Goal: Task Accomplishment & Management: Use online tool/utility

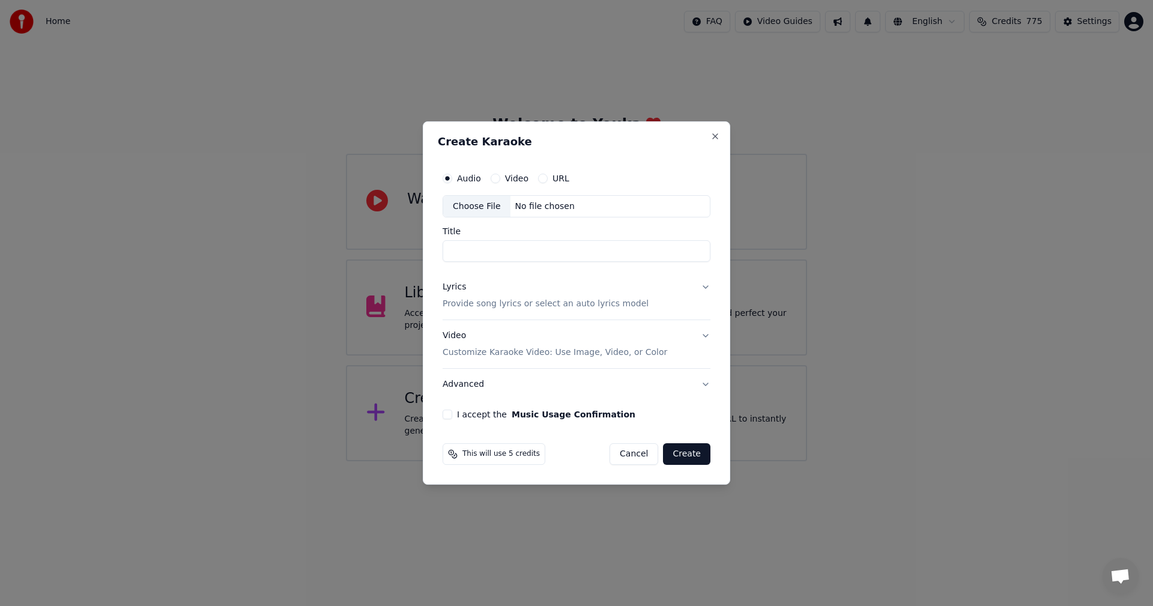
click at [474, 202] on div "Choose File" at bounding box center [476, 207] width 67 height 22
type input "**********"
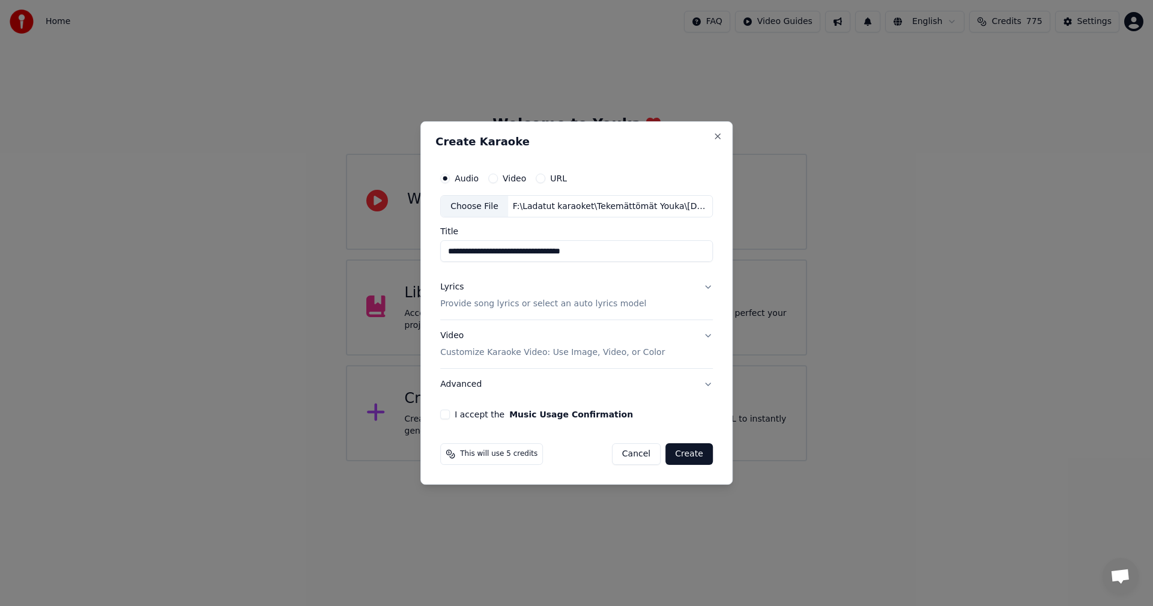
click at [707, 288] on button "Lyrics Provide song lyrics or select an auto lyrics model" at bounding box center [576, 296] width 273 height 48
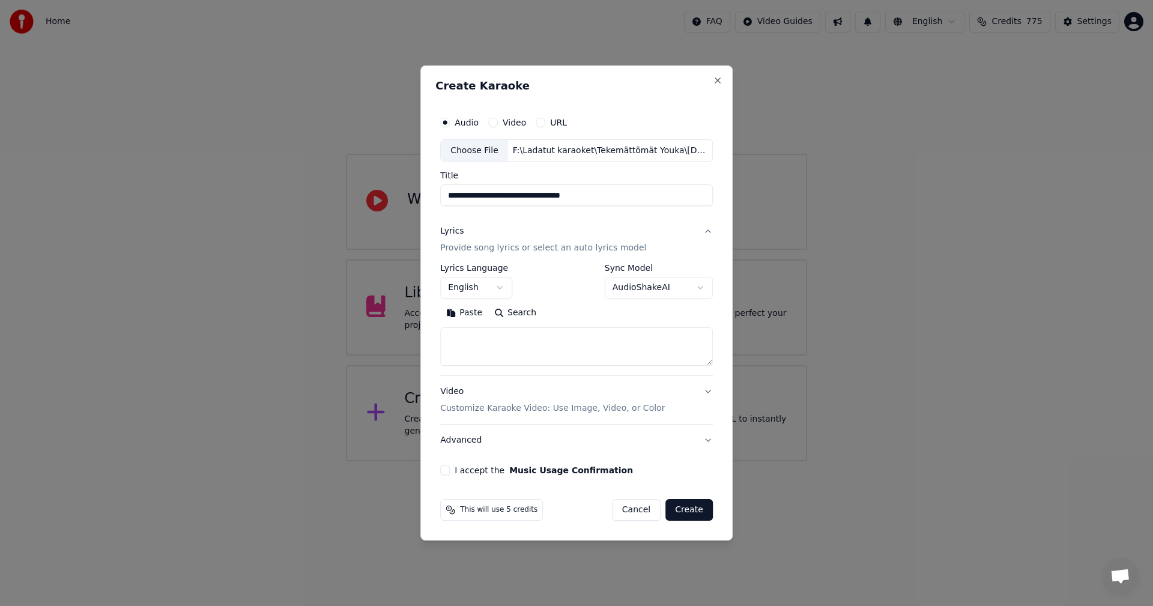
click at [469, 312] on button "Paste" at bounding box center [464, 313] width 48 height 19
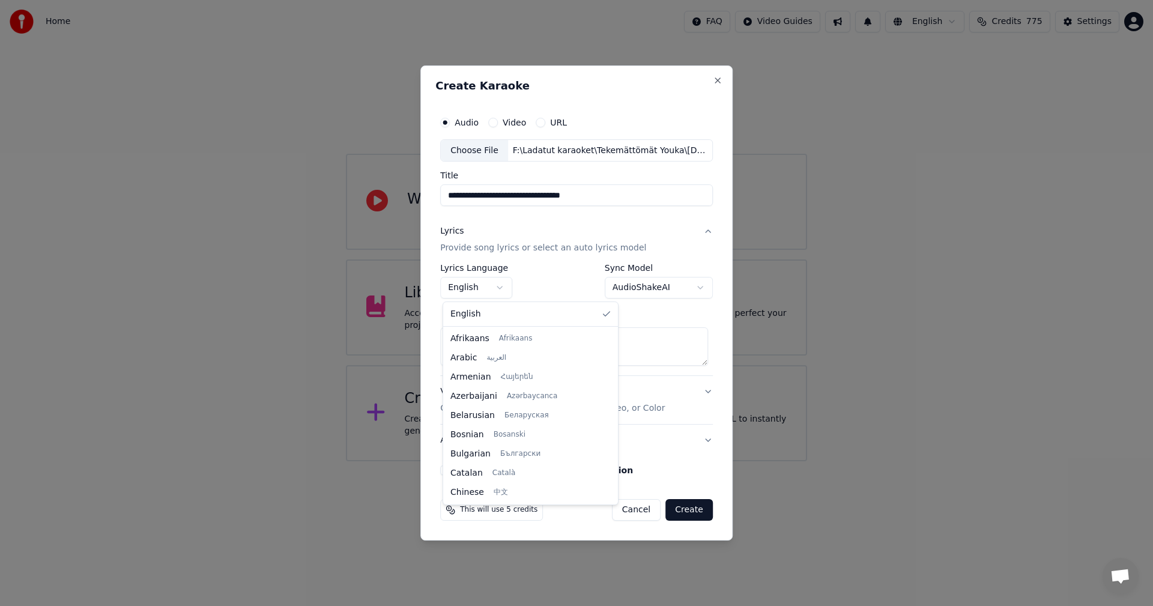
click at [500, 288] on body "**********" at bounding box center [576, 230] width 1153 height 461
type textarea "**********"
select select "**"
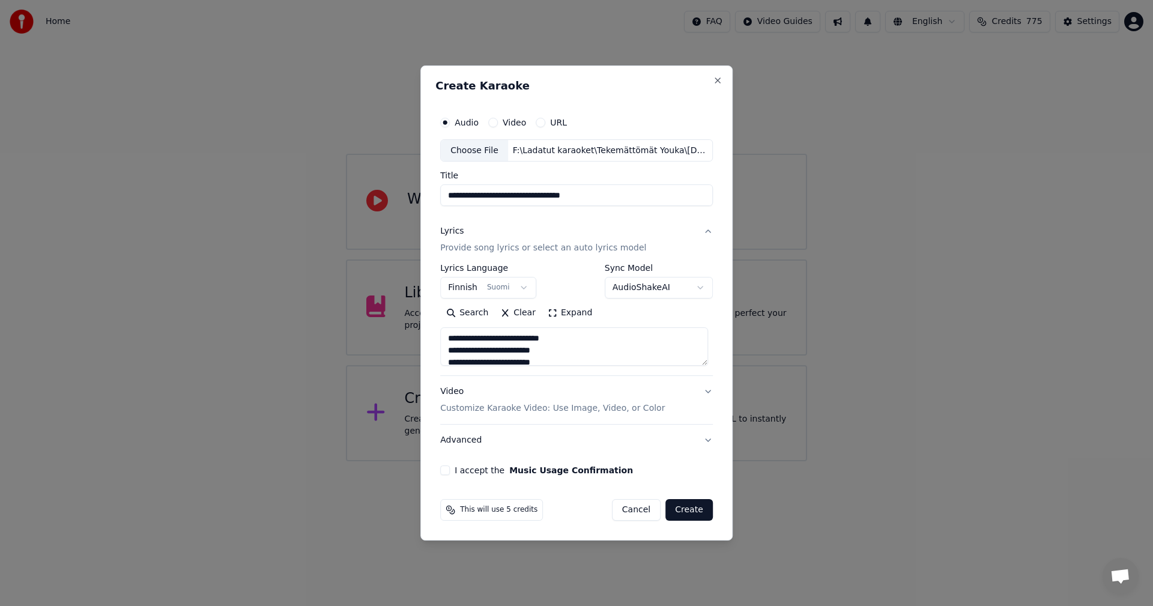
click at [445, 470] on button "I accept the Music Usage Confirmation" at bounding box center [445, 470] width 10 height 10
click at [690, 512] on button "Create" at bounding box center [688, 510] width 47 height 22
type textarea "**********"
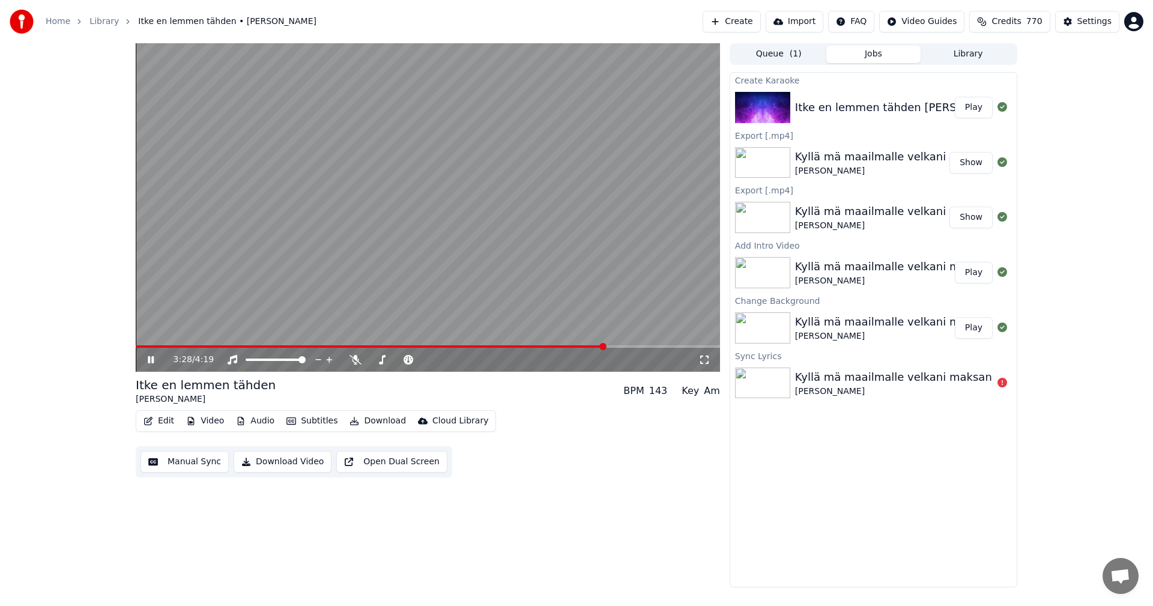
click at [143, 347] on span at bounding box center [371, 346] width 470 height 2
click at [358, 361] on icon at bounding box center [355, 360] width 12 height 10
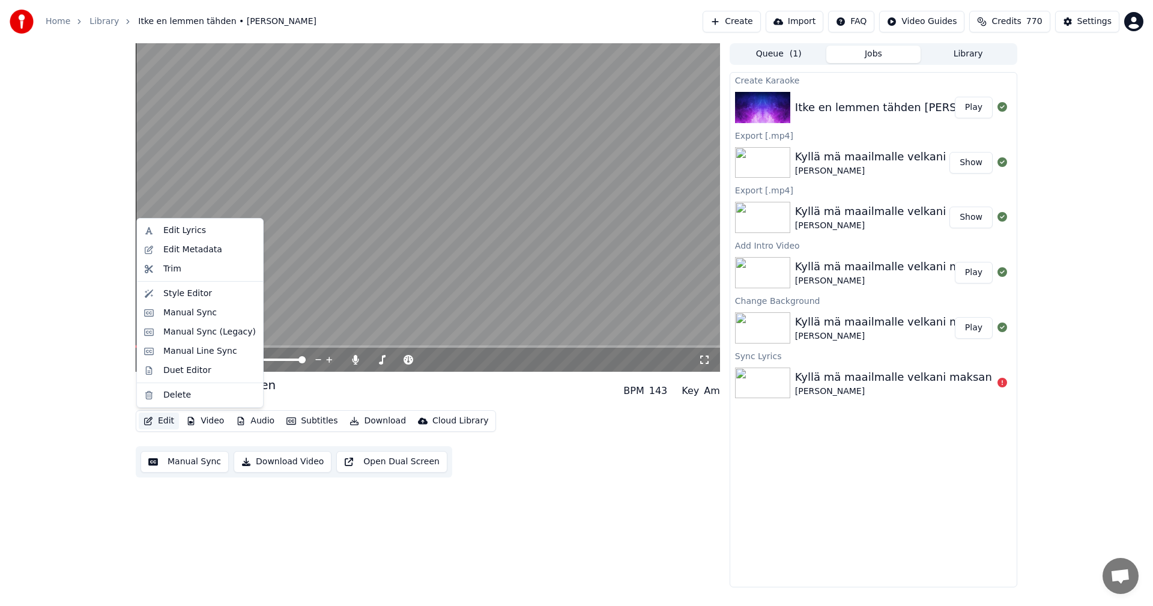
click at [167, 424] on button "Edit" at bounding box center [159, 420] width 40 height 17
click at [202, 334] on div "Manual Sync (Legacy)" at bounding box center [209, 332] width 92 height 12
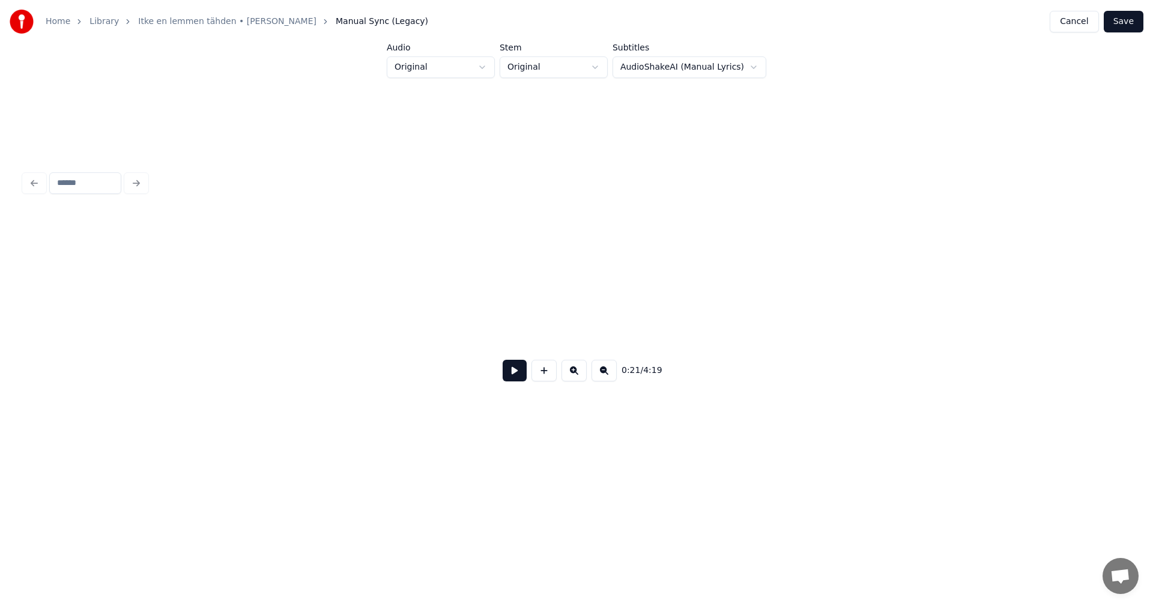
scroll to position [0, 4547]
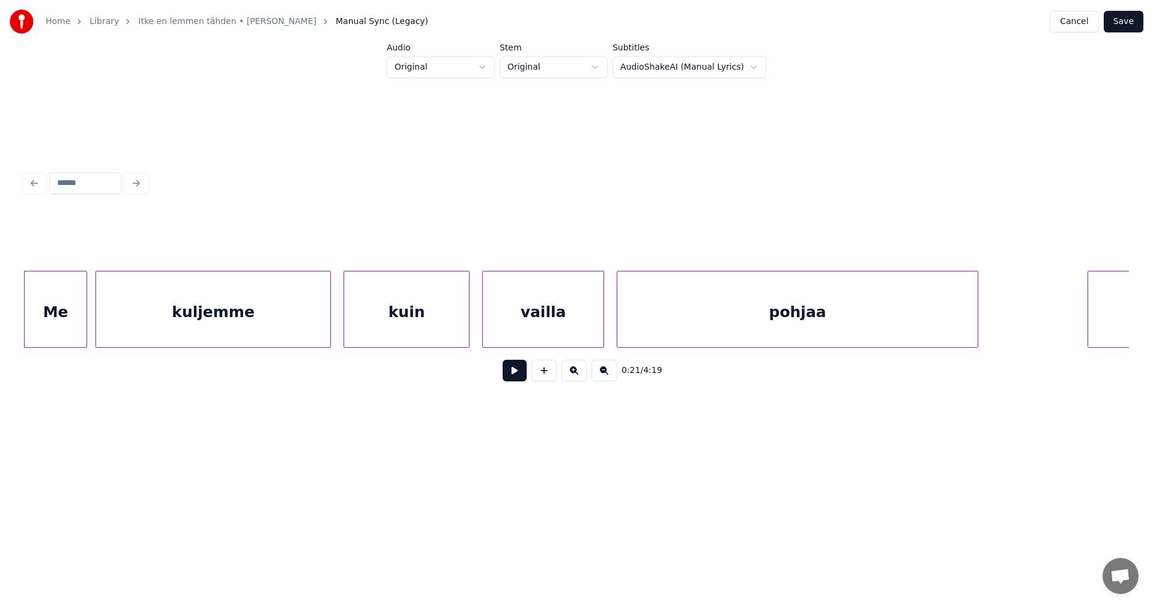
click at [509, 379] on button at bounding box center [515, 371] width 24 height 22
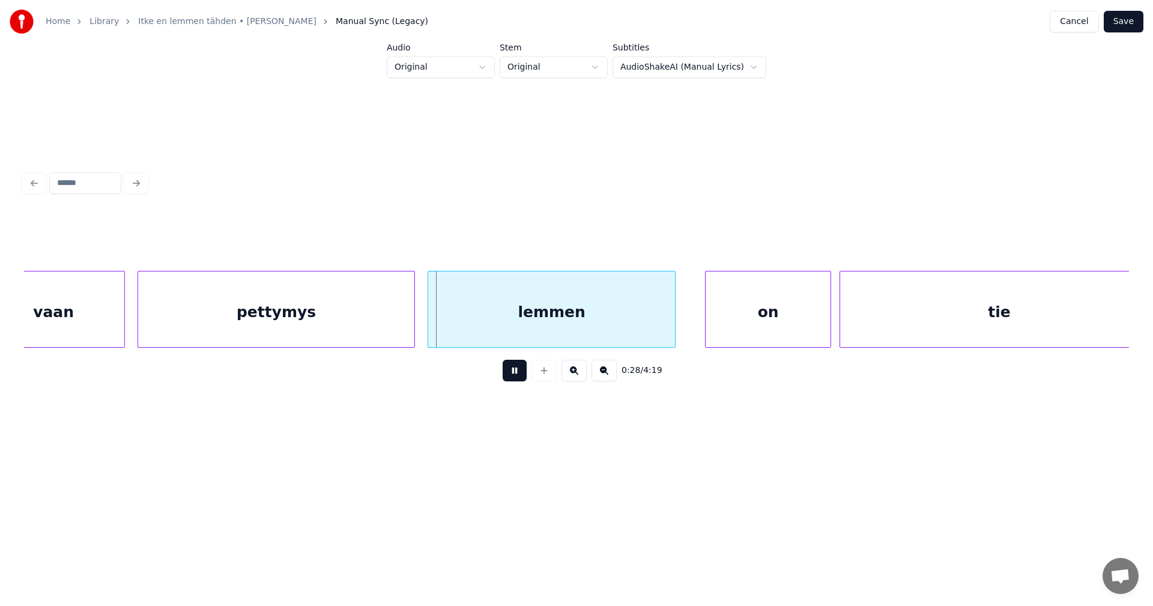
drag, startPoint x: 509, startPoint y: 379, endPoint x: 482, endPoint y: 365, distance: 30.6
click at [508, 378] on button at bounding box center [515, 371] width 24 height 22
click at [385, 324] on div "pettymys" at bounding box center [276, 312] width 276 height 82
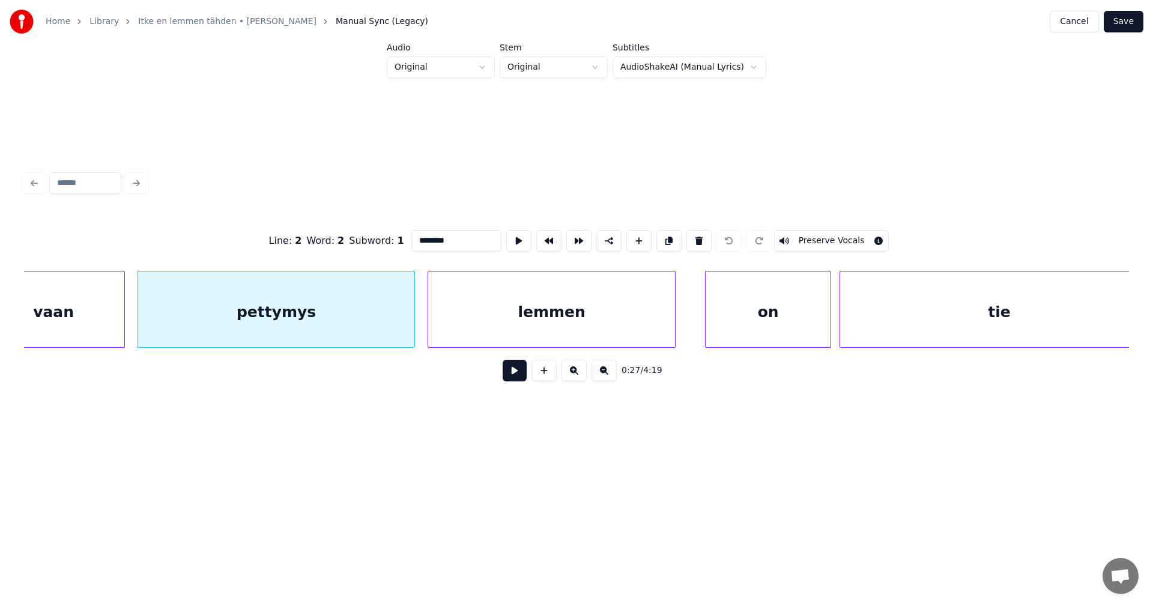
click at [520, 379] on button at bounding box center [515, 371] width 24 height 22
click at [519, 377] on button at bounding box center [515, 371] width 24 height 22
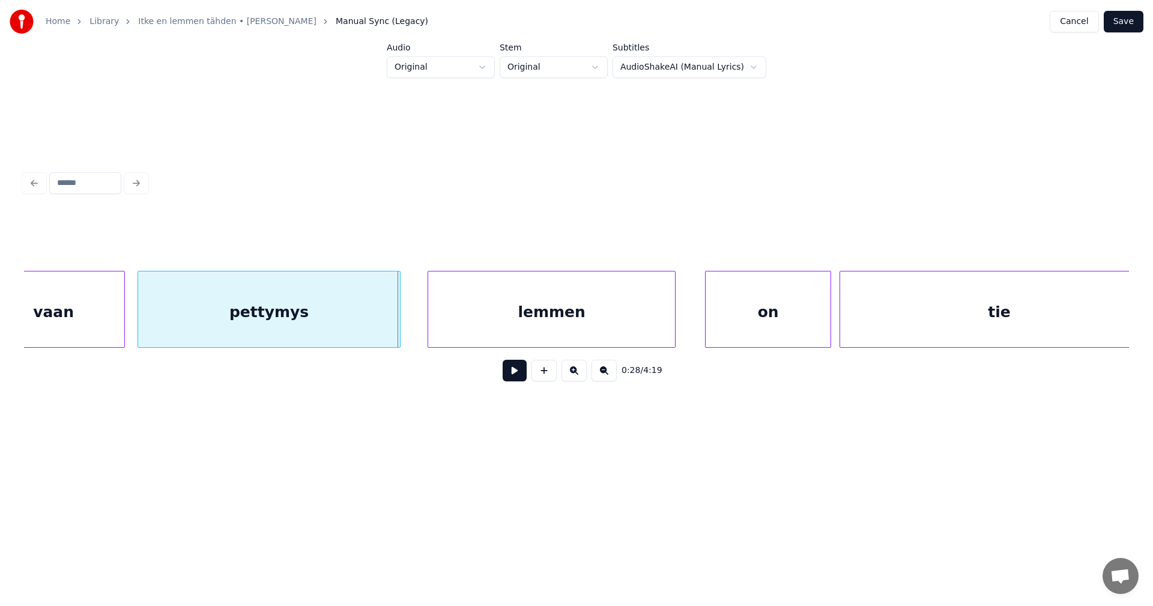
click at [399, 326] on div at bounding box center [398, 309] width 4 height 76
click at [464, 324] on div "lemmen" at bounding box center [545, 312] width 247 height 82
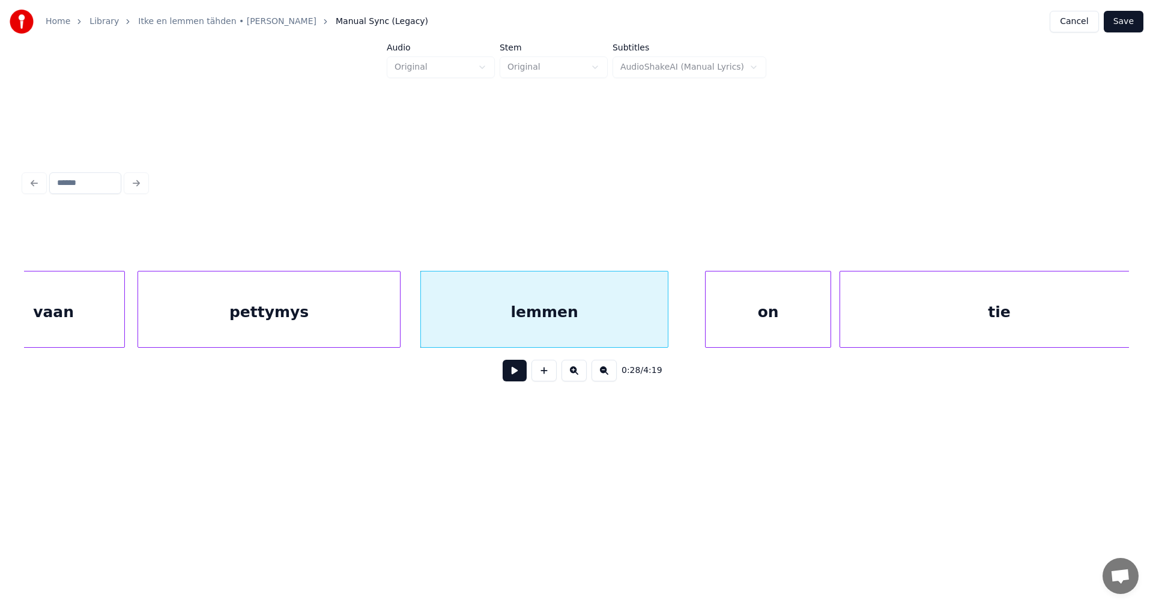
click at [512, 369] on button at bounding box center [515, 371] width 24 height 22
click at [514, 370] on button at bounding box center [515, 371] width 24 height 22
click at [488, 333] on div "lemmen" at bounding box center [540, 312] width 247 height 82
click at [513, 378] on button at bounding box center [515, 371] width 24 height 22
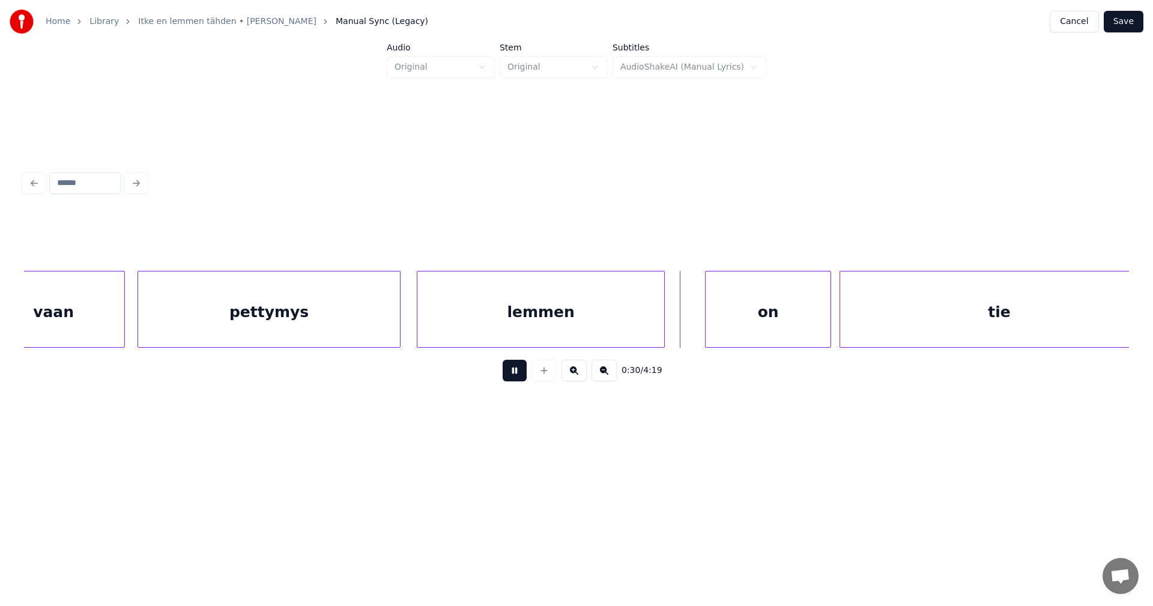
click at [513, 378] on button at bounding box center [515, 371] width 24 height 22
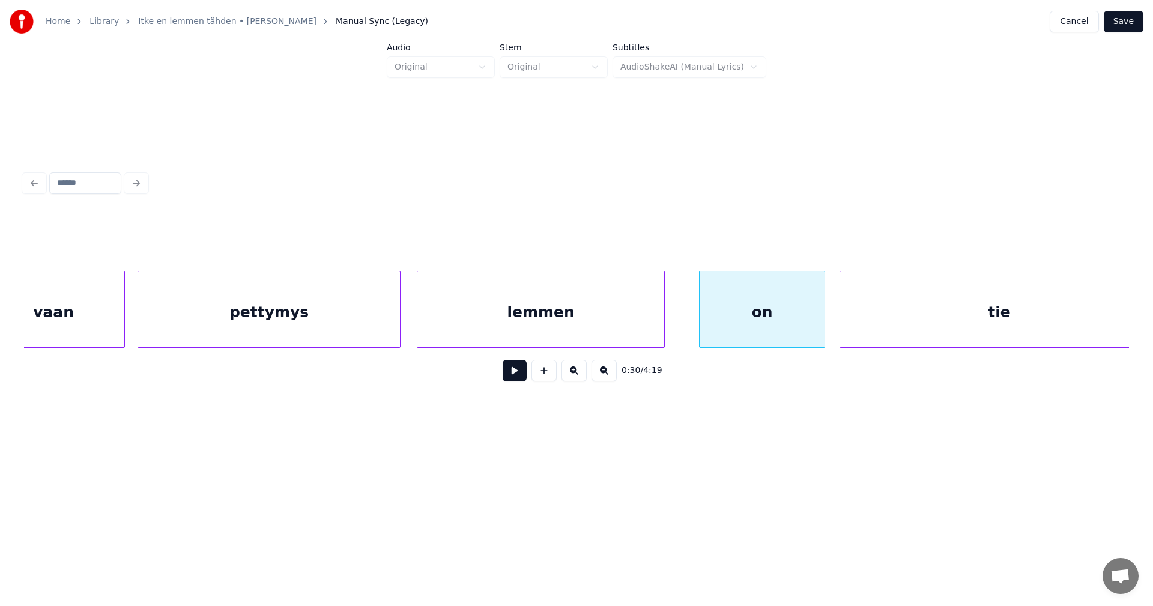
click at [775, 326] on div "on" at bounding box center [761, 312] width 125 height 82
click at [522, 375] on button at bounding box center [515, 371] width 24 height 22
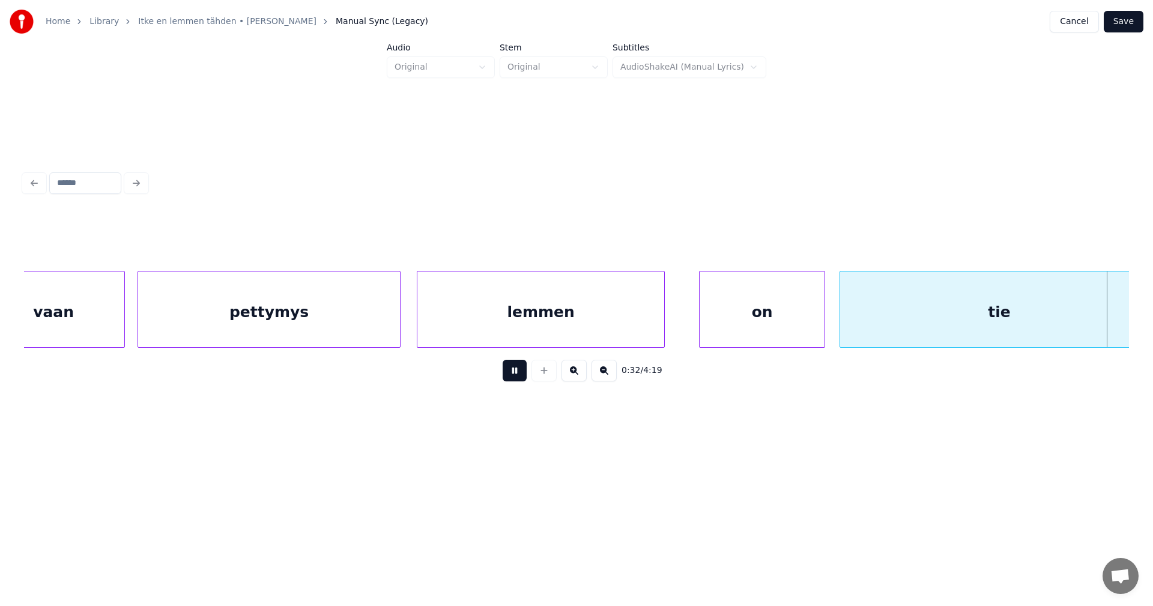
scroll to position [0, 6760]
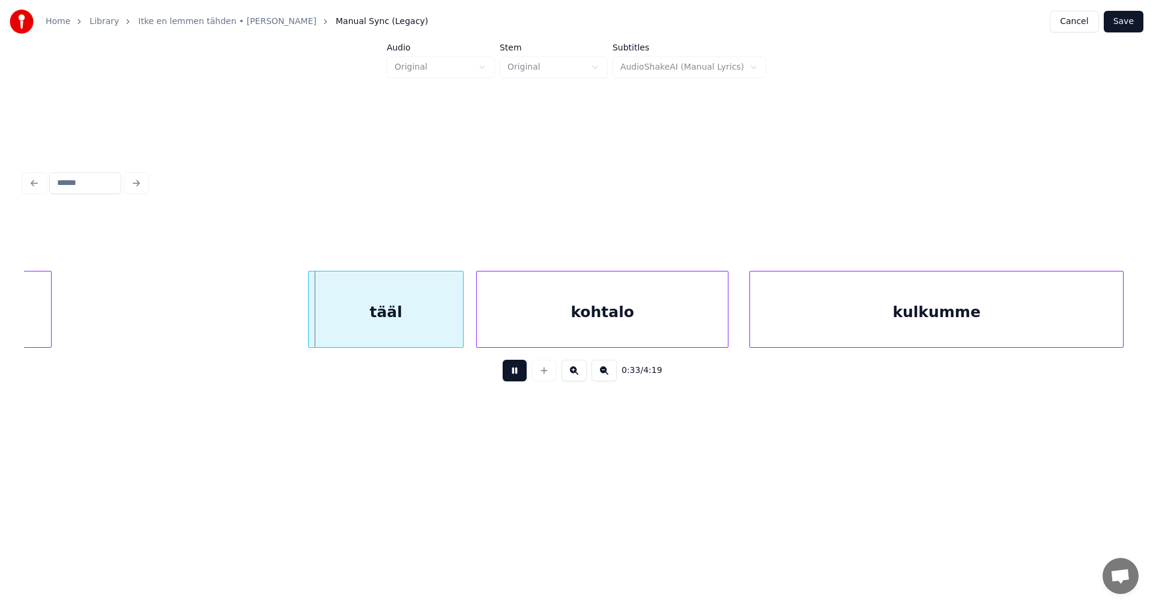
click at [522, 375] on button at bounding box center [515, 371] width 24 height 22
click at [438, 331] on div "tääl" at bounding box center [378, 312] width 154 height 82
click at [520, 374] on button at bounding box center [515, 371] width 24 height 22
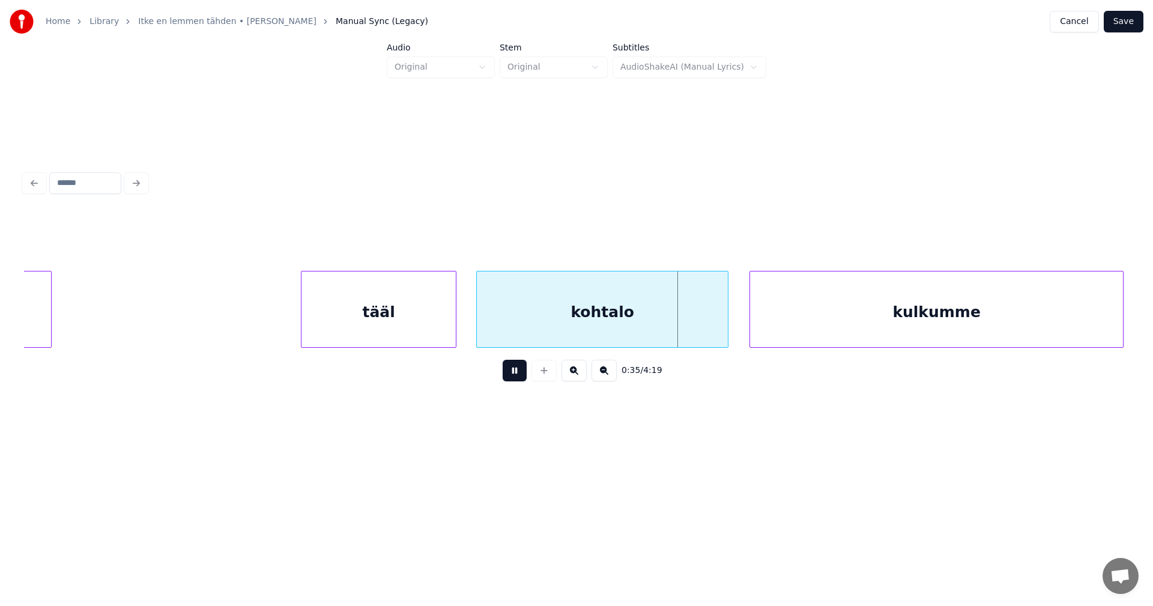
click at [520, 375] on button at bounding box center [515, 371] width 24 height 22
click at [684, 328] on div "kohtalo" at bounding box center [597, 312] width 251 height 82
click at [717, 325] on div at bounding box center [719, 309] width 4 height 76
click at [781, 325] on div "kulkumme" at bounding box center [932, 312] width 373 height 82
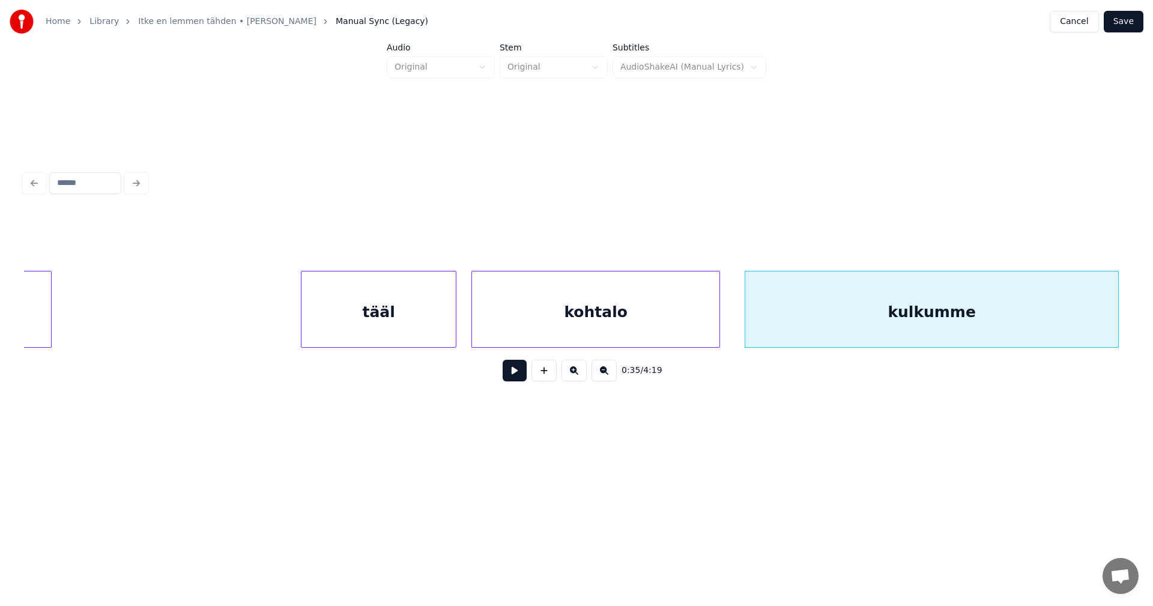
click at [518, 373] on button at bounding box center [515, 371] width 24 height 22
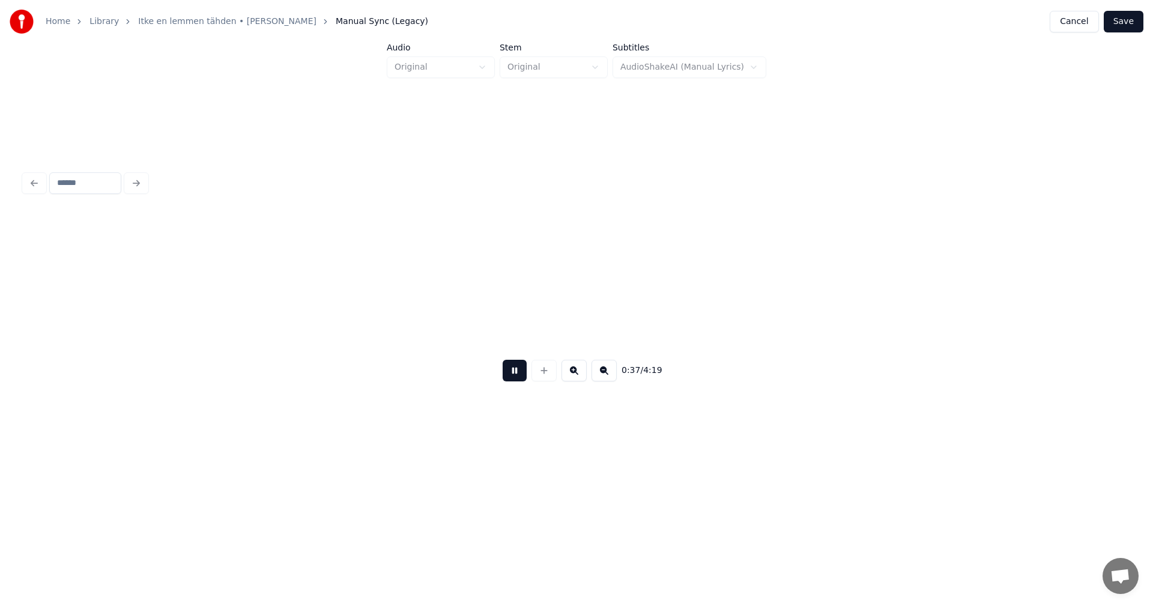
scroll to position [0, 7865]
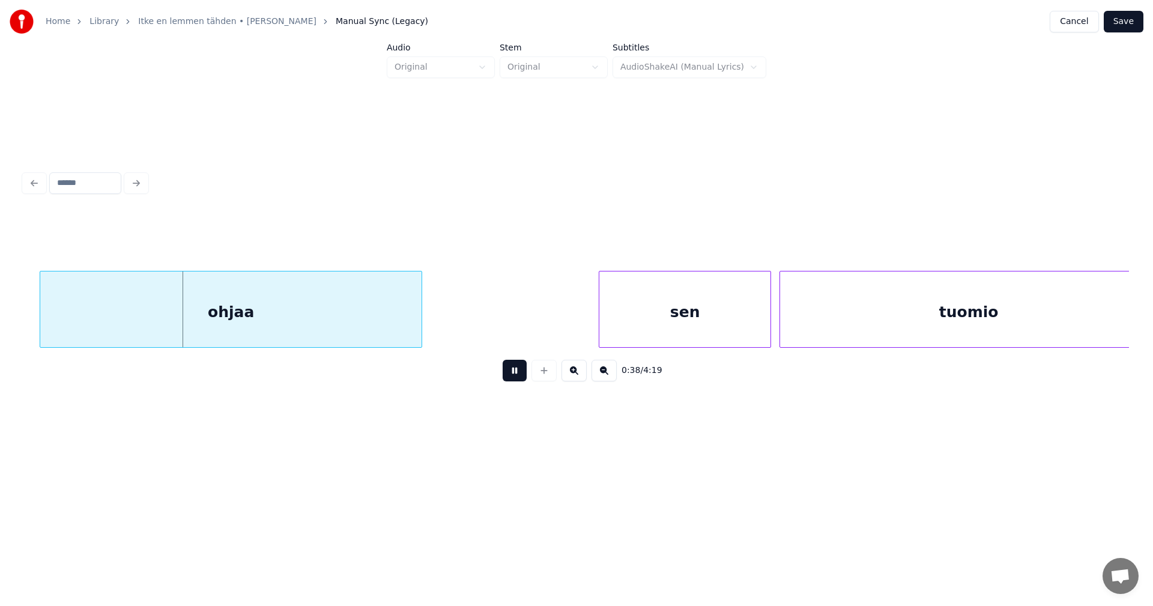
click at [518, 373] on button at bounding box center [515, 371] width 24 height 22
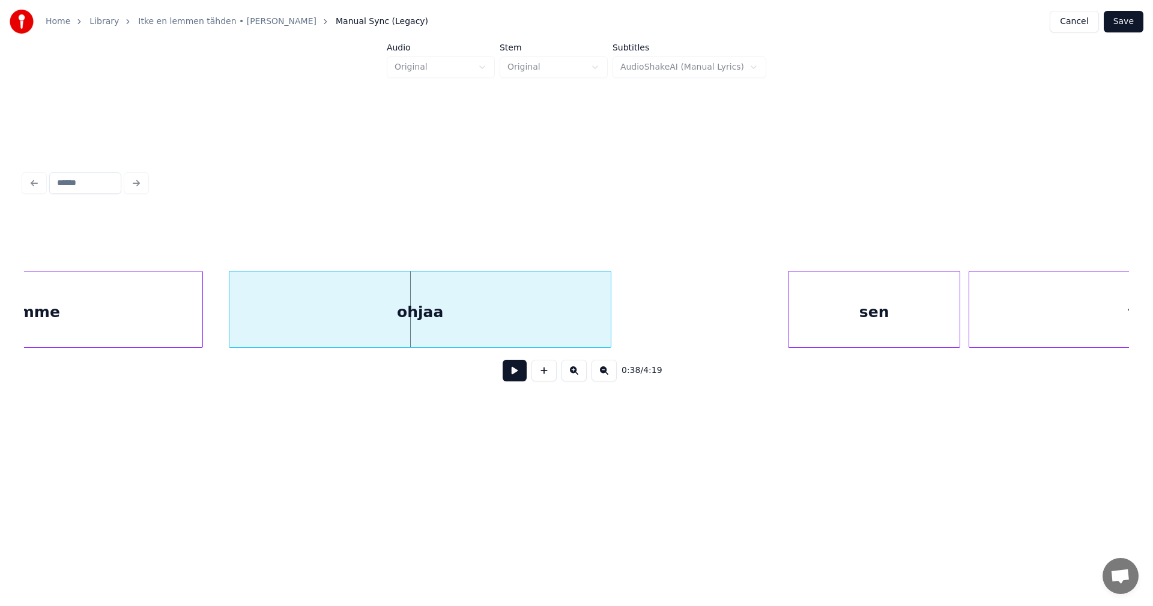
scroll to position [0, 7672]
click at [271, 332] on div "ohjaa" at bounding box center [416, 312] width 381 height 82
click at [824, 324] on div "sen" at bounding box center [870, 312] width 171 height 82
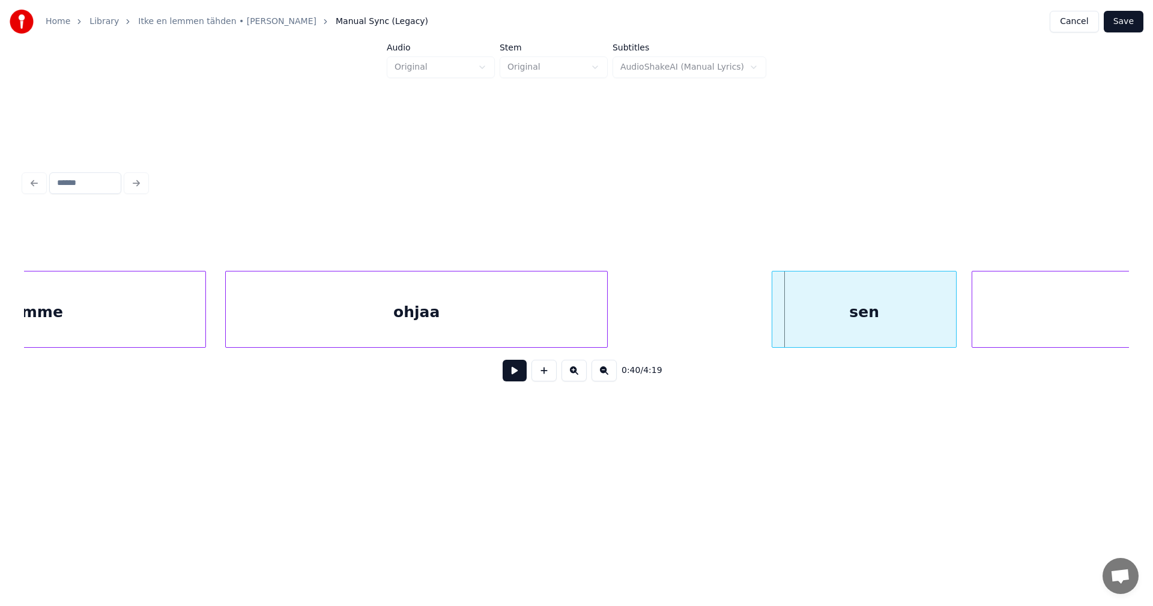
click at [772, 322] on div at bounding box center [774, 309] width 4 height 76
click at [516, 377] on button at bounding box center [515, 371] width 24 height 22
drag, startPoint x: 516, startPoint y: 377, endPoint x: 637, endPoint y: 351, distance: 124.1
click at [524, 376] on button at bounding box center [515, 371] width 24 height 22
click at [773, 328] on div at bounding box center [772, 309] width 4 height 76
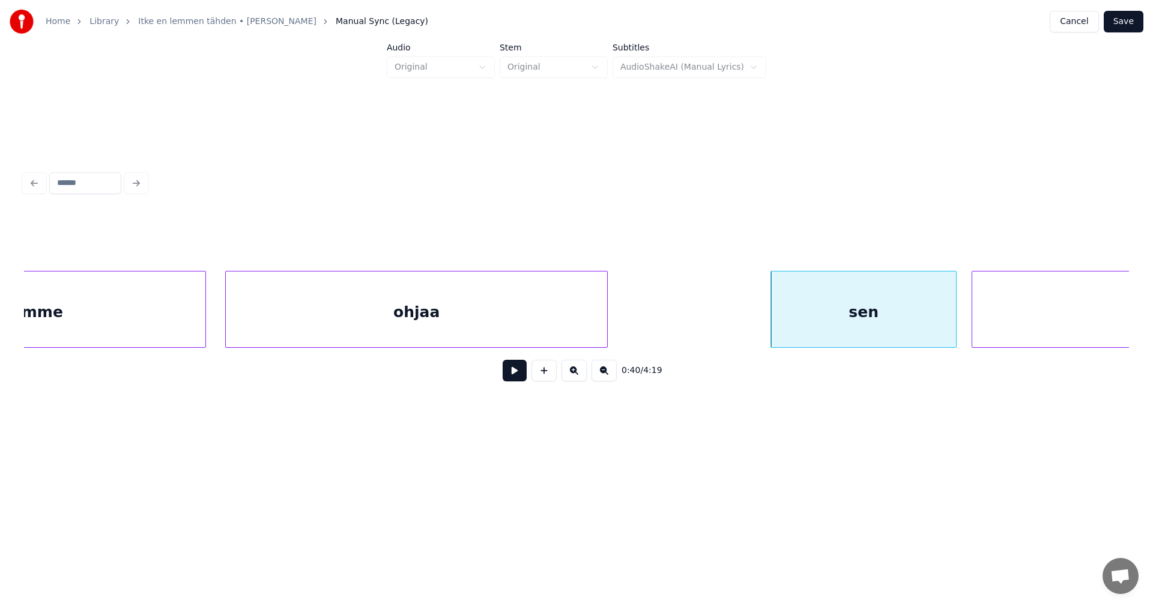
click at [521, 378] on button at bounding box center [515, 371] width 24 height 22
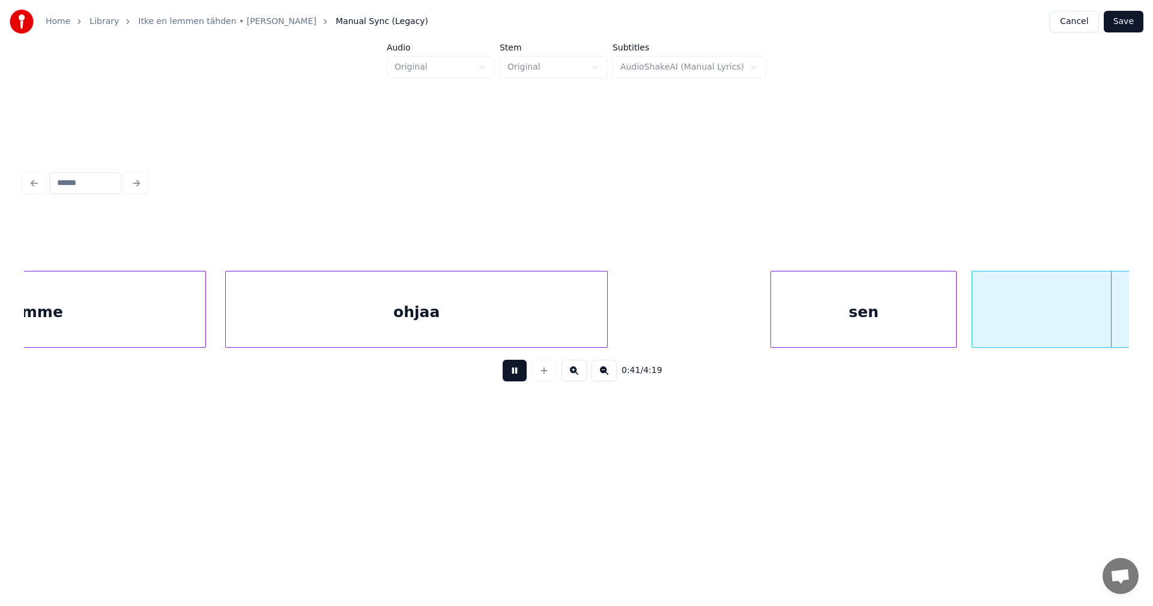
scroll to position [0, 8780]
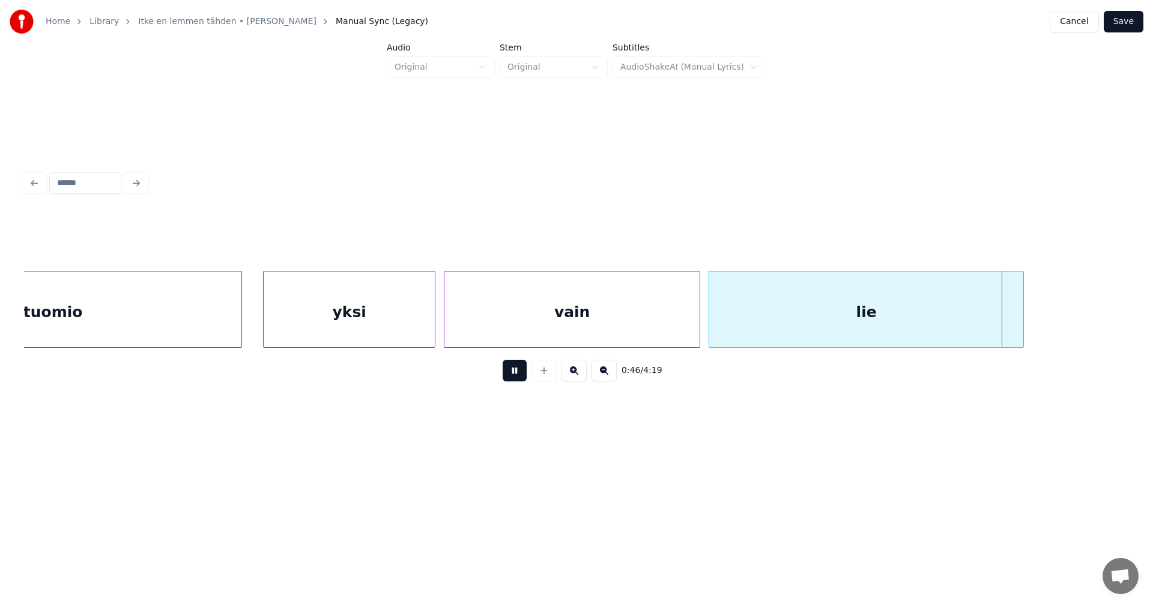
click at [523, 376] on button at bounding box center [515, 371] width 24 height 22
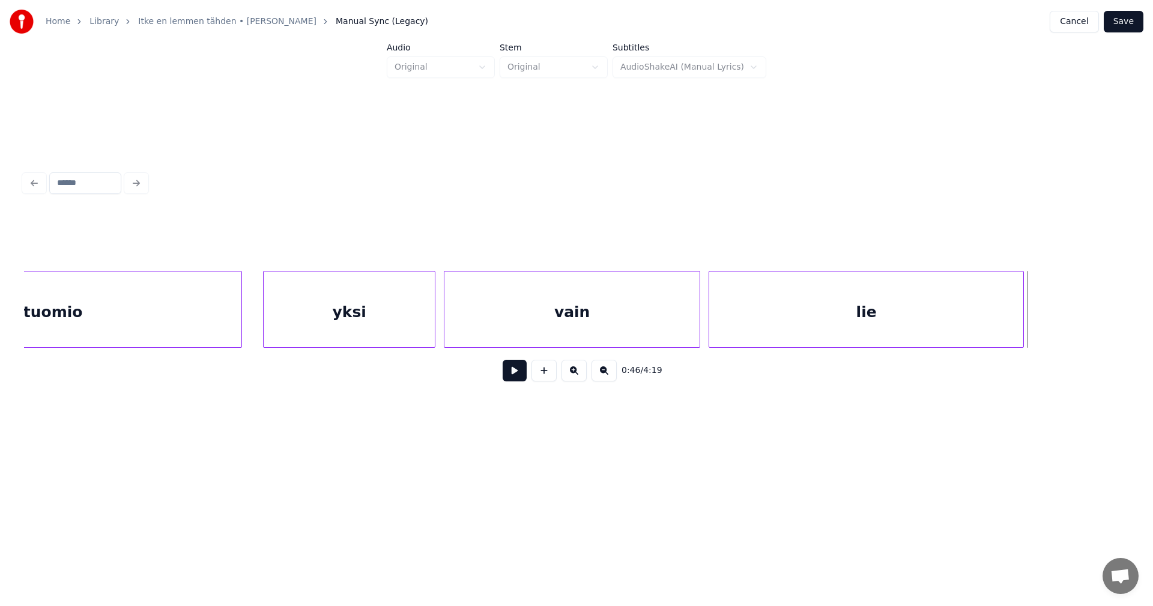
click at [1125, 25] on button "Save" at bounding box center [1124, 22] width 40 height 22
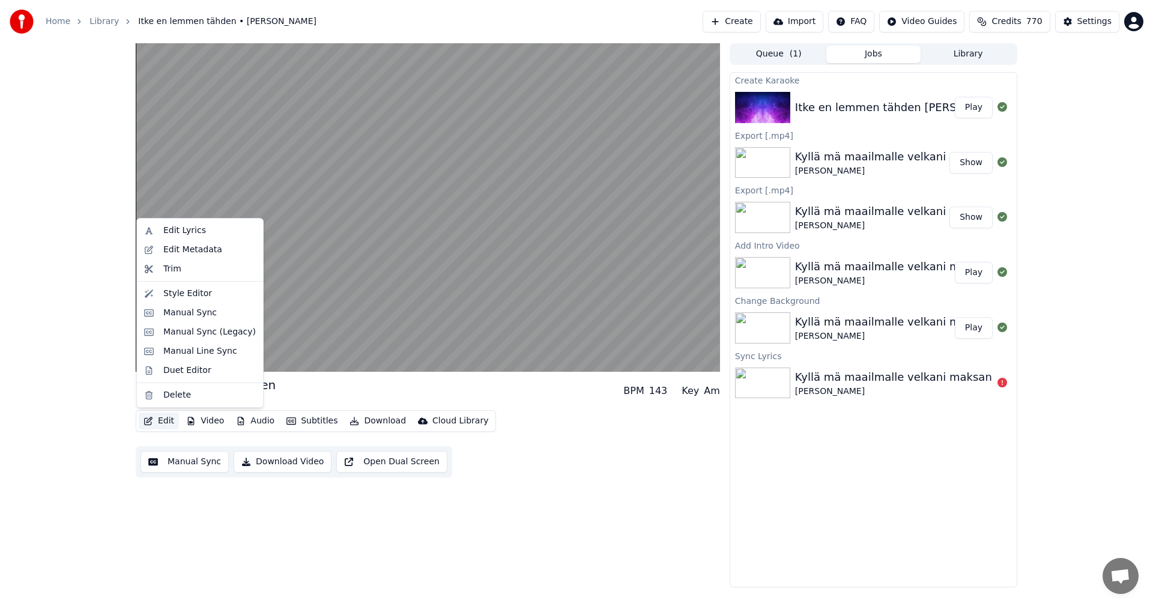
click at [157, 417] on button "Edit" at bounding box center [159, 420] width 40 height 17
click at [189, 329] on div "Manual Sync (Legacy)" at bounding box center [209, 332] width 92 height 12
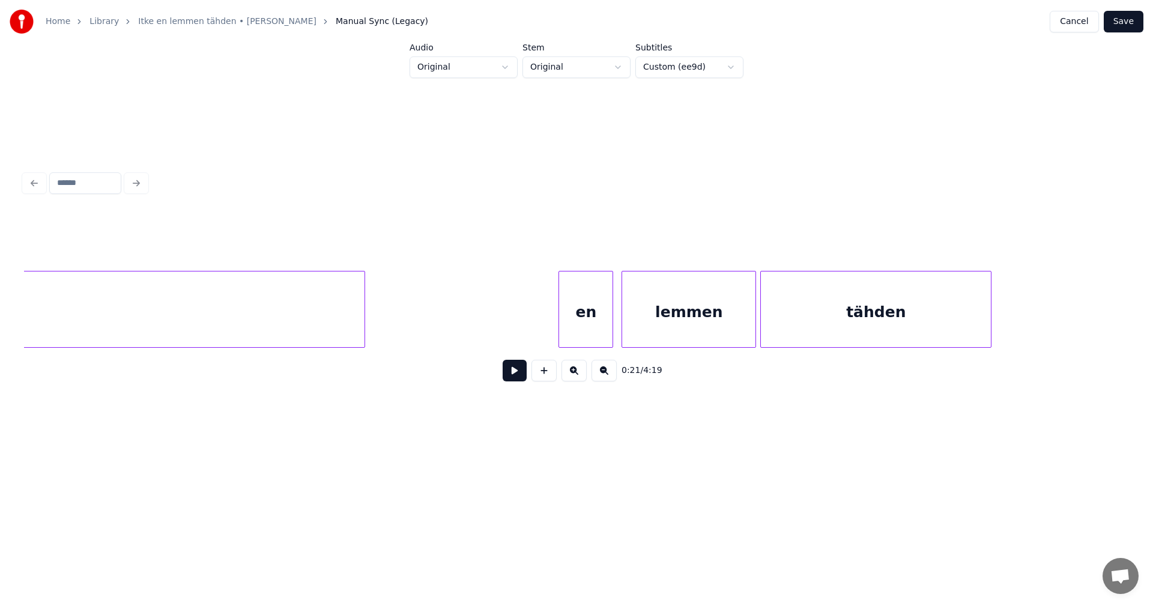
scroll to position [0, 17612]
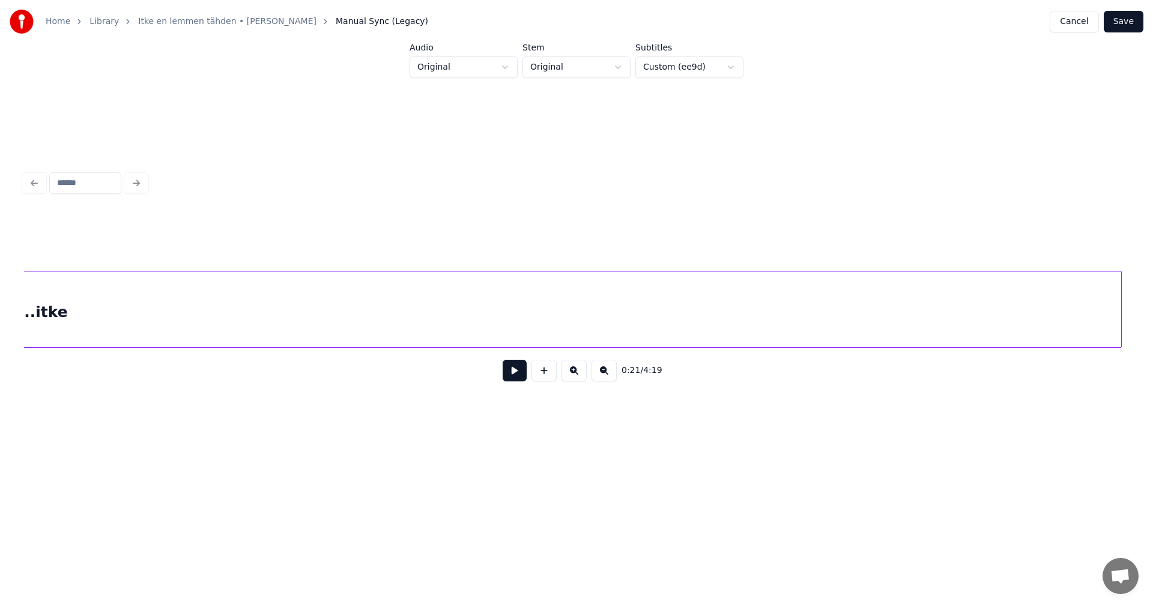
click at [65, 329] on div "tuo...itke" at bounding box center [29, 312] width 2184 height 82
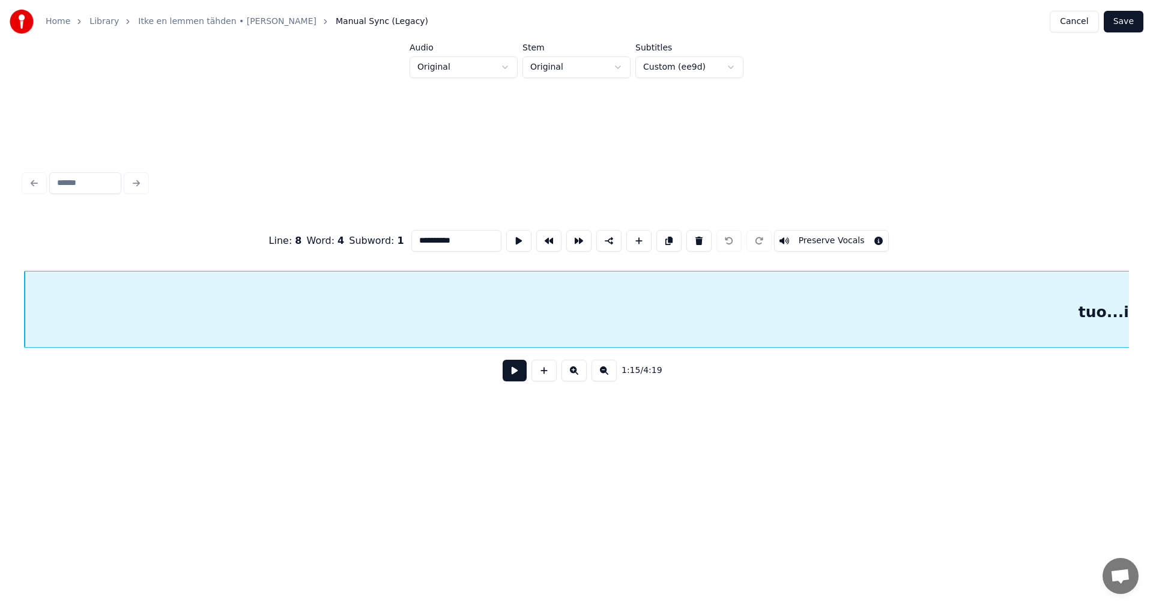
drag, startPoint x: 454, startPoint y: 235, endPoint x: 433, endPoint y: 242, distance: 22.8
click at [433, 242] on input "**********" at bounding box center [456, 241] width 90 height 22
type input "******"
click at [515, 376] on button at bounding box center [515, 371] width 24 height 22
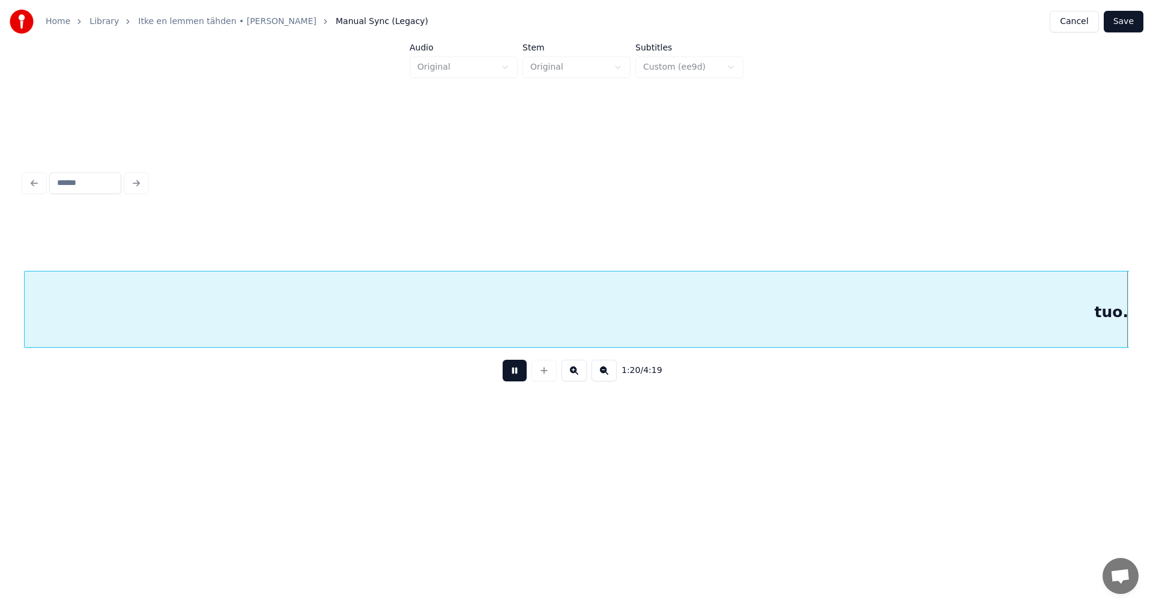
scroll to position [0, 16934]
click at [515, 375] on button at bounding box center [515, 371] width 24 height 22
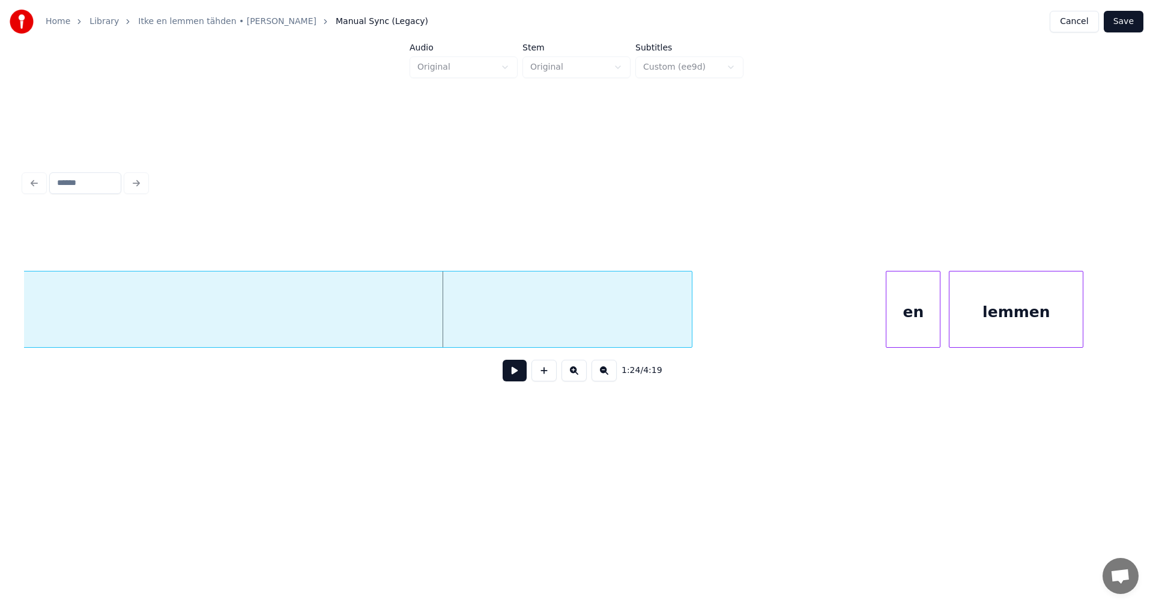
scroll to position [0, 17366]
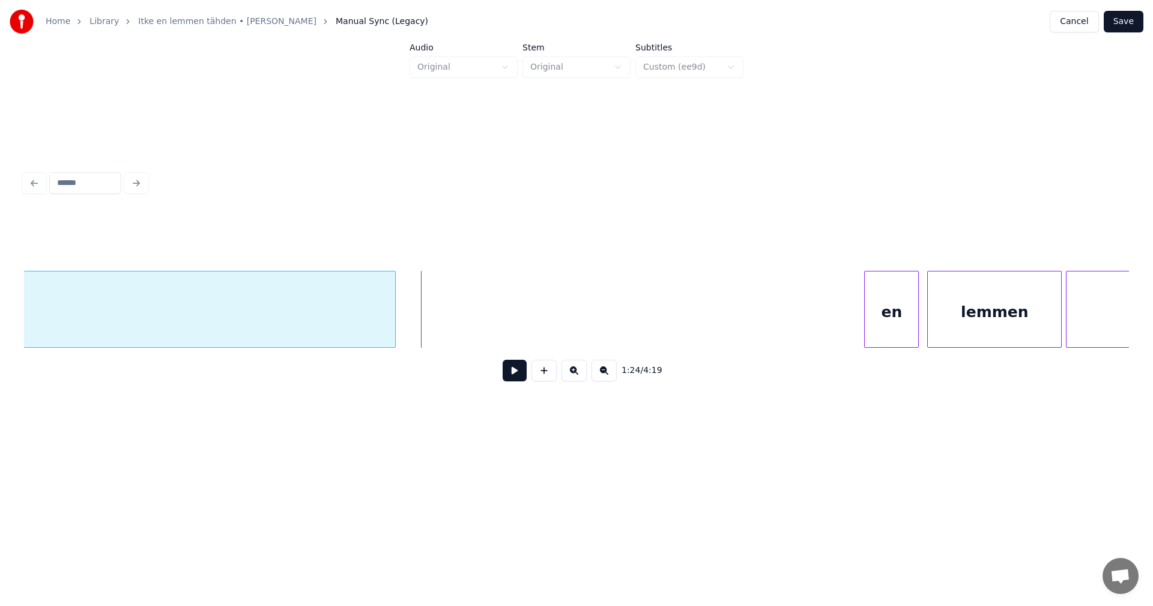
click at [393, 322] on div at bounding box center [393, 309] width 4 height 76
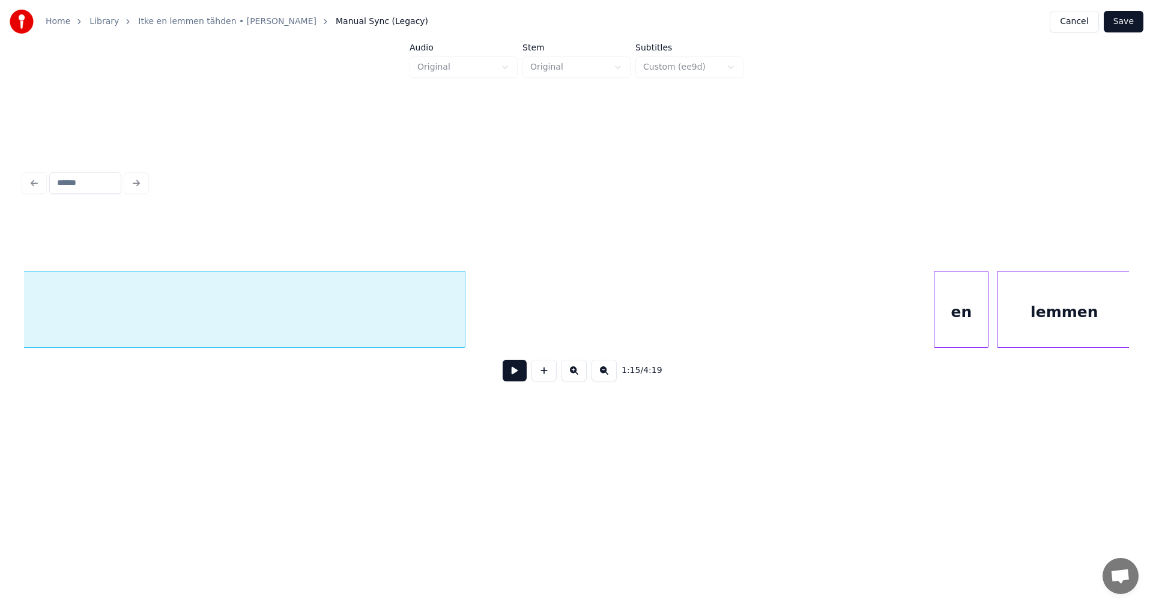
scroll to position [0, 17299]
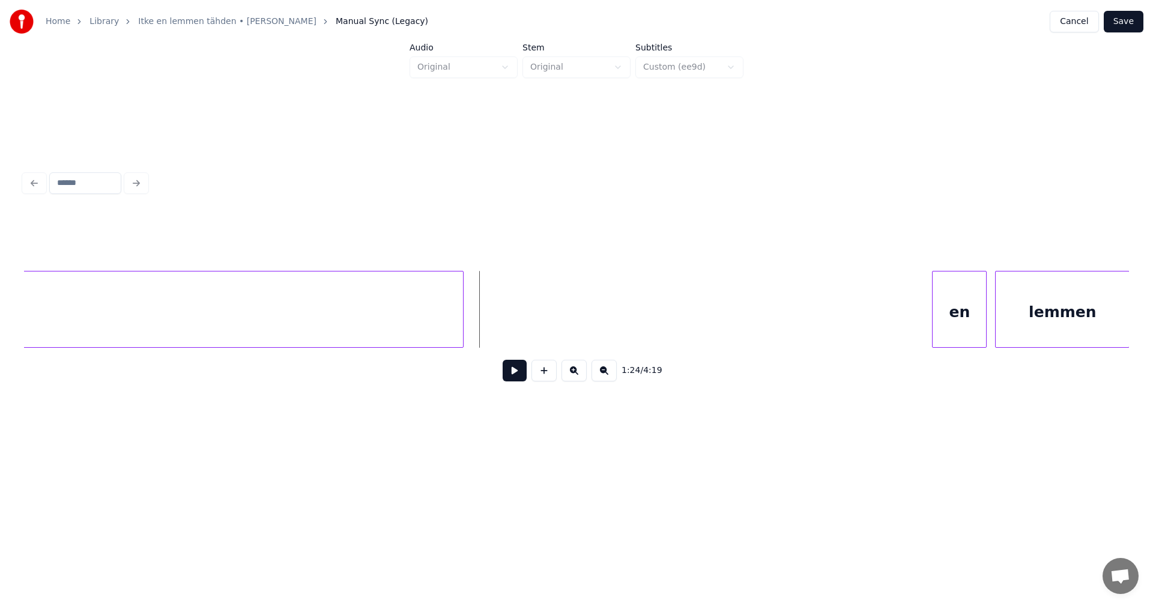
click at [515, 373] on button at bounding box center [515, 371] width 24 height 22
drag, startPoint x: 515, startPoint y: 373, endPoint x: 505, endPoint y: 339, distance: 35.1
click at [515, 370] on button at bounding box center [515, 371] width 24 height 22
click at [545, 373] on button at bounding box center [543, 371] width 25 height 22
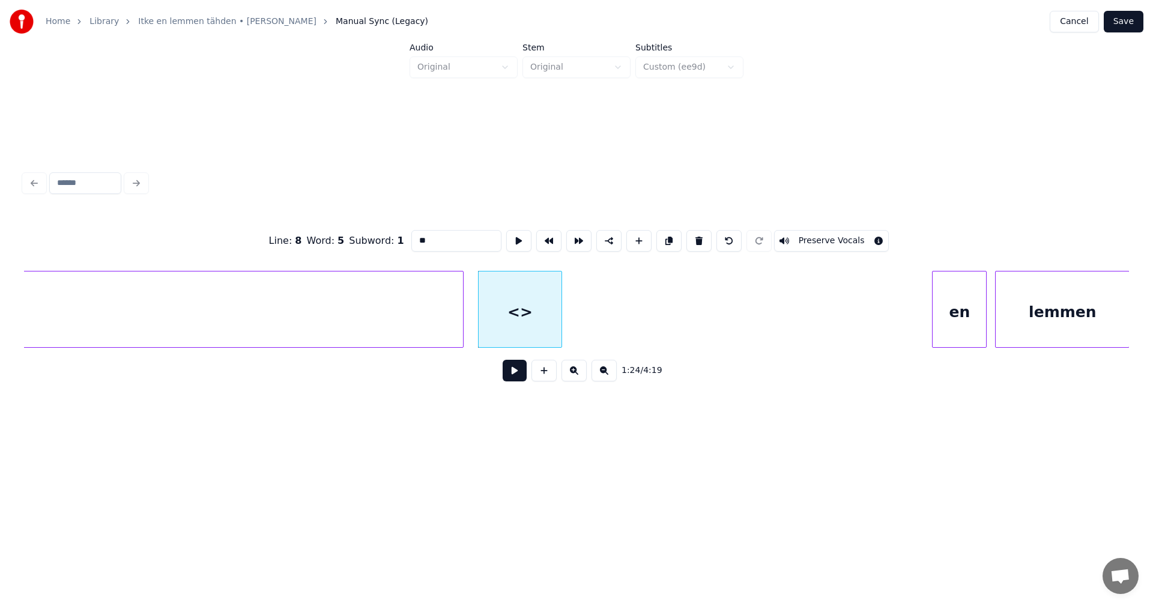
click at [561, 323] on div "<>" at bounding box center [520, 309] width 84 height 77
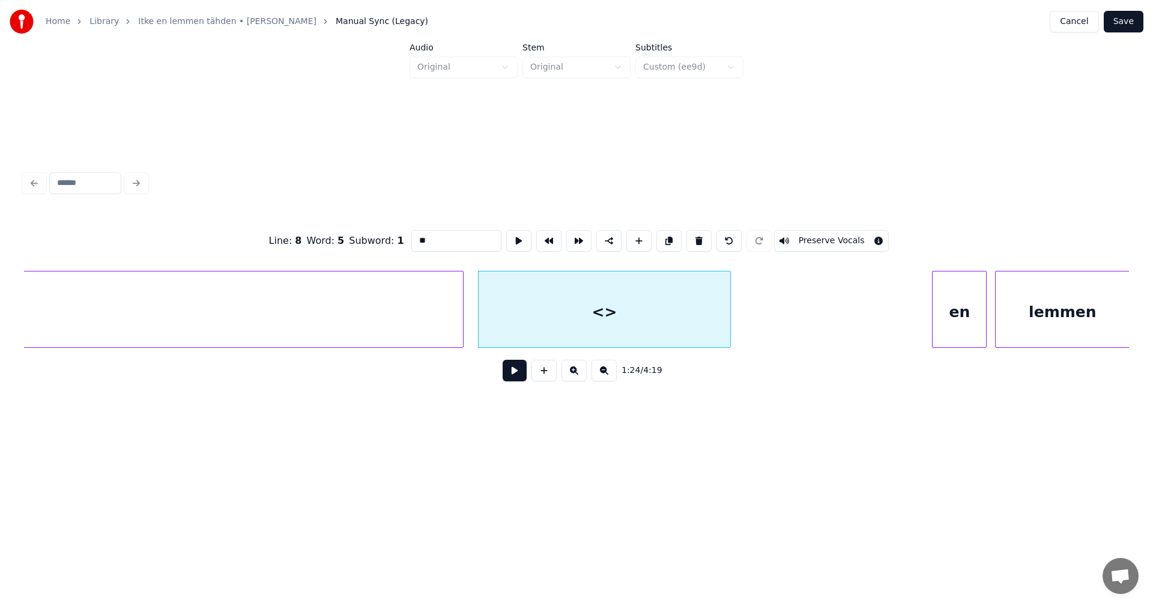
click at [729, 321] on div at bounding box center [728, 309] width 4 height 76
click at [675, 318] on div "<>" at bounding box center [605, 312] width 252 height 82
drag, startPoint x: 428, startPoint y: 237, endPoint x: 391, endPoint y: 250, distance: 39.7
click at [390, 247] on div "Line : 8 Word : 5 Subword : 1 ** Preserve Vocals" at bounding box center [576, 241] width 1105 height 60
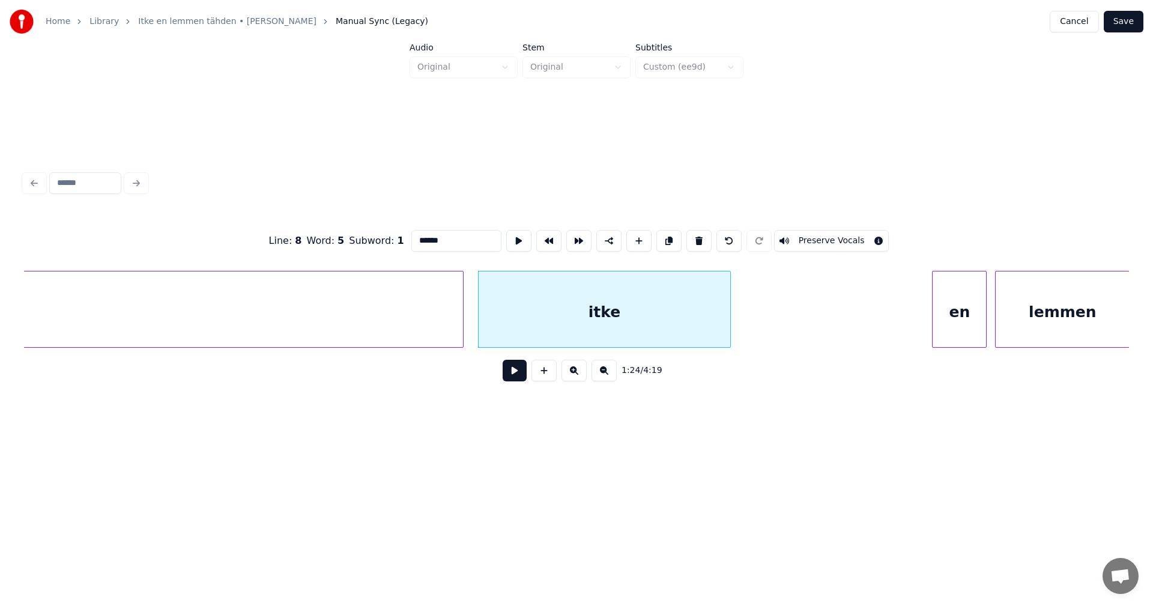
scroll to position [0, 15828]
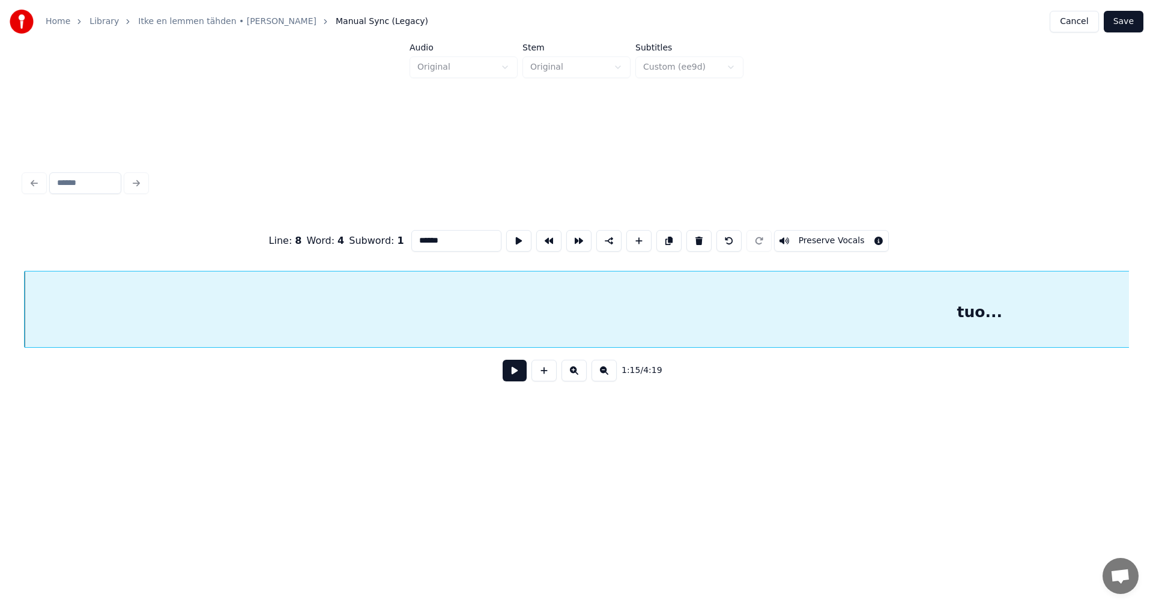
type input "******"
click at [519, 377] on button at bounding box center [515, 371] width 24 height 22
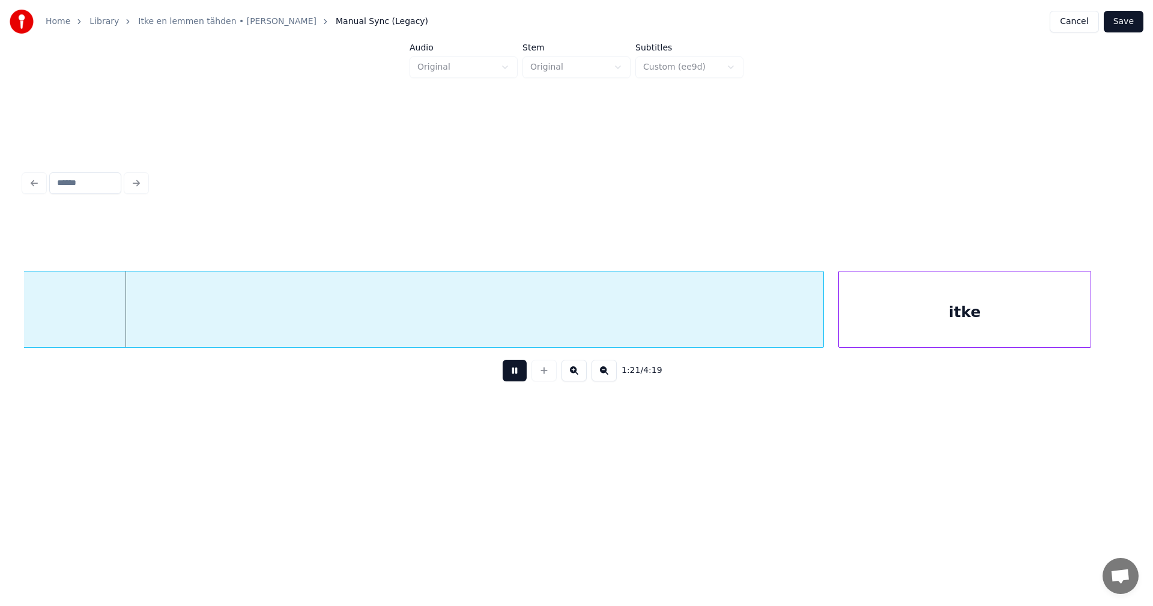
scroll to position [0, 17089]
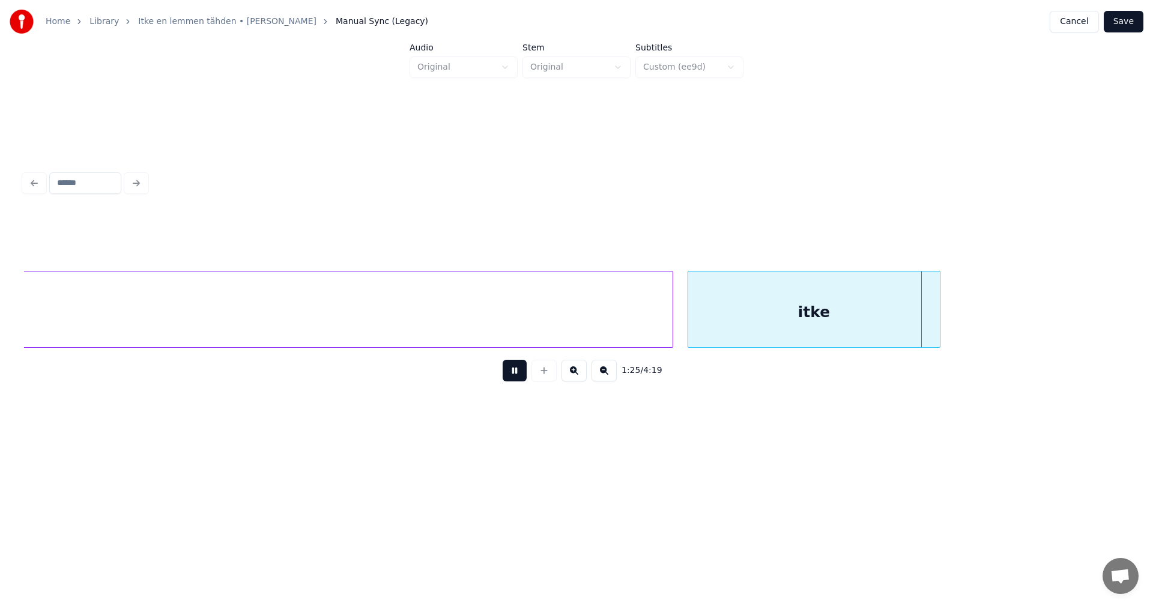
click at [519, 375] on button at bounding box center [515, 371] width 24 height 22
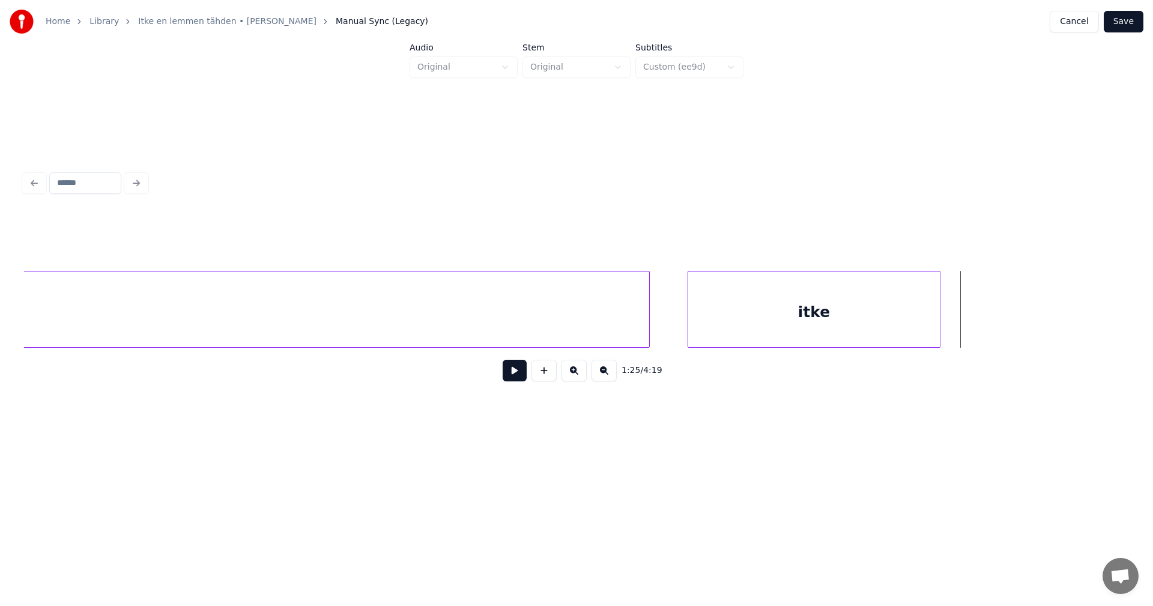
click at [645, 330] on div at bounding box center [647, 309] width 4 height 76
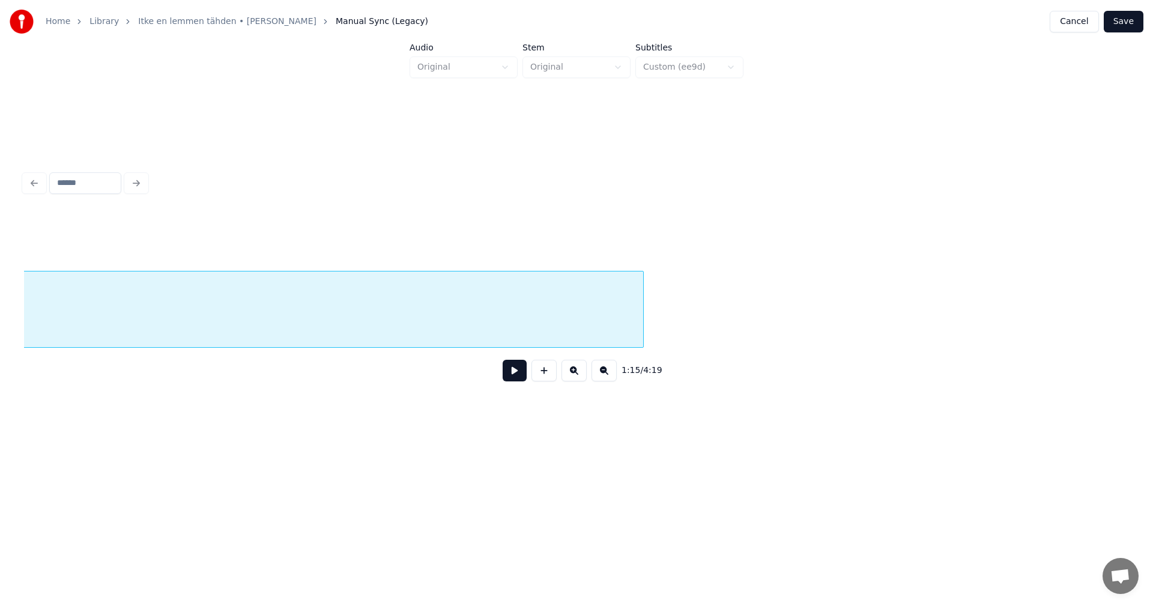
scroll to position [0, 15828]
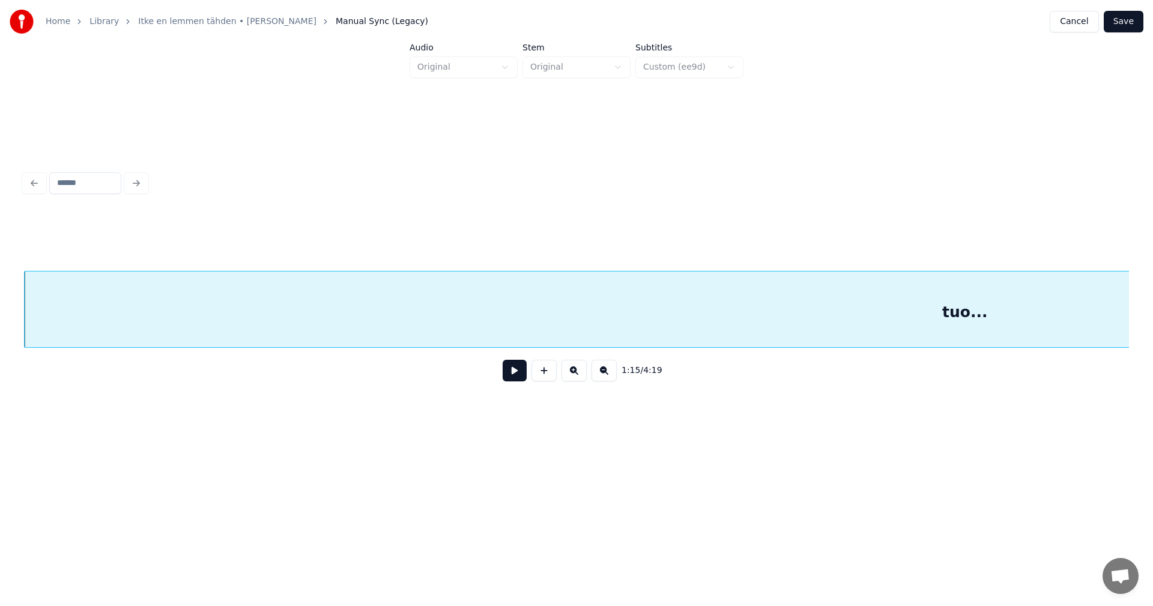
click at [1092, 353] on div "1:15 / 4:19" at bounding box center [576, 371] width 1105 height 46
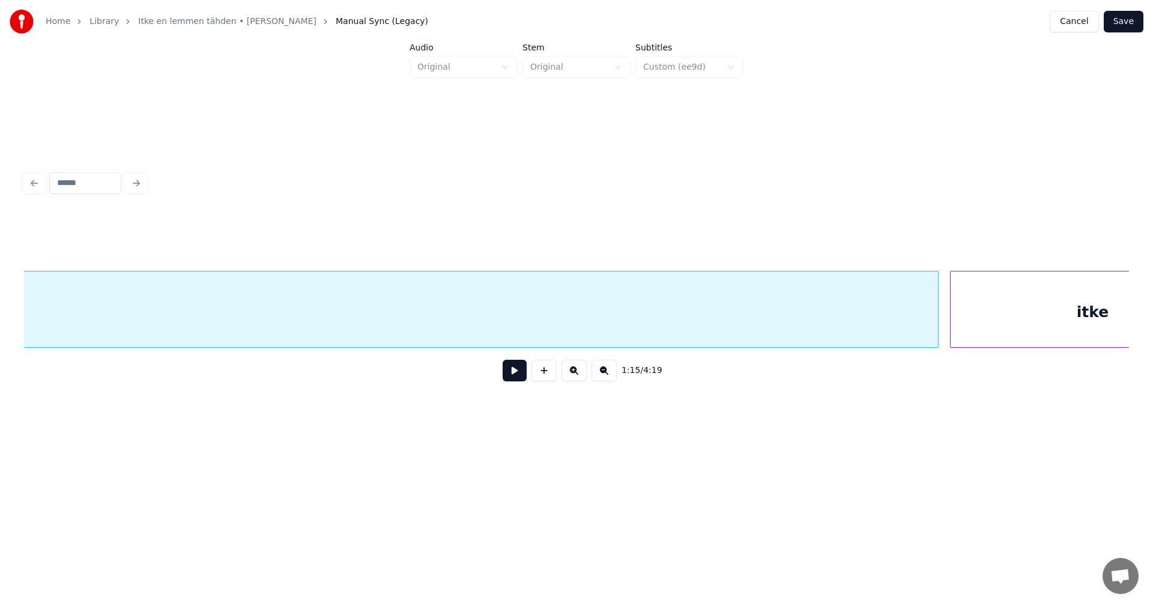
click at [952, 323] on div at bounding box center [952, 309] width 4 height 76
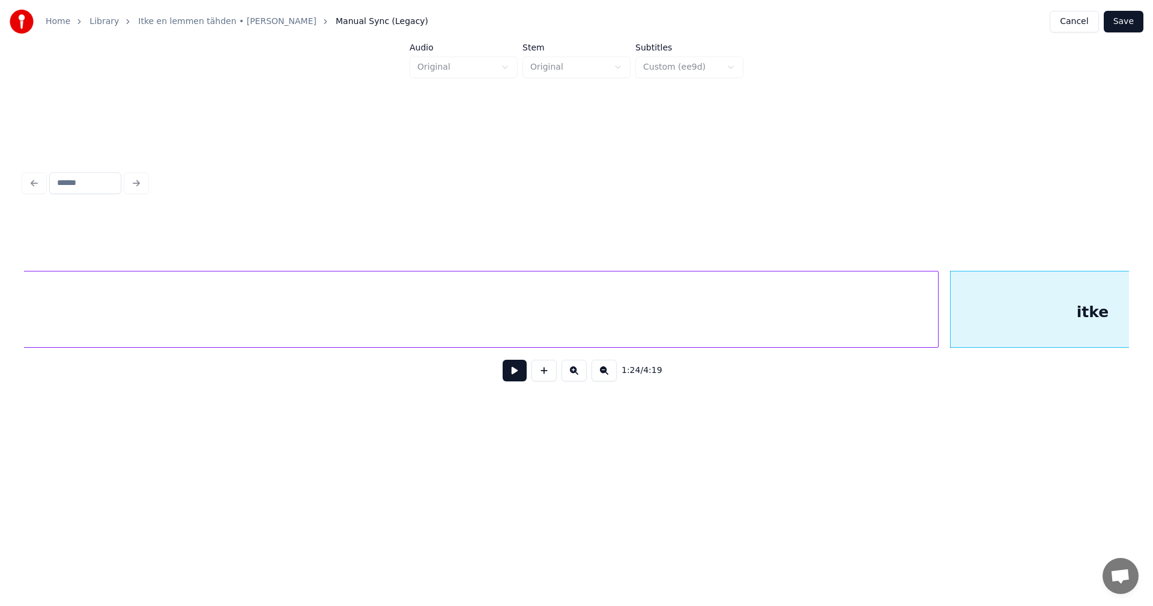
click at [506, 376] on button at bounding box center [515, 371] width 24 height 22
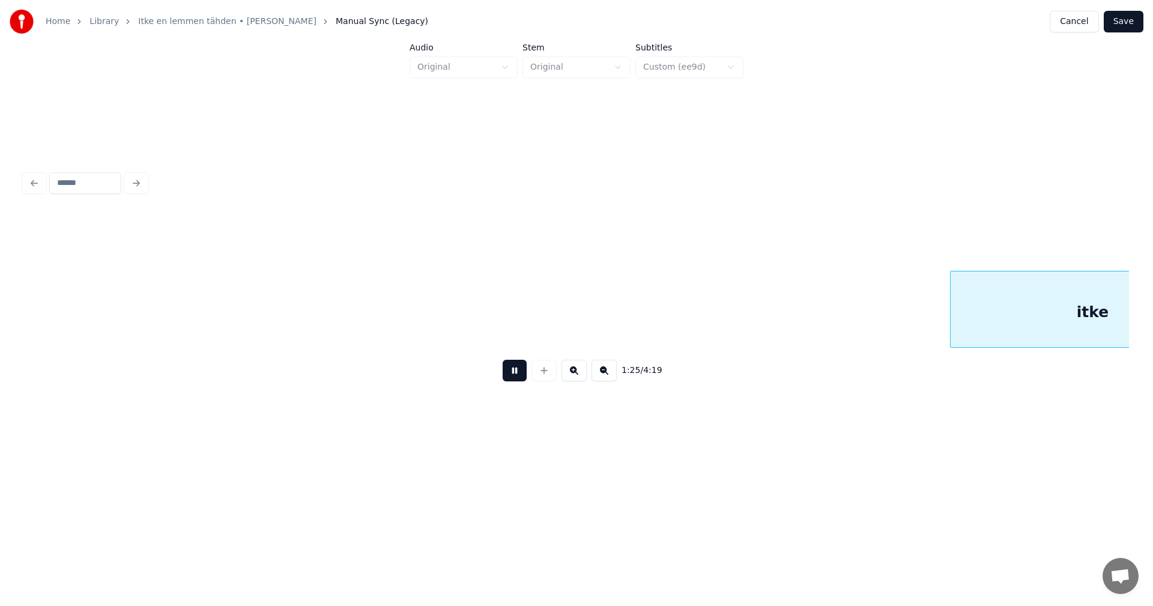
scroll to position [0, 17899]
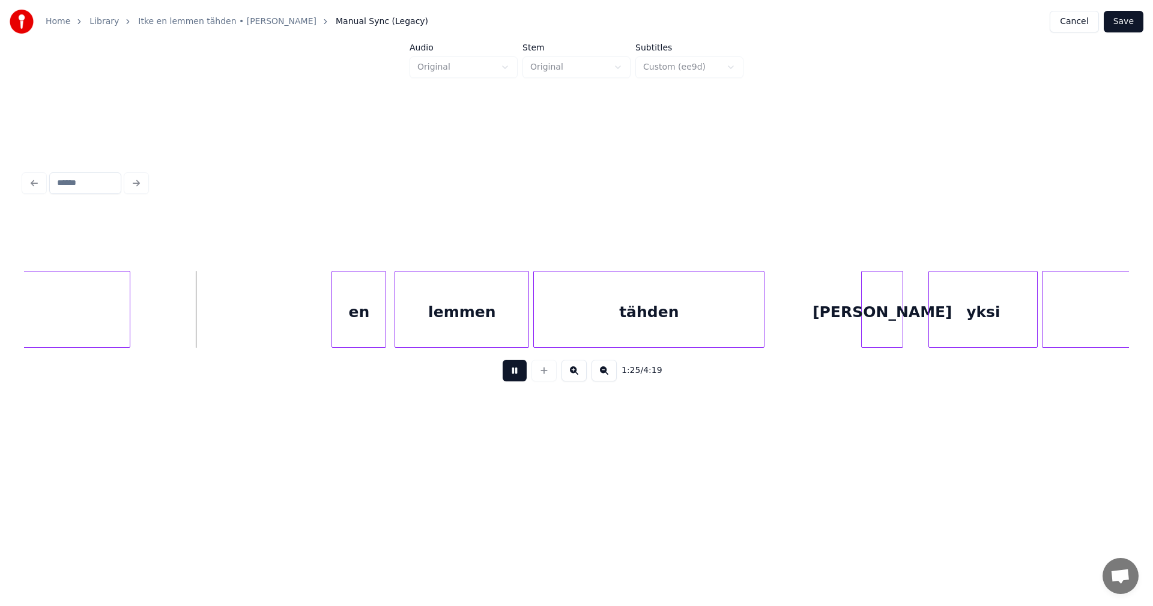
click at [506, 376] on button at bounding box center [515, 371] width 24 height 22
click at [350, 328] on div "en" at bounding box center [351, 312] width 53 height 82
click at [476, 323] on div "lemmen" at bounding box center [458, 312] width 133 height 82
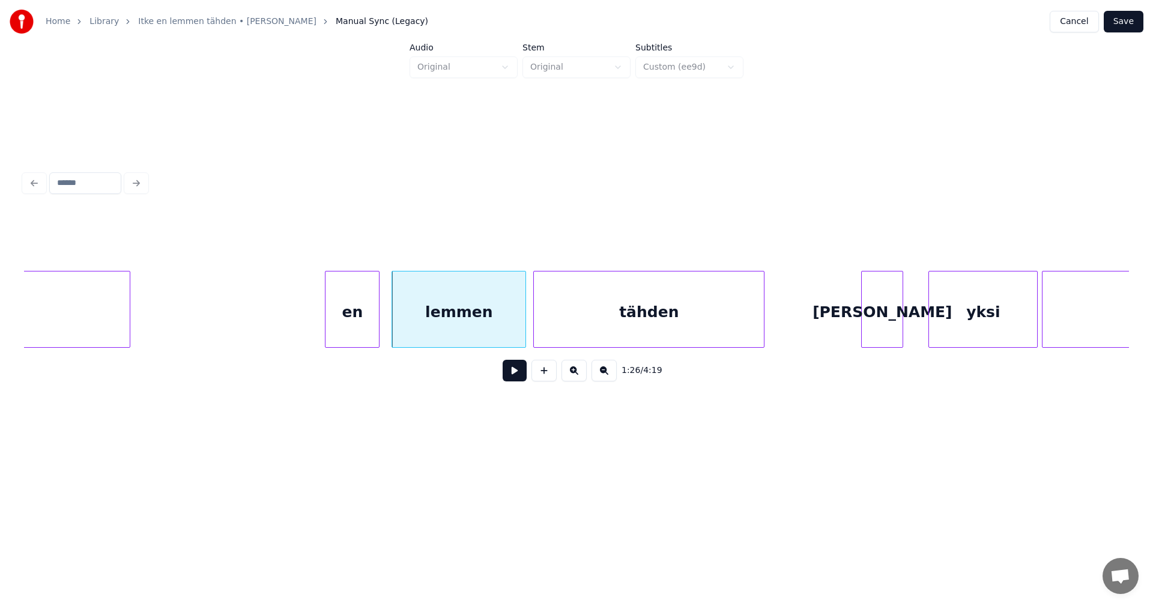
click at [614, 304] on div "tähden" at bounding box center [649, 312] width 230 height 82
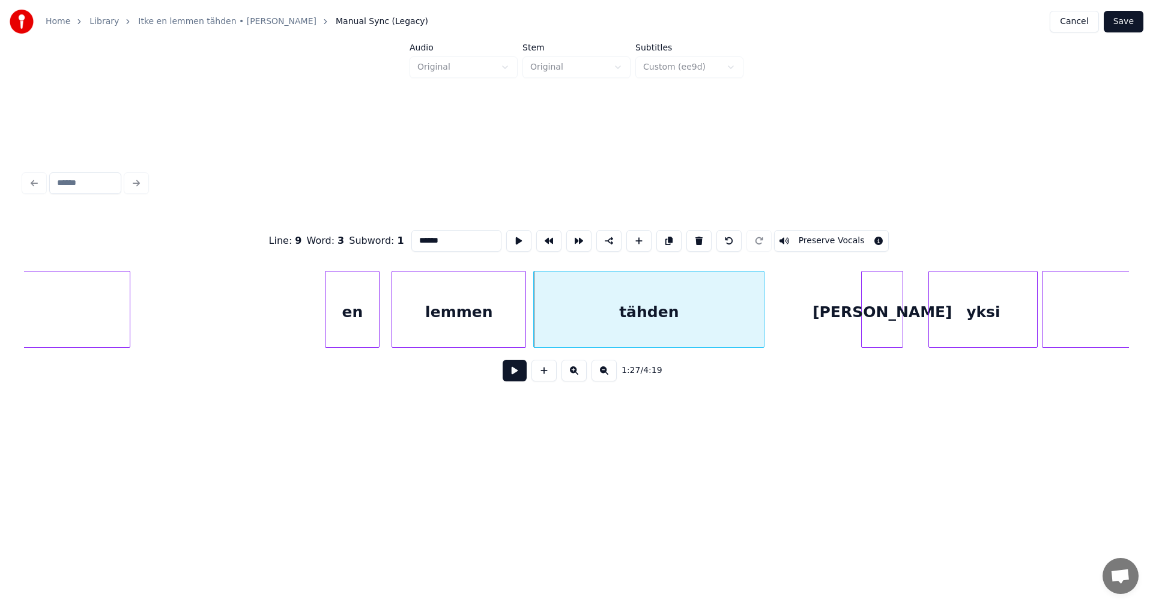
click at [513, 375] on button at bounding box center [515, 371] width 24 height 22
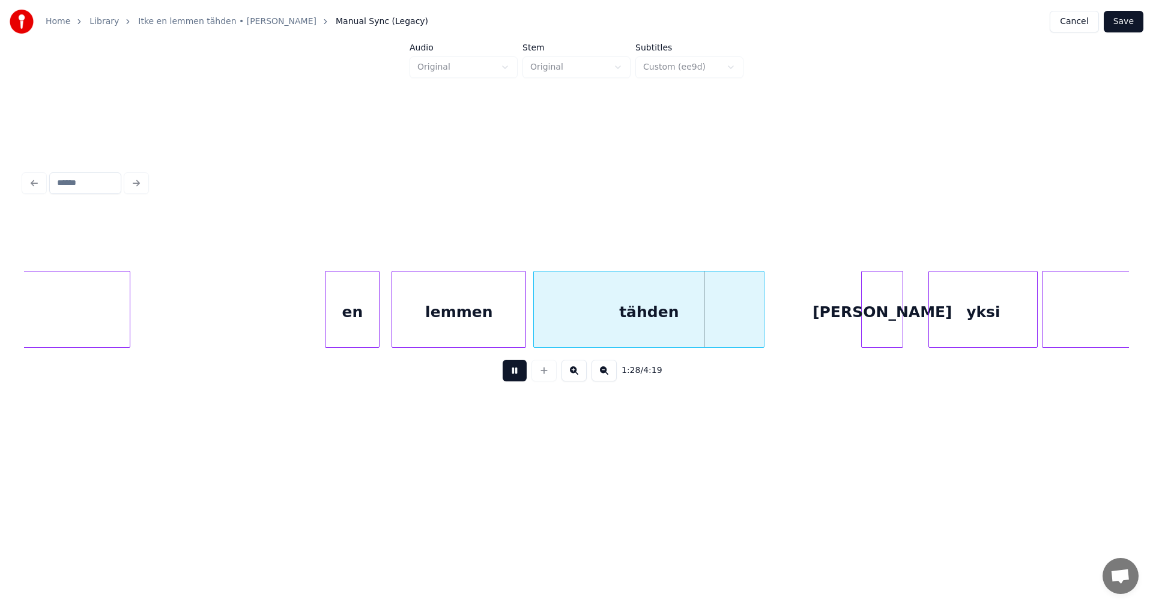
click at [513, 375] on button at bounding box center [515, 371] width 24 height 22
click at [752, 324] on div at bounding box center [754, 309] width 4 height 76
click at [878, 321] on div "[PERSON_NAME]" at bounding box center [873, 312] width 41 height 82
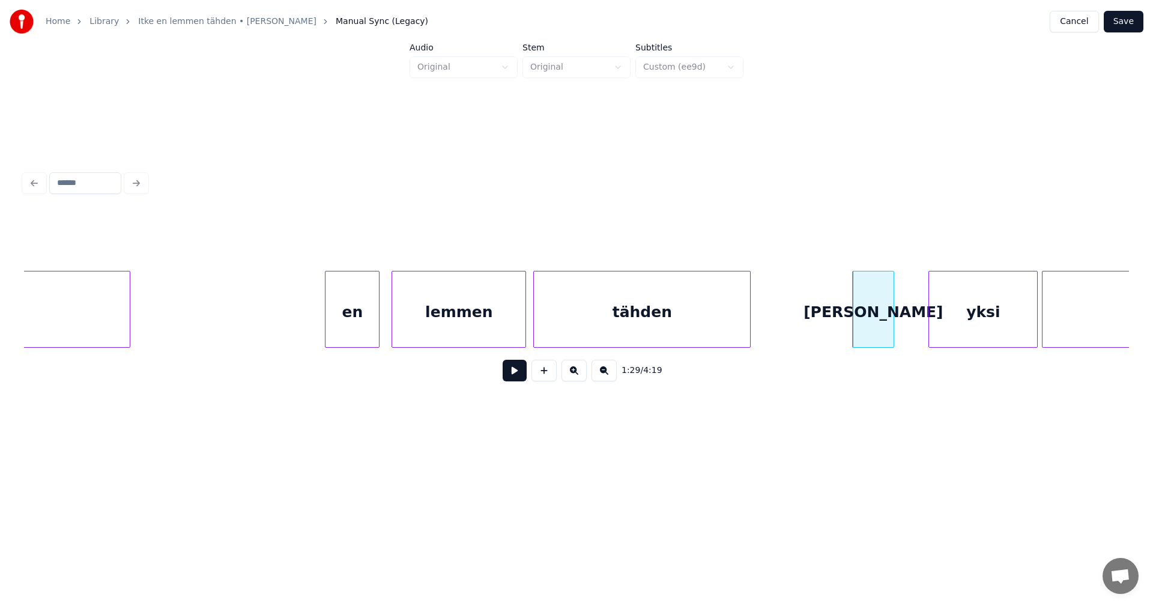
click at [741, 325] on div "tähden" at bounding box center [642, 312] width 216 height 82
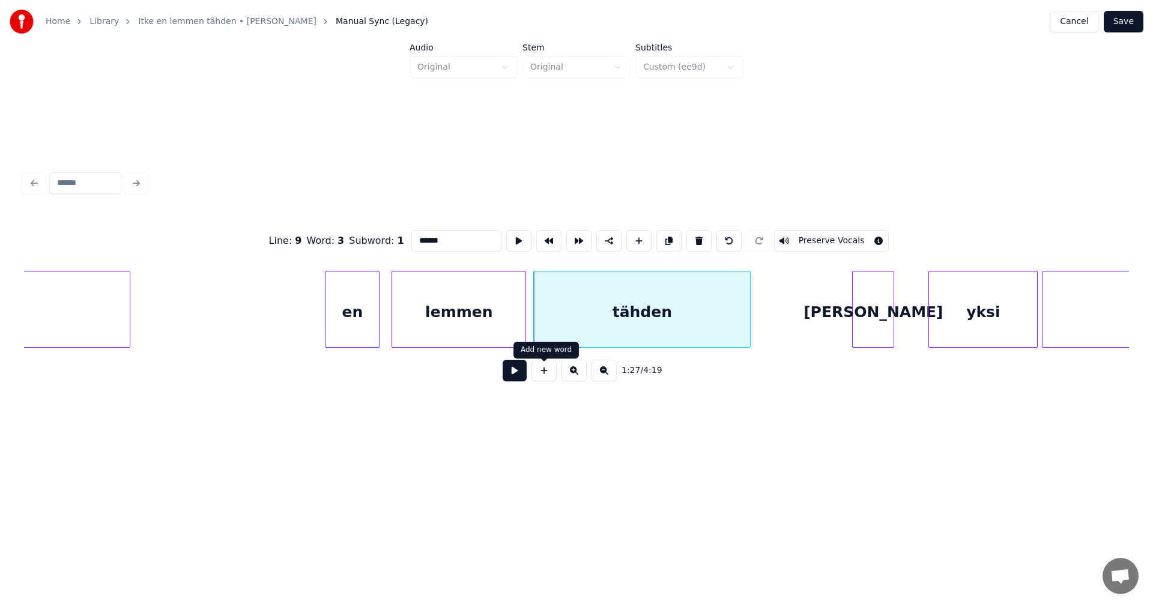
click at [523, 376] on button at bounding box center [515, 371] width 24 height 22
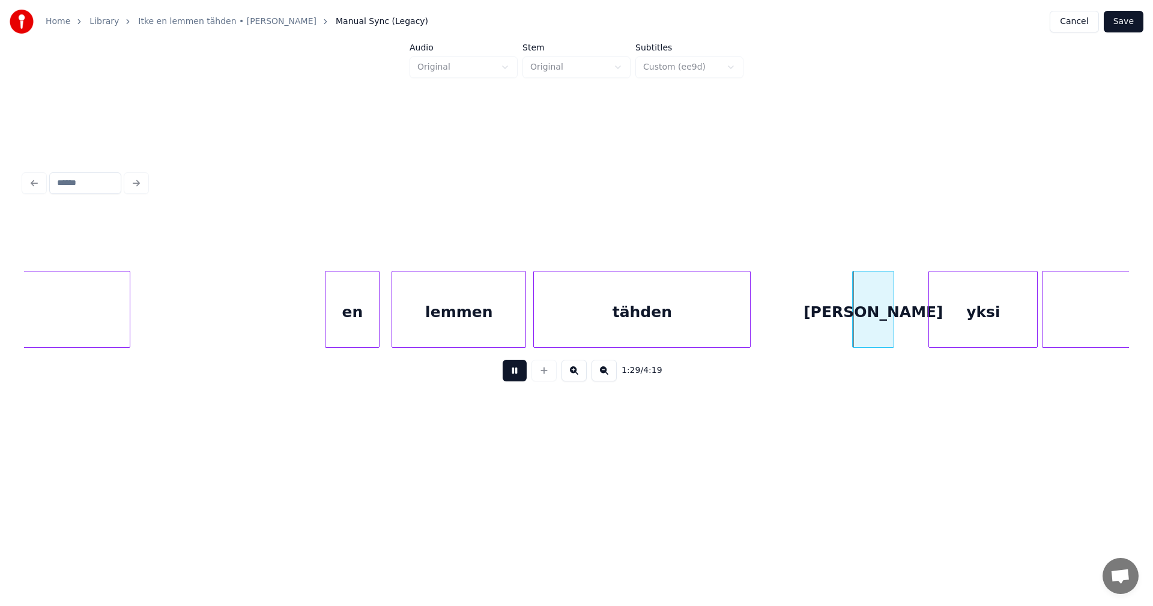
click at [523, 376] on button at bounding box center [515, 371] width 24 height 22
click at [904, 318] on div at bounding box center [903, 309] width 4 height 76
click at [962, 318] on div "yksi" at bounding box center [977, 312] width 108 height 82
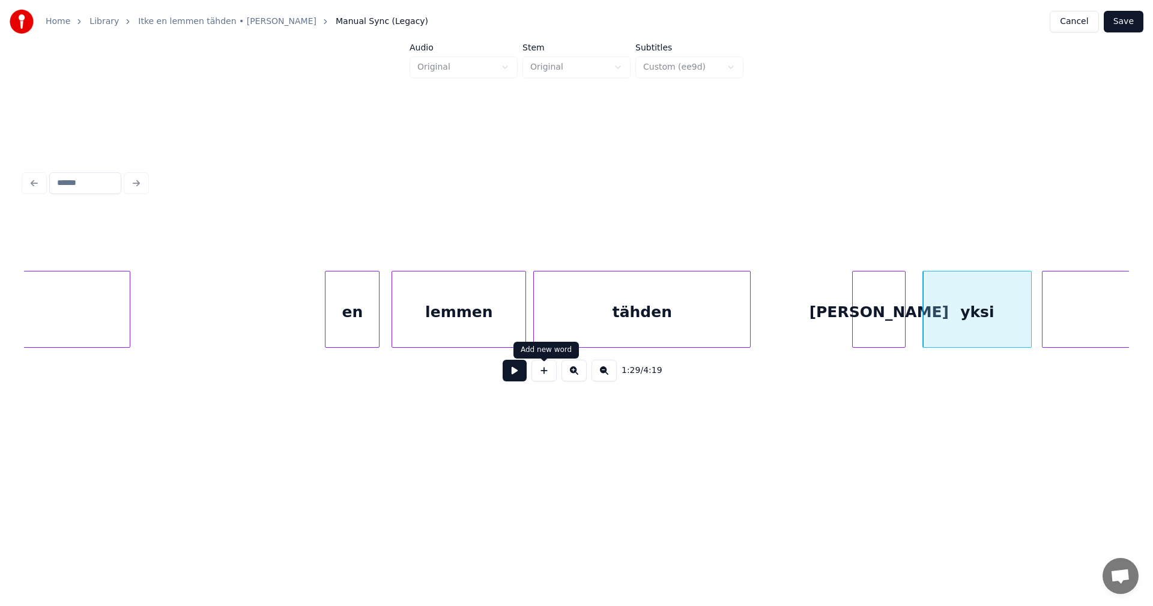
click at [518, 375] on button at bounding box center [515, 371] width 24 height 22
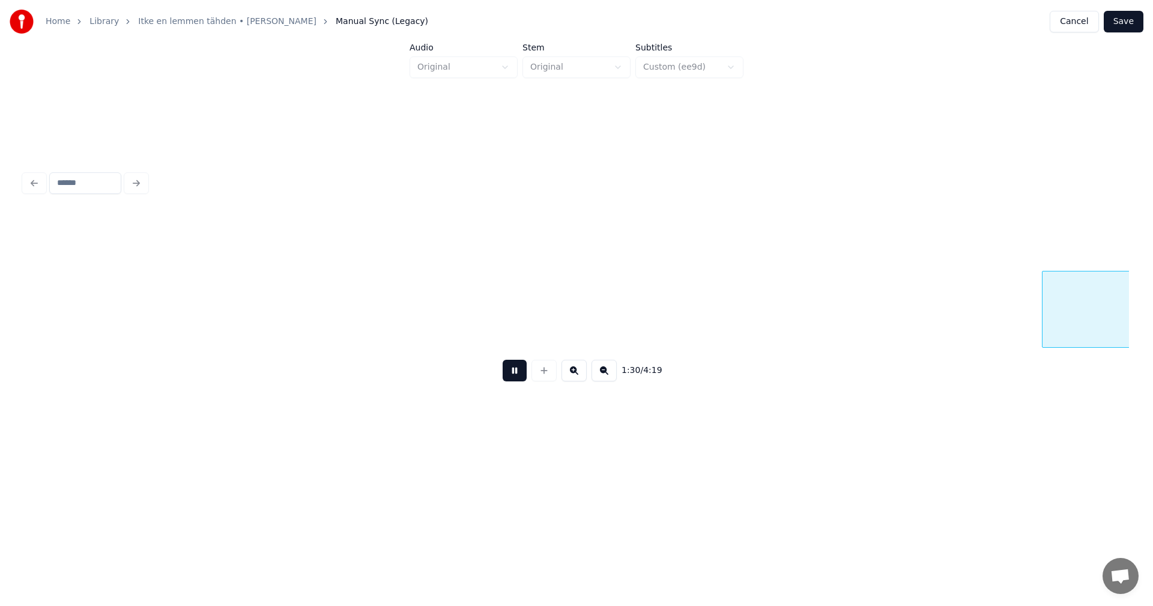
scroll to position [0, 19005]
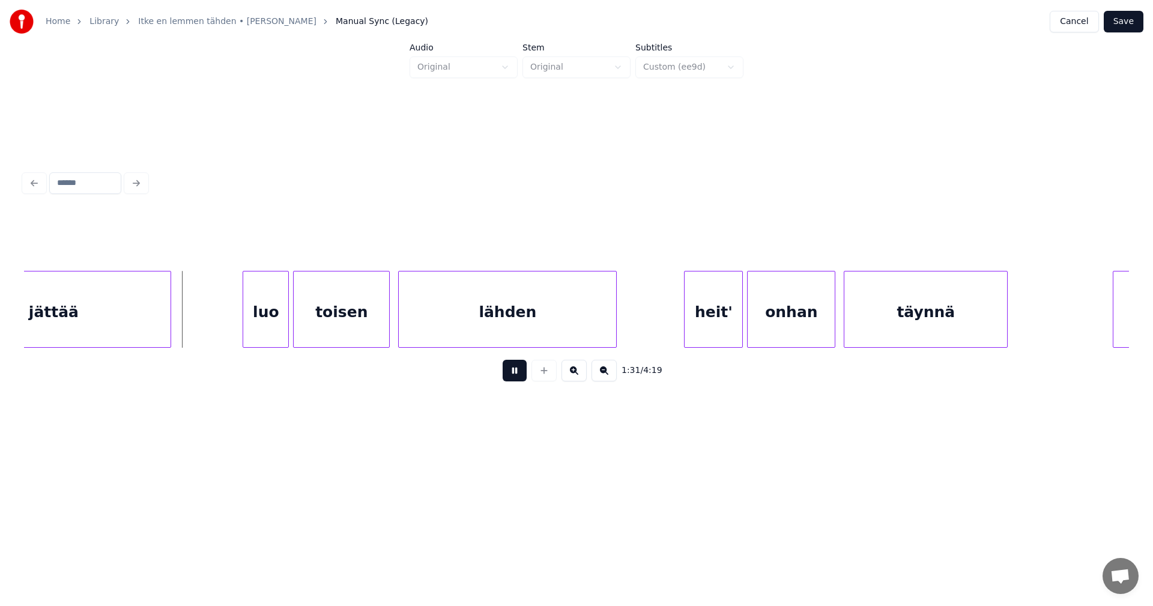
click at [518, 375] on button at bounding box center [515, 371] width 24 height 22
click at [260, 328] on div "luo" at bounding box center [248, 312] width 45 height 82
click at [258, 336] on div "luo" at bounding box center [248, 312] width 45 height 82
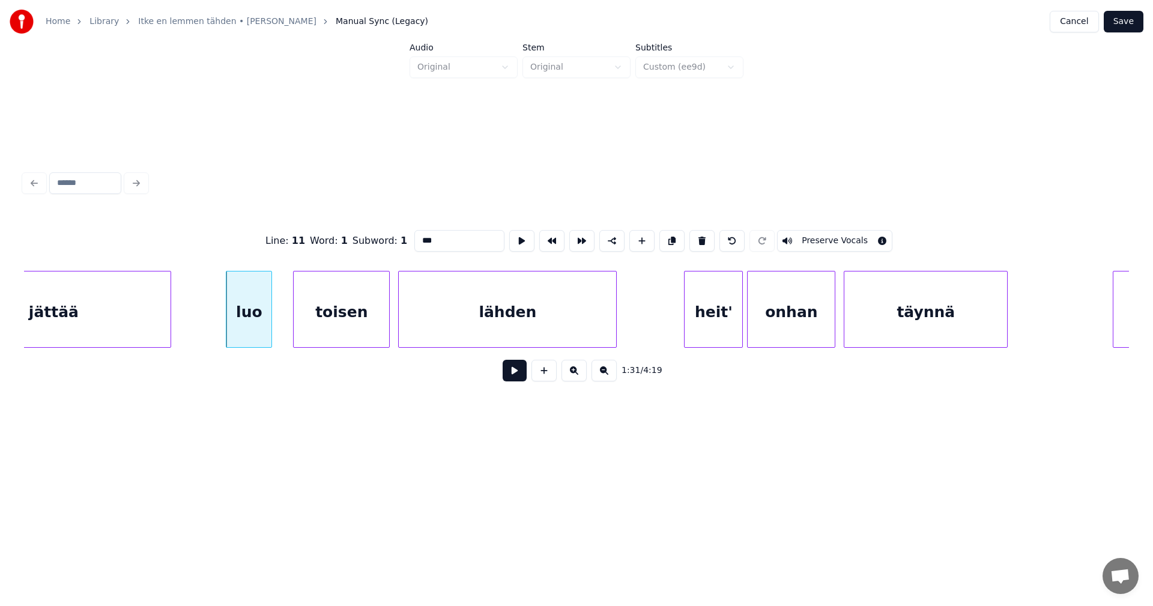
click at [512, 370] on button at bounding box center [515, 371] width 24 height 22
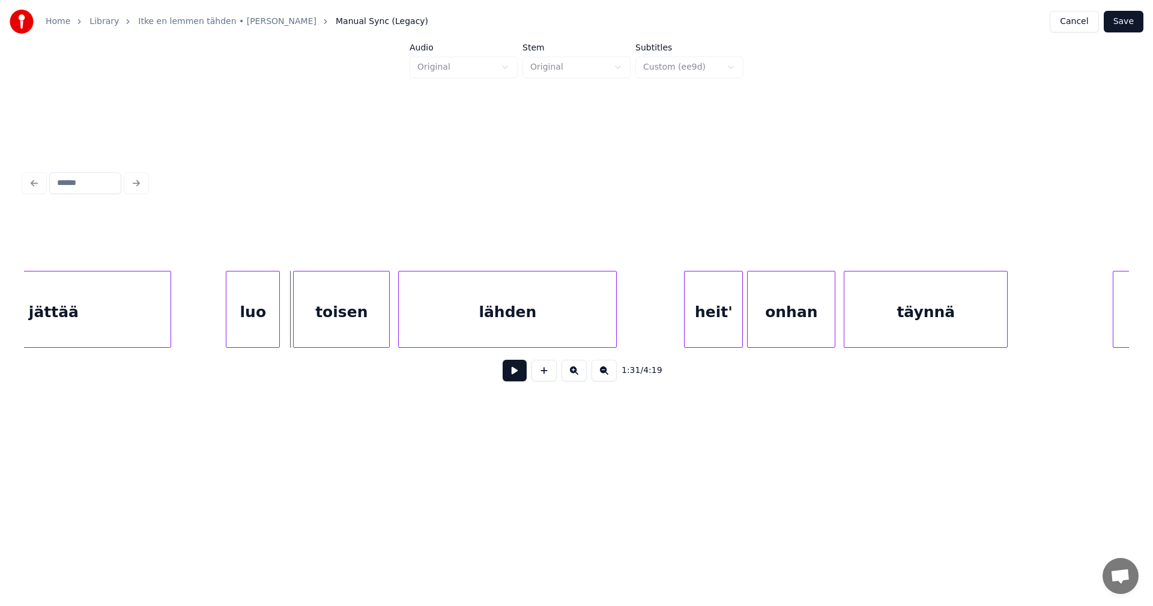
click at [277, 330] on div at bounding box center [278, 309] width 4 height 76
click at [318, 327] on div "toisen" at bounding box center [341, 312] width 95 height 82
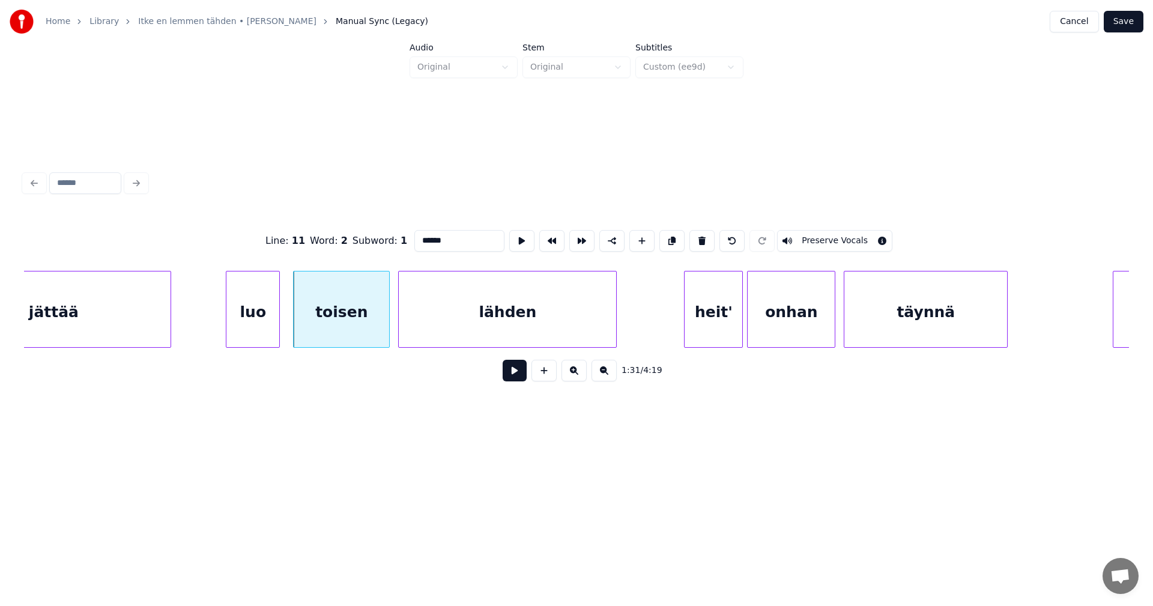
click at [518, 374] on button at bounding box center [515, 371] width 24 height 22
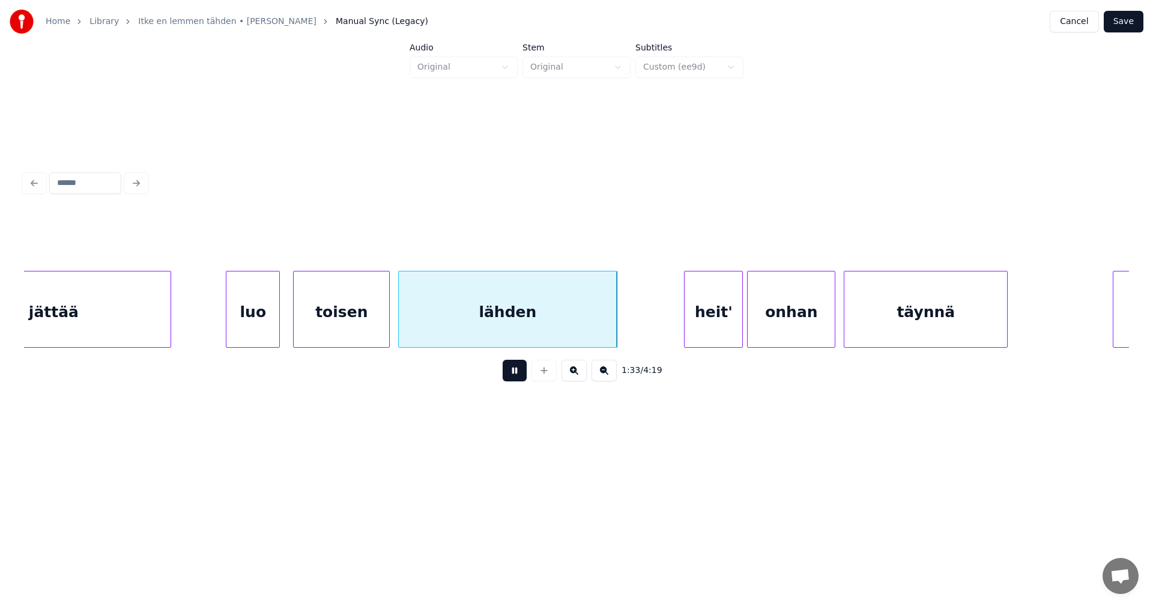
click at [518, 374] on button at bounding box center [515, 371] width 24 height 22
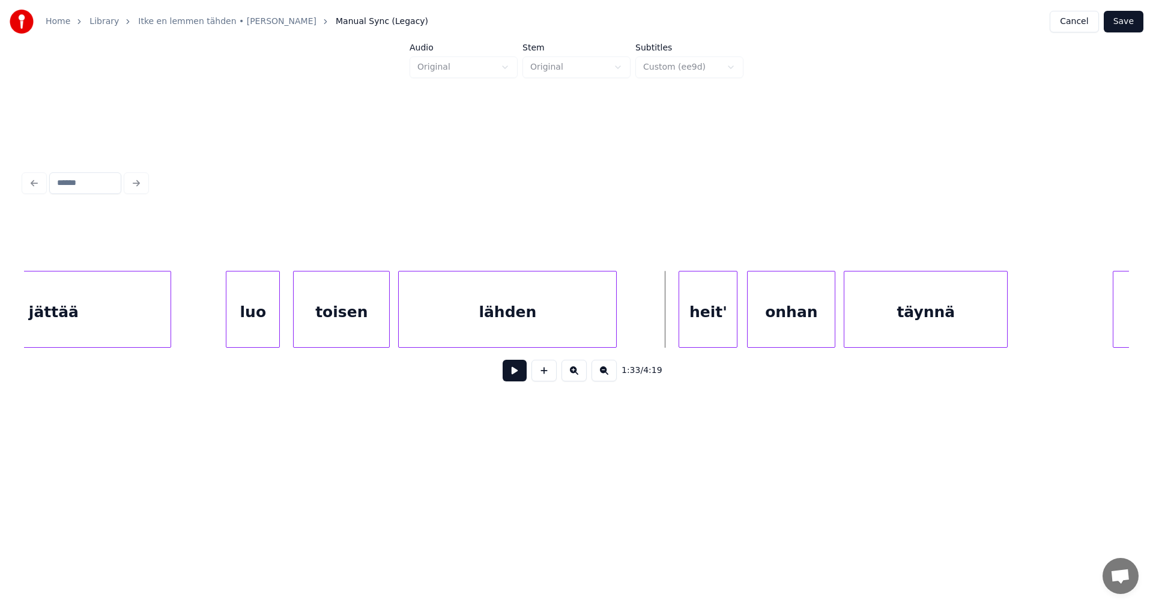
click at [704, 319] on div "heit'" at bounding box center [708, 312] width 58 height 82
click at [519, 374] on button at bounding box center [515, 371] width 24 height 22
click at [725, 321] on div at bounding box center [724, 309] width 4 height 76
click at [757, 321] on div "onhan" at bounding box center [779, 312] width 87 height 82
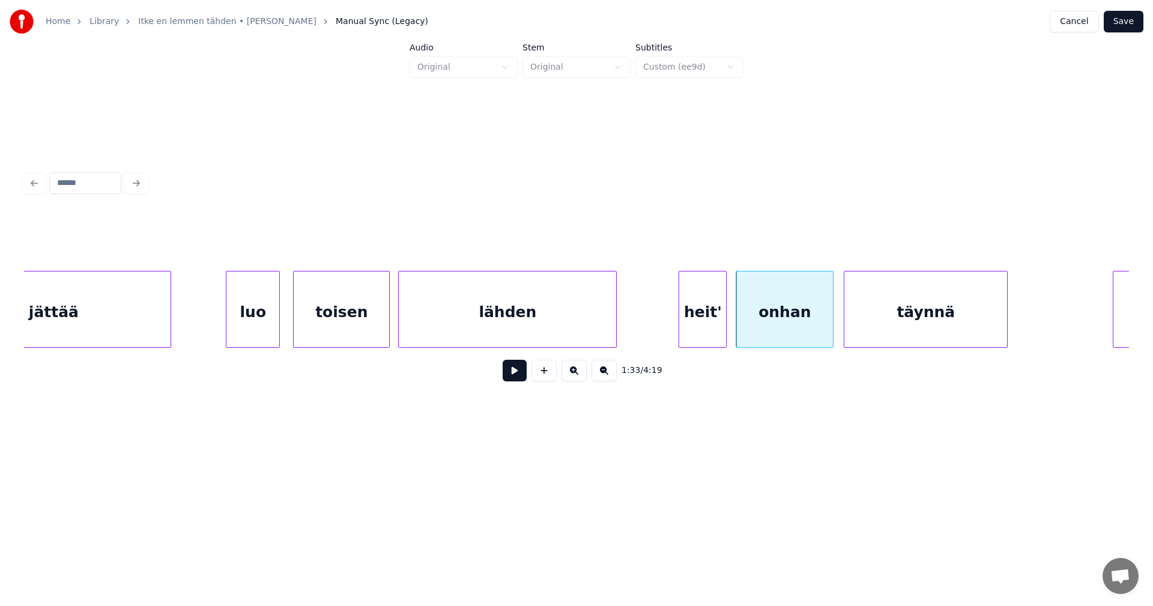
click at [832, 317] on div at bounding box center [831, 309] width 4 height 76
click at [787, 329] on div "onhan" at bounding box center [784, 312] width 97 height 82
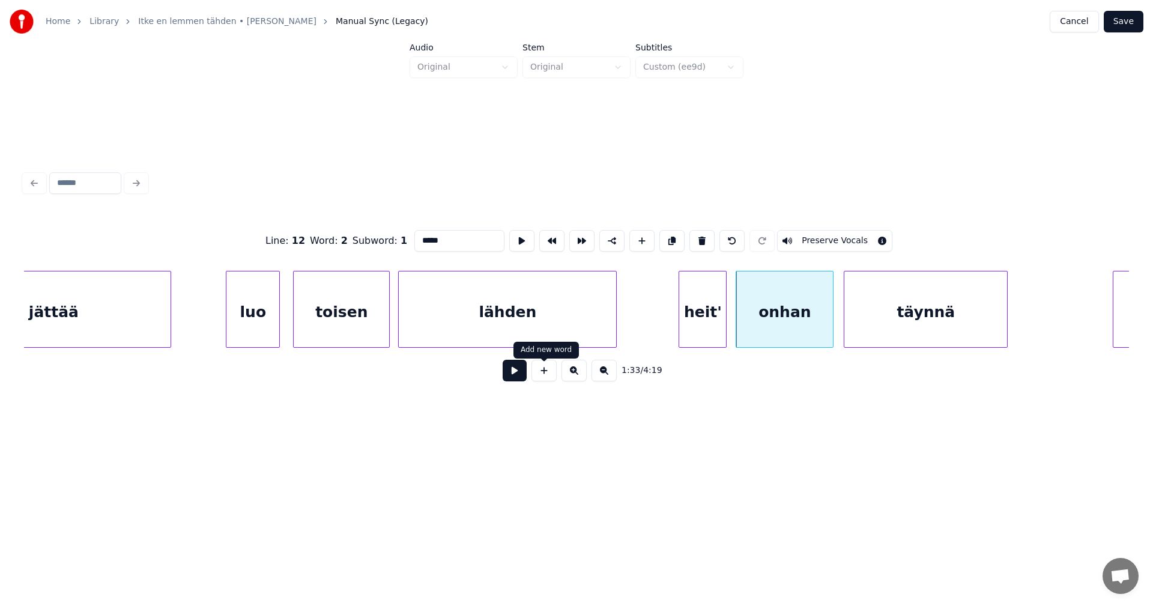
click at [518, 376] on button at bounding box center [515, 371] width 24 height 22
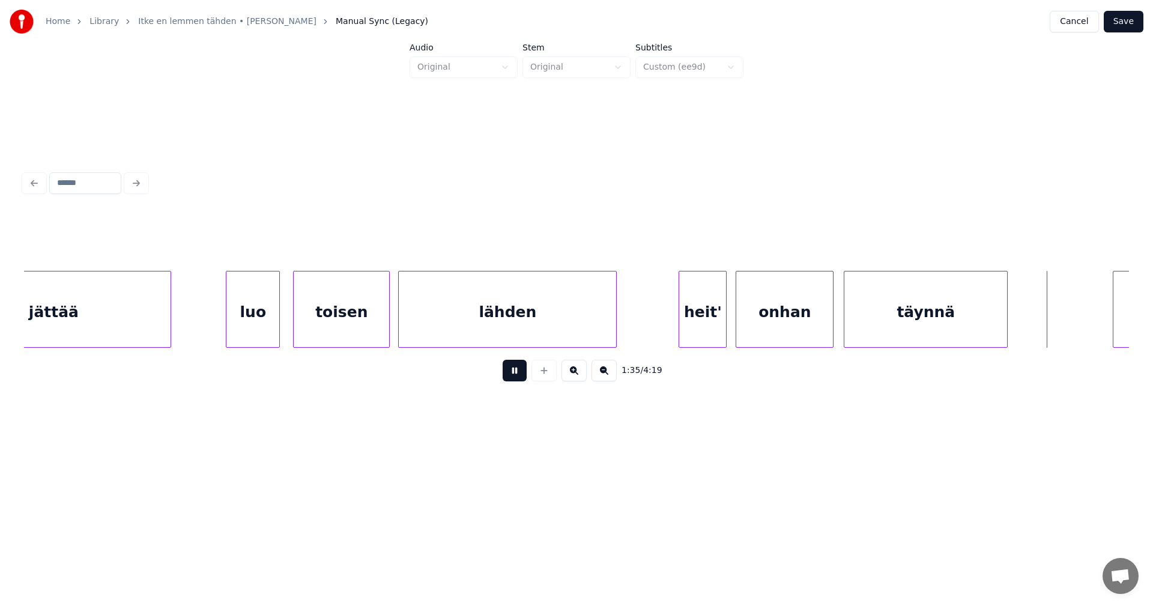
click at [521, 373] on button at bounding box center [515, 371] width 24 height 22
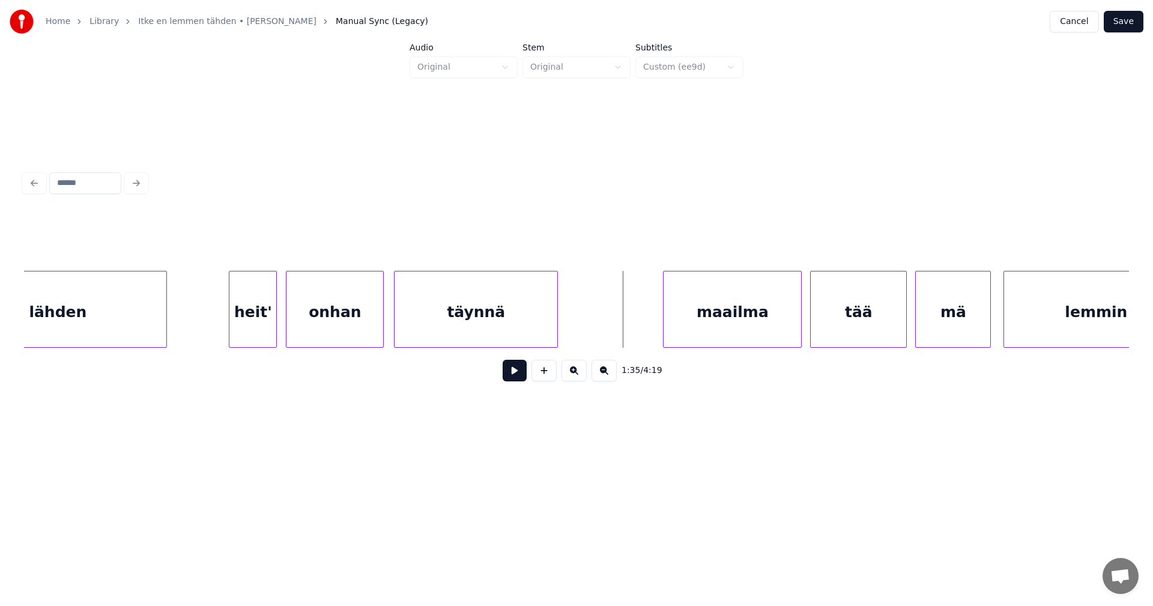
scroll to position [0, 19461]
click at [741, 328] on div "maailma" at bounding box center [711, 312] width 137 height 82
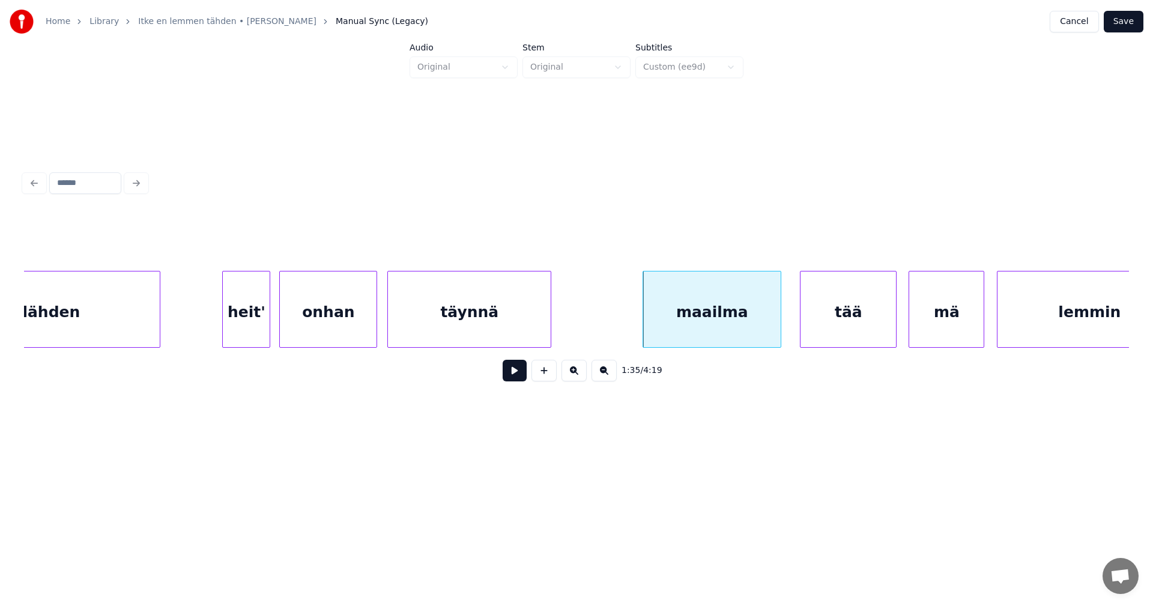
click at [845, 323] on div "tää" at bounding box center [847, 312] width 95 height 82
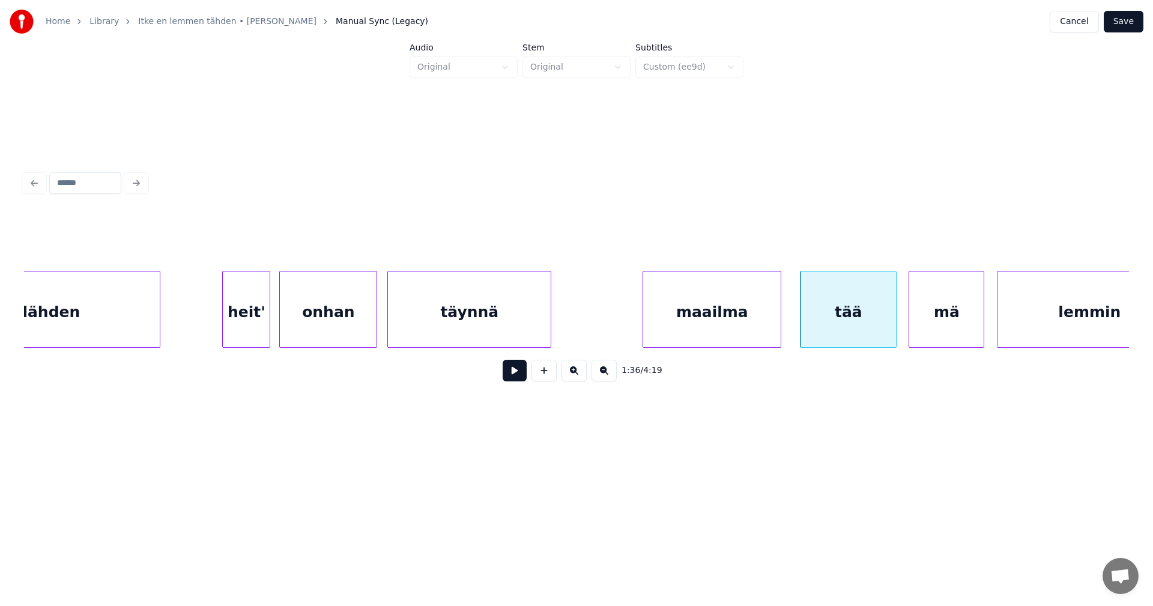
click at [1128, 23] on button "Save" at bounding box center [1124, 22] width 40 height 22
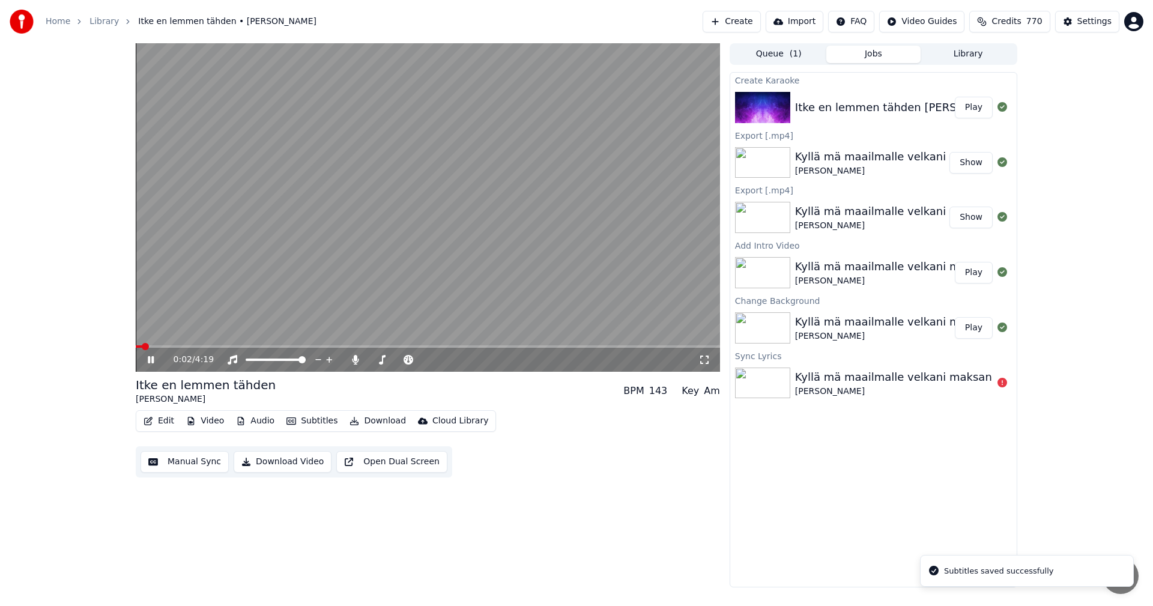
click at [237, 343] on video at bounding box center [428, 207] width 584 height 328
click at [236, 347] on span at bounding box center [428, 346] width 584 height 2
click at [149, 363] on icon at bounding box center [150, 359] width 7 height 8
click at [151, 362] on icon at bounding box center [159, 360] width 28 height 10
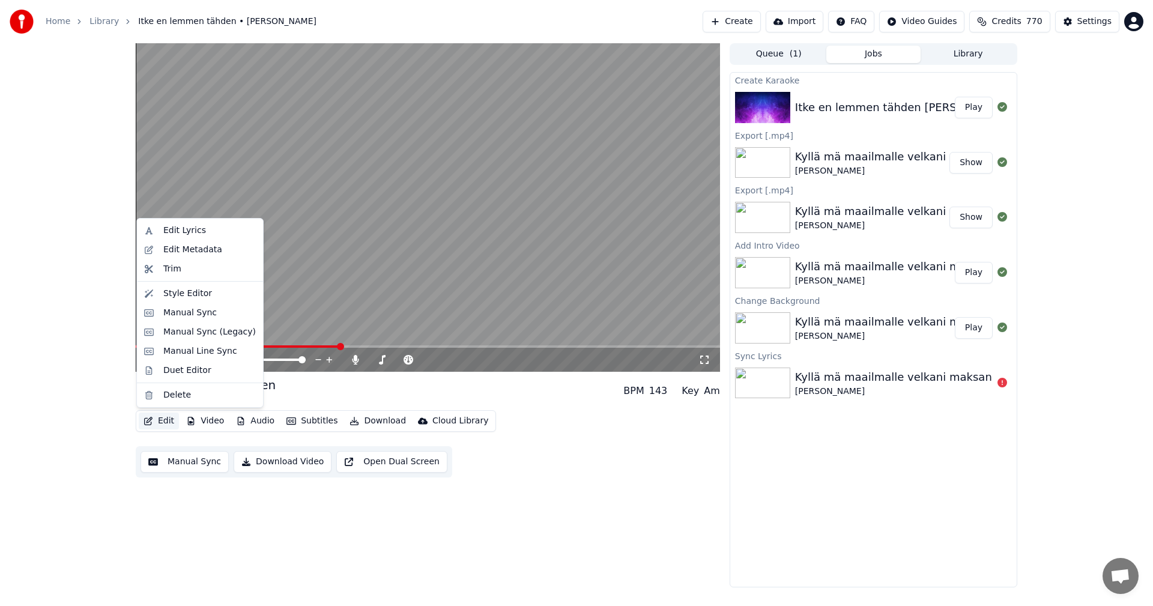
click at [162, 427] on button "Edit" at bounding box center [159, 420] width 40 height 17
click at [208, 334] on div "Manual Sync (Legacy)" at bounding box center [209, 332] width 92 height 12
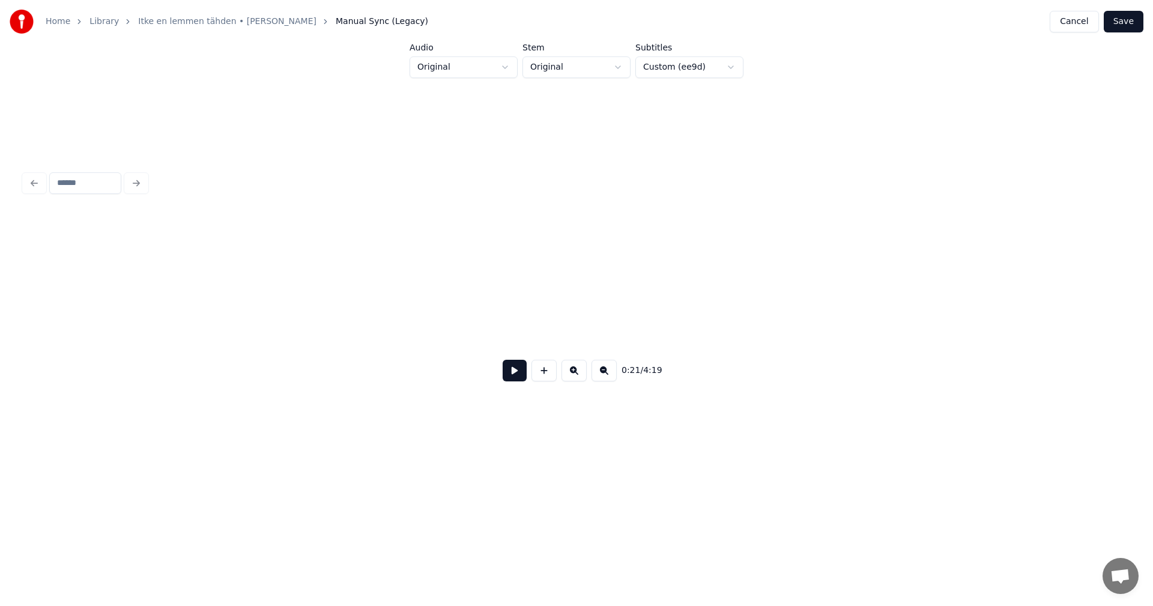
scroll to position [0, 4547]
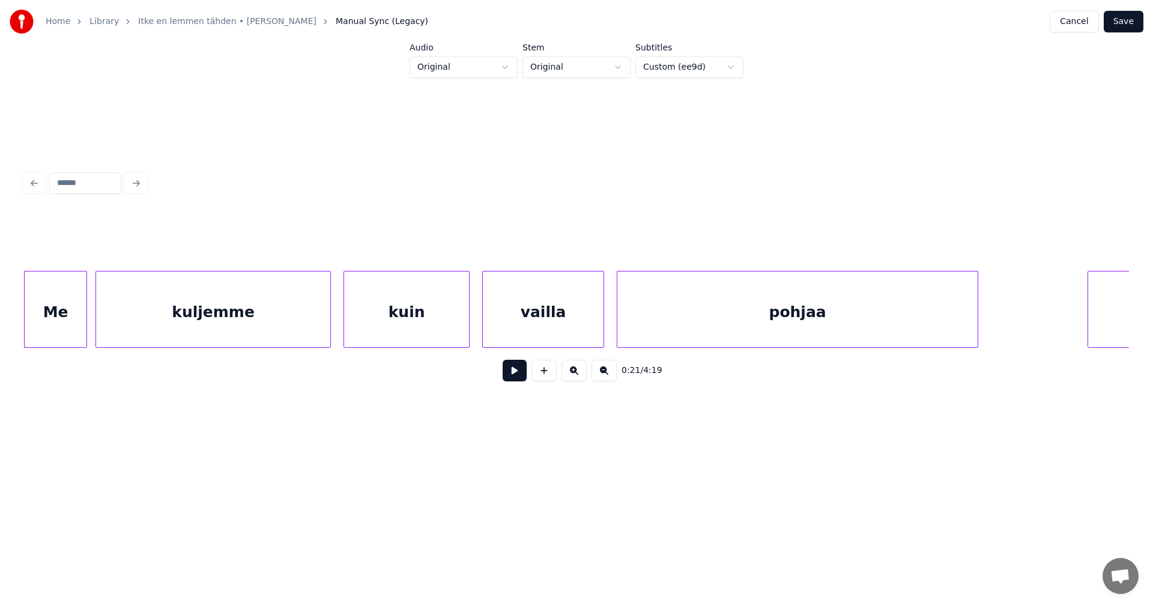
click at [138, 343] on div "Me kuljemme kuin vailla pohjaa vaan" at bounding box center [576, 309] width 1105 height 77
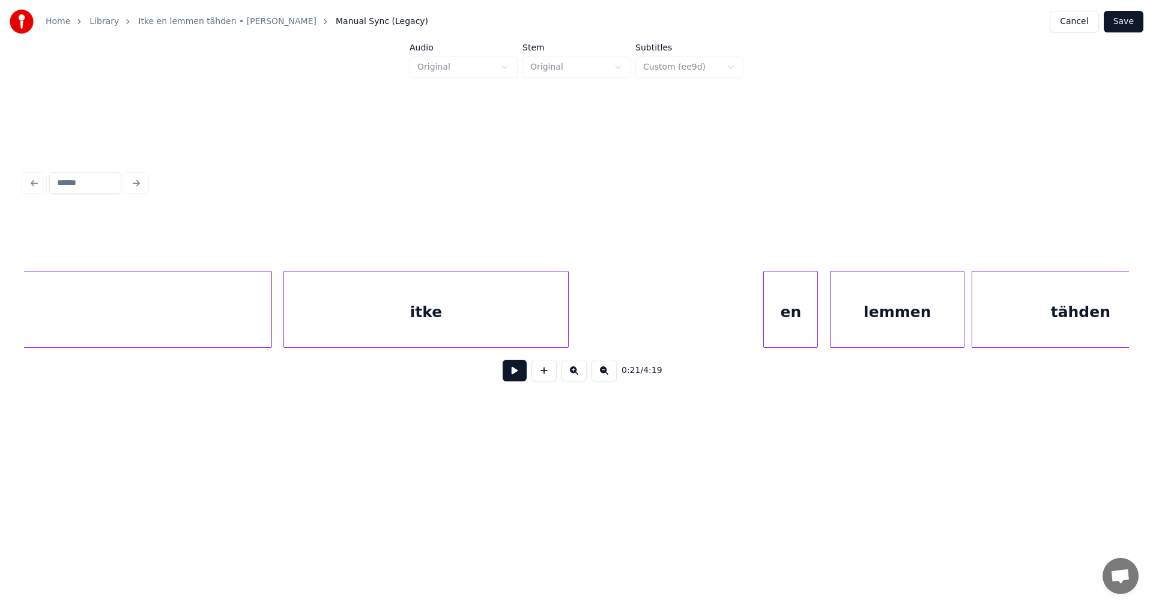
scroll to position [0, 17400]
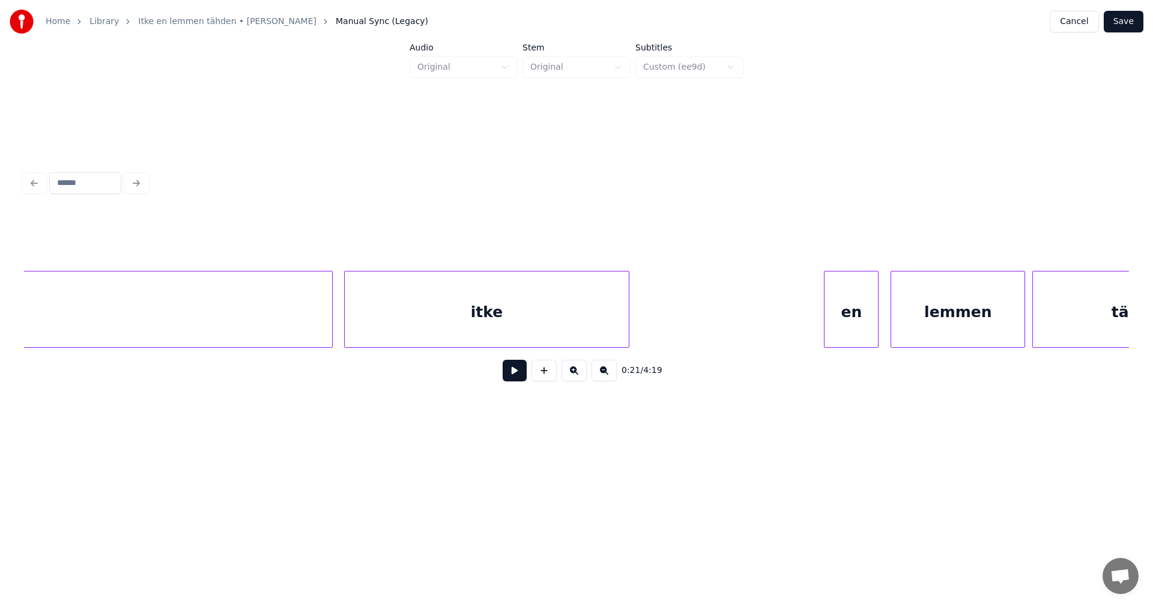
click at [400, 318] on div "itke" at bounding box center [487, 312] width 284 height 82
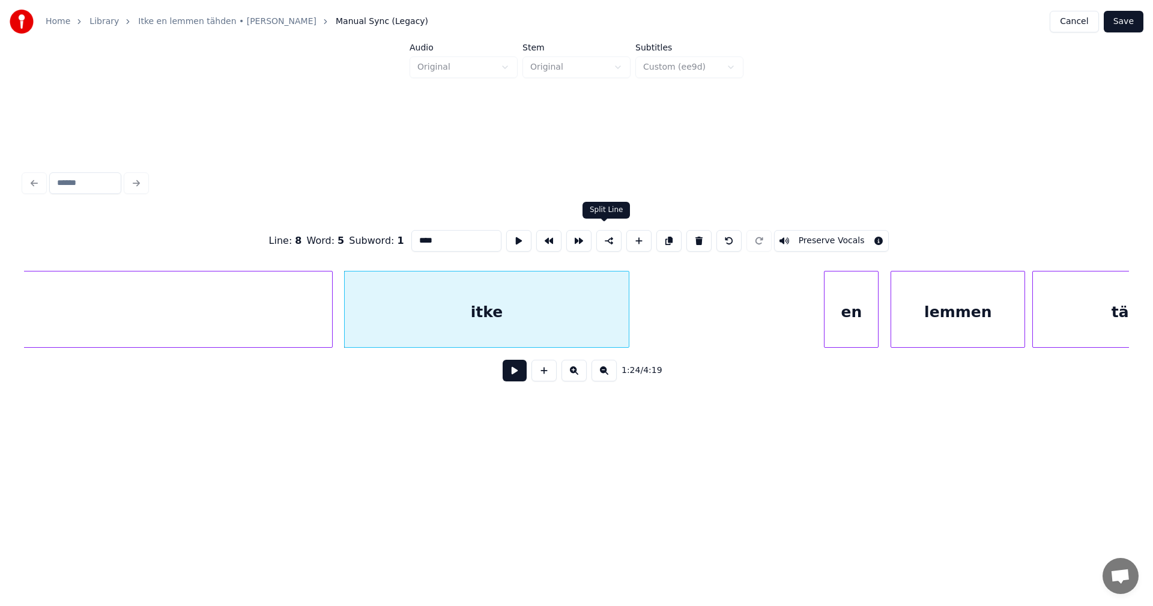
click at [608, 237] on button at bounding box center [608, 241] width 25 height 22
type input "******"
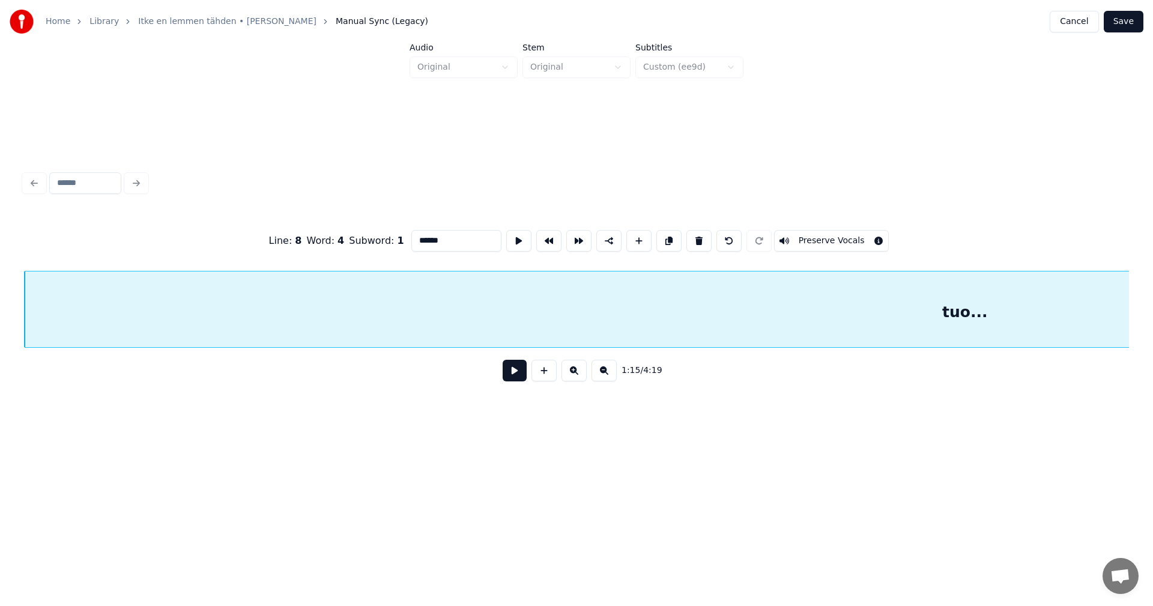
click at [515, 370] on button at bounding box center [515, 371] width 24 height 22
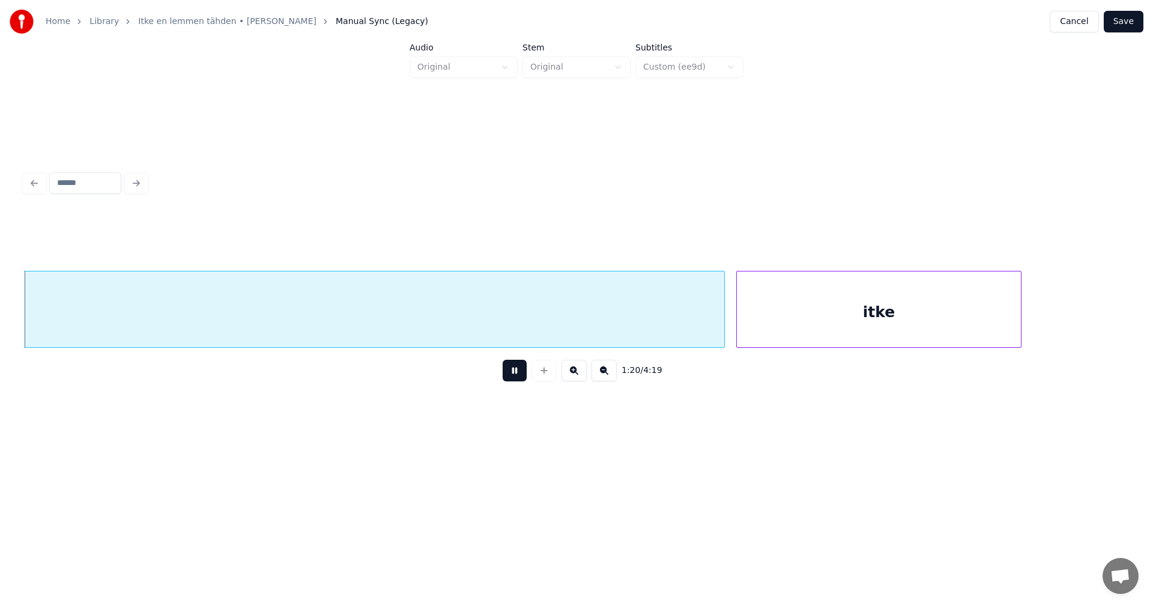
scroll to position [0, 17019]
click at [514, 373] on button at bounding box center [515, 371] width 24 height 22
click at [688, 319] on div at bounding box center [688, 309] width 4 height 76
click at [692, 322] on div at bounding box center [693, 309] width 4 height 76
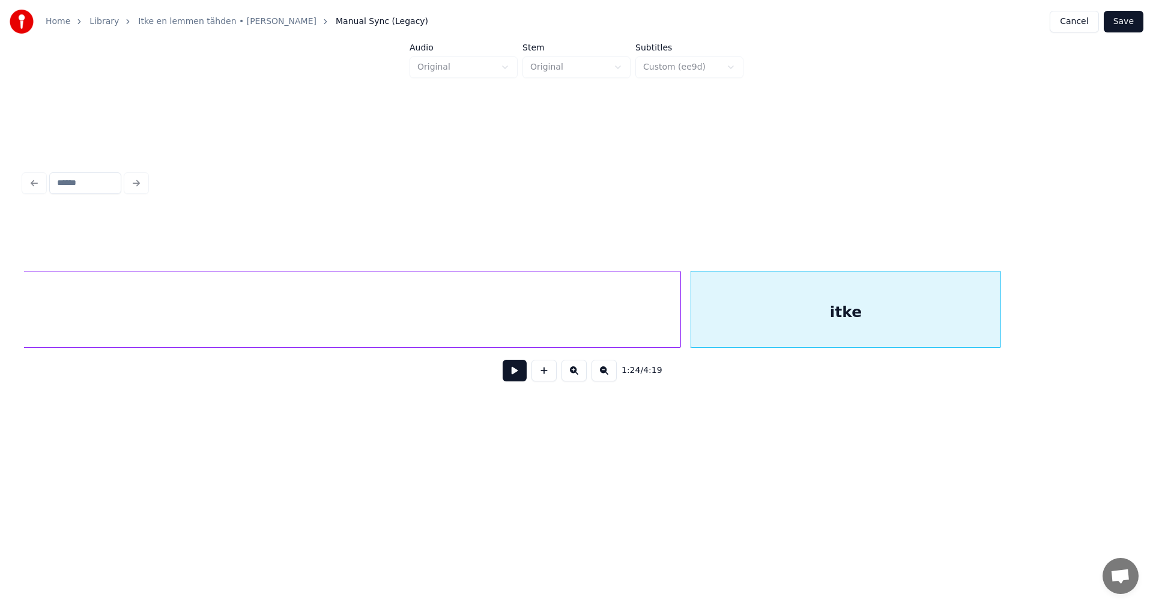
click at [518, 377] on button at bounding box center [515, 371] width 24 height 22
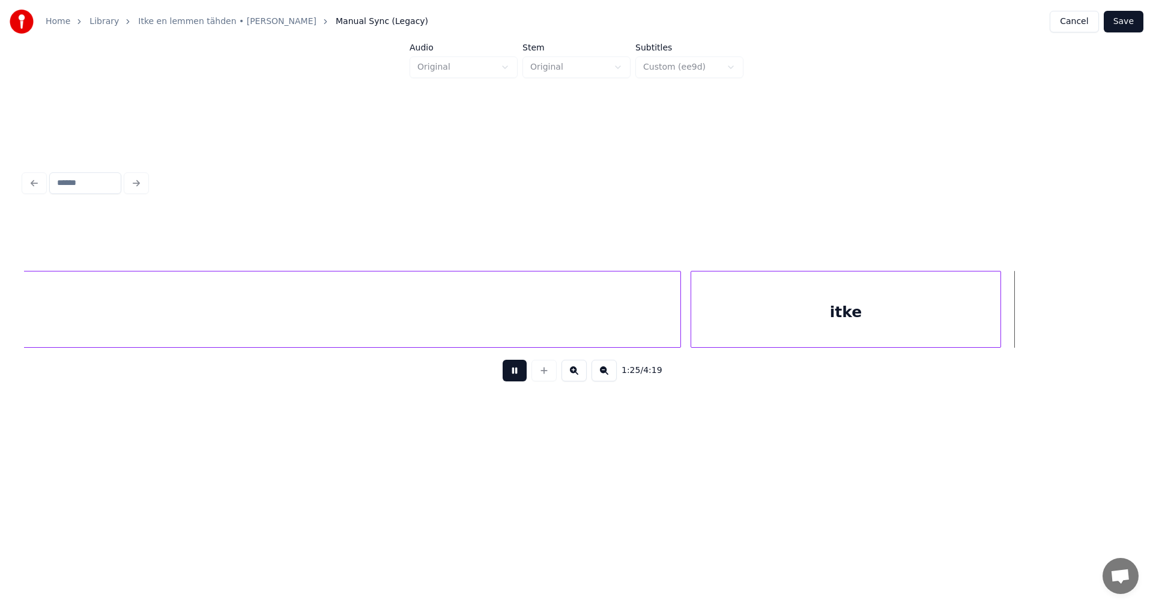
click at [518, 377] on button at bounding box center [515, 371] width 24 height 22
click at [847, 310] on div "itke" at bounding box center [845, 312] width 309 height 82
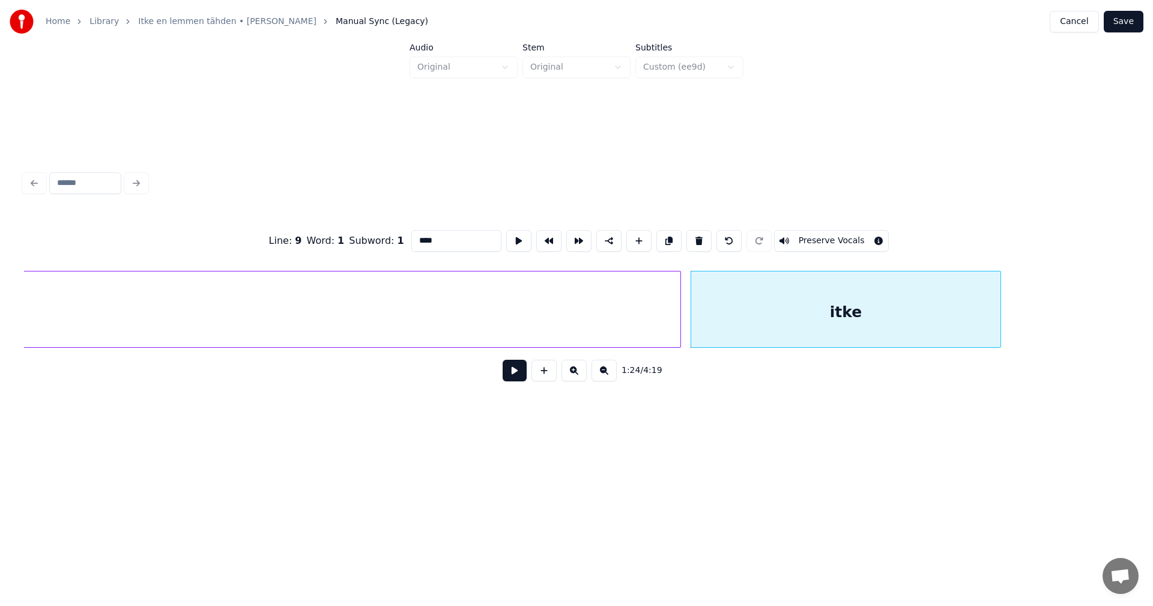
click at [420, 240] on input "****" at bounding box center [456, 241] width 90 height 22
type input "*******"
click at [1123, 22] on button "Save" at bounding box center [1124, 22] width 40 height 22
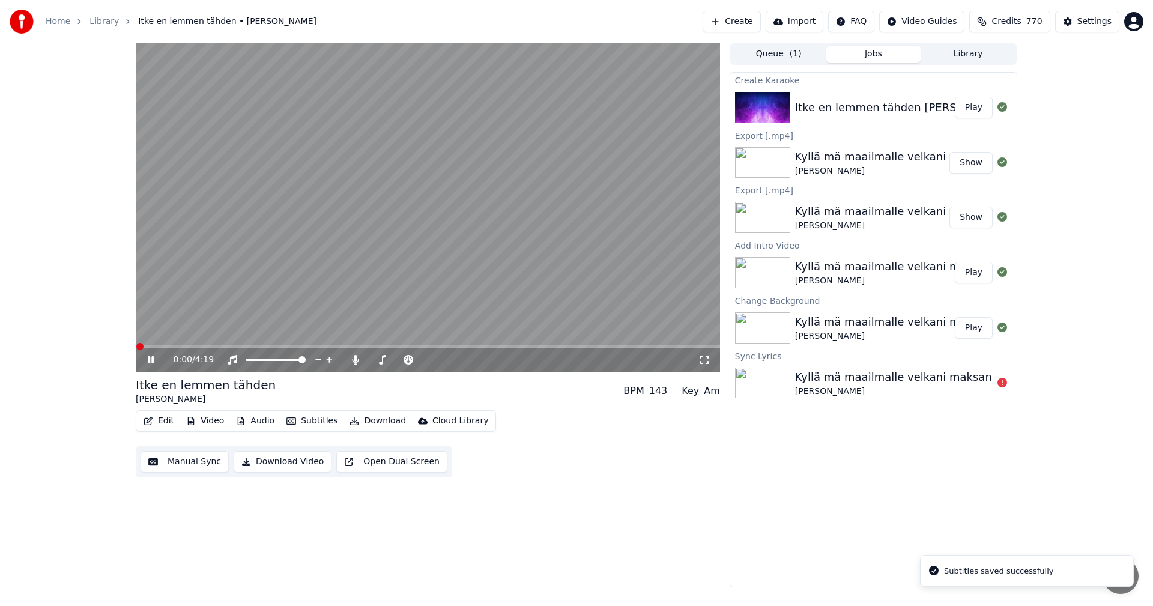
click at [272, 348] on div "0:00 / 4:19" at bounding box center [428, 360] width 584 height 24
click at [273, 346] on span at bounding box center [428, 346] width 584 height 2
click at [301, 346] on span at bounding box center [428, 346] width 584 height 2
click at [152, 363] on icon at bounding box center [151, 359] width 6 height 7
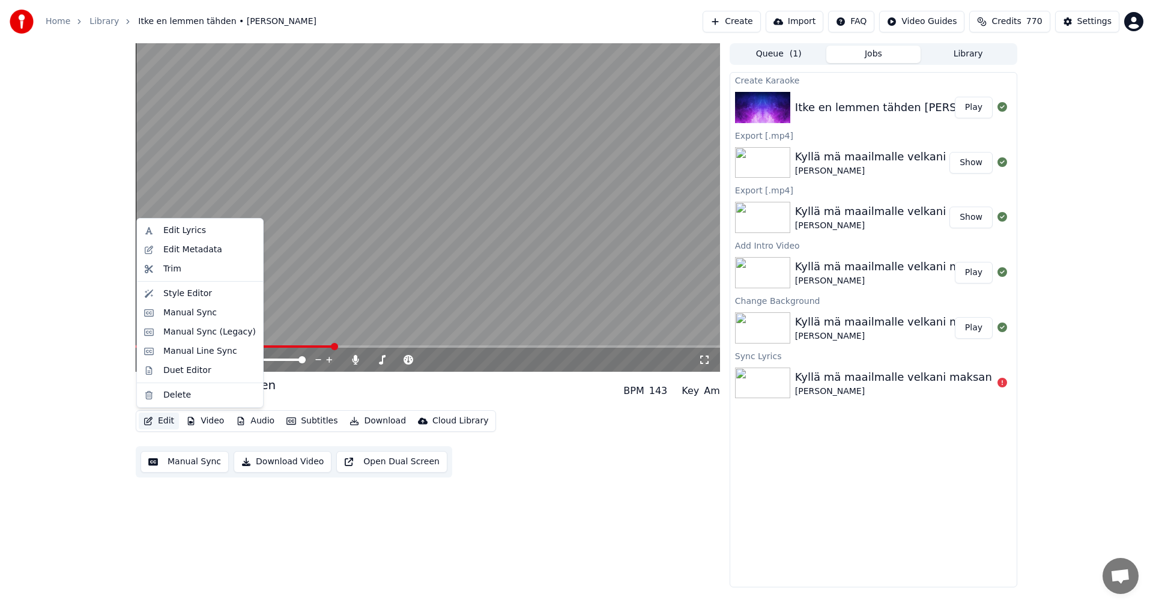
click at [167, 421] on button "Edit" at bounding box center [159, 420] width 40 height 17
click at [201, 330] on div "Manual Sync (Legacy)" at bounding box center [209, 332] width 92 height 12
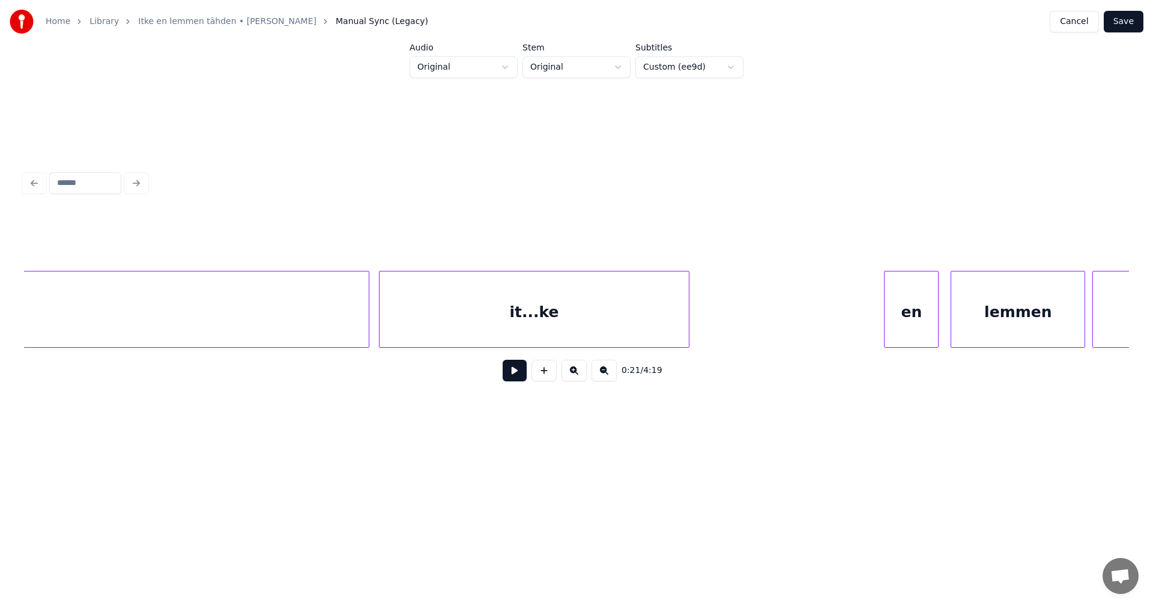
scroll to position [0, 17310]
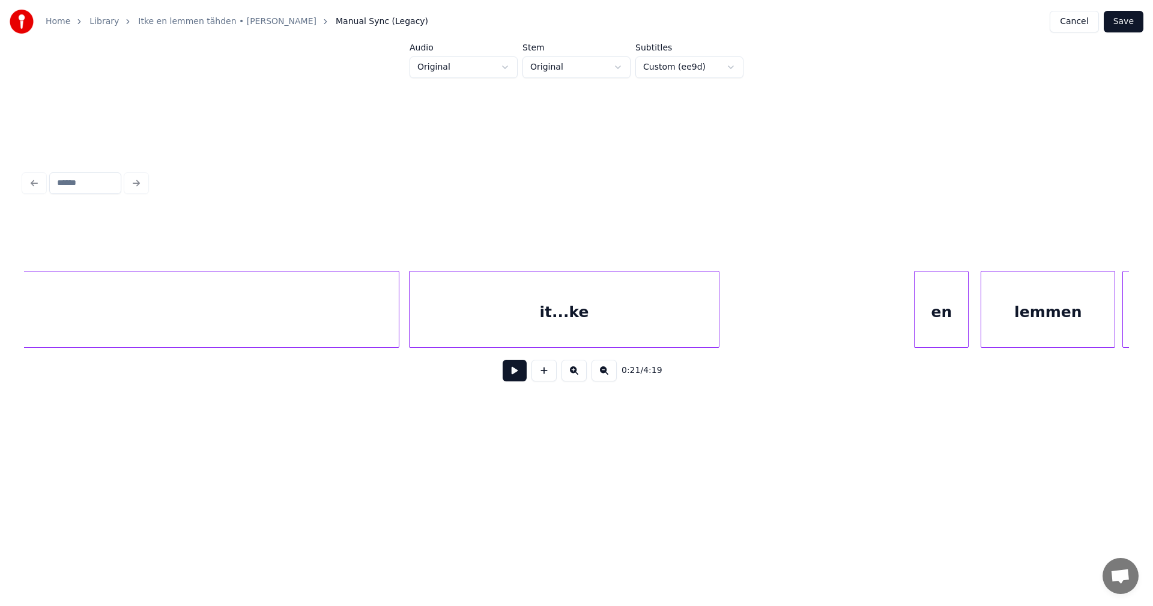
click at [432, 315] on div "it...ke" at bounding box center [563, 312] width 309 height 82
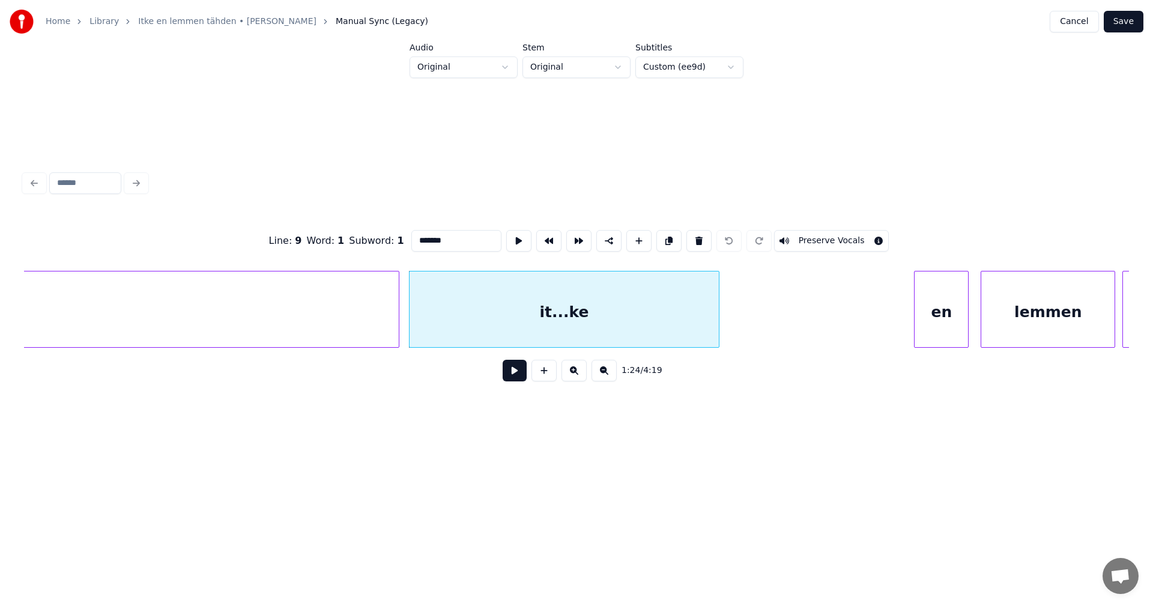
click at [512, 377] on button at bounding box center [515, 371] width 24 height 22
click at [506, 372] on button at bounding box center [515, 371] width 24 height 22
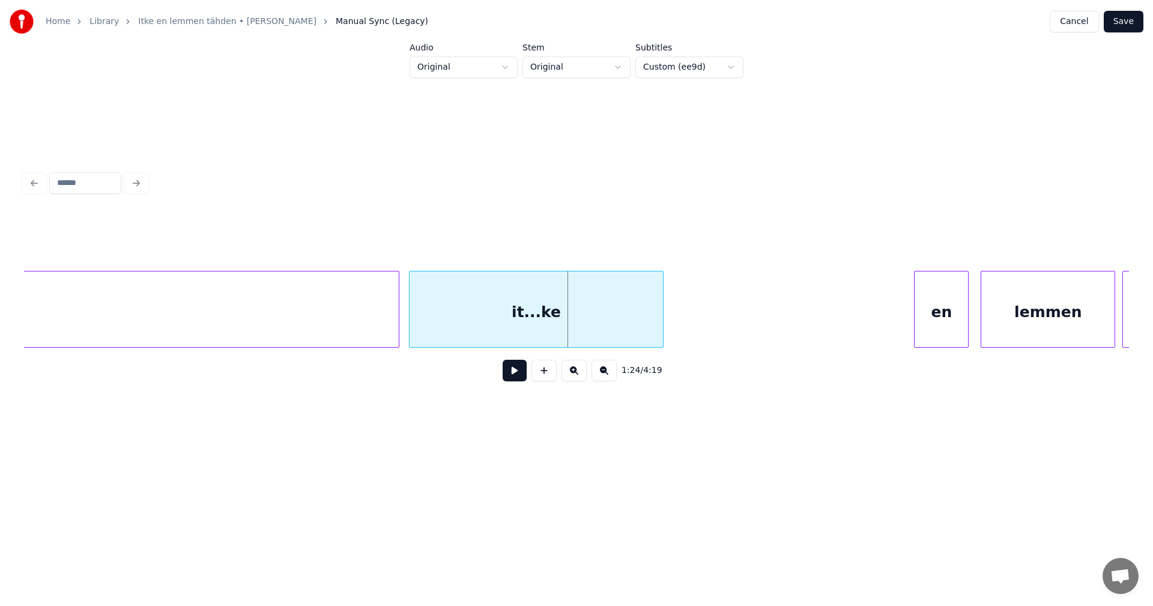
click at [660, 331] on div at bounding box center [661, 309] width 4 height 76
click at [530, 329] on div "it...ke" at bounding box center [535, 312] width 253 height 82
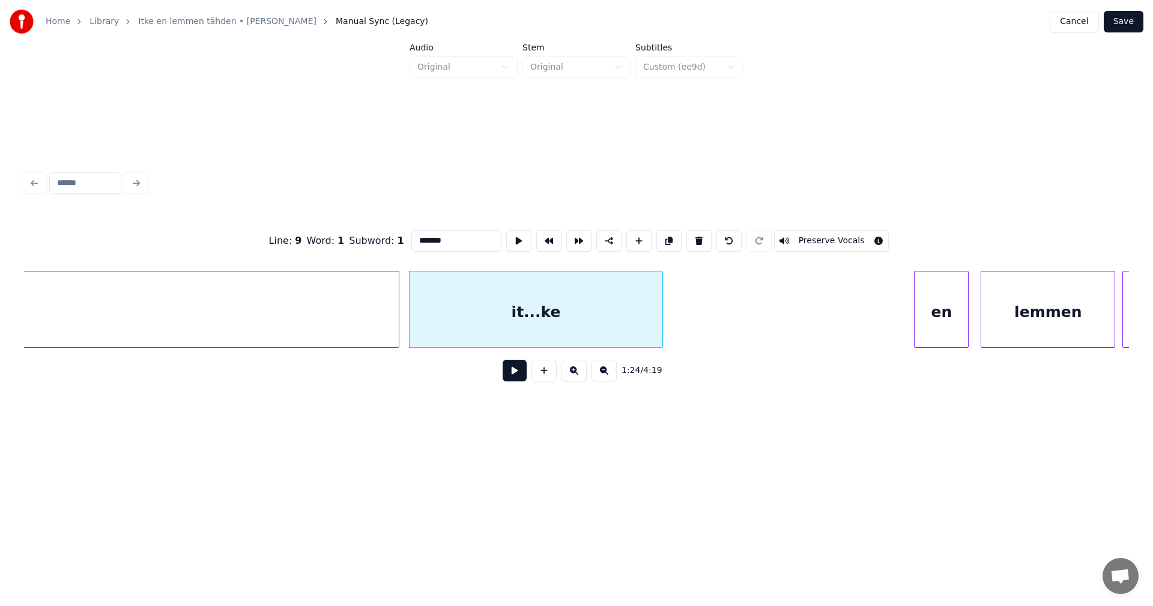
drag, startPoint x: 447, startPoint y: 240, endPoint x: 426, endPoint y: 246, distance: 21.9
click at [426, 246] on input "*******" at bounding box center [456, 241] width 90 height 22
type input "*****"
click at [510, 374] on button at bounding box center [515, 371] width 24 height 22
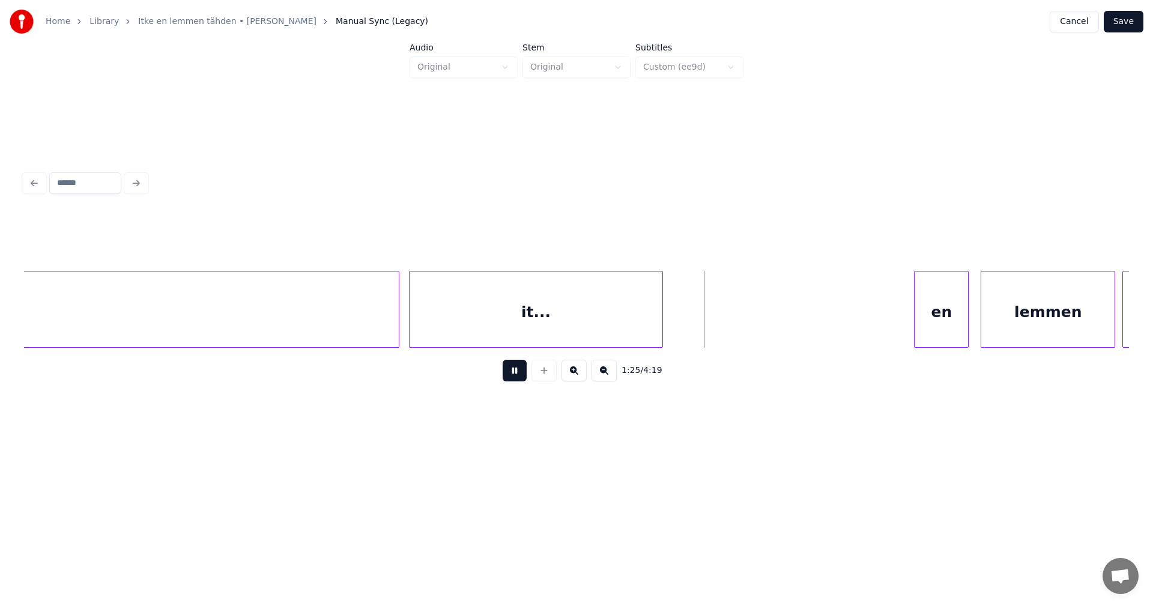
click at [510, 374] on button at bounding box center [515, 371] width 24 height 22
click at [687, 319] on div at bounding box center [687, 309] width 4 height 76
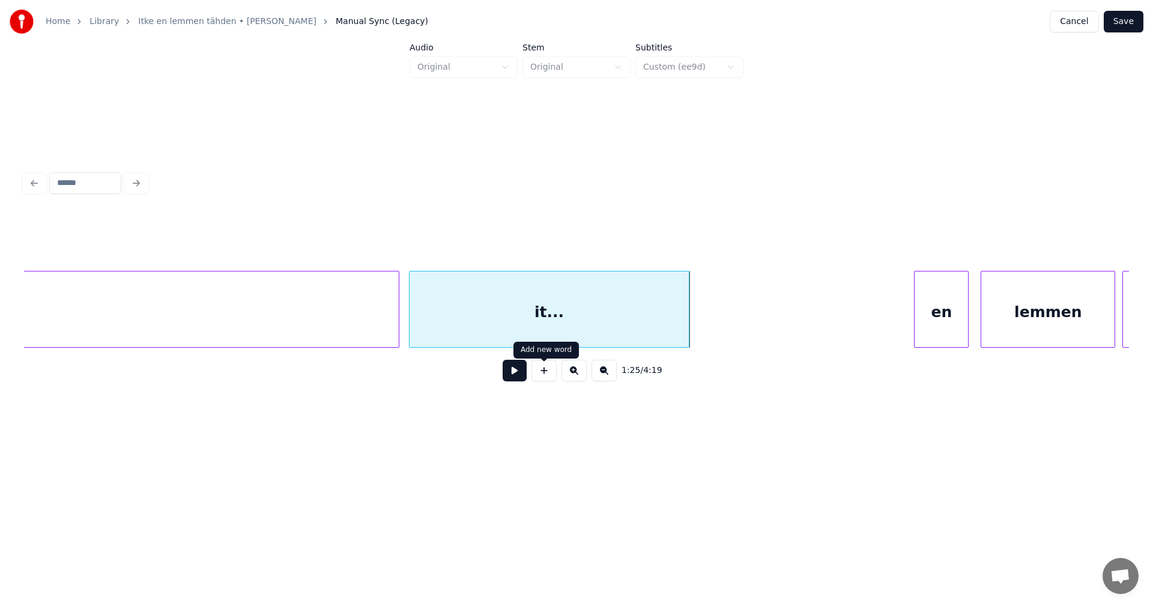
click at [545, 381] on button at bounding box center [543, 371] width 25 height 22
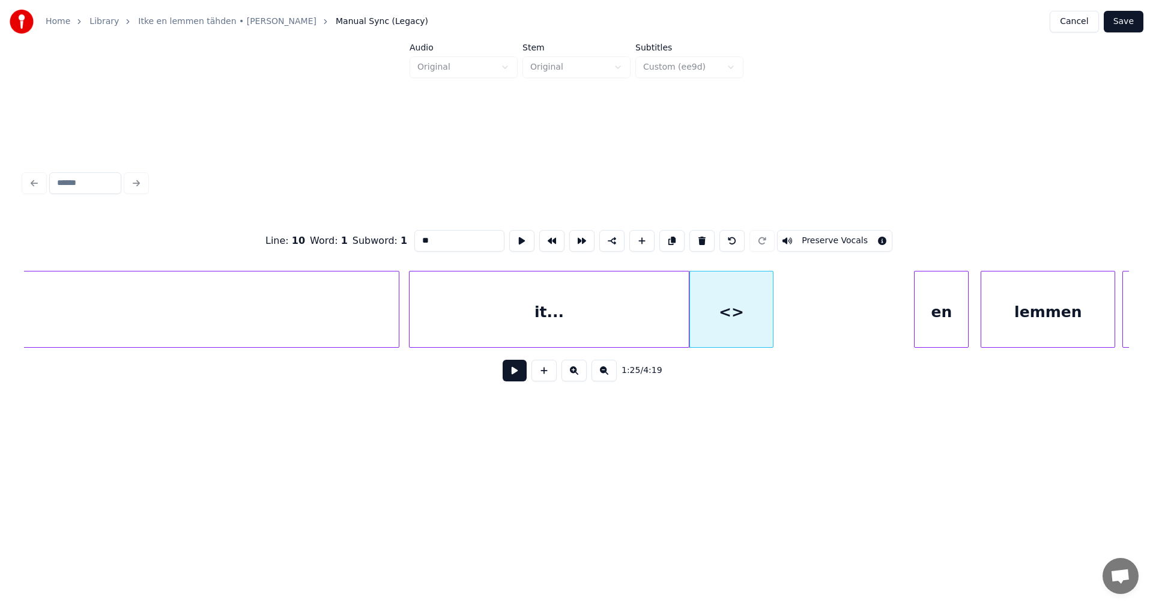
drag, startPoint x: 421, startPoint y: 243, endPoint x: 400, endPoint y: 249, distance: 22.4
click at [400, 249] on div "Line : 10 Word : 1 Subword : 1 ** Preserve Vocals" at bounding box center [576, 241] width 1105 height 60
click at [516, 309] on div "it..." at bounding box center [548, 312] width 279 height 82
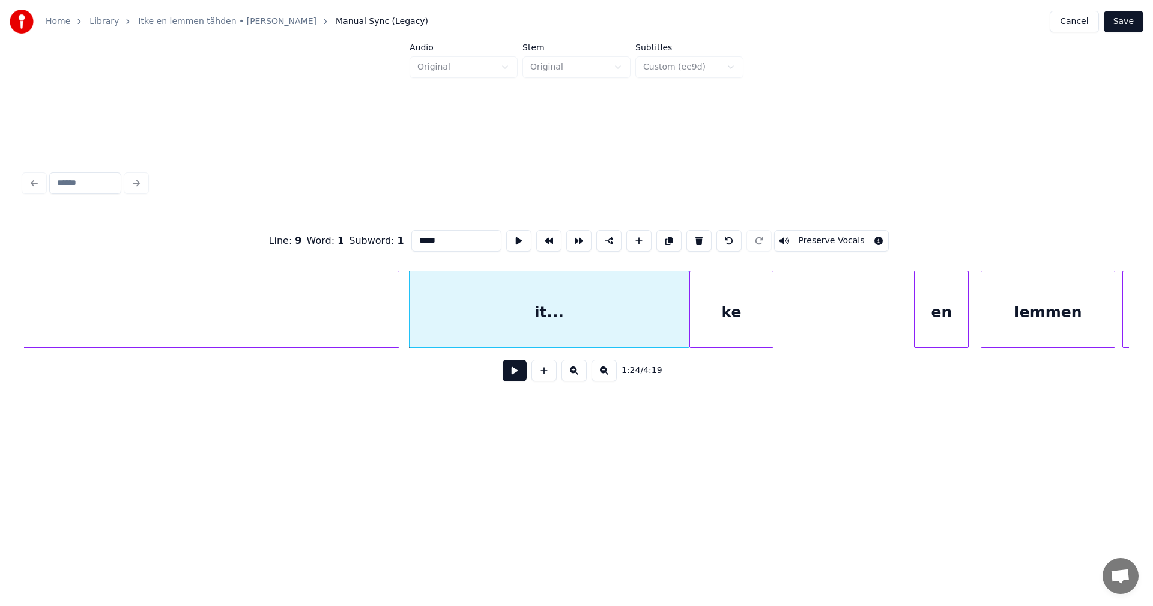
type input "*****"
click at [521, 376] on button at bounding box center [515, 371] width 24 height 22
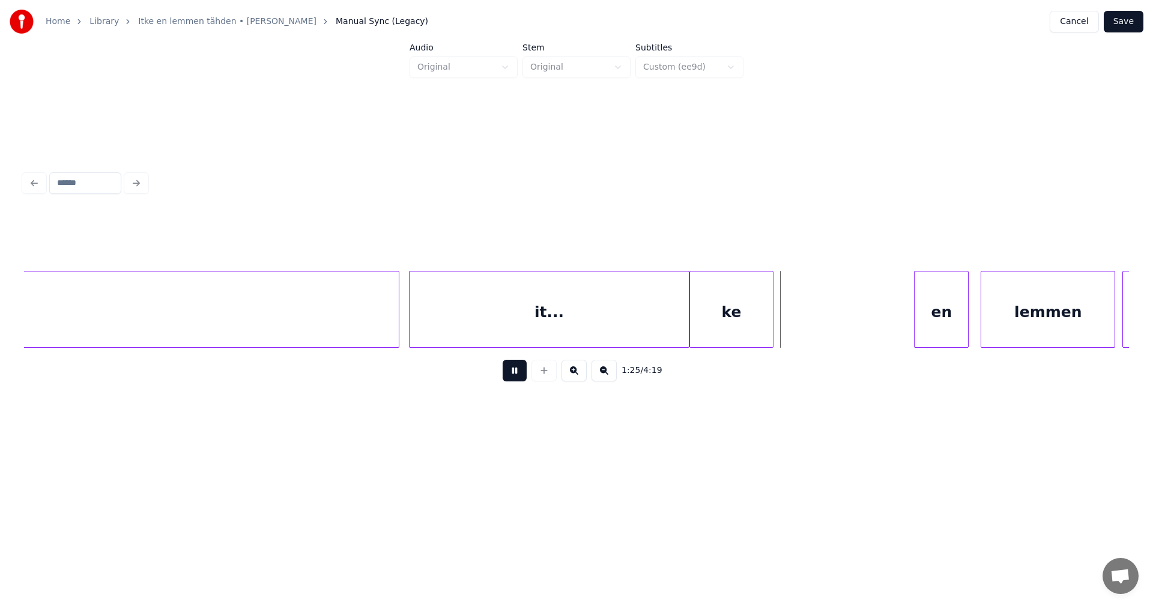
click at [521, 376] on button at bounding box center [515, 371] width 24 height 22
click at [1121, 21] on button "Save" at bounding box center [1124, 22] width 40 height 22
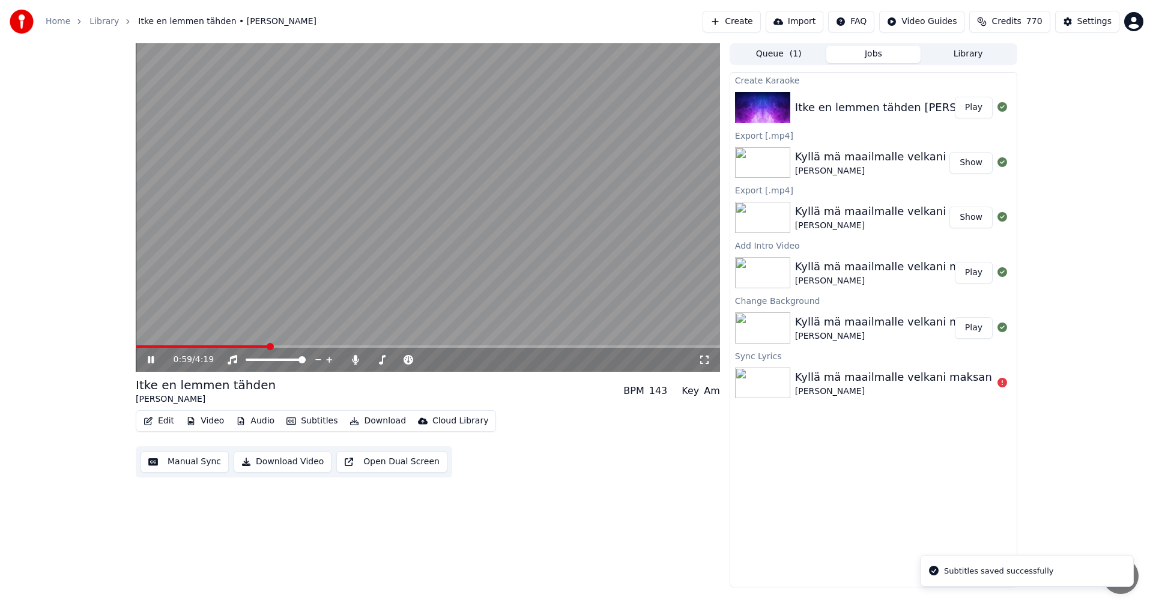
click at [268, 345] on span at bounding box center [428, 346] width 584 height 2
click at [166, 420] on button "Edit" at bounding box center [159, 420] width 40 height 17
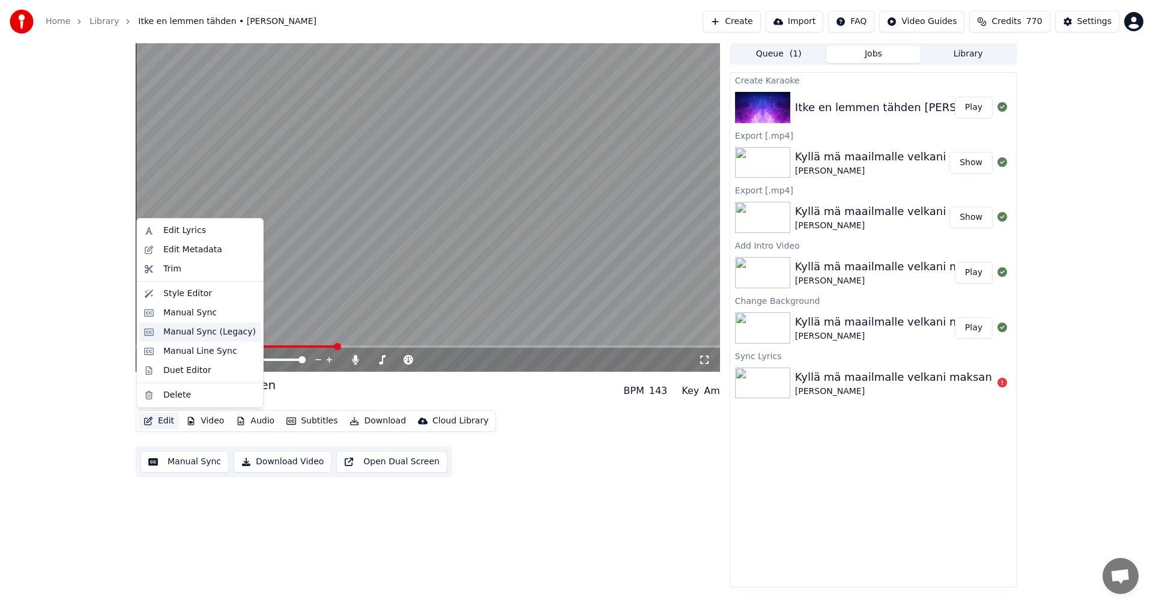
click at [204, 328] on div "Manual Sync (Legacy)" at bounding box center [209, 332] width 92 height 12
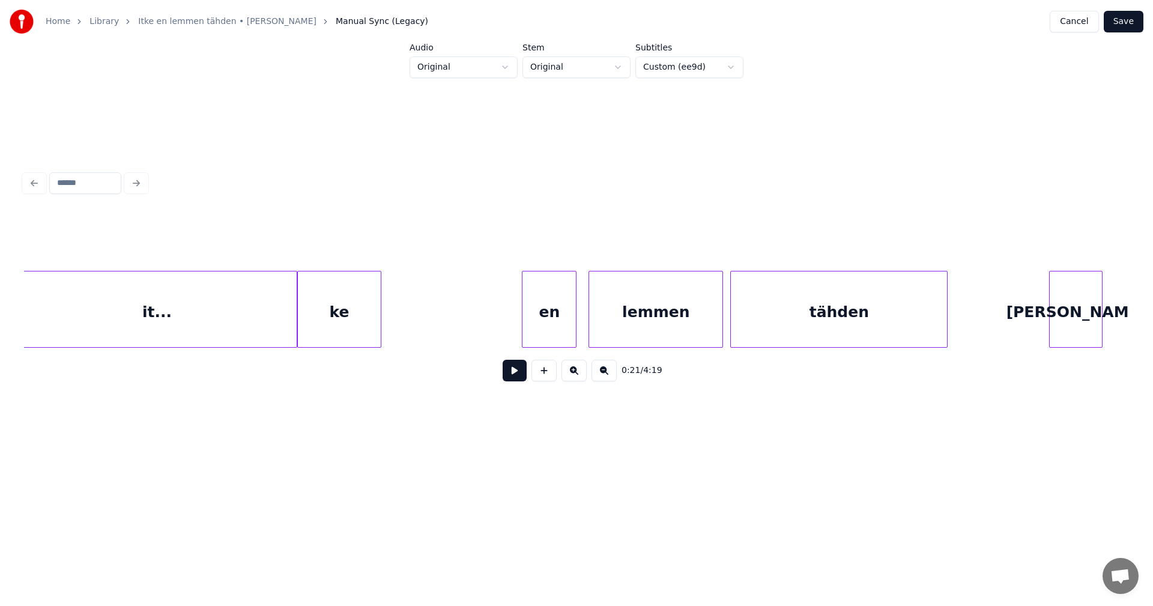
scroll to position [0, 17642]
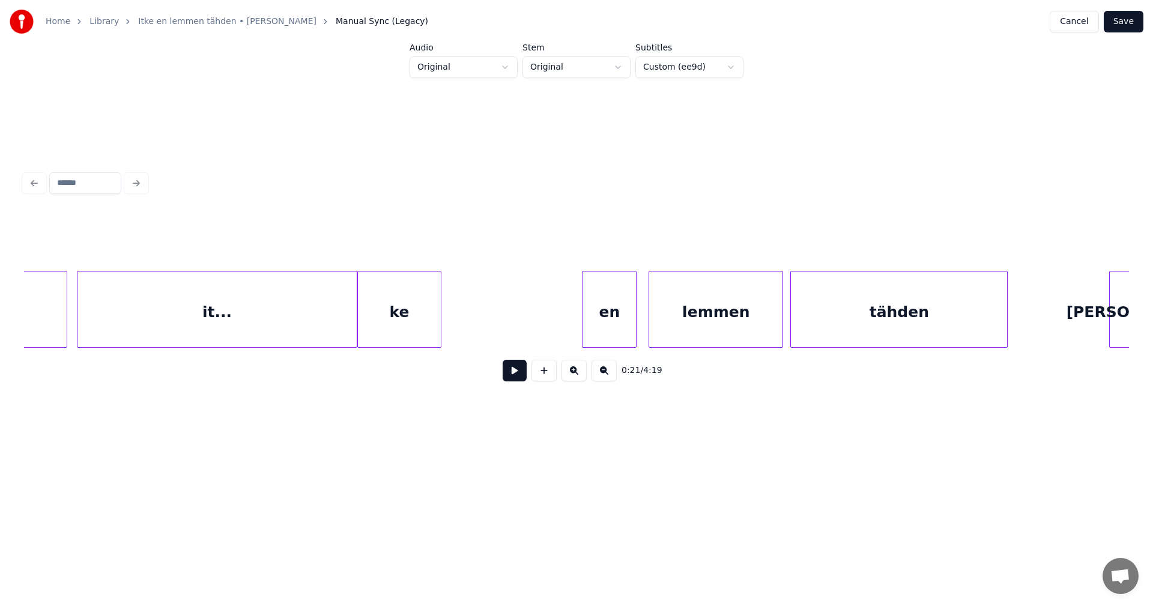
click at [292, 315] on div "it..." at bounding box center [216, 312] width 279 height 82
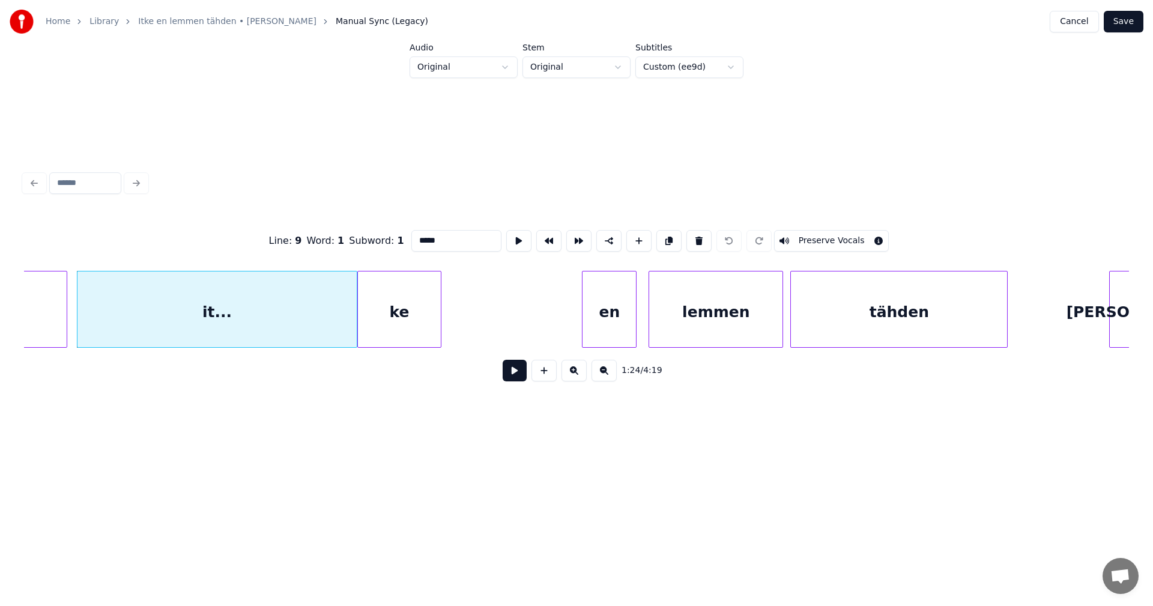
click at [395, 319] on div "ke" at bounding box center [399, 312] width 83 height 82
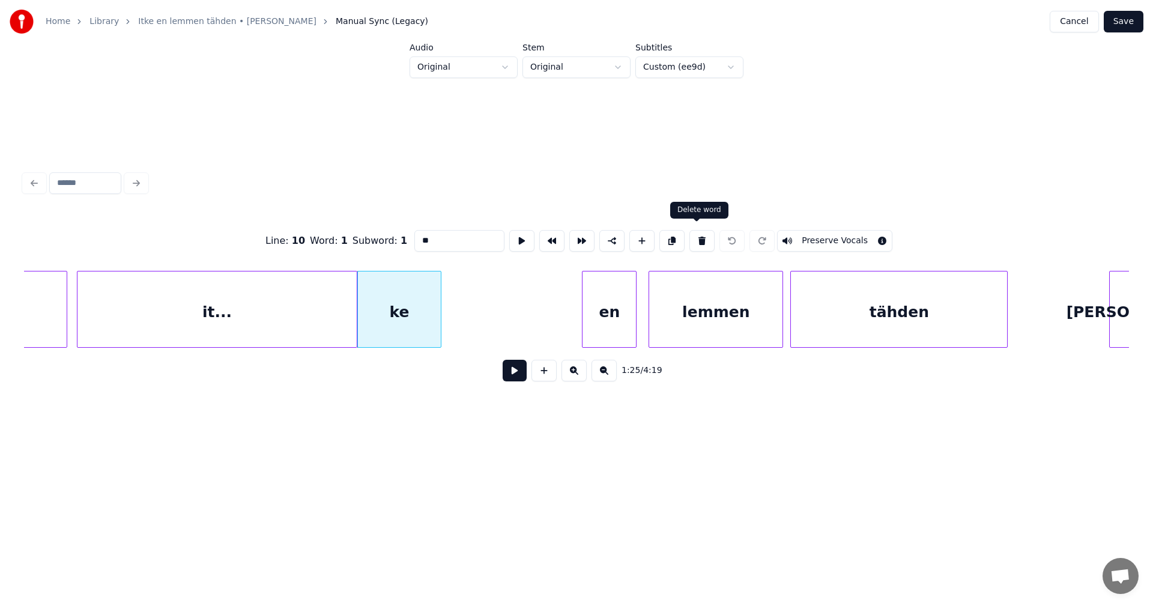
click at [698, 238] on button at bounding box center [701, 241] width 25 height 22
type input "*****"
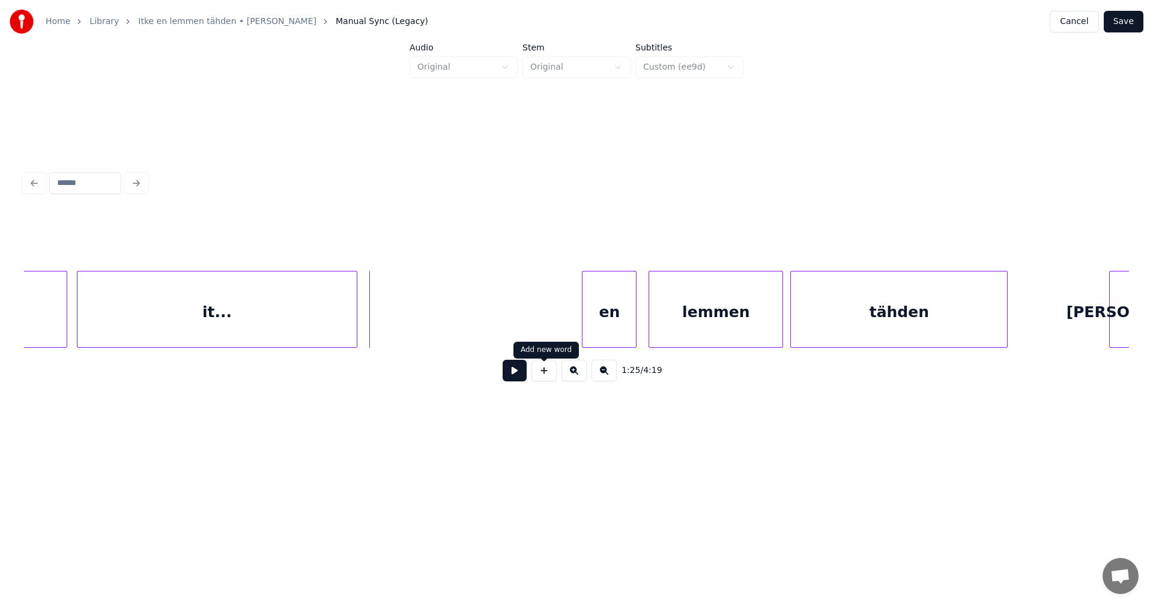
click at [543, 376] on button at bounding box center [543, 371] width 25 height 22
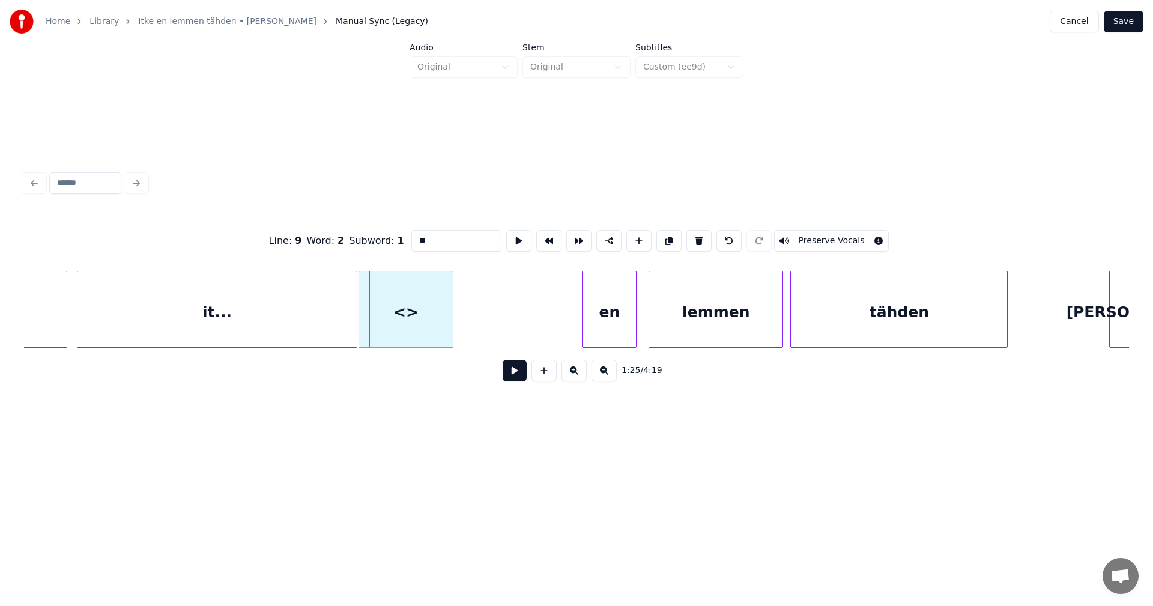
click at [360, 321] on div at bounding box center [361, 309] width 4 height 76
click at [453, 318] on div "<>" at bounding box center [405, 309] width 95 height 77
click at [443, 313] on div at bounding box center [444, 309] width 4 height 76
drag, startPoint x: 429, startPoint y: 240, endPoint x: 412, endPoint y: 244, distance: 17.9
click at [412, 244] on input "**" at bounding box center [456, 241] width 90 height 22
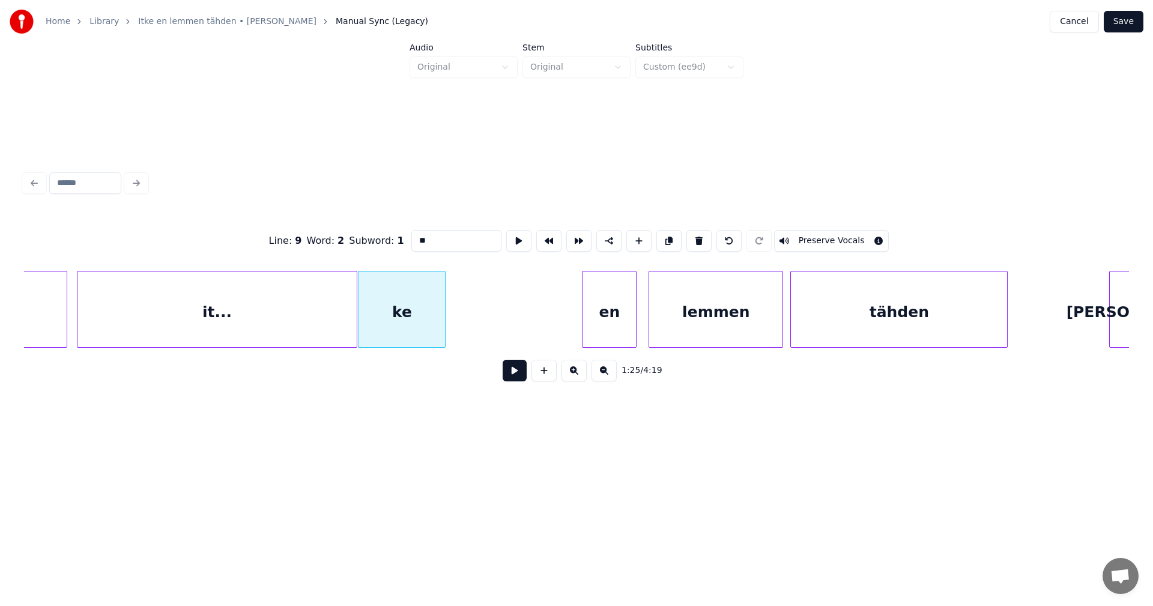
click at [626, 320] on div "en" at bounding box center [608, 312] width 53 height 82
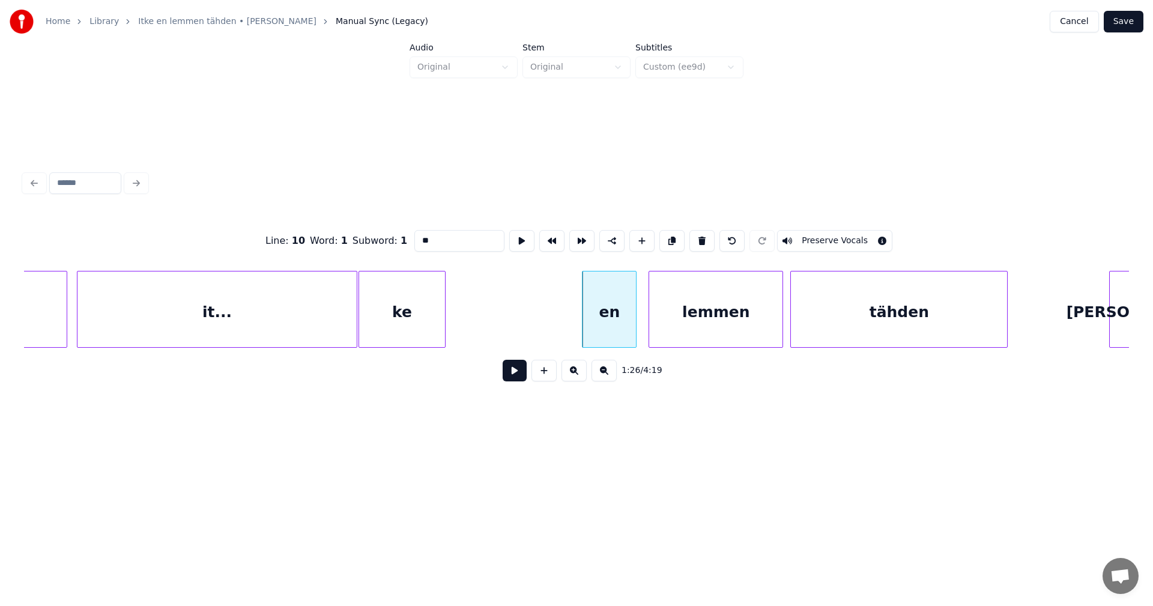
type input "**"
click at [1129, 24] on button "Save" at bounding box center [1124, 22] width 40 height 22
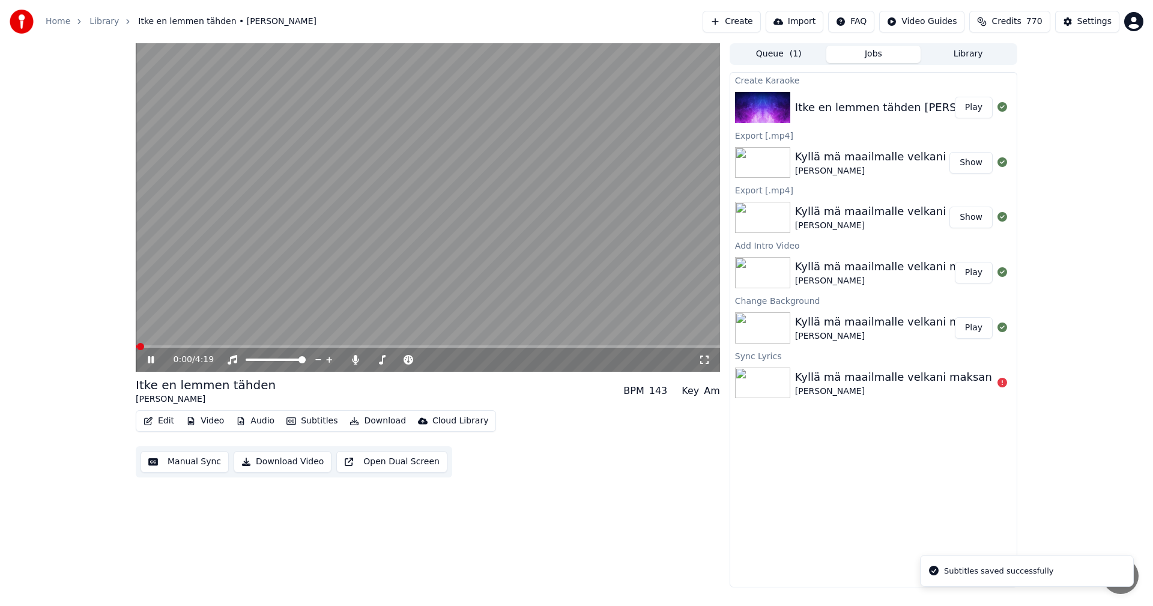
click at [274, 345] on span at bounding box center [428, 346] width 584 height 2
click at [313, 348] on span at bounding box center [428, 346] width 584 height 2
click at [320, 346] on span at bounding box center [228, 346] width 184 height 2
click at [151, 358] on icon at bounding box center [159, 360] width 28 height 10
click at [169, 418] on button "Edit" at bounding box center [159, 420] width 40 height 17
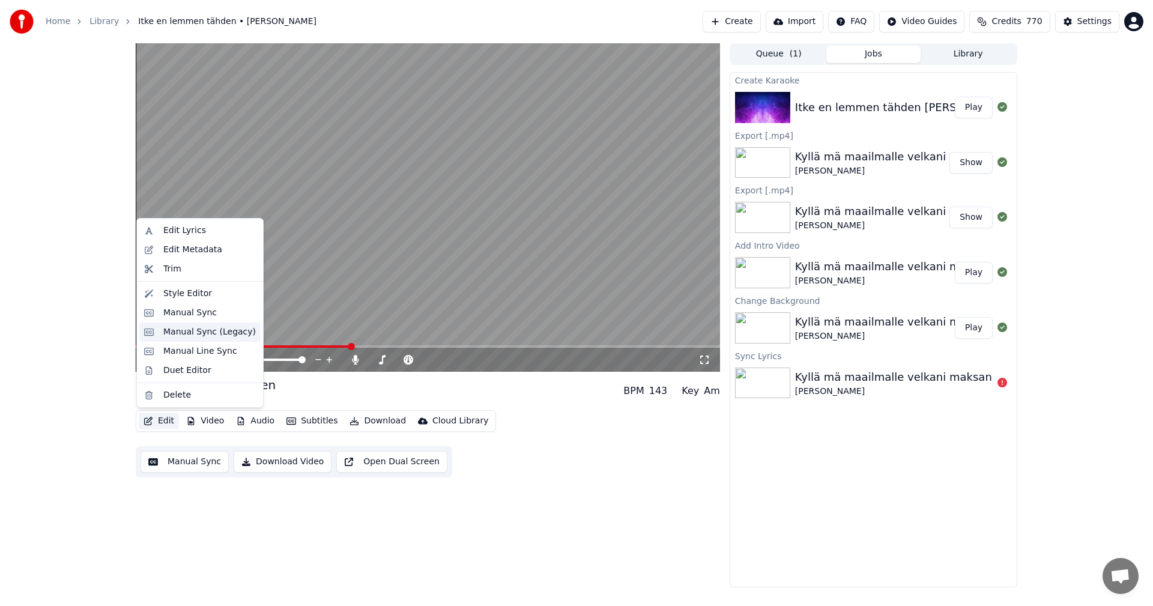
click at [223, 333] on div "Manual Sync (Legacy)" at bounding box center [209, 332] width 92 height 12
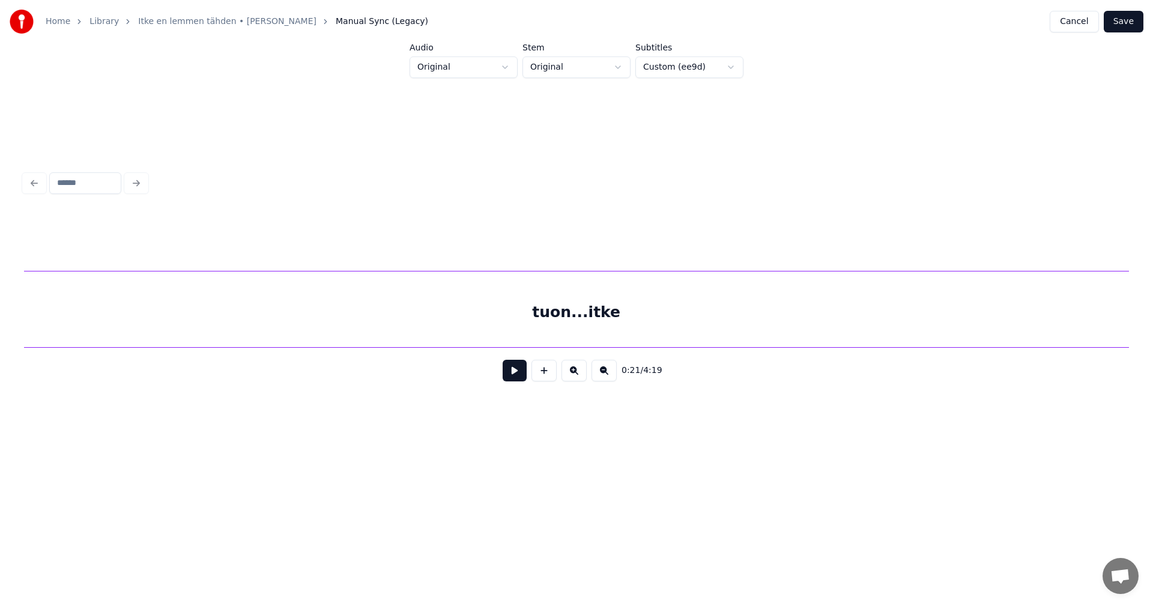
scroll to position [0, 36855]
click at [758, 331] on div "tuon...itke" at bounding box center [335, 312] width 2050 height 82
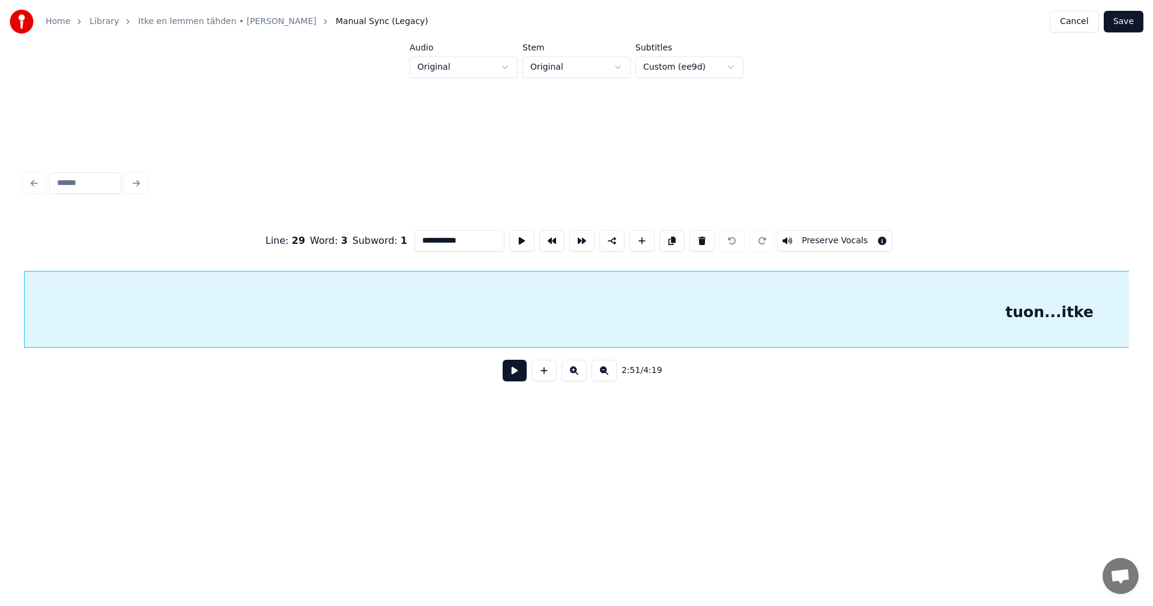
drag, startPoint x: 469, startPoint y: 238, endPoint x: 440, endPoint y: 243, distance: 29.3
click at [440, 243] on input "**********" at bounding box center [459, 241] width 90 height 22
click at [590, 341] on div "tuon..." at bounding box center [1050, 312] width 2050 height 82
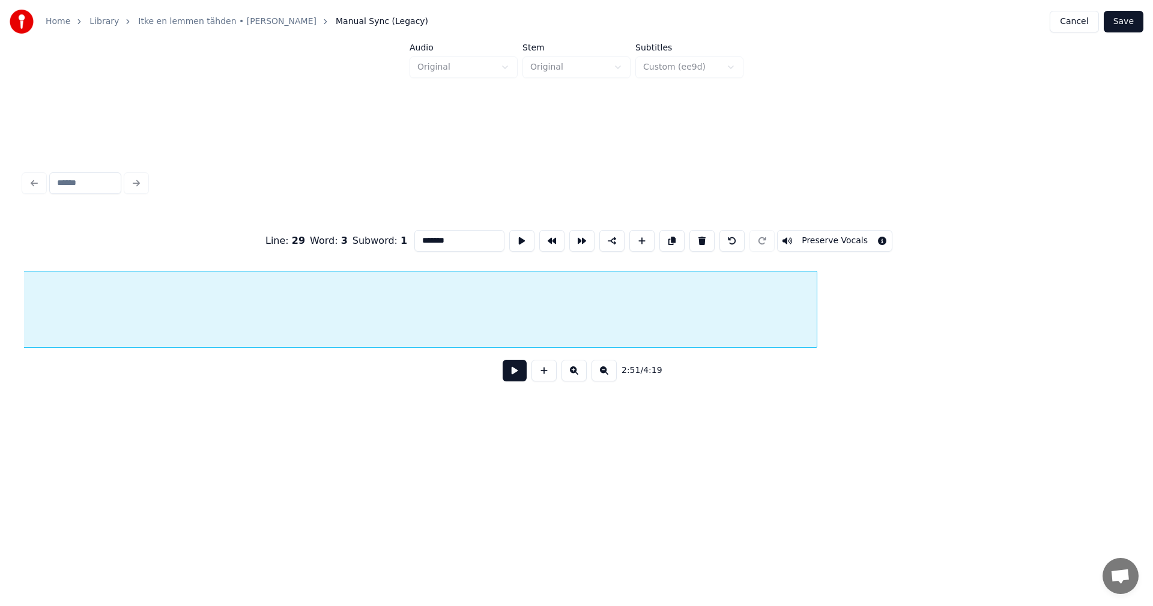
click at [815, 331] on div at bounding box center [815, 309] width 4 height 76
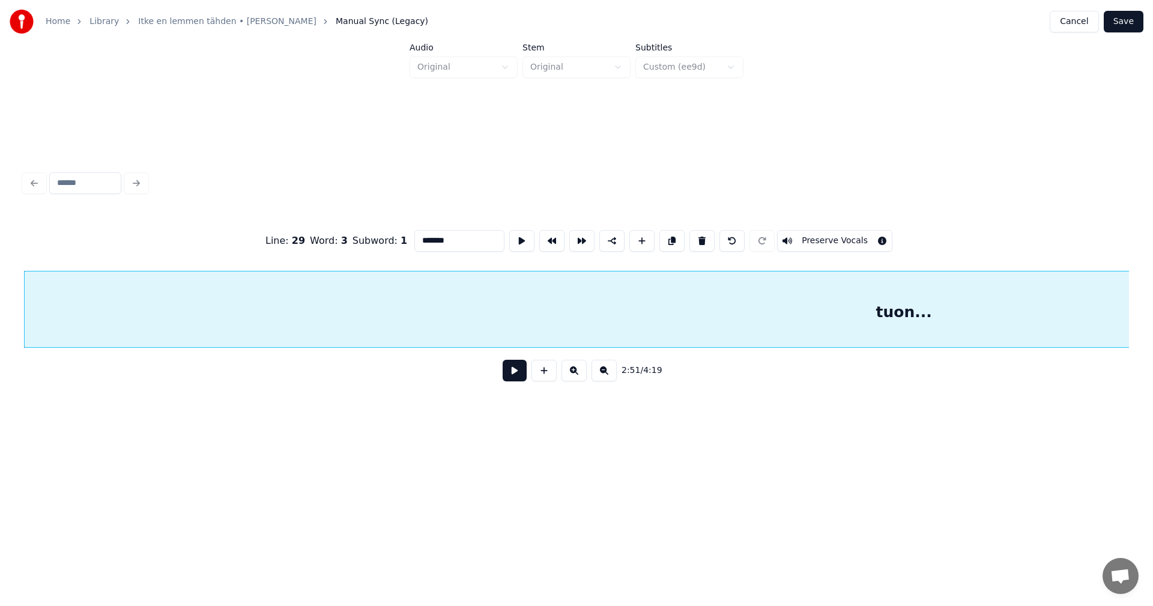
click at [795, 329] on div "tuon..." at bounding box center [904, 312] width 1759 height 82
type input "*******"
click at [510, 379] on button at bounding box center [515, 371] width 24 height 22
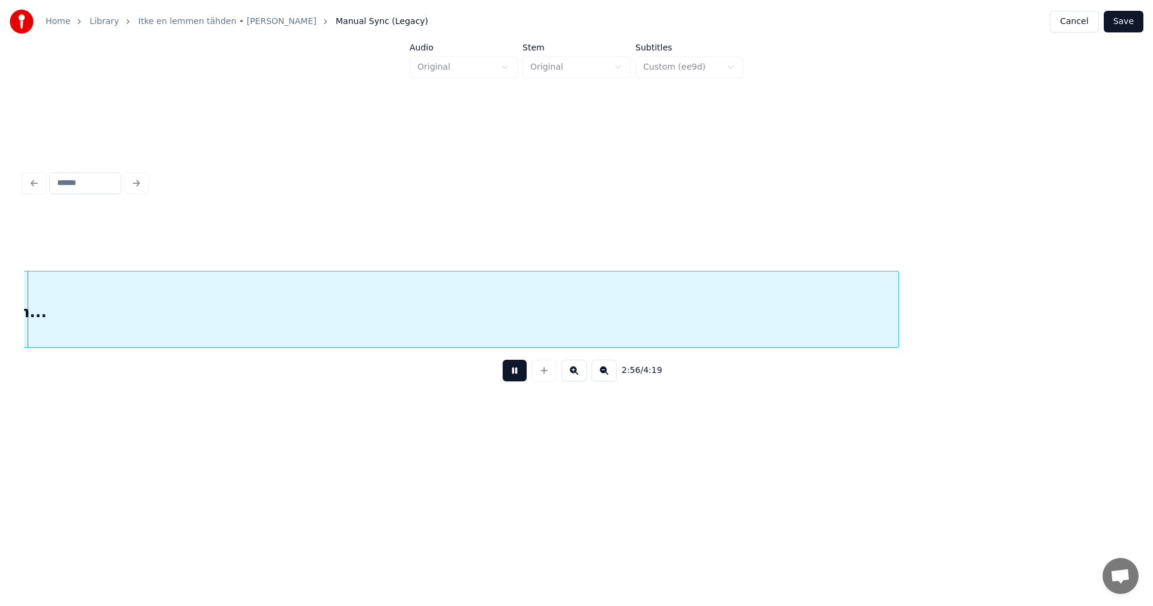
scroll to position [0, 37057]
click at [515, 379] on button at bounding box center [515, 371] width 24 height 22
click at [815, 337] on div at bounding box center [816, 309] width 4 height 76
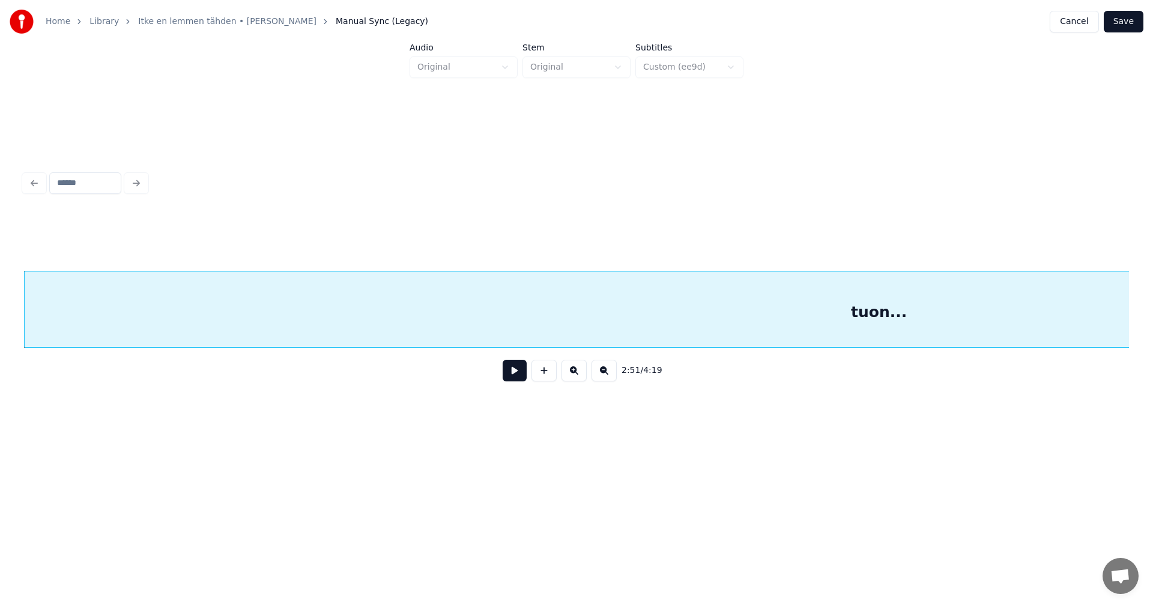
scroll to position [0, 37107]
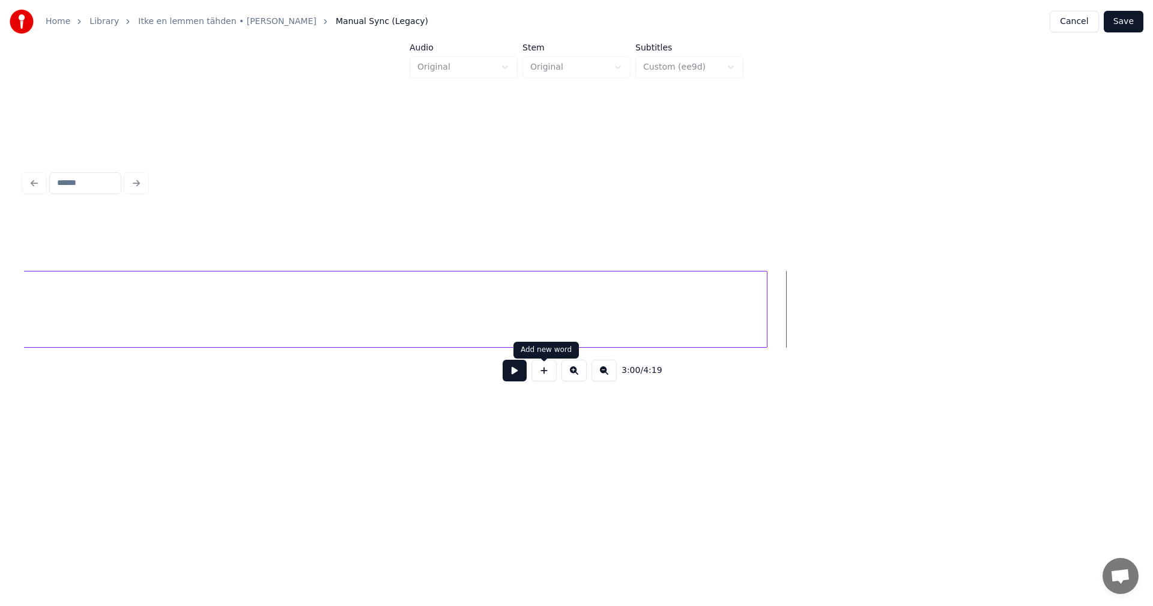
click at [543, 378] on button at bounding box center [543, 371] width 25 height 22
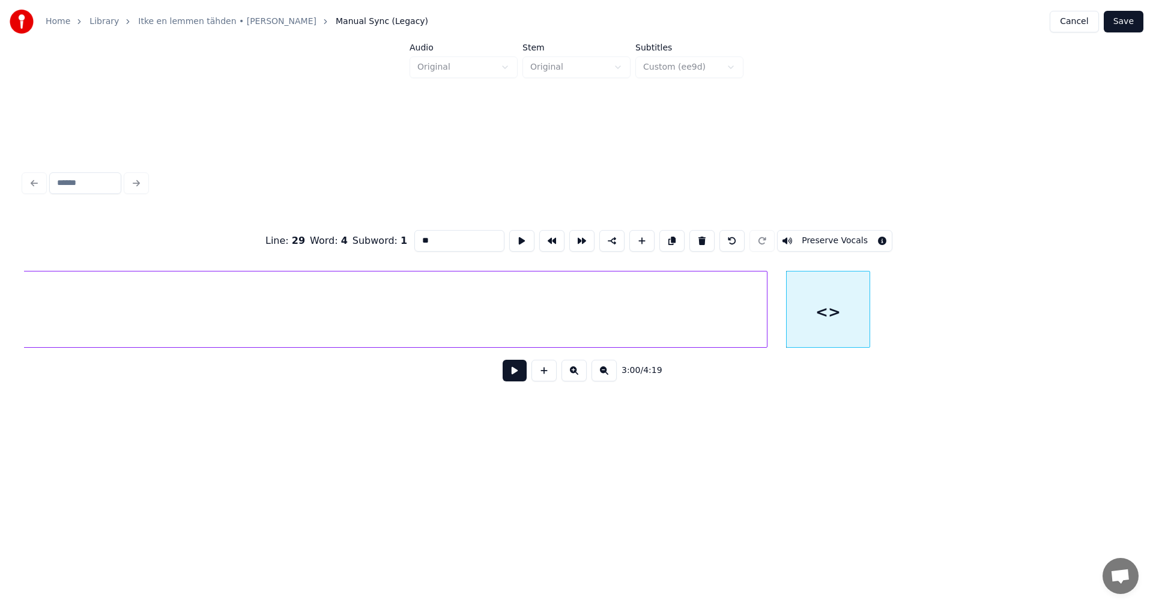
click at [809, 334] on div "<>" at bounding box center [828, 312] width 83 height 82
drag, startPoint x: 430, startPoint y: 242, endPoint x: 412, endPoint y: 243, distance: 18.7
click at [414, 243] on input "**" at bounding box center [459, 241] width 90 height 22
click at [816, 321] on div "it.." at bounding box center [828, 312] width 83 height 82
type input "****"
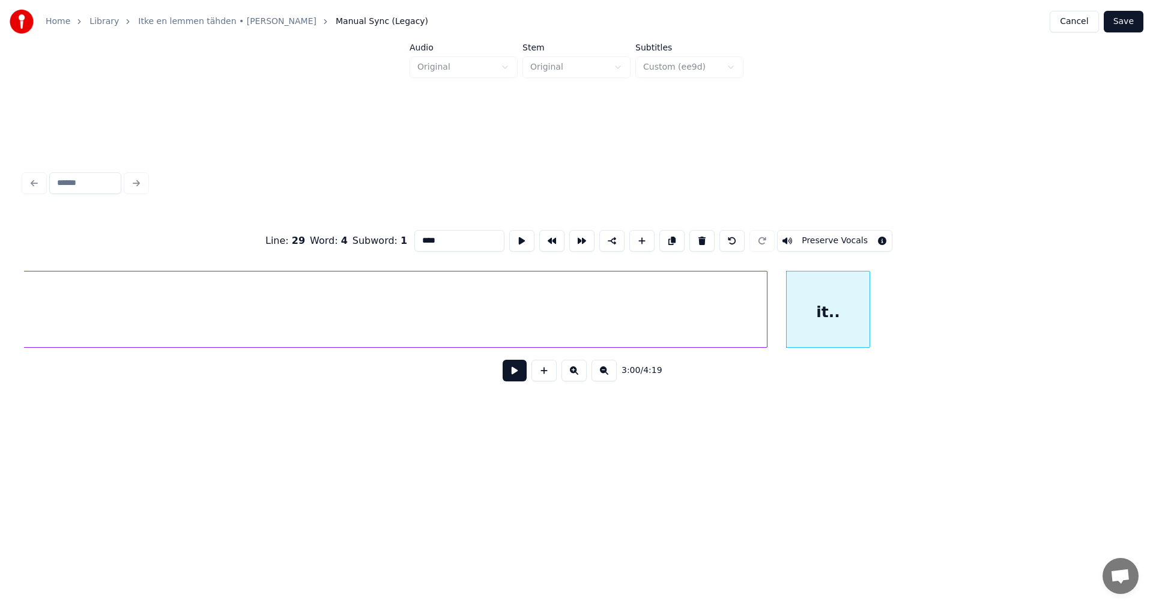
click at [521, 376] on button at bounding box center [515, 371] width 24 height 22
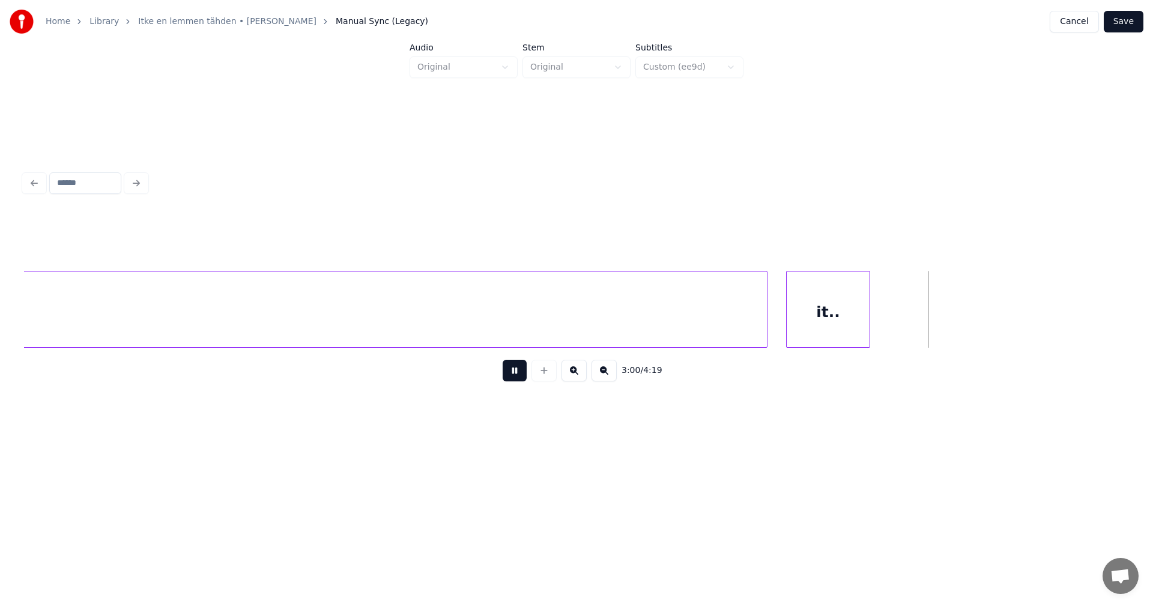
drag, startPoint x: 521, startPoint y: 376, endPoint x: 729, endPoint y: 322, distance: 215.2
click at [521, 376] on button at bounding box center [515, 371] width 24 height 22
click at [833, 308] on div "it.." at bounding box center [852, 312] width 83 height 82
click at [781, 313] on div at bounding box center [781, 309] width 4 height 76
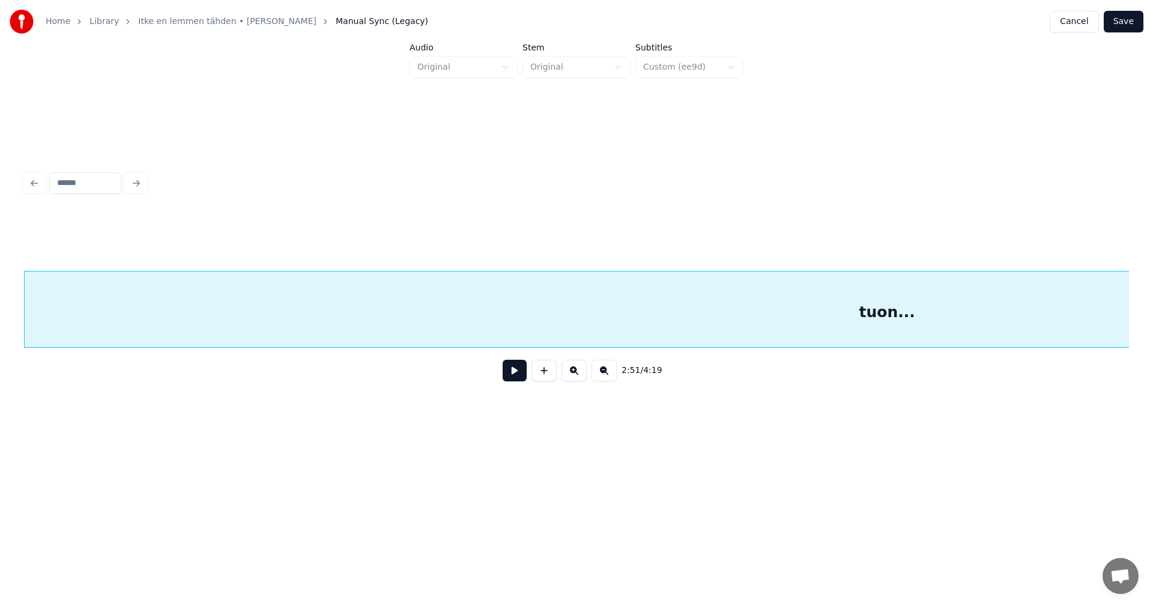
click at [514, 380] on button at bounding box center [515, 371] width 24 height 22
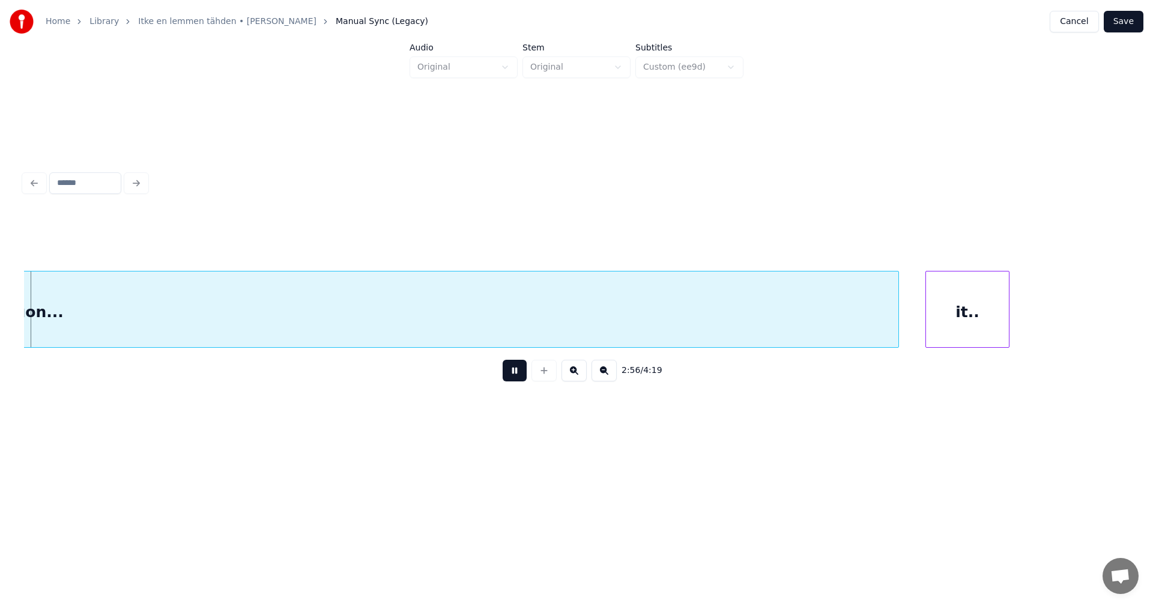
scroll to position [0, 36991]
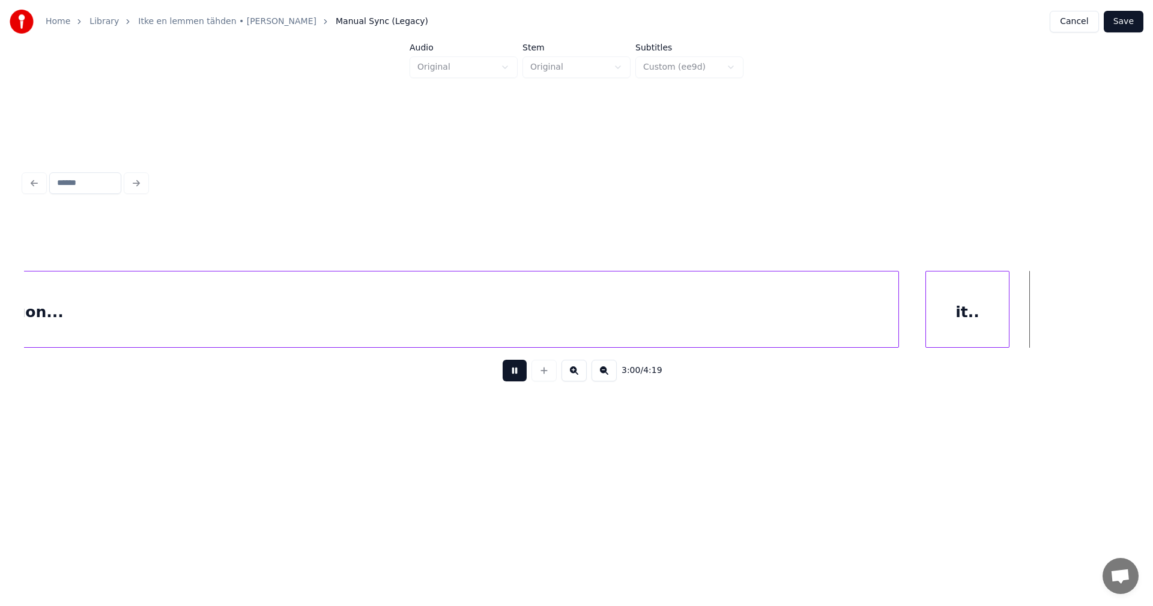
click at [518, 379] on button at bounding box center [515, 371] width 24 height 22
click at [984, 325] on div "it.." at bounding box center [967, 312] width 83 height 82
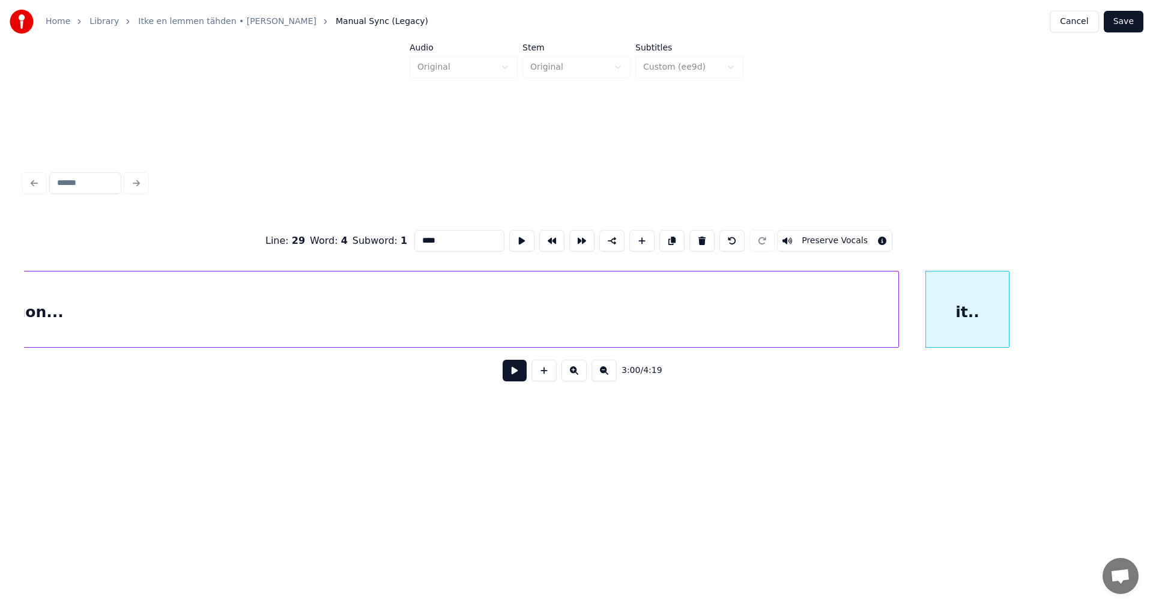
click at [520, 380] on button at bounding box center [515, 371] width 24 height 22
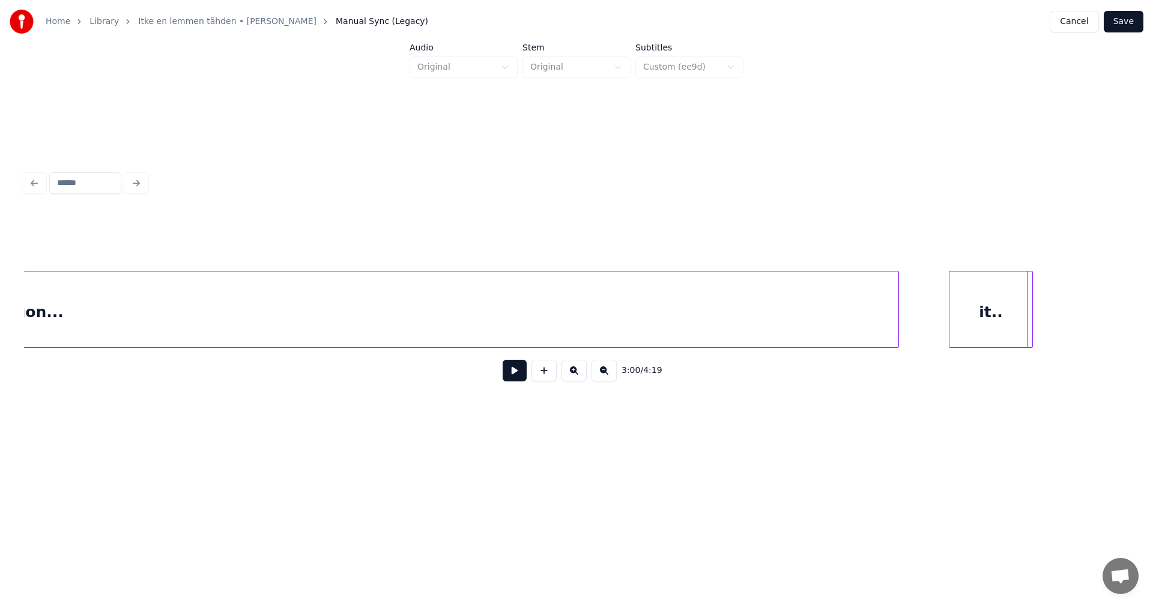
click at [977, 313] on div "it.." at bounding box center [990, 312] width 83 height 82
click at [522, 377] on button at bounding box center [515, 371] width 24 height 22
click at [998, 309] on div "it.." at bounding box center [1002, 312] width 83 height 82
click at [521, 381] on button at bounding box center [515, 371] width 24 height 22
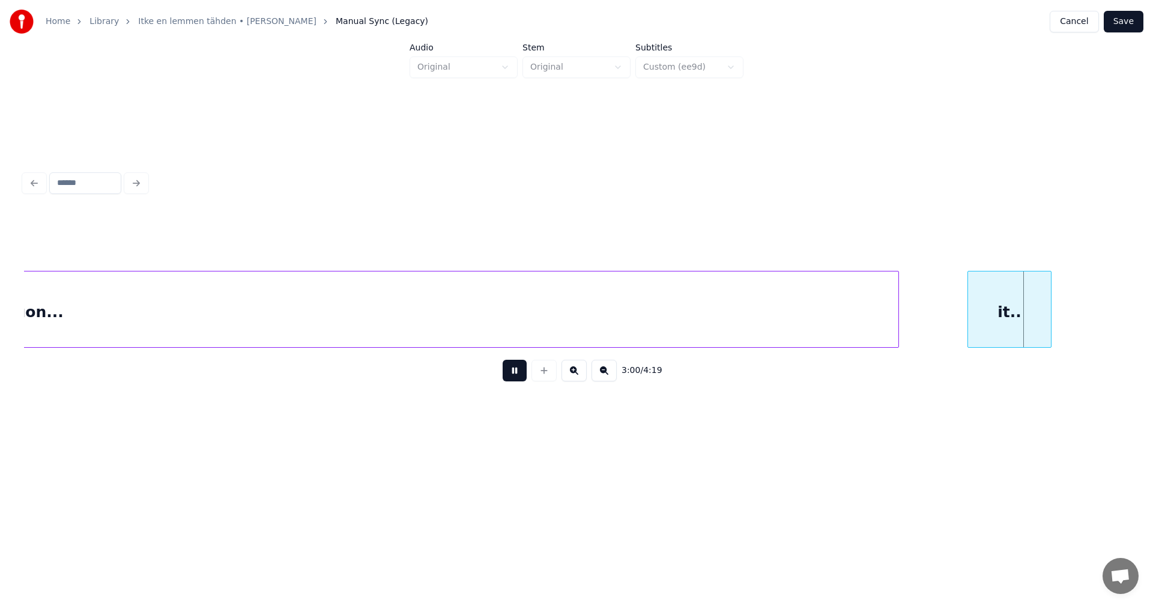
click at [521, 381] on button at bounding box center [515, 371] width 24 height 22
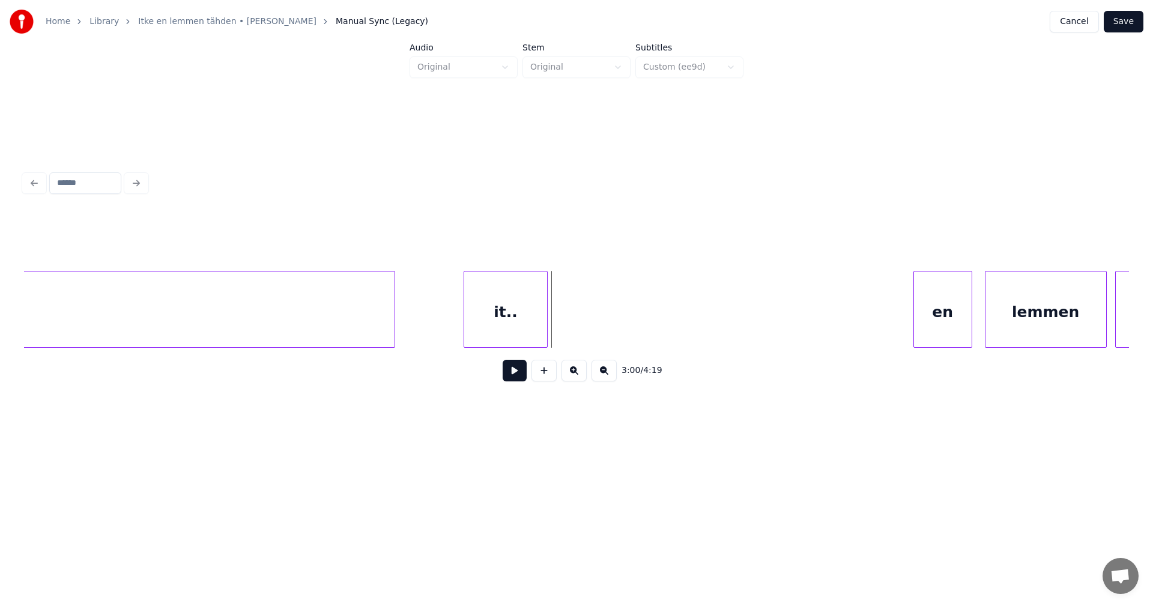
scroll to position [0, 37520]
click at [511, 335] on div "it.." at bounding box center [510, 312] width 83 height 82
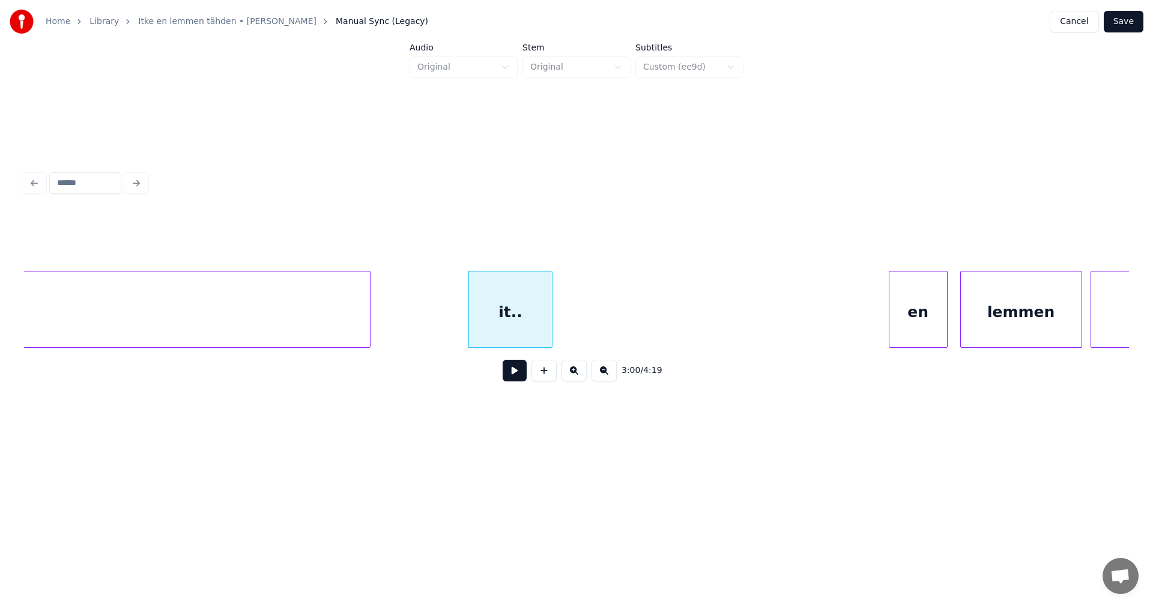
click at [522, 381] on button at bounding box center [515, 371] width 24 height 22
drag, startPoint x: 522, startPoint y: 382, endPoint x: 513, endPoint y: 361, distance: 22.1
click at [522, 381] on button at bounding box center [515, 371] width 24 height 22
click at [493, 333] on div "it.." at bounding box center [492, 312] width 83 height 82
click at [511, 377] on button at bounding box center [515, 371] width 24 height 22
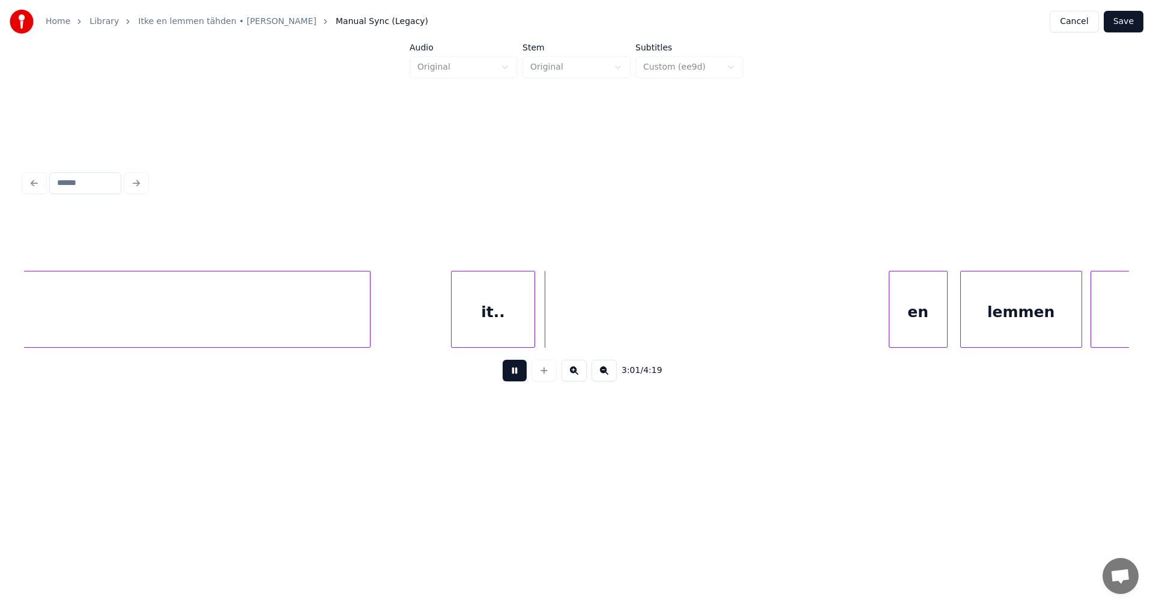
click at [511, 377] on button at bounding box center [515, 371] width 24 height 22
click at [513, 374] on button at bounding box center [515, 371] width 24 height 22
click at [590, 328] on div at bounding box center [590, 309] width 4 height 76
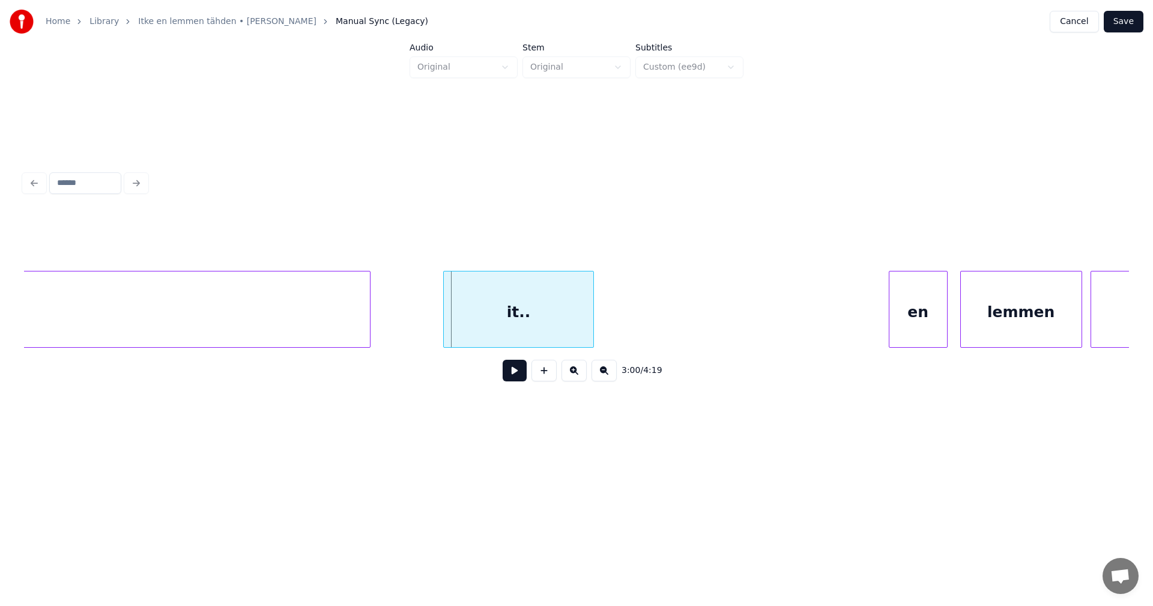
click at [446, 330] on div at bounding box center [446, 309] width 4 height 76
click at [518, 375] on button at bounding box center [515, 371] width 24 height 22
click at [436, 336] on div at bounding box center [436, 309] width 4 height 76
click at [504, 377] on button at bounding box center [515, 371] width 24 height 22
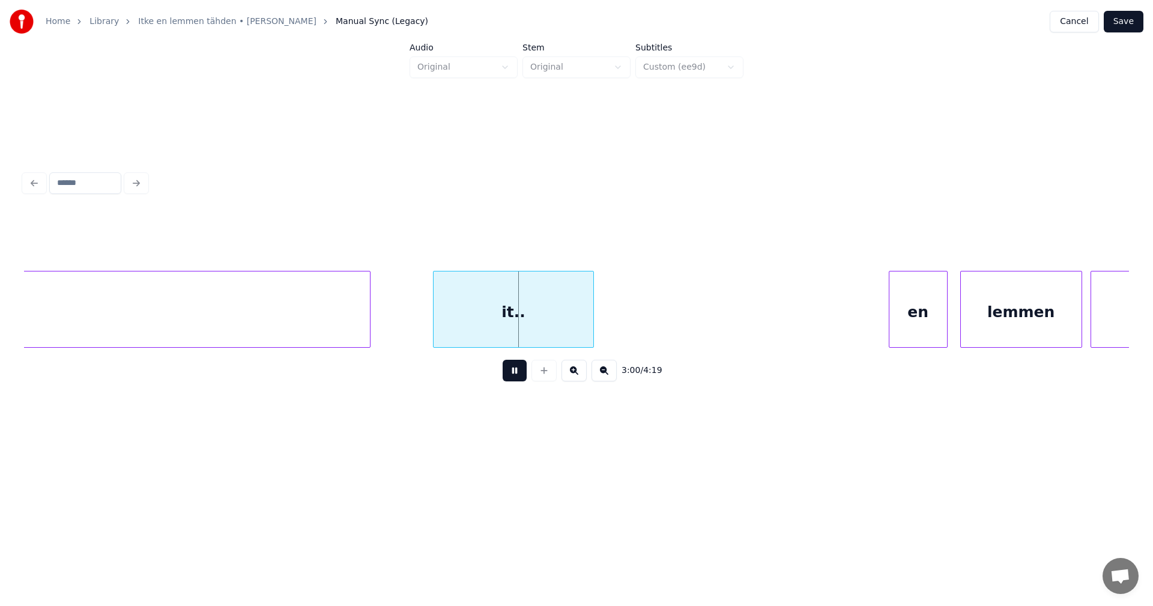
click at [509, 376] on button at bounding box center [515, 371] width 24 height 22
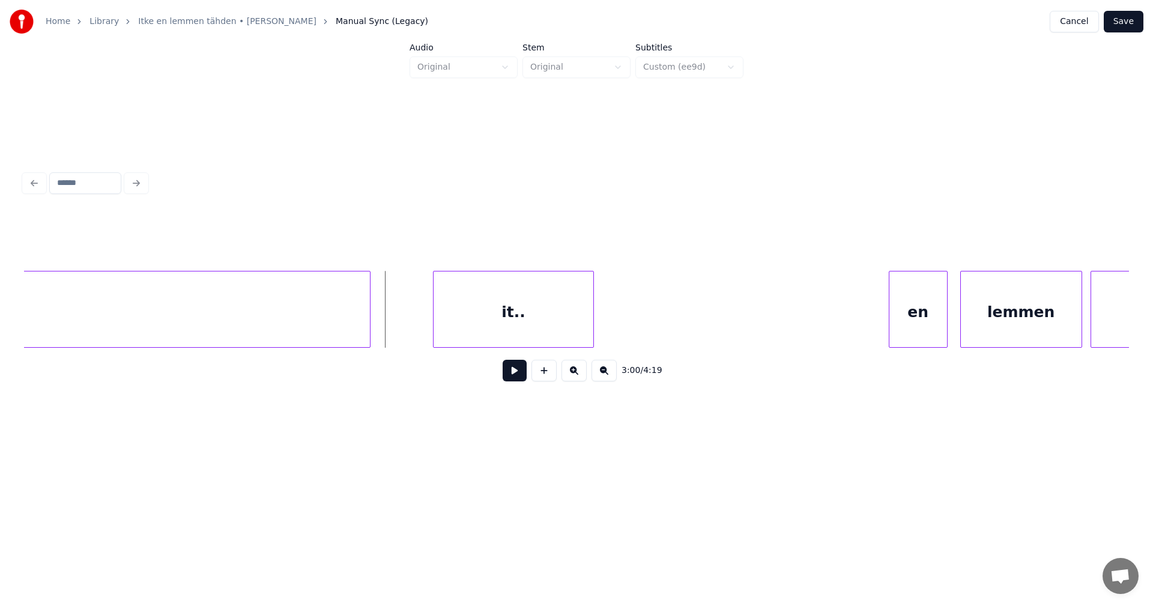
click at [512, 378] on button at bounding box center [515, 371] width 24 height 22
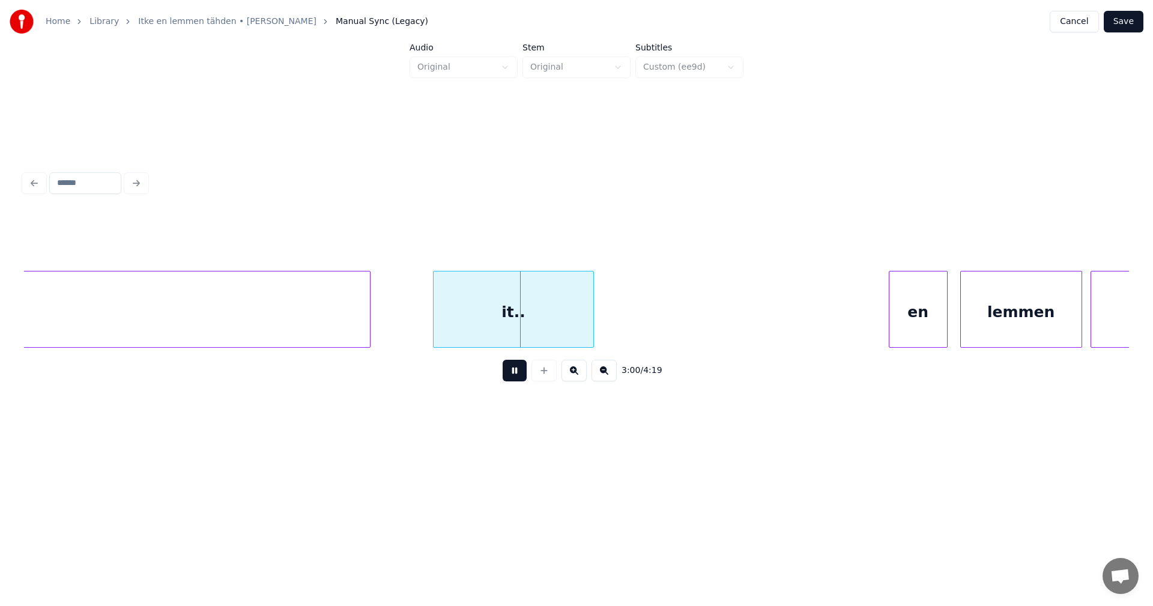
click at [512, 378] on button at bounding box center [515, 371] width 24 height 22
click at [443, 328] on div at bounding box center [444, 309] width 4 height 76
click at [514, 376] on button at bounding box center [515, 371] width 24 height 22
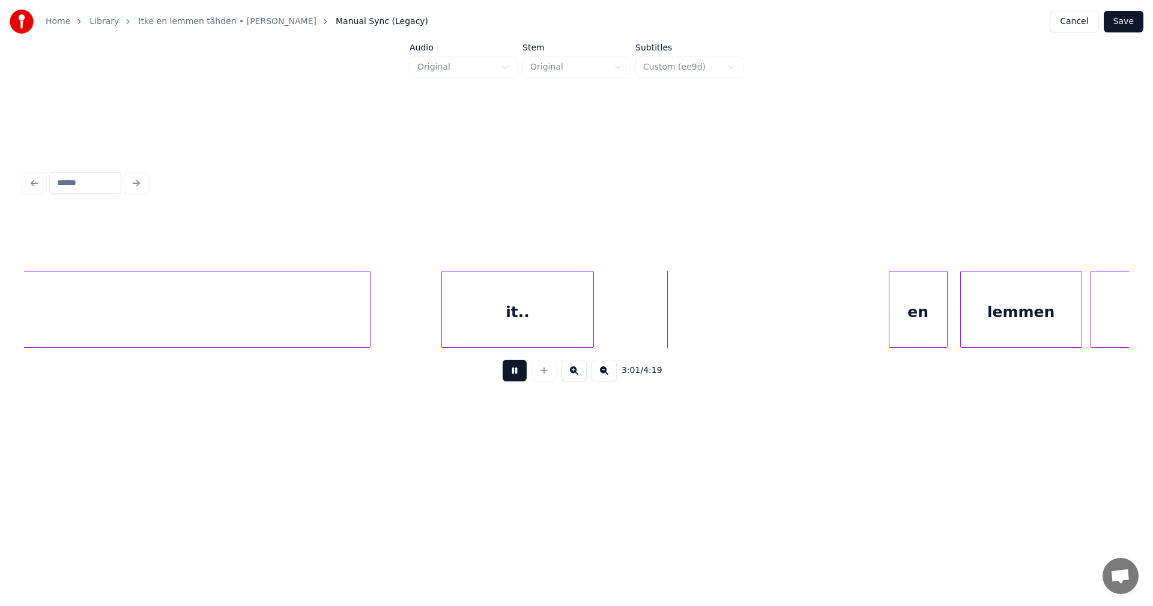
click at [514, 376] on button at bounding box center [515, 371] width 24 height 22
click at [581, 338] on div "it.." at bounding box center [505, 309] width 152 height 77
click at [554, 377] on button at bounding box center [543, 371] width 25 height 22
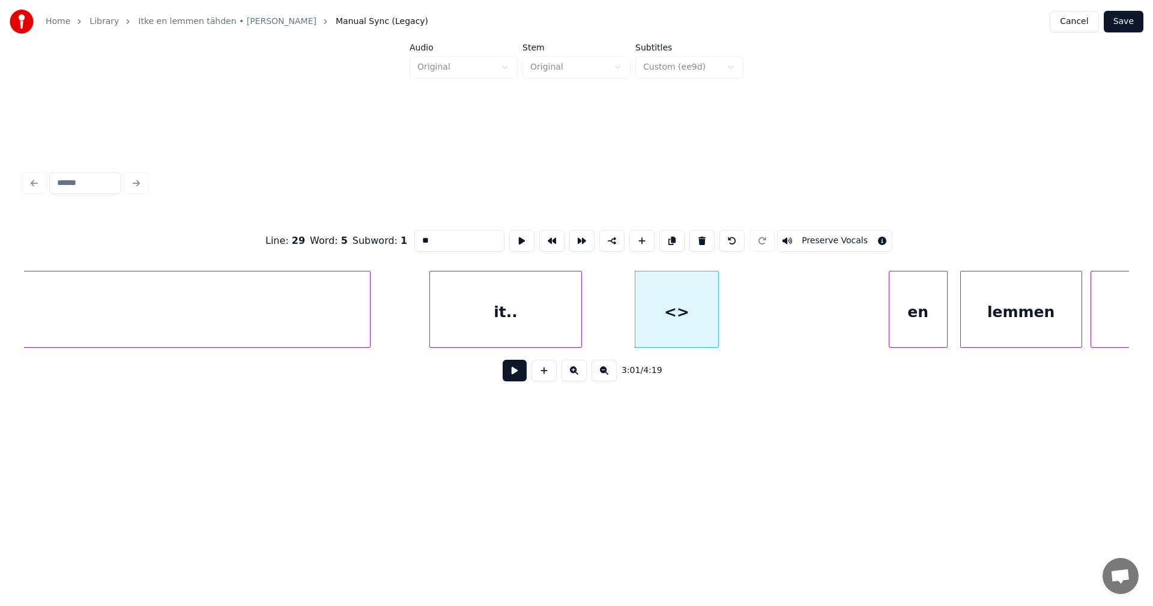
click at [417, 239] on input "**" at bounding box center [459, 241] width 90 height 22
click at [473, 322] on div "it.." at bounding box center [505, 312] width 151 height 82
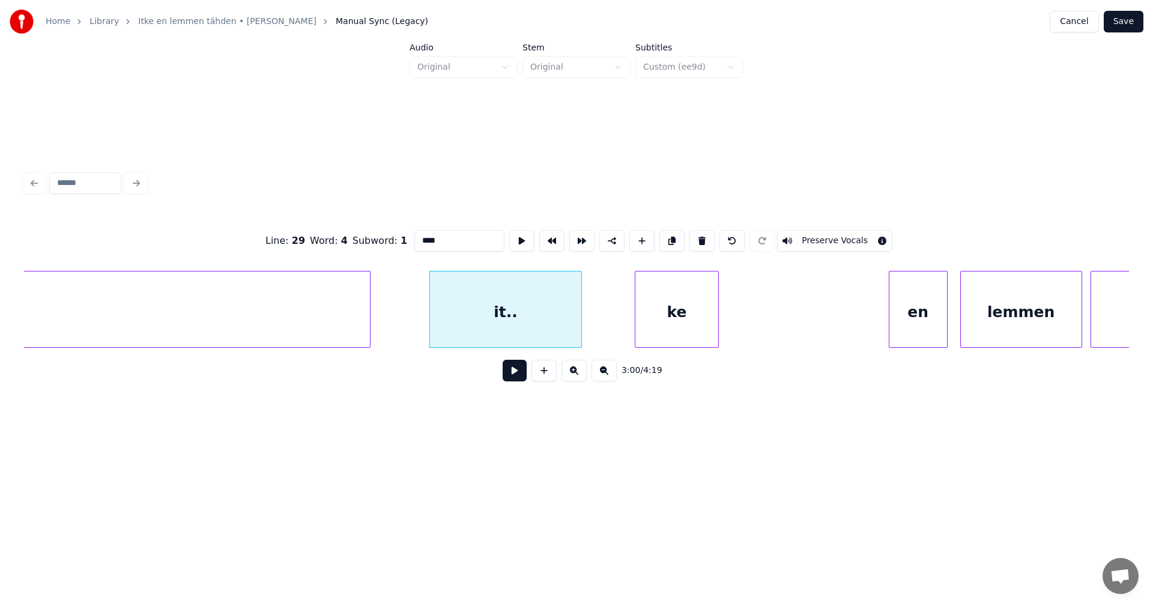
click at [650, 305] on div "ke" at bounding box center [676, 312] width 83 height 82
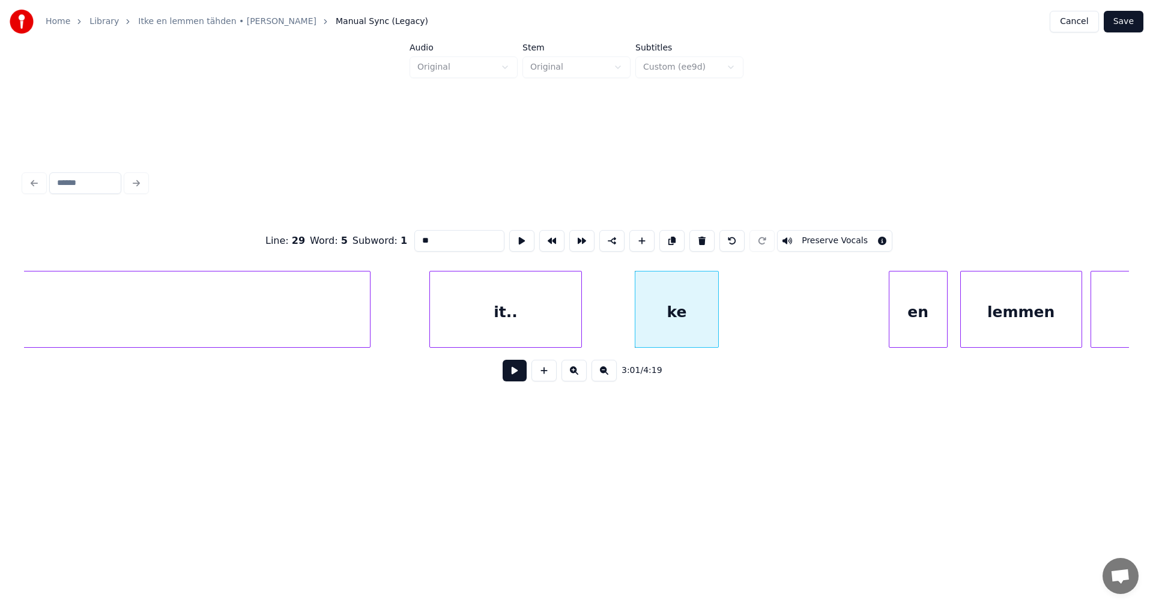
click at [472, 330] on div "it.." at bounding box center [505, 312] width 151 height 82
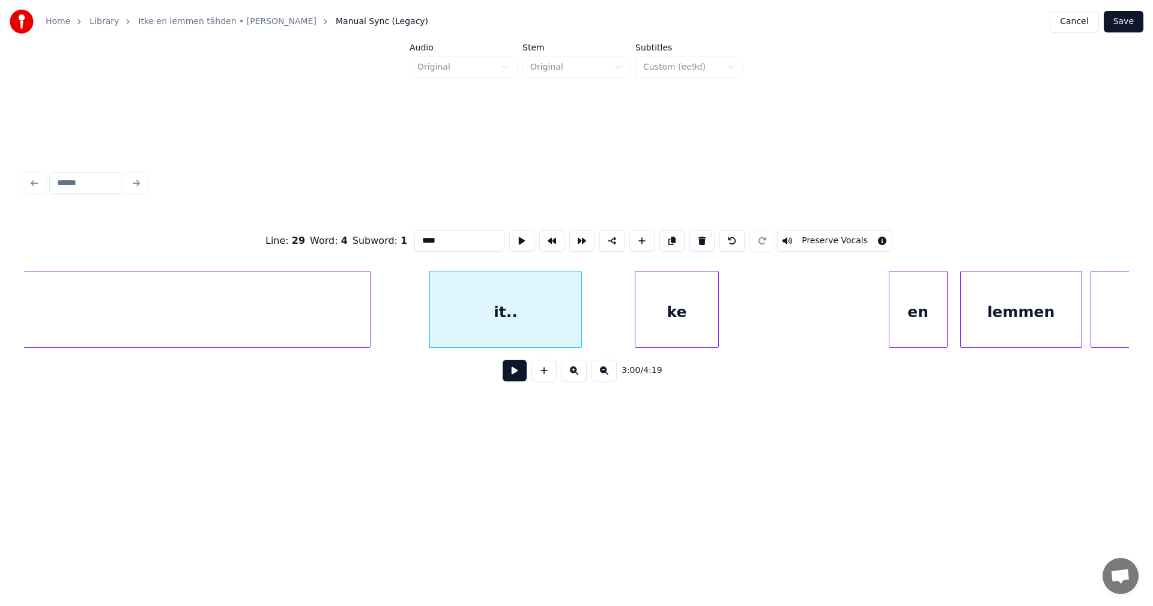
type input "****"
click at [515, 378] on button at bounding box center [515, 371] width 24 height 22
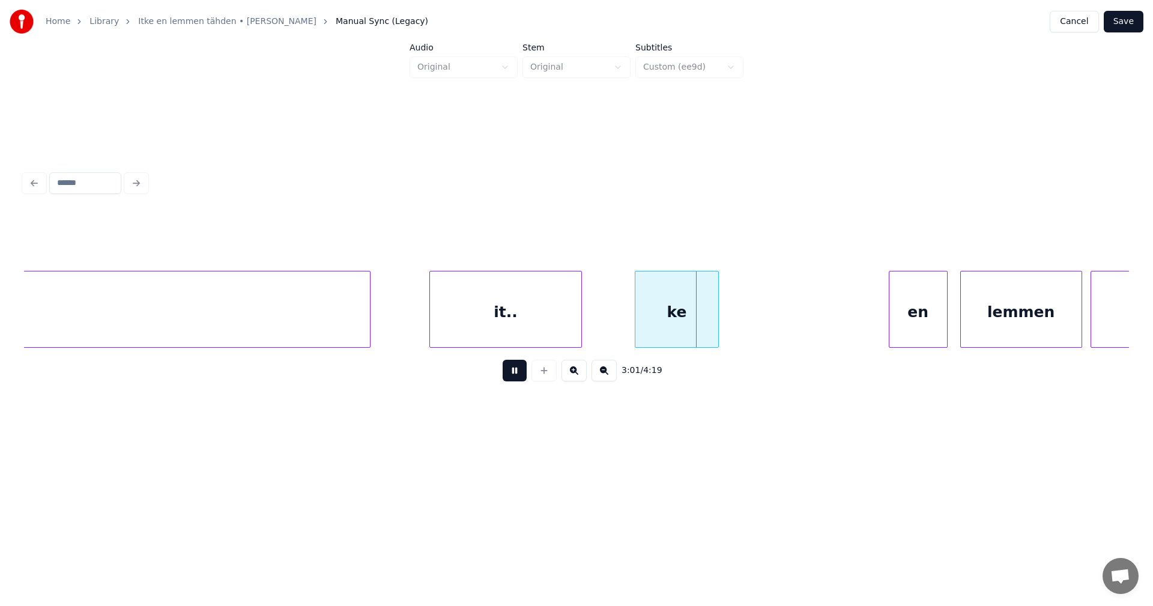
click at [515, 378] on button at bounding box center [515, 371] width 24 height 22
click at [891, 319] on div "en" at bounding box center [913, 312] width 58 height 82
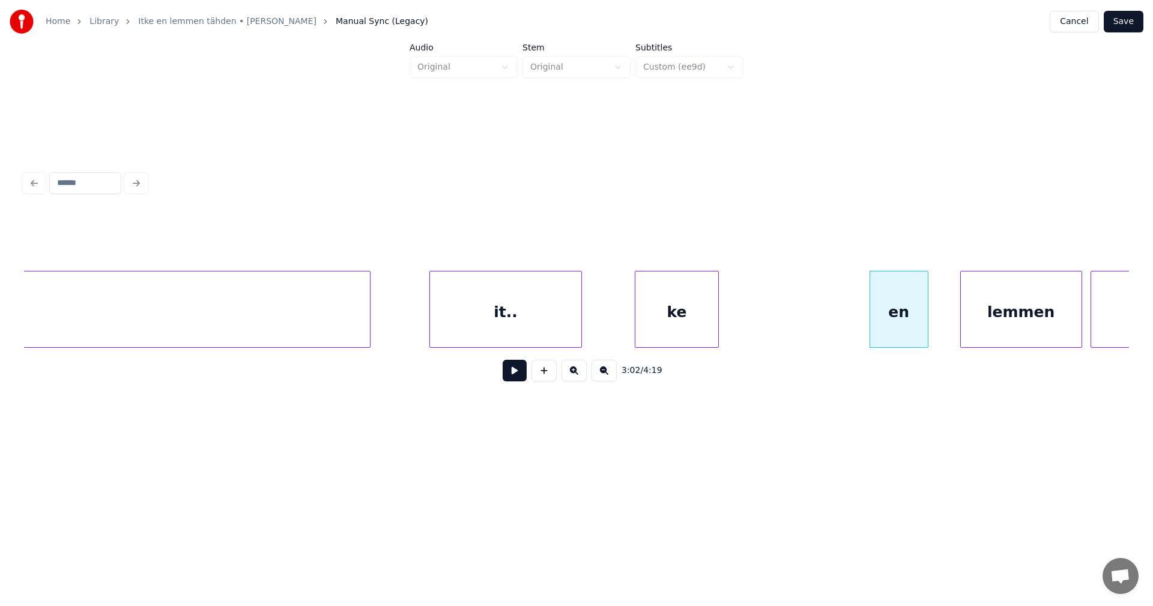
click at [891, 319] on div "en" at bounding box center [899, 312] width 58 height 82
click at [532, 324] on div "it.." at bounding box center [505, 312] width 151 height 82
type input "****"
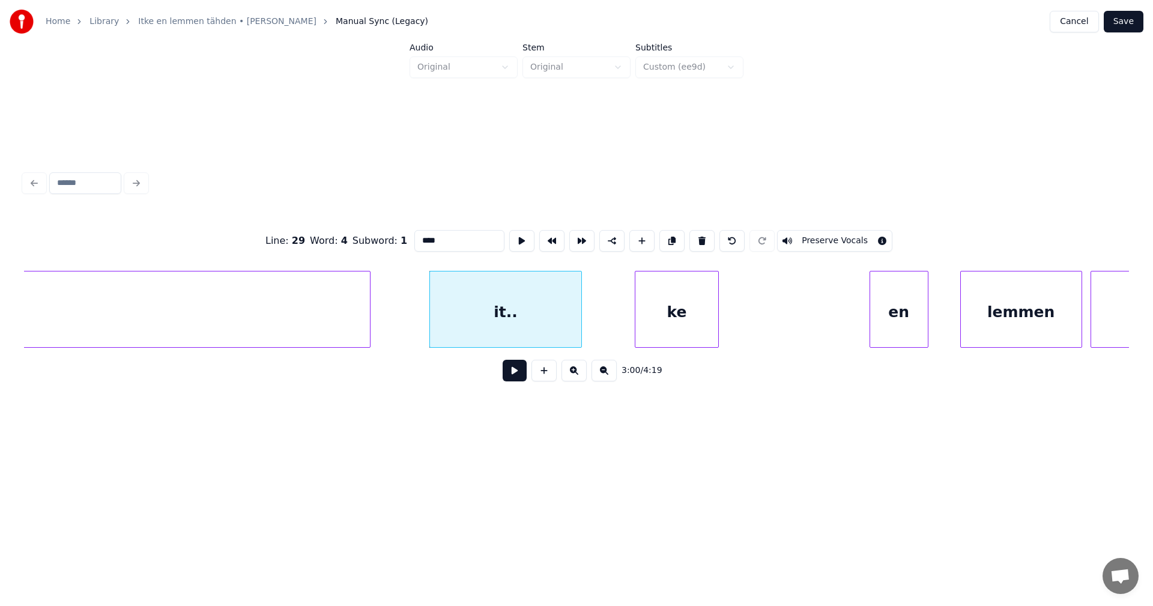
click at [515, 372] on button at bounding box center [515, 371] width 24 height 22
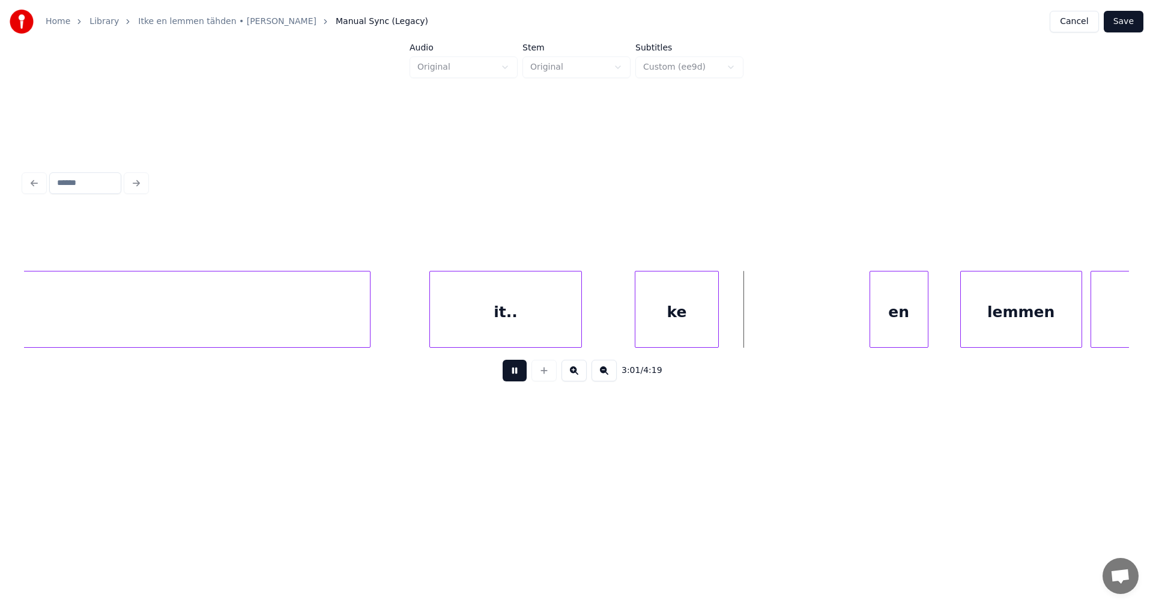
drag, startPoint x: 515, startPoint y: 372, endPoint x: 528, endPoint y: 314, distance: 59.6
click at [516, 369] on button at bounding box center [515, 371] width 24 height 22
click at [528, 314] on div "it.." at bounding box center [505, 312] width 151 height 82
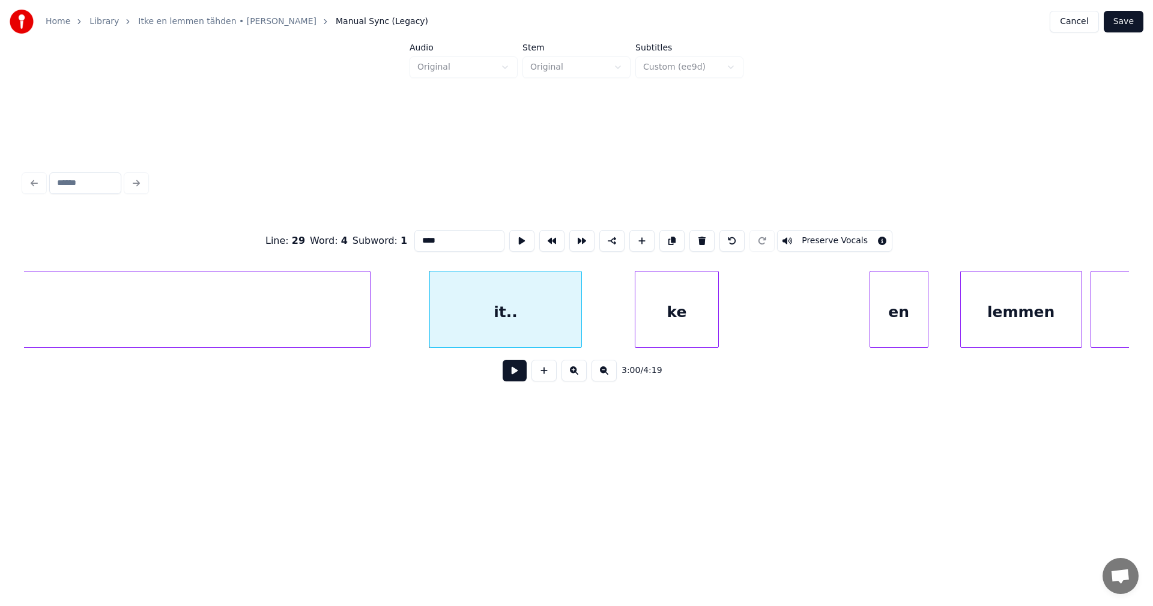
click at [521, 372] on button at bounding box center [515, 371] width 24 height 22
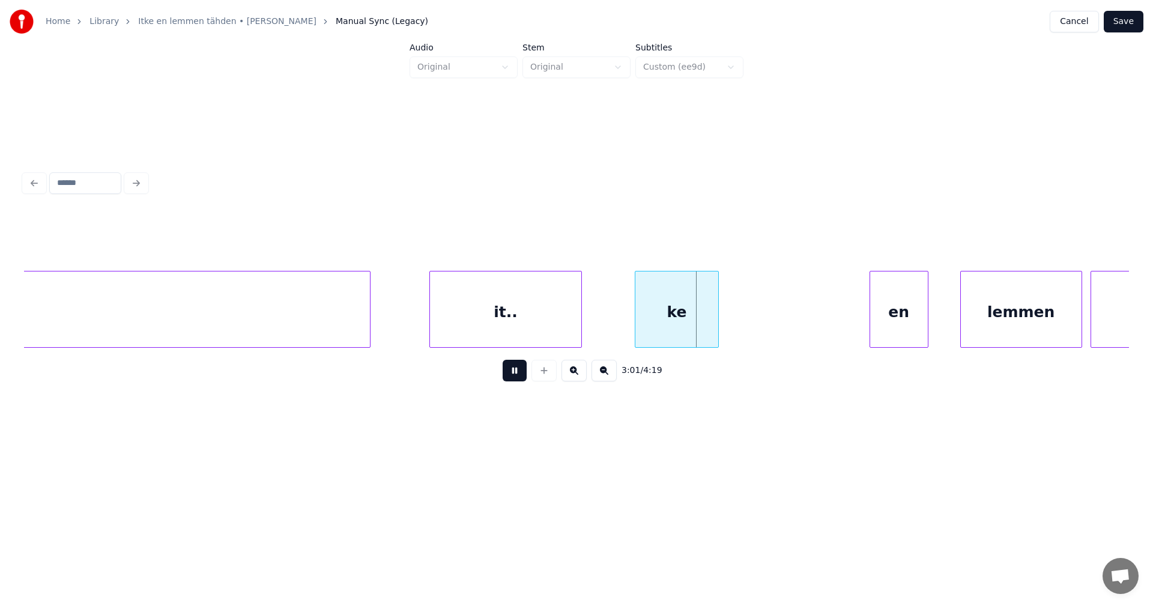
drag, startPoint x: 521, startPoint y: 372, endPoint x: 501, endPoint y: 321, distance: 54.2
click at [520, 370] on button at bounding box center [515, 371] width 24 height 22
click at [516, 317] on div "it.." at bounding box center [516, 312] width 151 height 82
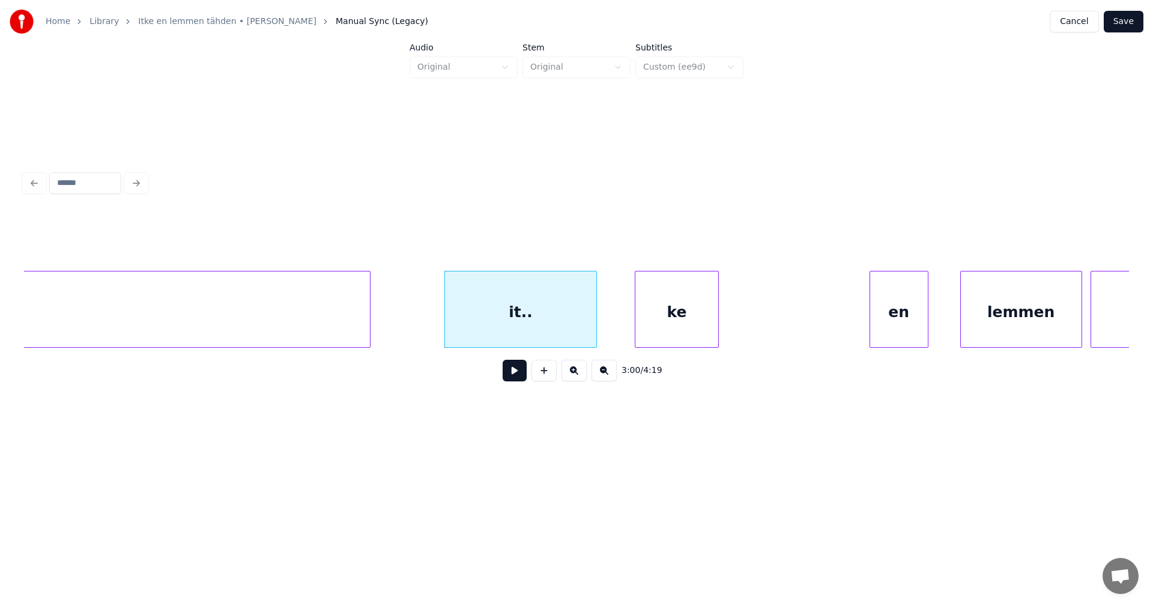
click at [514, 375] on button at bounding box center [515, 371] width 24 height 22
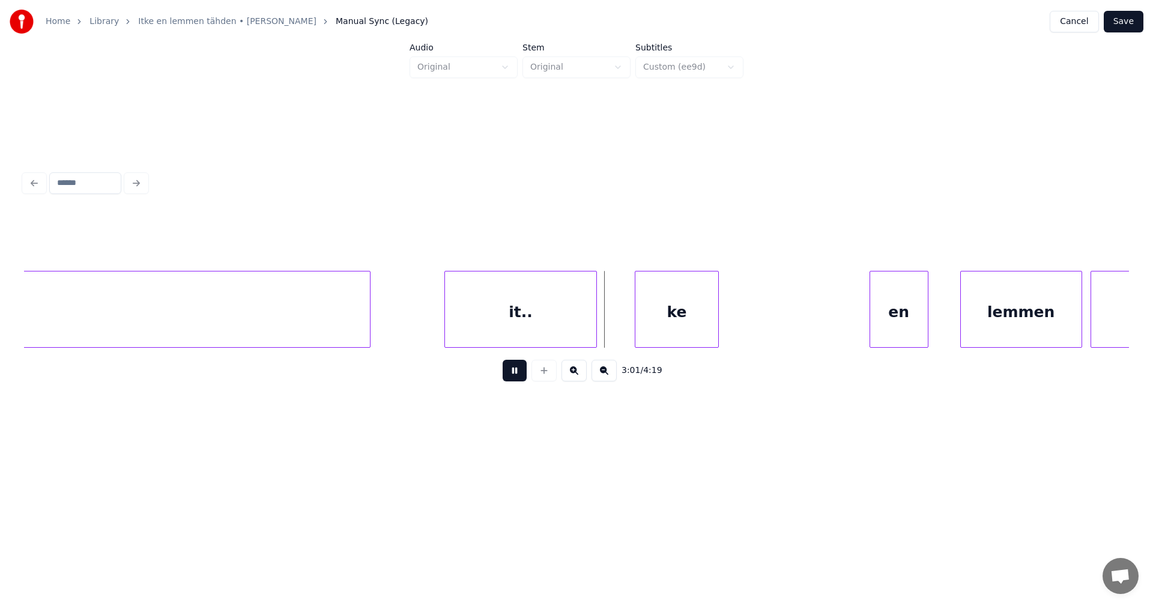
drag, startPoint x: 514, startPoint y: 375, endPoint x: 523, endPoint y: 324, distance: 52.4
click at [514, 373] on button at bounding box center [515, 371] width 24 height 22
click at [542, 317] on div "it.." at bounding box center [520, 312] width 151 height 82
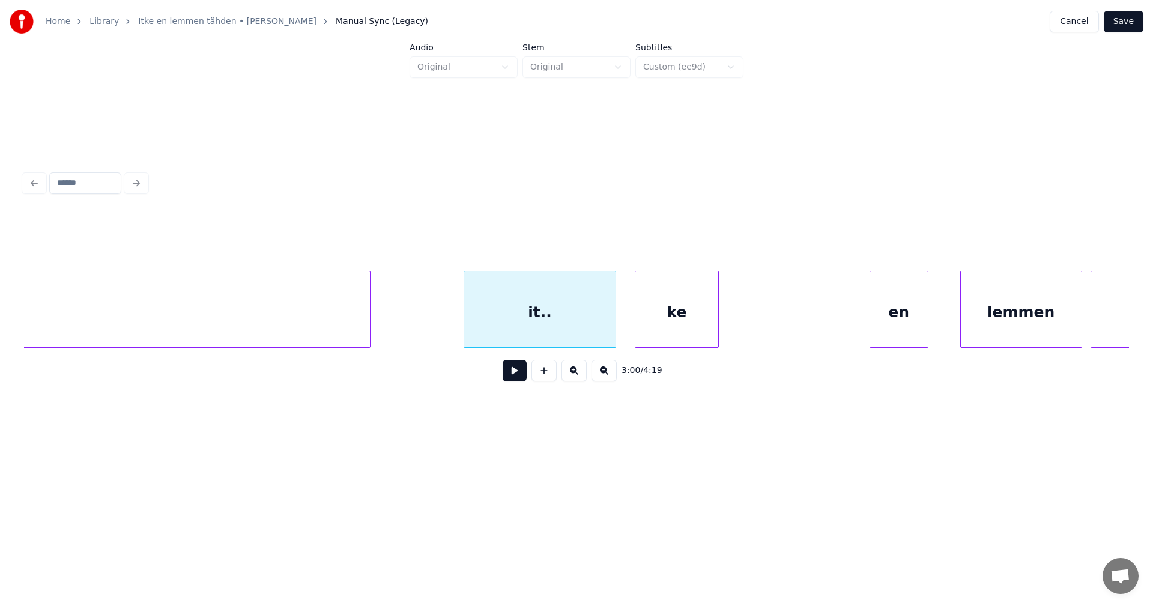
click at [521, 372] on button at bounding box center [515, 371] width 24 height 22
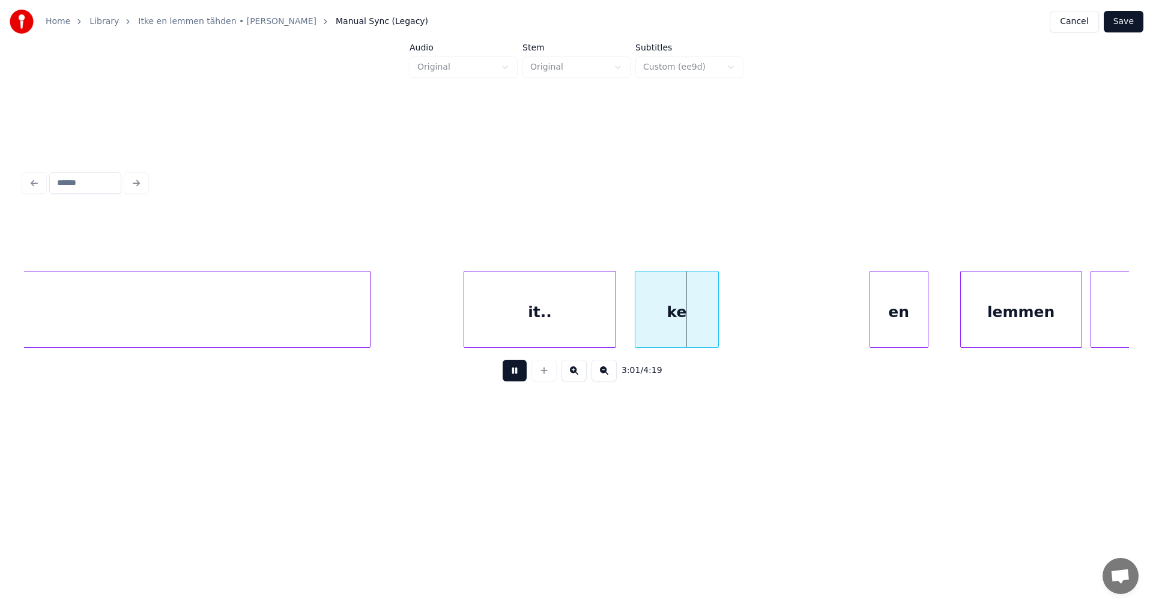
click at [521, 372] on button at bounding box center [515, 371] width 24 height 22
click at [519, 330] on div "it.." at bounding box center [539, 312] width 151 height 82
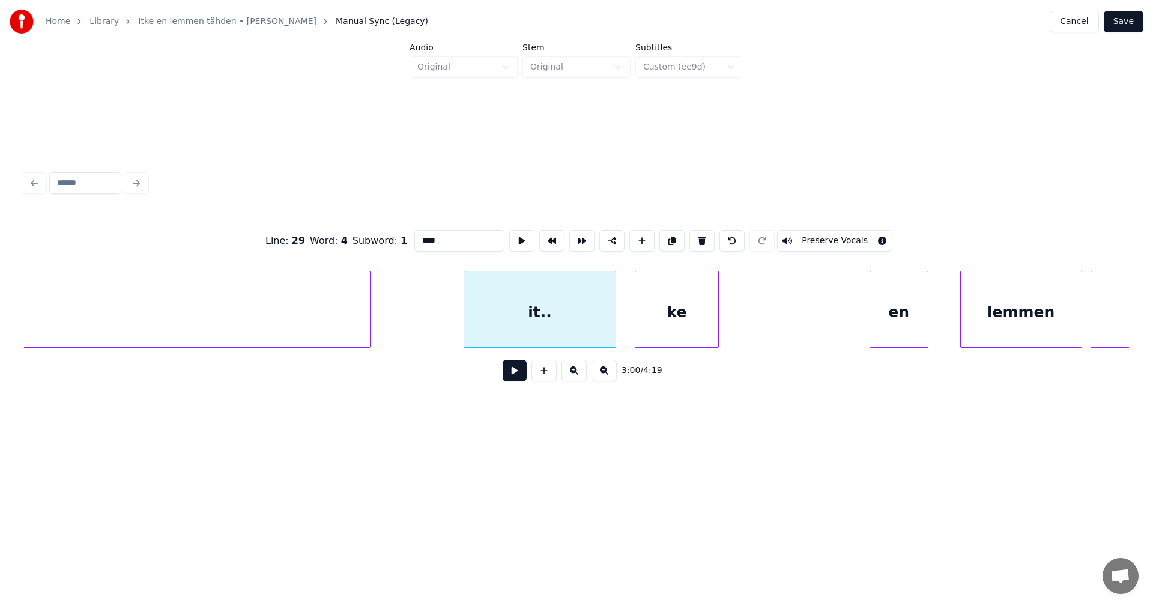
click at [518, 375] on button at bounding box center [515, 371] width 24 height 22
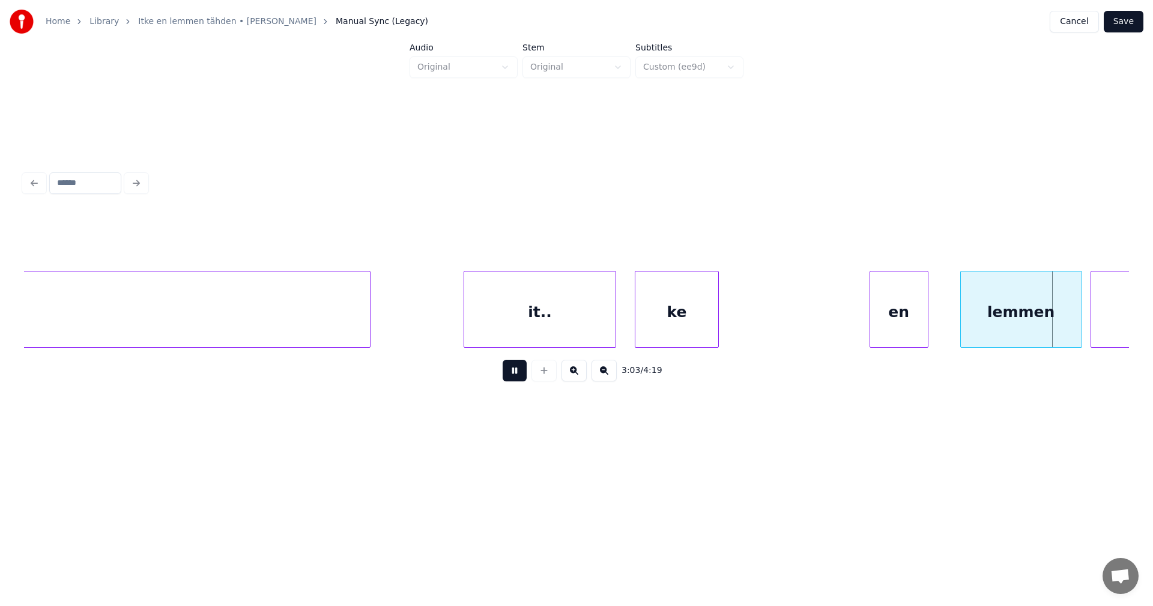
click at [518, 375] on button at bounding box center [515, 371] width 24 height 22
click at [1123, 23] on button "Save" at bounding box center [1124, 22] width 40 height 22
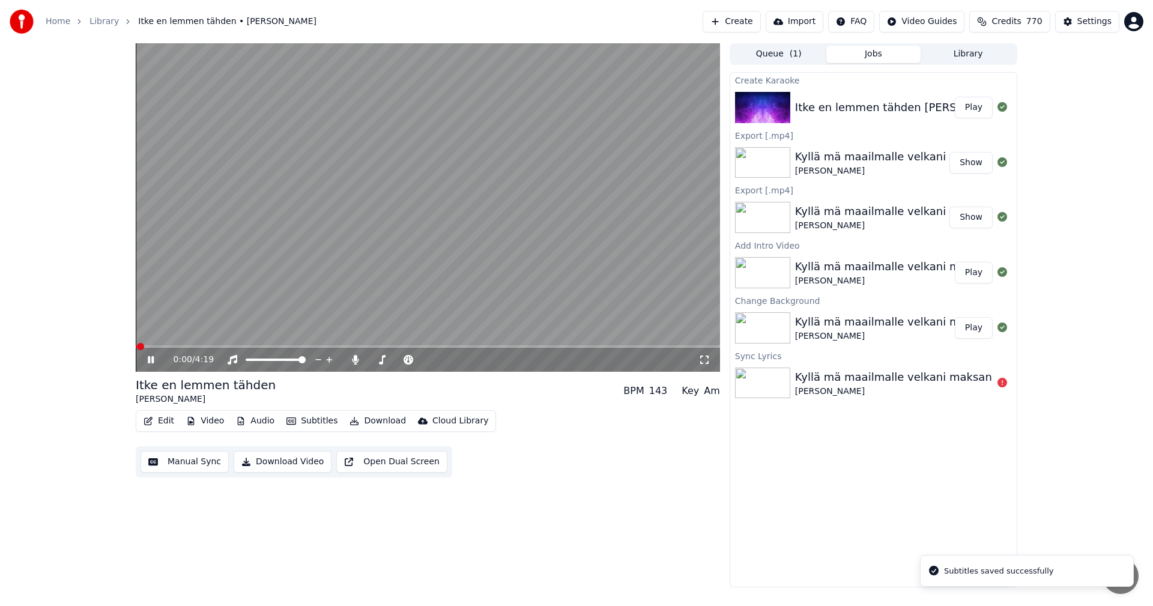
click at [504, 346] on span at bounding box center [428, 346] width 584 height 2
click at [154, 358] on icon at bounding box center [159, 360] width 28 height 10
click at [165, 421] on button "Edit" at bounding box center [159, 420] width 40 height 17
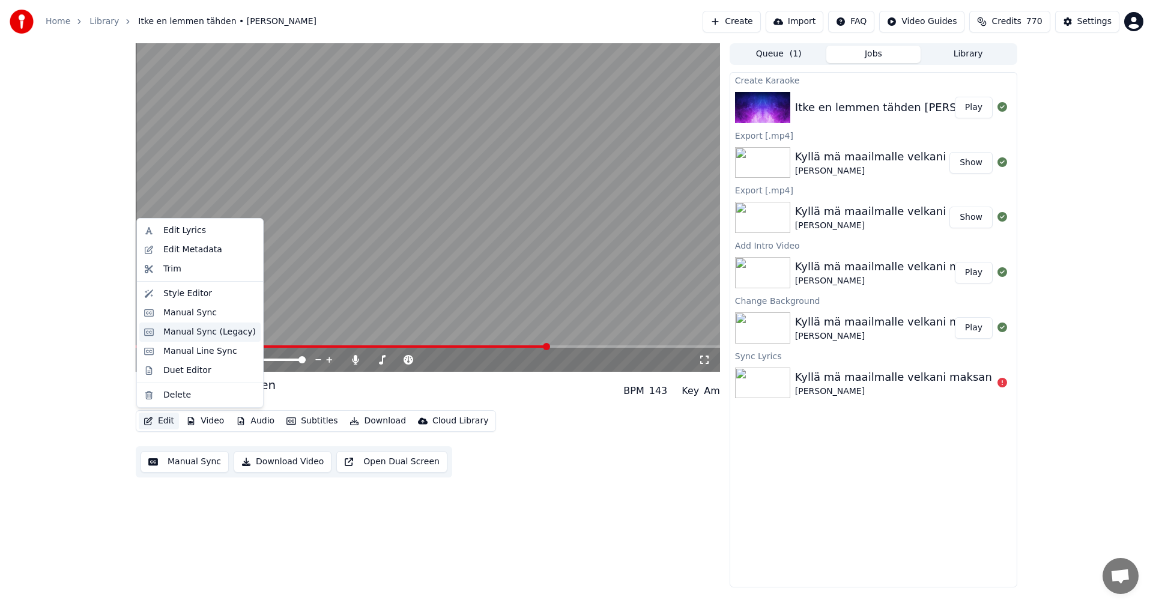
click at [206, 330] on div "Manual Sync (Legacy)" at bounding box center [209, 332] width 92 height 12
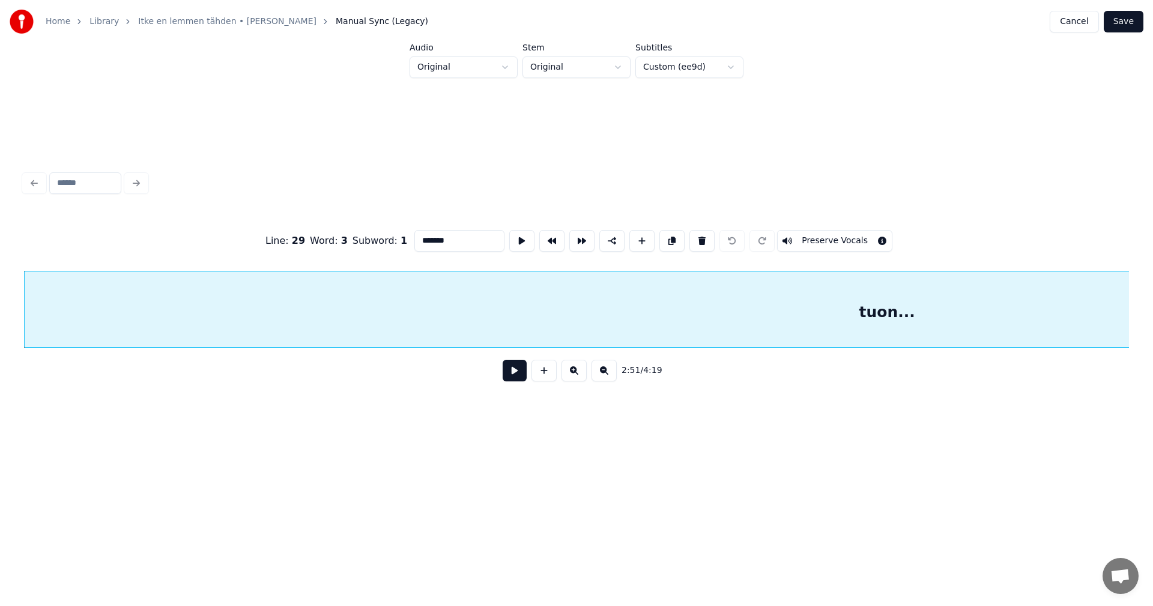
scroll to position [0, 37107]
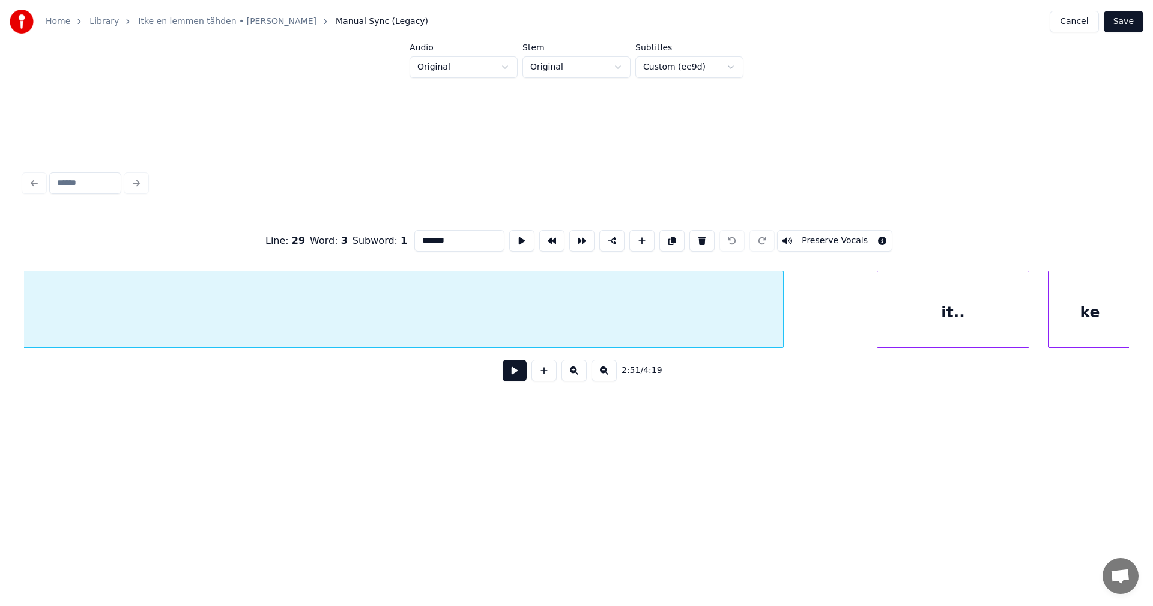
click at [961, 320] on div "it.." at bounding box center [952, 312] width 151 height 82
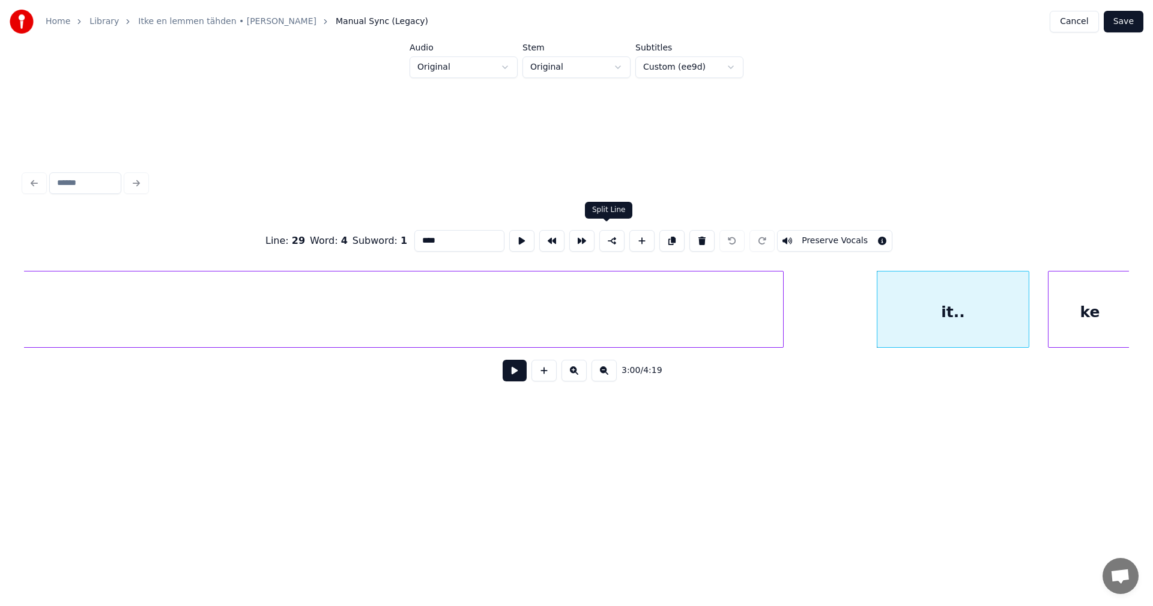
click at [610, 238] on button at bounding box center [611, 241] width 25 height 22
click at [932, 322] on div "it.." at bounding box center [952, 312] width 151 height 82
click at [1071, 323] on div "ke" at bounding box center [1089, 312] width 83 height 82
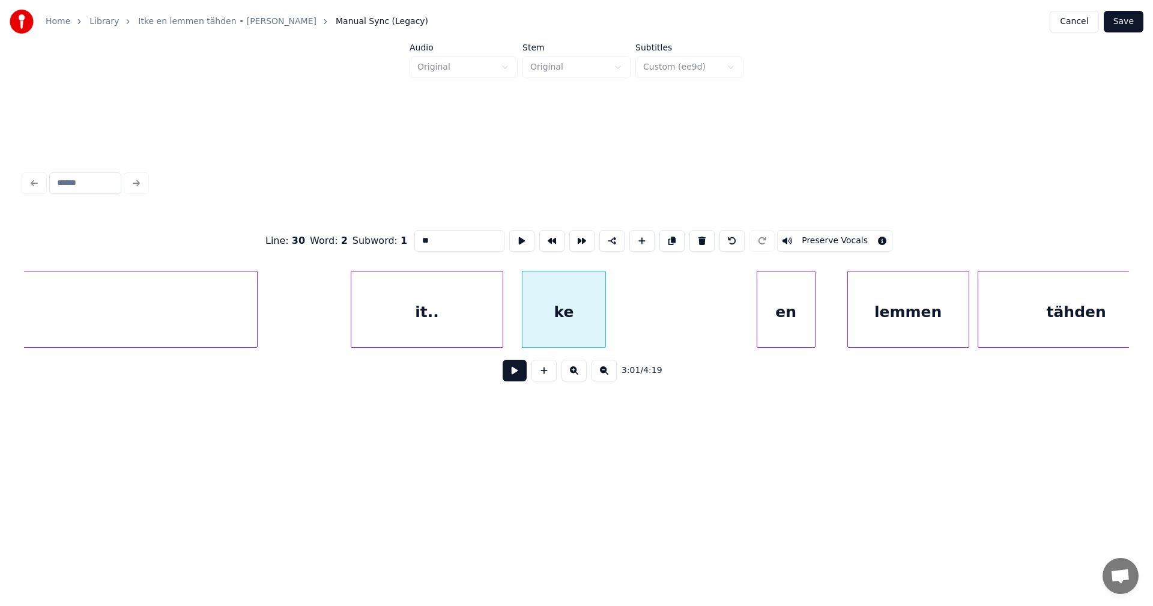
scroll to position [0, 37635]
click at [797, 315] on div "en" at bounding box center [784, 312] width 58 height 82
type input "**"
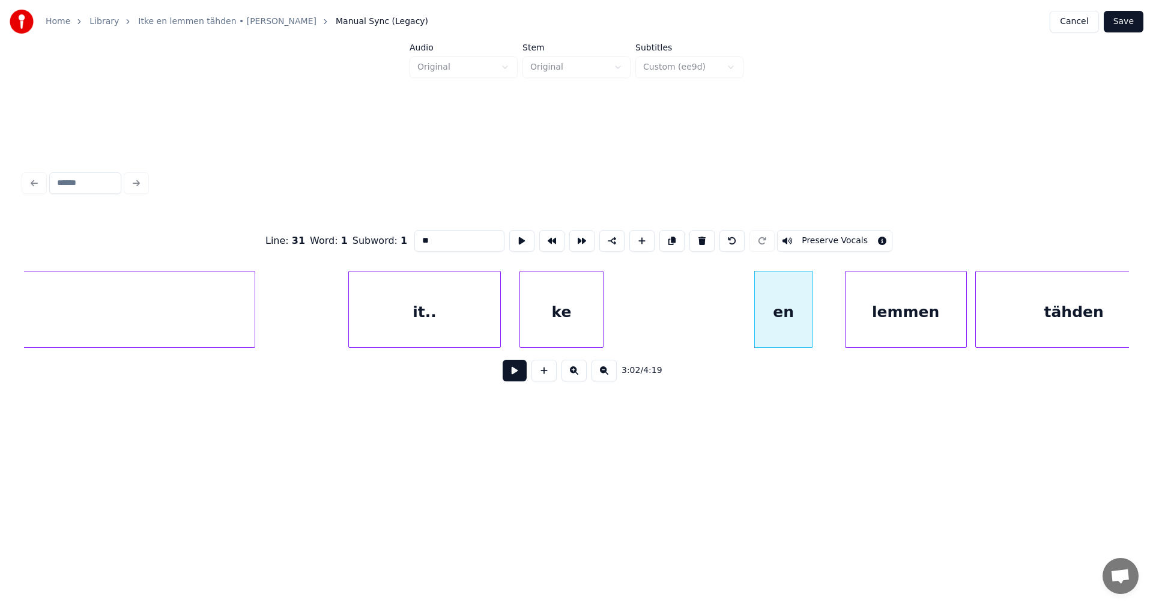
click at [1124, 13] on button "Save" at bounding box center [1124, 22] width 40 height 22
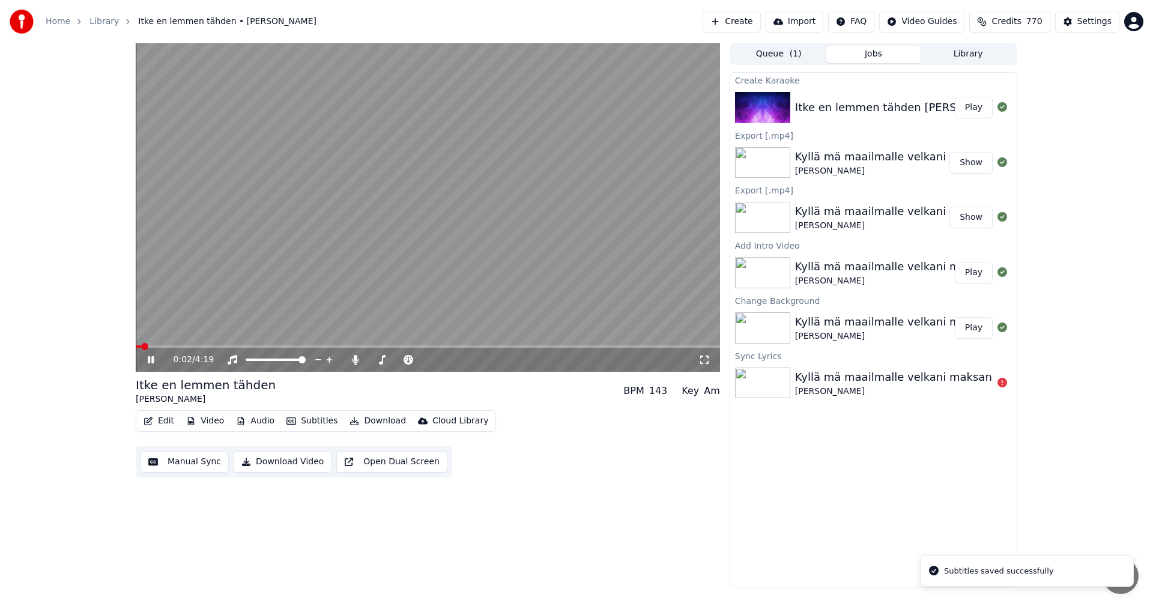
click at [516, 349] on div "0:02 / 4:19" at bounding box center [428, 360] width 584 height 24
click at [516, 349] on div "0:03 / 4:19" at bounding box center [428, 360] width 584 height 24
click at [518, 346] on span at bounding box center [428, 346] width 584 height 2
click at [534, 345] on video at bounding box center [428, 207] width 584 height 328
click at [534, 347] on span at bounding box center [343, 346] width 414 height 2
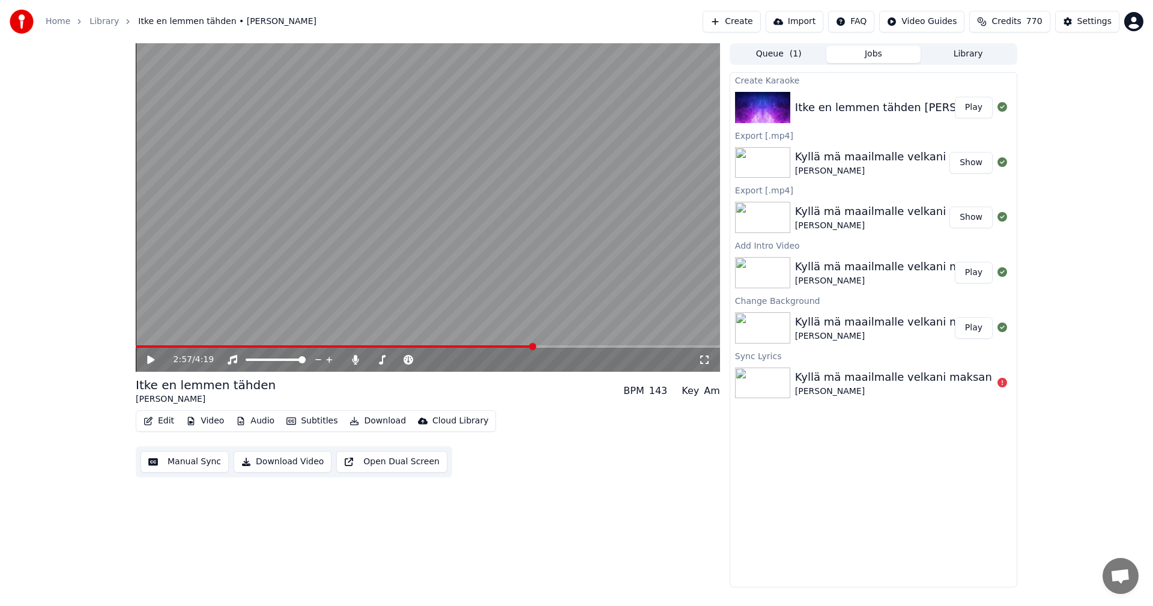
click at [152, 361] on icon at bounding box center [150, 359] width 7 height 8
click at [152, 361] on icon at bounding box center [151, 359] width 6 height 7
click at [171, 420] on button "Edit" at bounding box center [159, 420] width 40 height 17
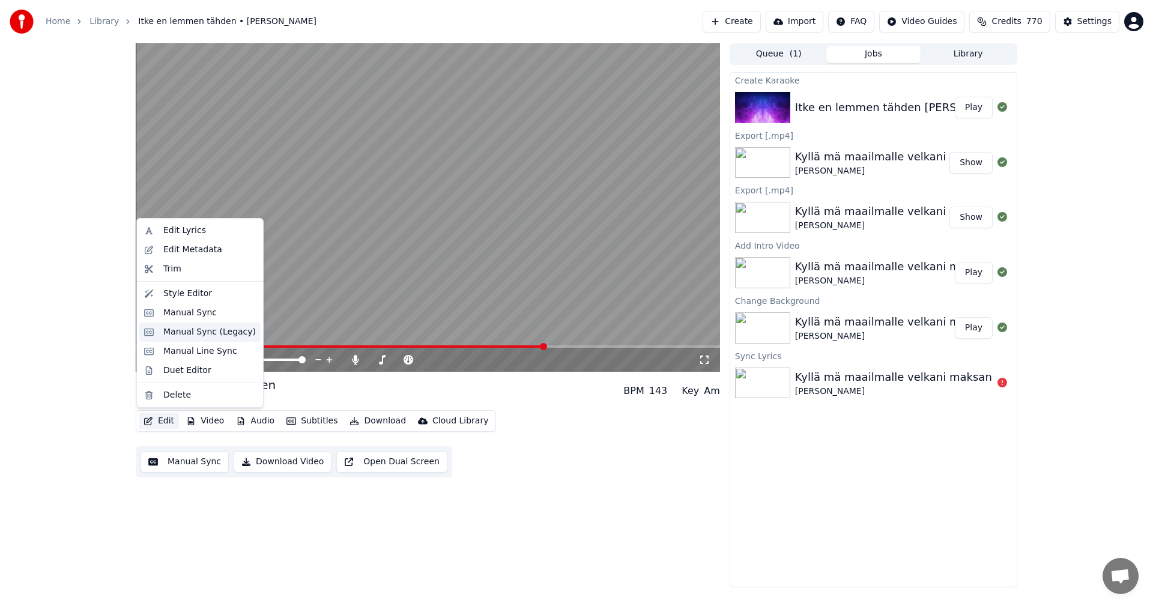
click at [220, 337] on div "Manual Sync (Legacy)" at bounding box center [209, 332] width 92 height 12
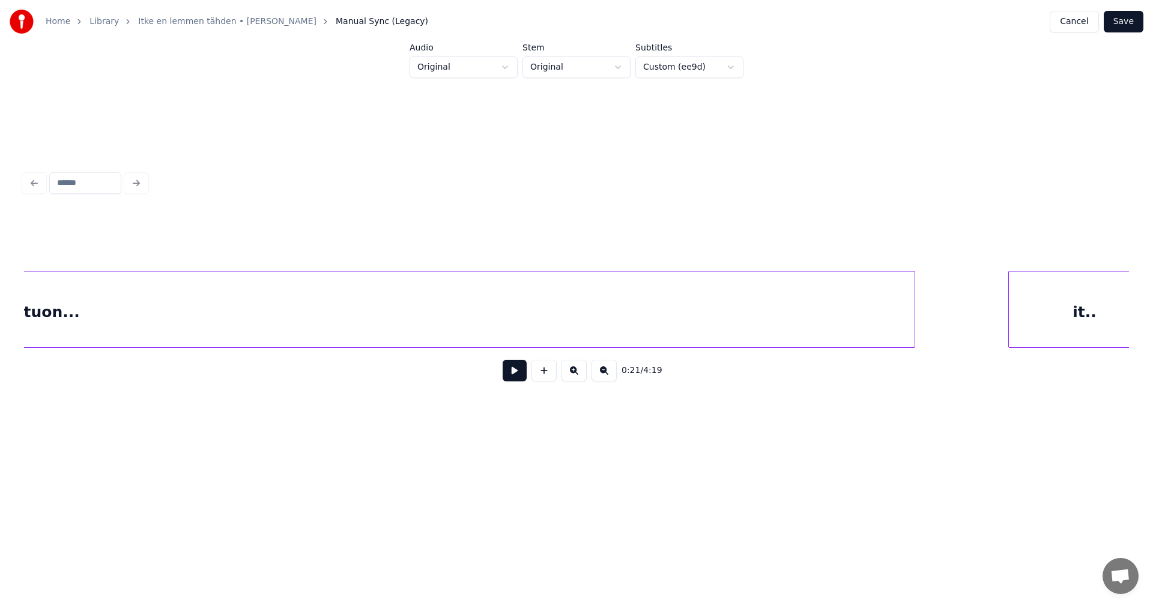
scroll to position [0, 37278]
click at [790, 326] on div "it.." at bounding box center [781, 312] width 151 height 82
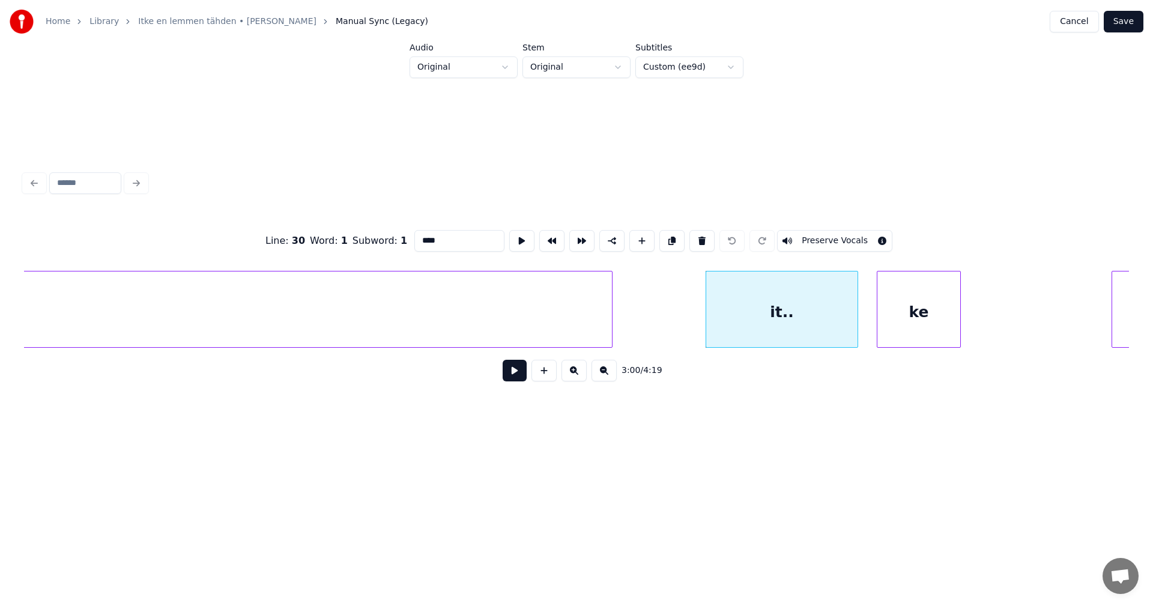
click at [435, 241] on input "****" at bounding box center [459, 241] width 90 height 22
type input "*****"
click at [1126, 22] on button "Save" at bounding box center [1124, 22] width 40 height 22
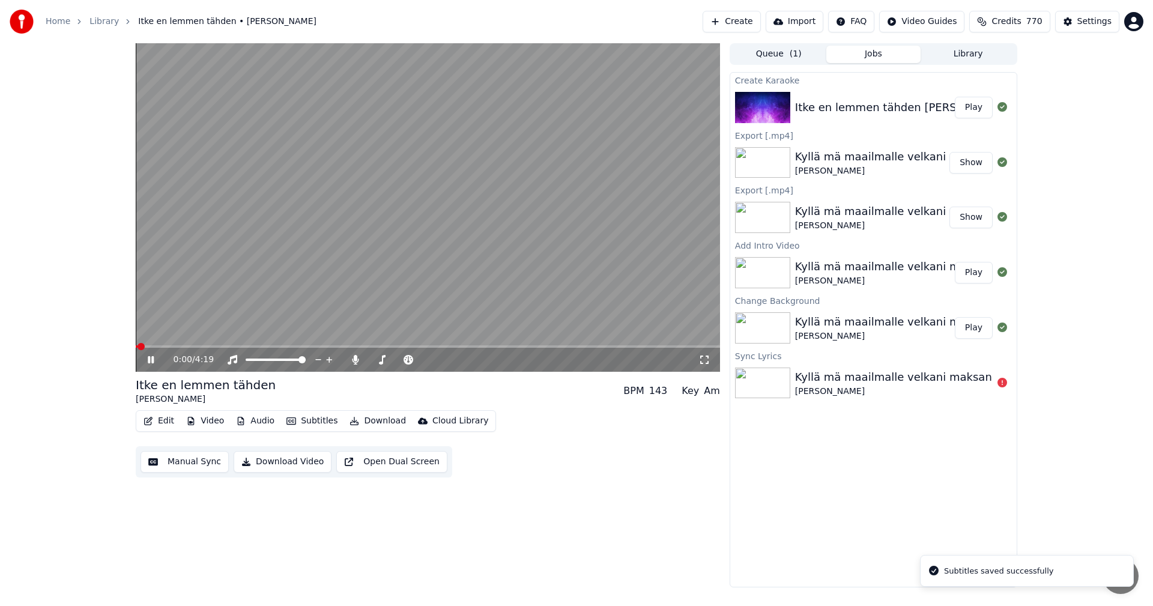
click at [291, 346] on span at bounding box center [428, 346] width 584 height 2
click at [312, 346] on span at bounding box center [233, 346] width 195 height 2
click at [294, 345] on span at bounding box center [226, 346] width 180 height 2
click at [151, 361] on icon at bounding box center [159, 360] width 28 height 10
click at [166, 418] on button "Edit" at bounding box center [159, 420] width 40 height 17
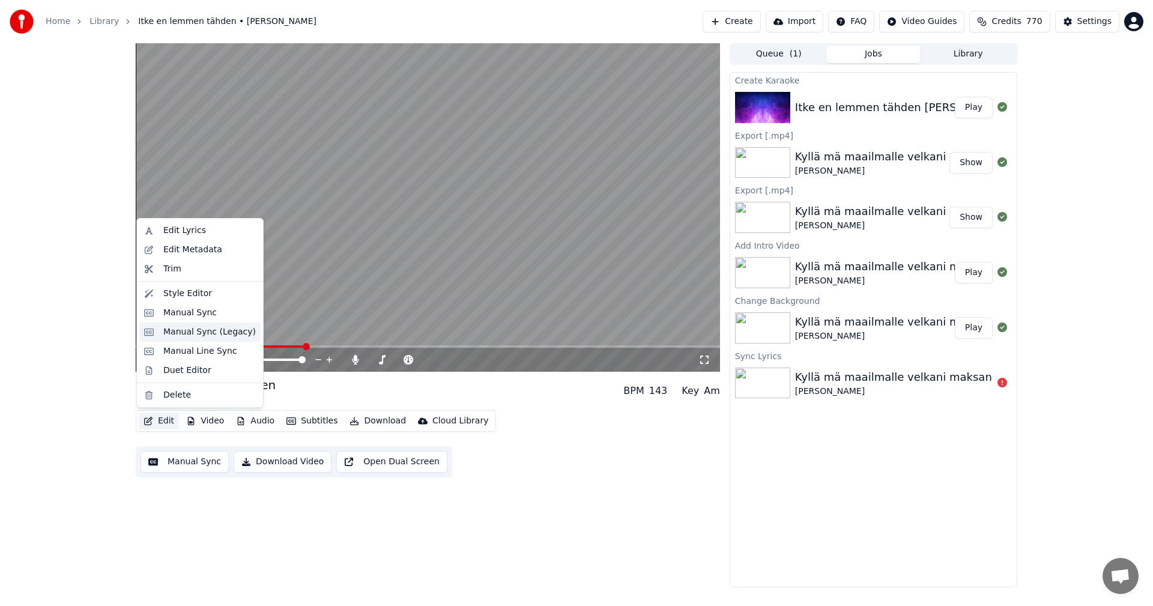
click at [204, 334] on div "Manual Sync (Legacy)" at bounding box center [209, 332] width 92 height 12
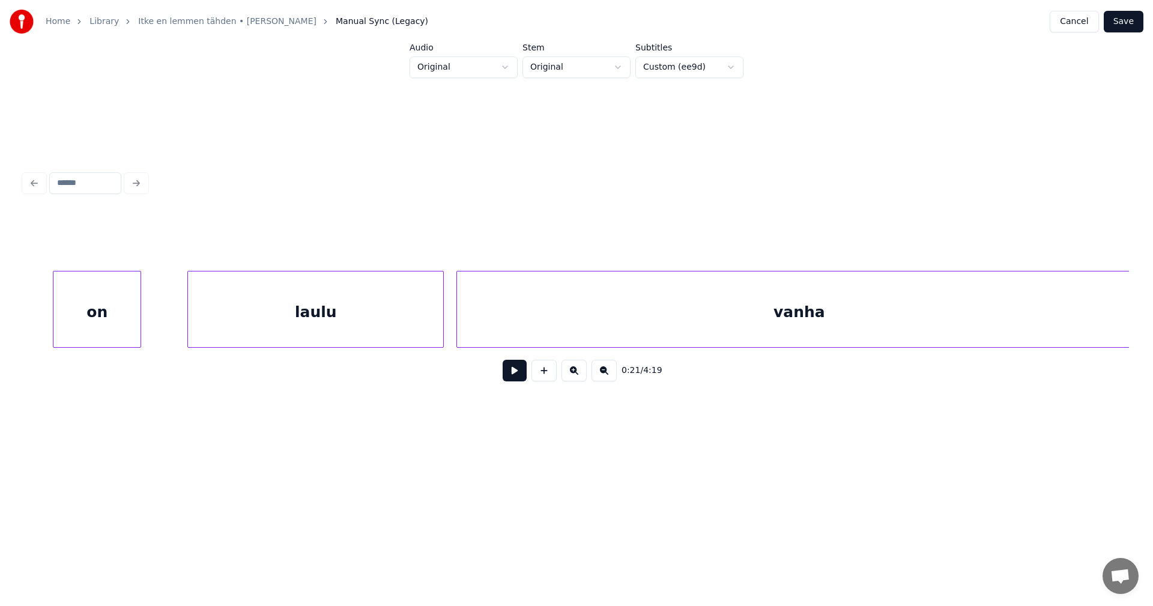
scroll to position [0, 14802]
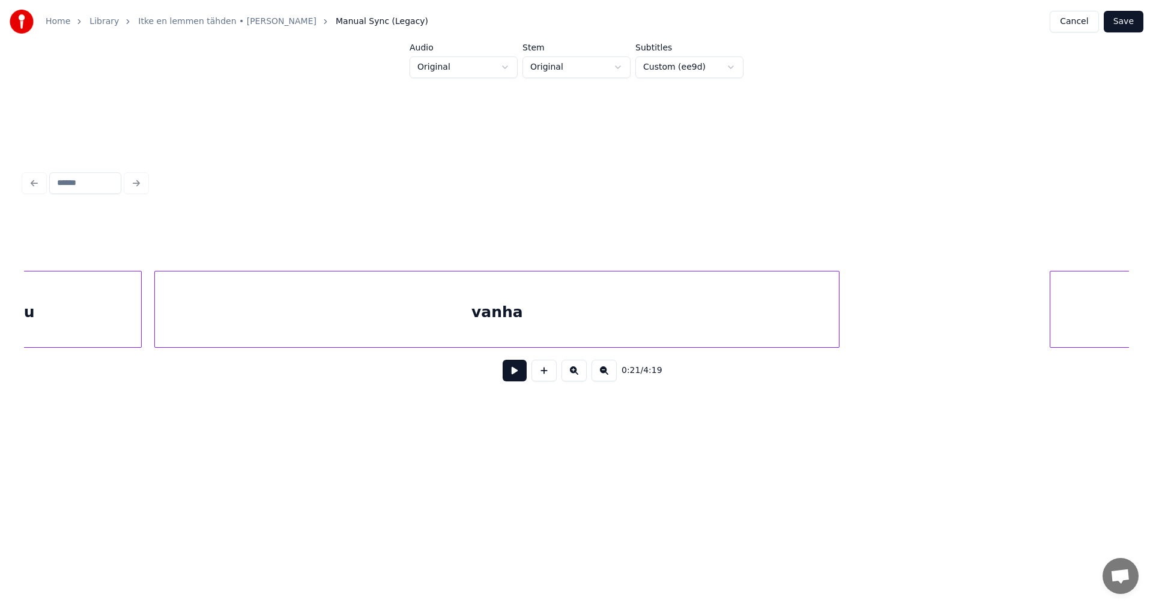
click at [341, 322] on div "vanha" at bounding box center [497, 312] width 684 height 82
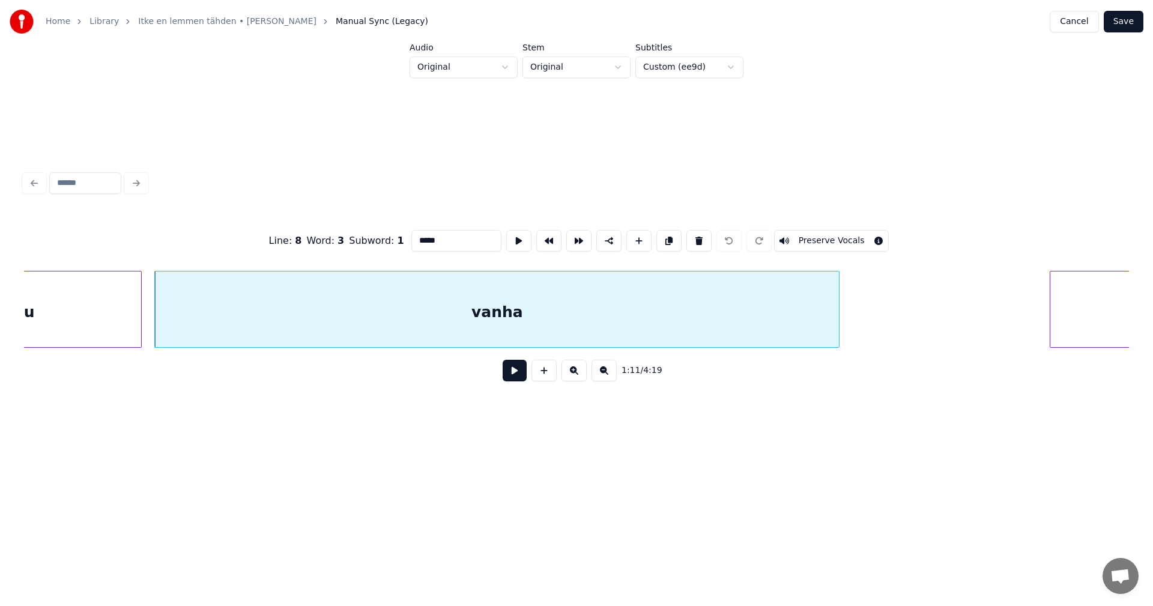
click at [429, 235] on input "*****" at bounding box center [456, 241] width 90 height 22
type input "********"
click at [1120, 20] on button "Save" at bounding box center [1124, 22] width 40 height 22
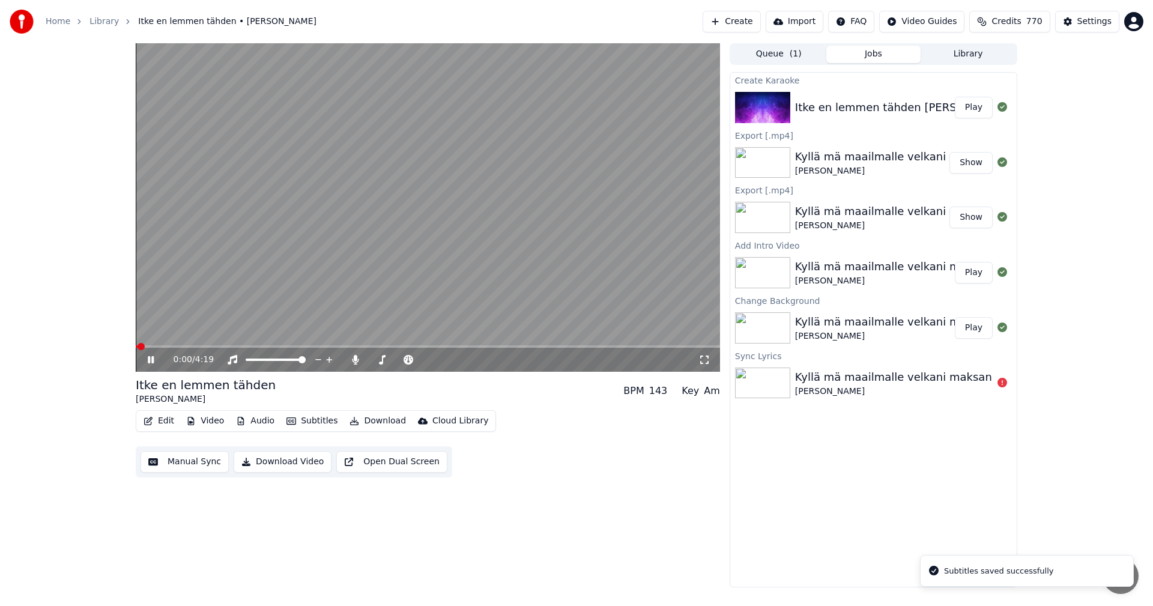
click at [282, 347] on span at bounding box center [428, 346] width 584 height 2
click at [366, 347] on span at bounding box center [255, 346] width 238 height 2
click at [150, 360] on icon at bounding box center [151, 359] width 6 height 7
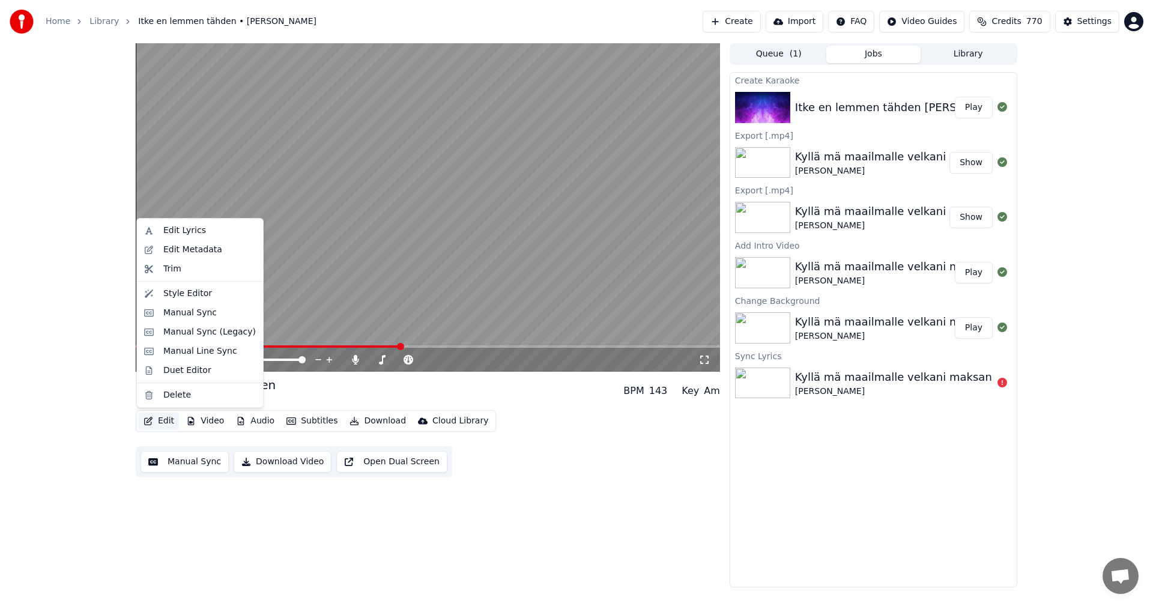
click at [168, 418] on button "Edit" at bounding box center [159, 420] width 40 height 17
click at [221, 334] on div "Manual Sync (Legacy)" at bounding box center [209, 332] width 92 height 12
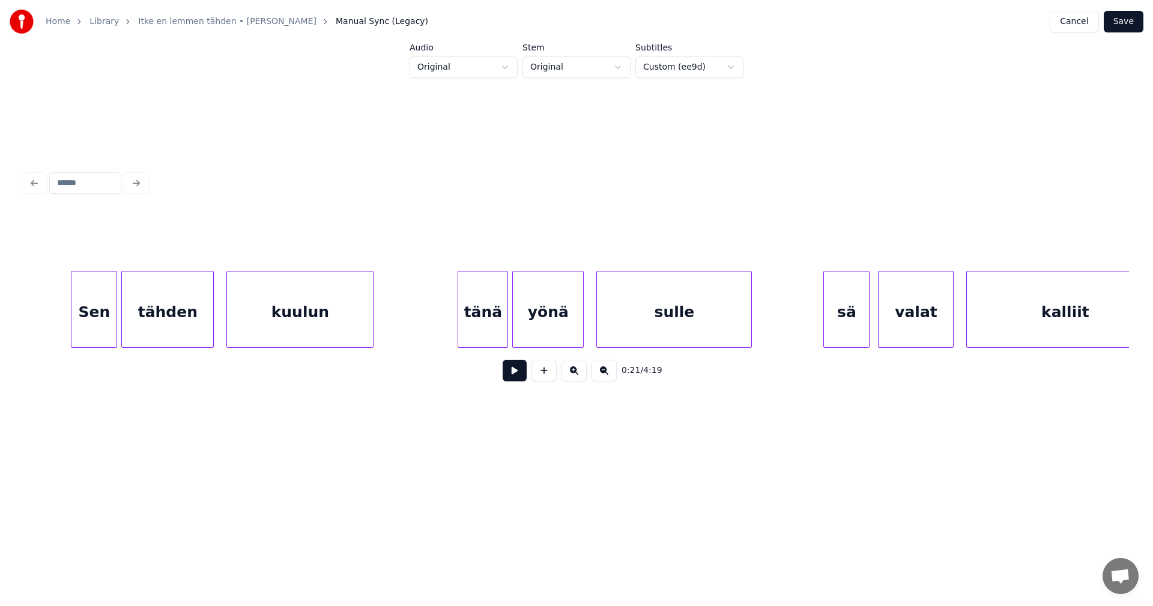
scroll to position [0, 21266]
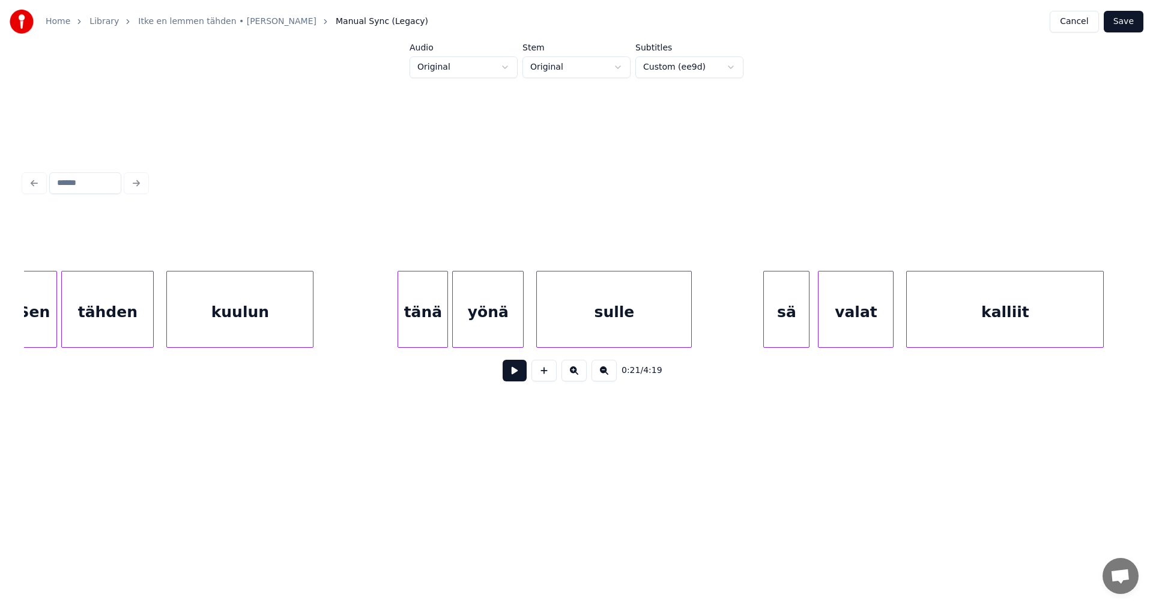
click at [283, 325] on div "kuulun" at bounding box center [240, 312] width 146 height 82
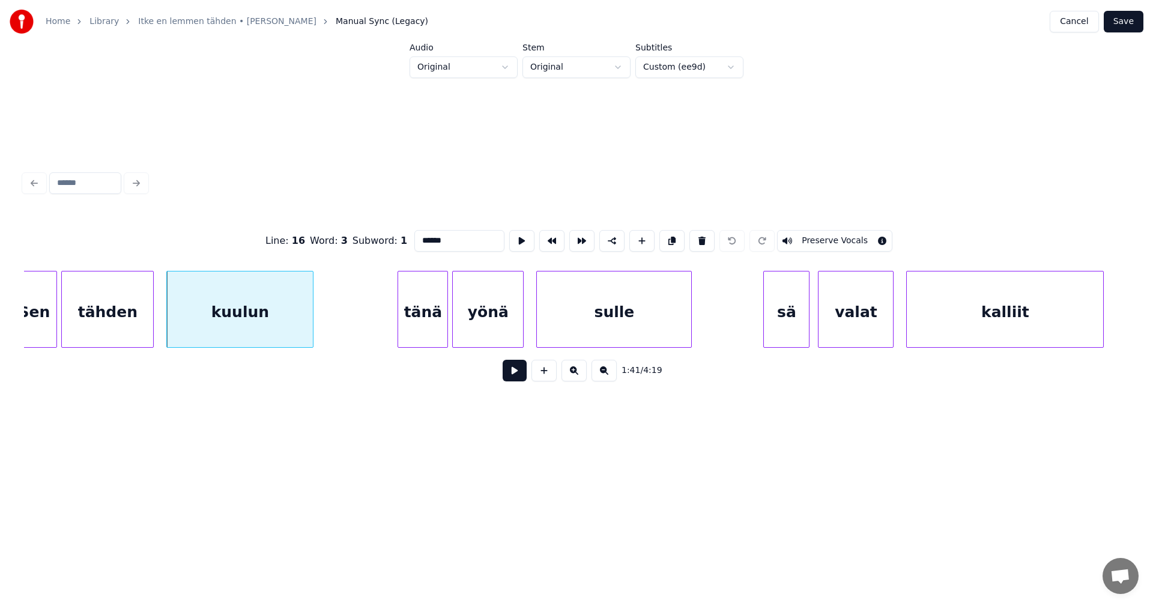
click at [509, 372] on button at bounding box center [515, 371] width 24 height 22
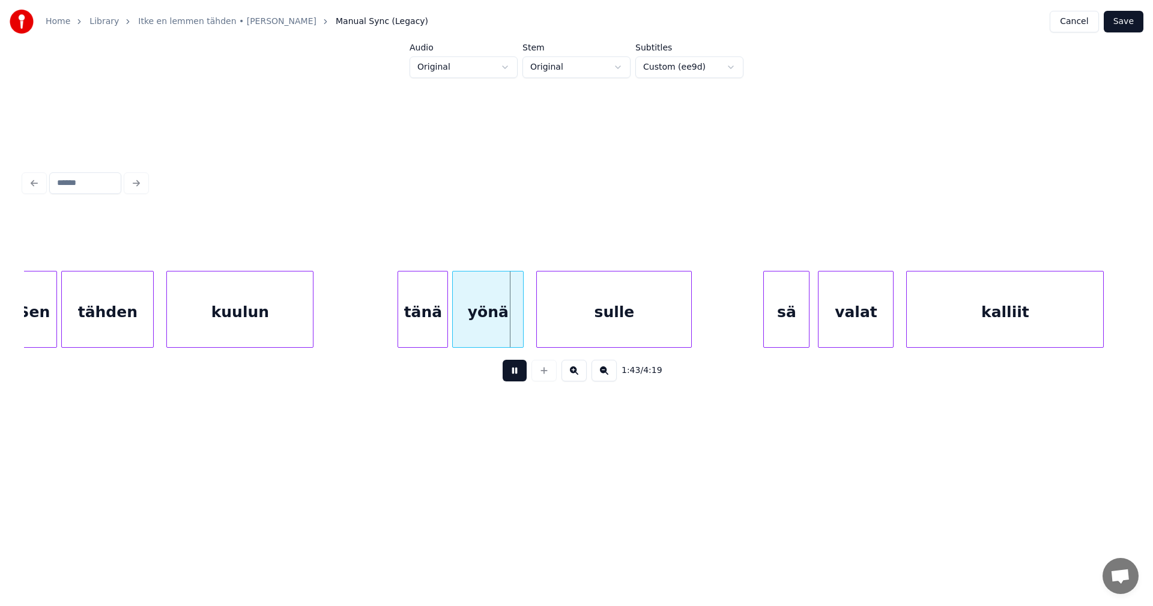
click at [512, 373] on button at bounding box center [515, 371] width 24 height 22
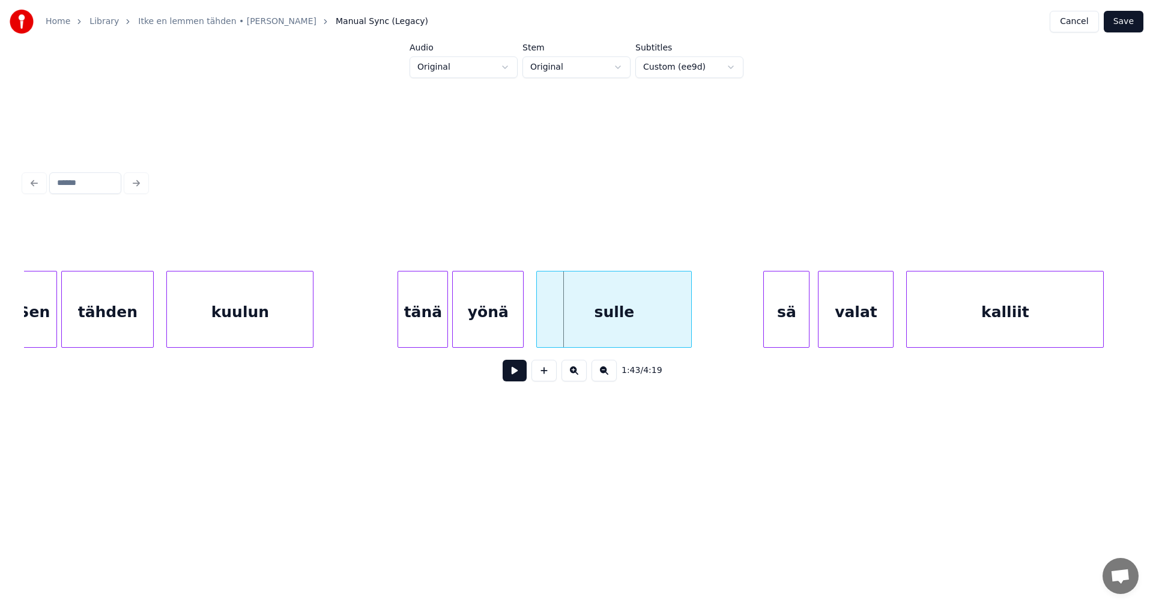
click at [443, 333] on div "tänä" at bounding box center [422, 312] width 49 height 82
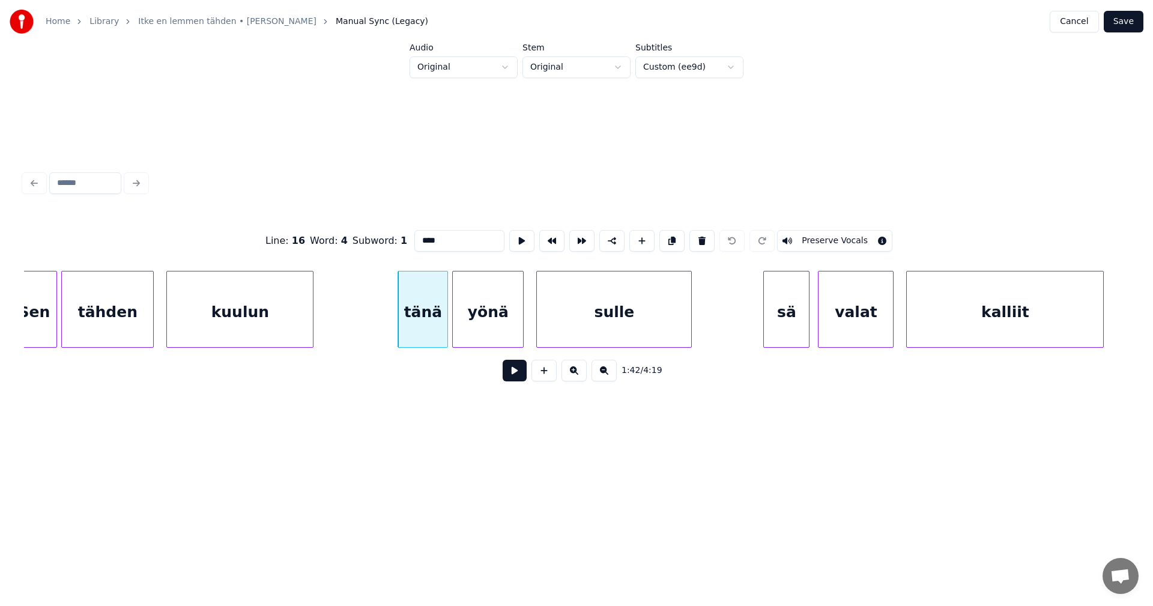
click at [442, 240] on input "****" at bounding box center [459, 241] width 90 height 22
click at [426, 326] on div "tän'" at bounding box center [419, 312] width 49 height 82
type input "****"
click at [526, 372] on button at bounding box center [515, 371] width 24 height 22
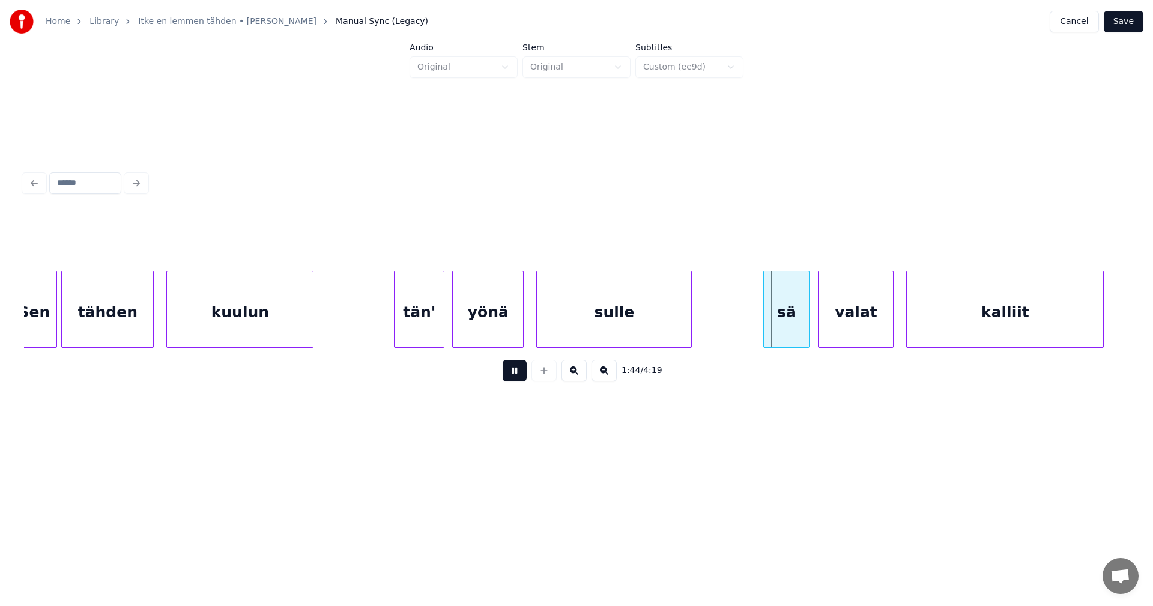
click at [528, 371] on div "1:44 / 4:19" at bounding box center [577, 370] width 1086 height 26
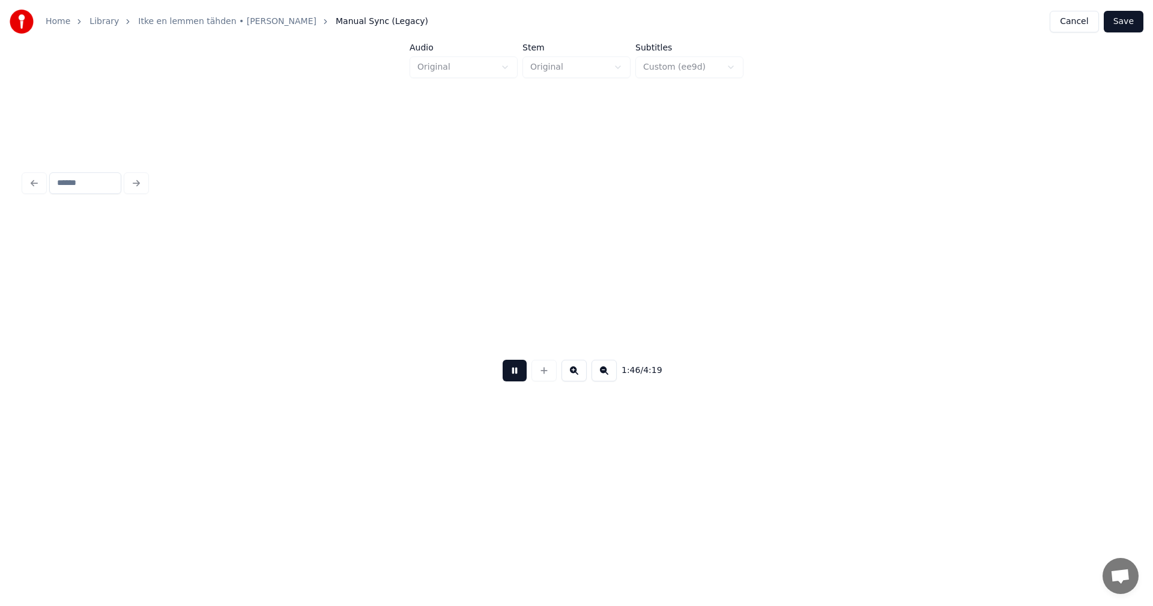
scroll to position [0, 22374]
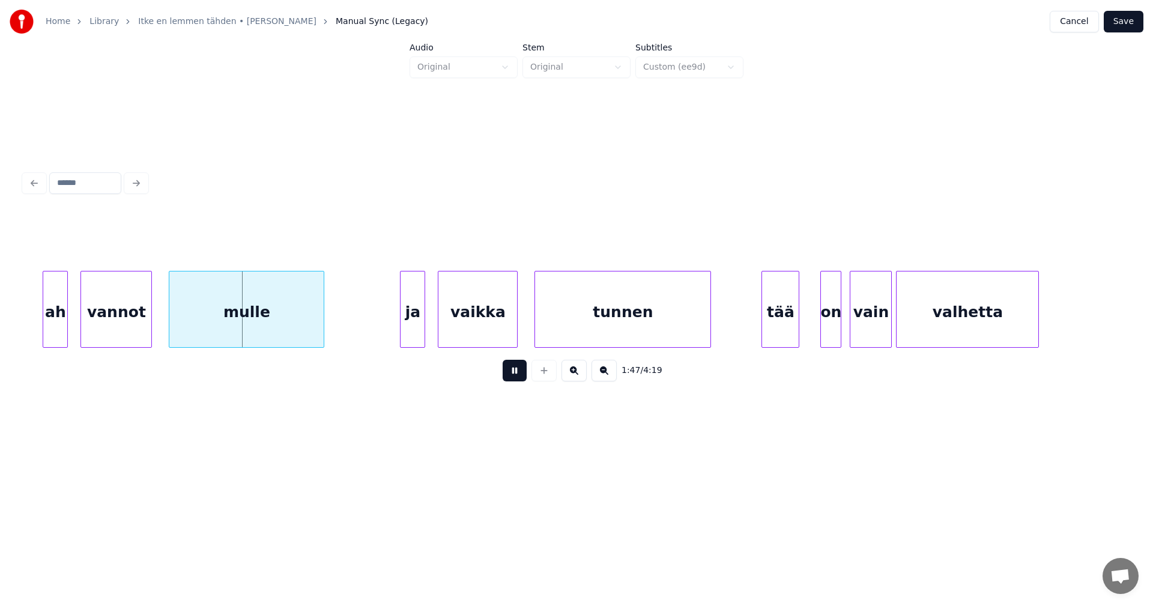
drag, startPoint x: 515, startPoint y: 374, endPoint x: 464, endPoint y: 352, distance: 56.2
click at [515, 373] on button at bounding box center [515, 371] width 24 height 22
click at [409, 328] on div "ja" at bounding box center [408, 312] width 24 height 82
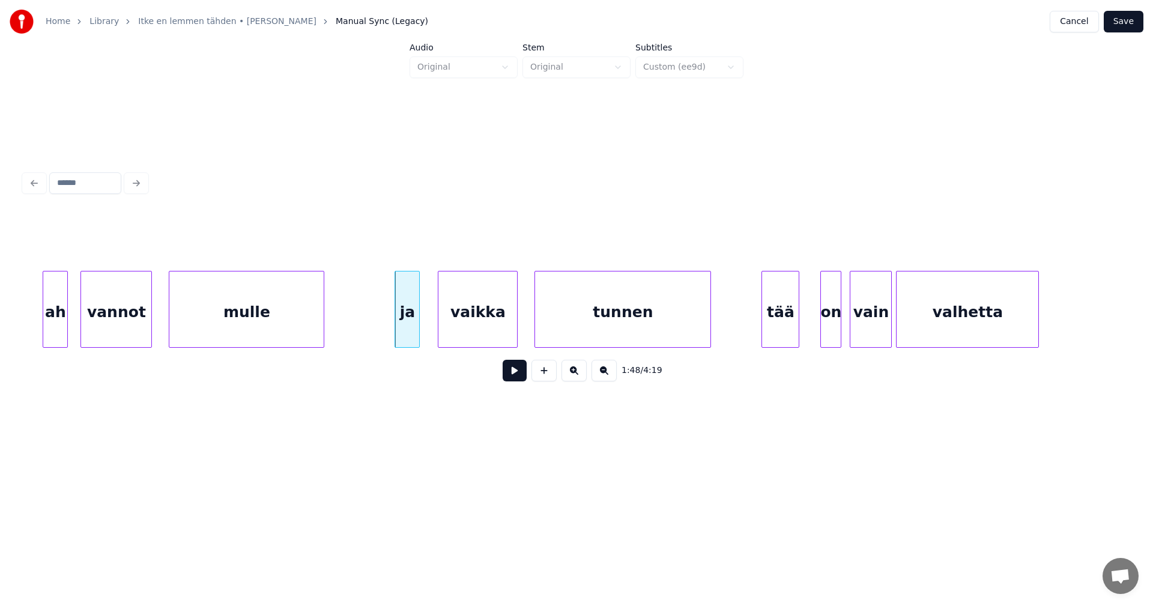
click at [521, 379] on button at bounding box center [515, 371] width 24 height 22
drag, startPoint x: 524, startPoint y: 376, endPoint x: 535, endPoint y: 370, distance: 12.9
click at [524, 375] on button at bounding box center [515, 371] width 24 height 22
click at [826, 306] on div "on" at bounding box center [827, 312] width 20 height 82
click at [814, 309] on div at bounding box center [814, 309] width 4 height 76
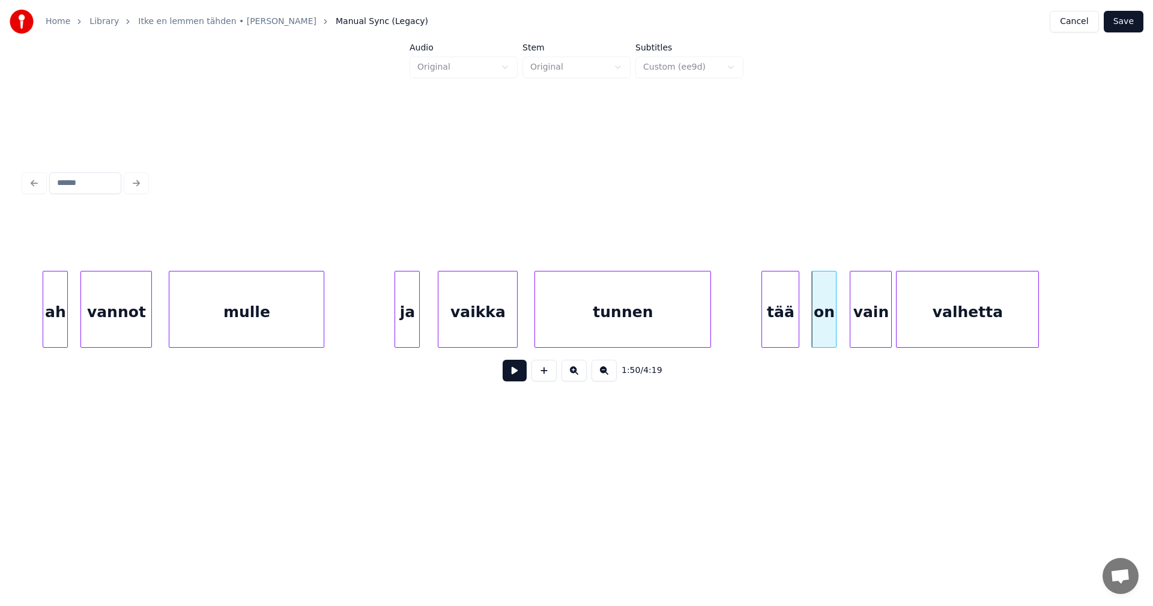
click at [522, 379] on button at bounding box center [515, 371] width 24 height 22
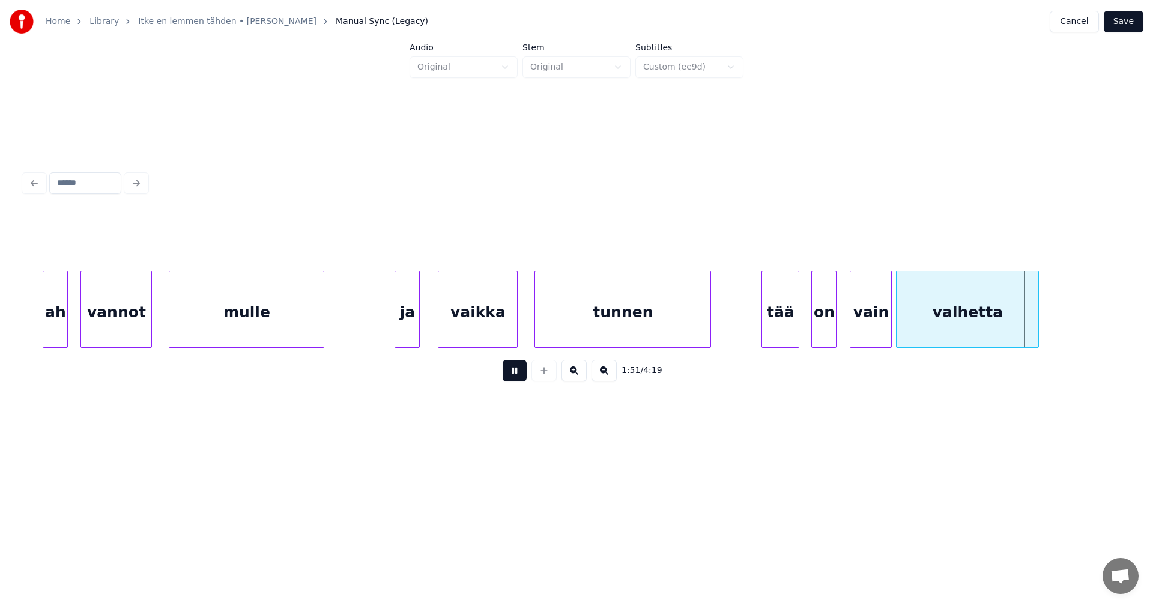
click at [522, 379] on button at bounding box center [515, 371] width 24 height 22
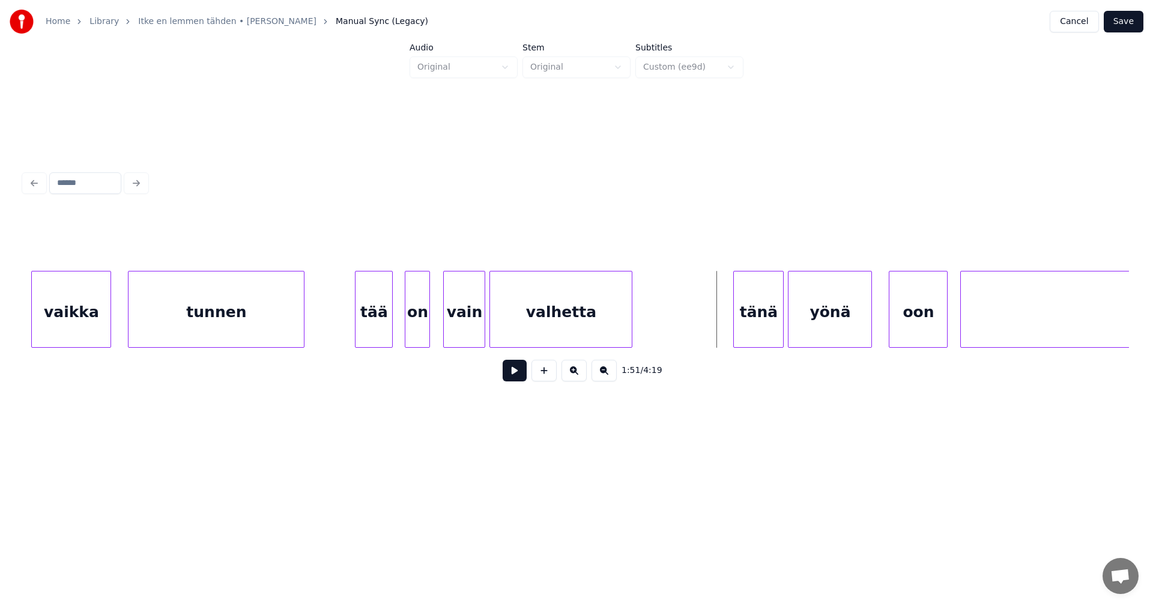
scroll to position [0, 22782]
click at [683, 322] on div at bounding box center [681, 309] width 4 height 76
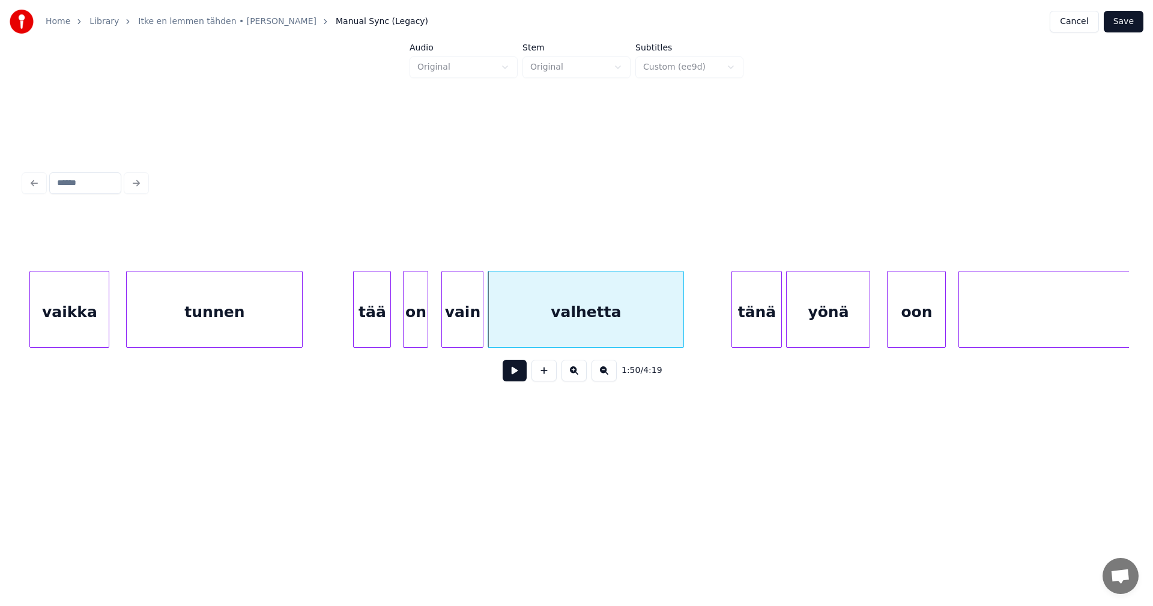
click at [608, 330] on div "valhetta" at bounding box center [585, 312] width 195 height 82
click at [519, 377] on button at bounding box center [515, 371] width 24 height 22
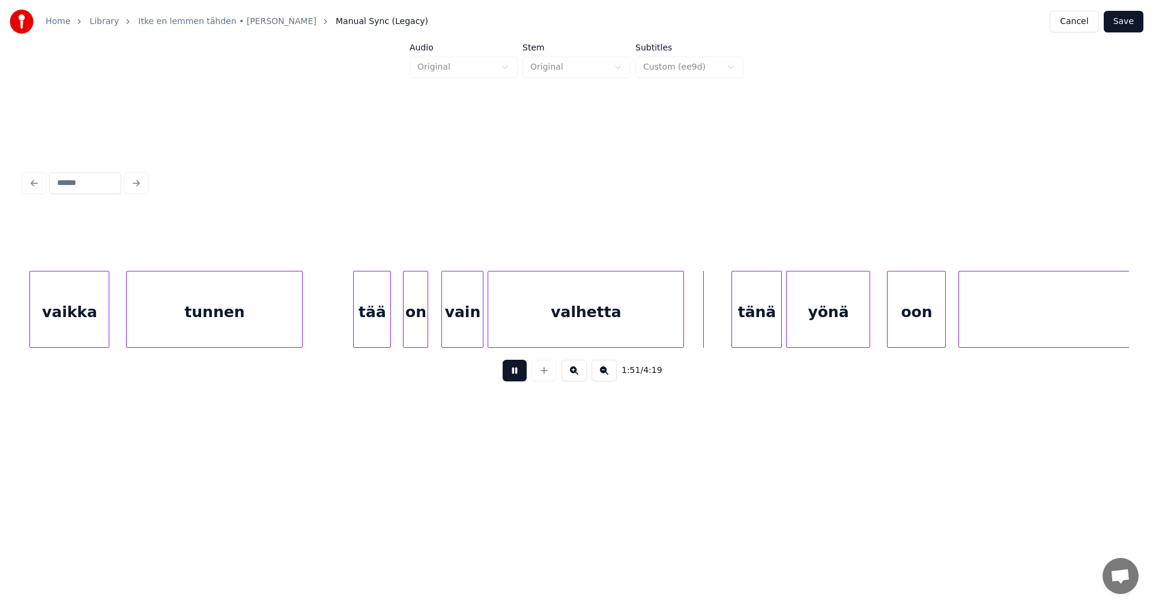
click at [518, 376] on button at bounding box center [515, 371] width 24 height 22
click at [521, 375] on button at bounding box center [515, 371] width 24 height 22
click at [747, 299] on div "tänä" at bounding box center [752, 312] width 49 height 82
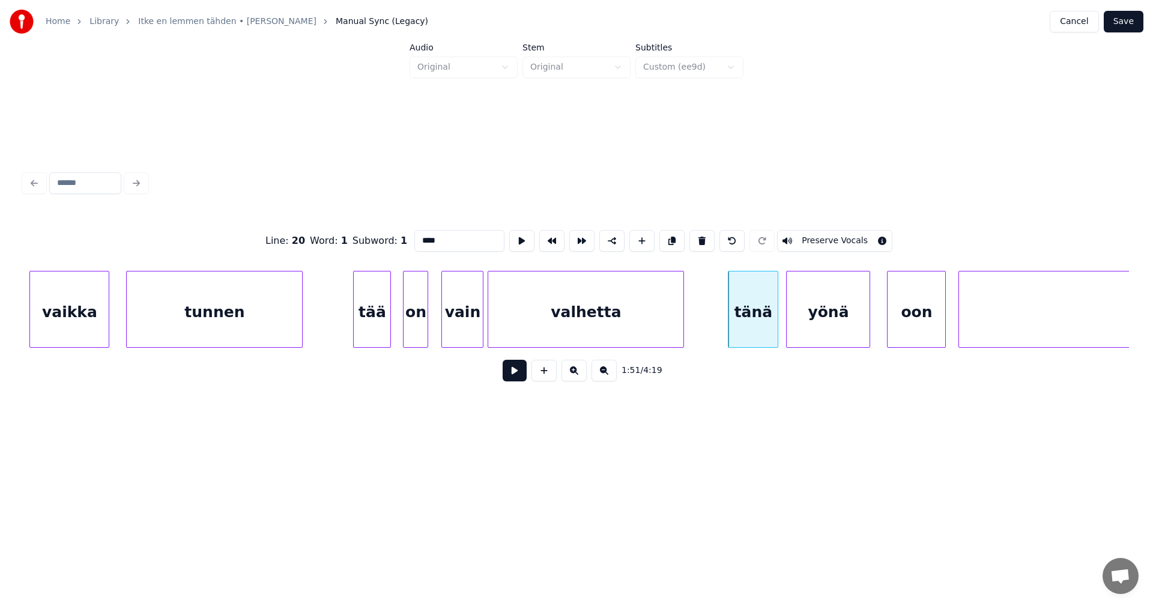
click at [441, 238] on input "****" at bounding box center [459, 241] width 90 height 22
type input "****"
click at [513, 379] on button at bounding box center [515, 371] width 24 height 22
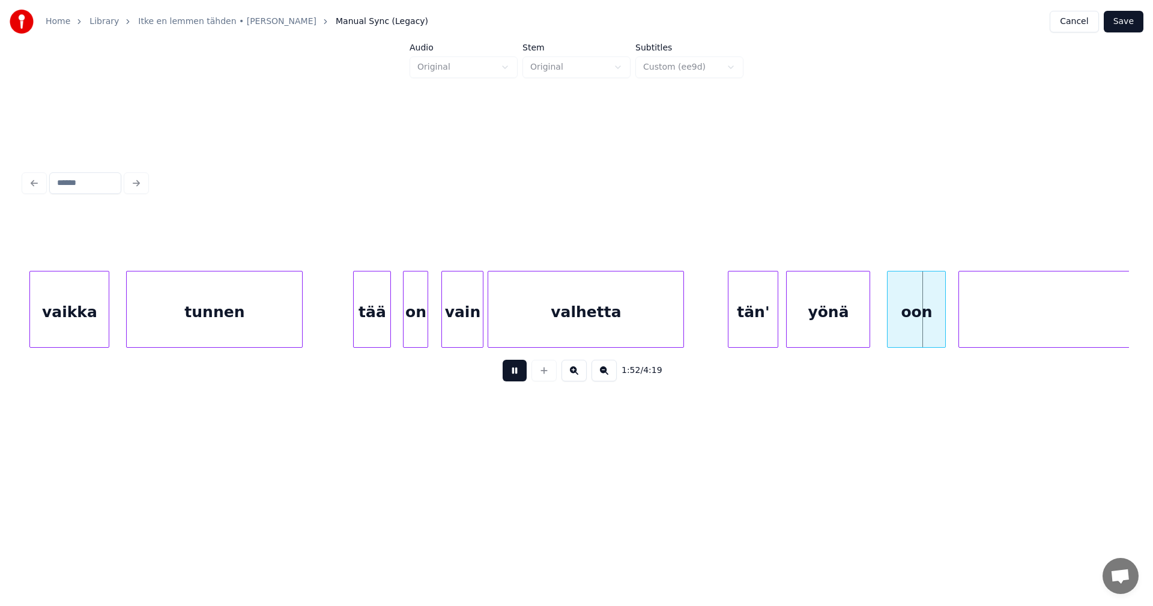
click at [511, 375] on button at bounding box center [515, 371] width 24 height 22
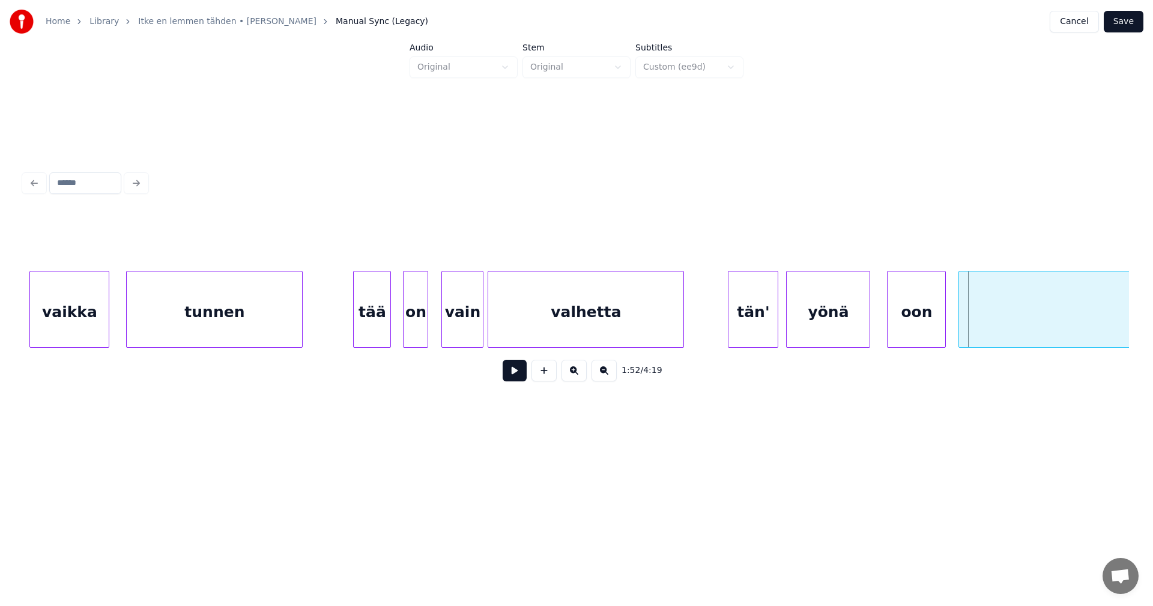
click at [846, 328] on div "yönä" at bounding box center [828, 312] width 83 height 82
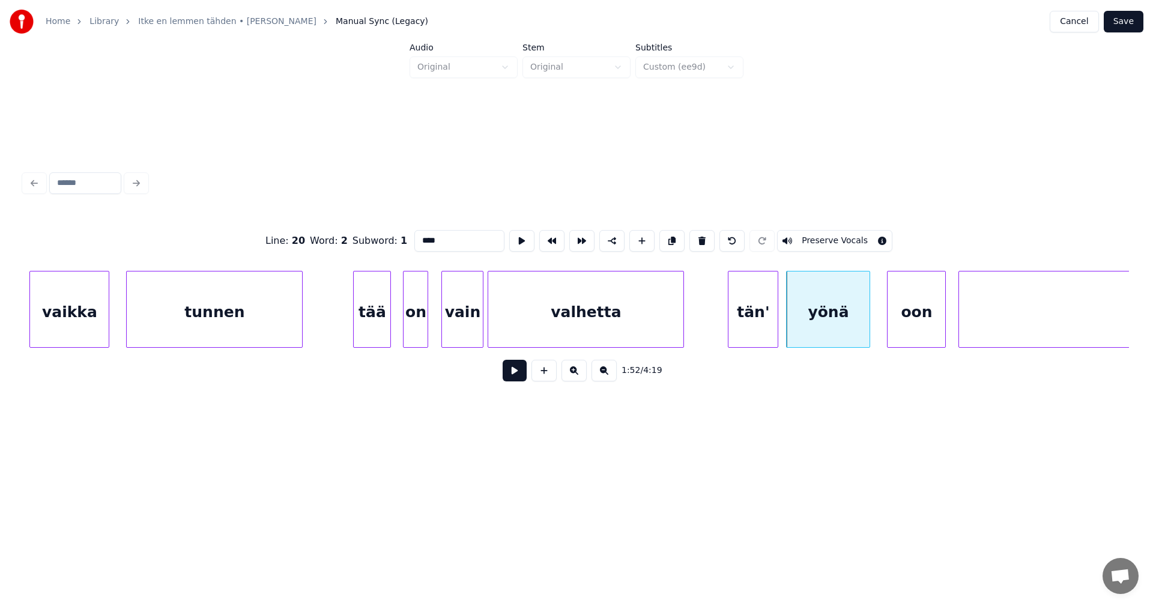
click at [522, 379] on button at bounding box center [515, 371] width 24 height 22
click at [769, 324] on div at bounding box center [769, 309] width 4 height 76
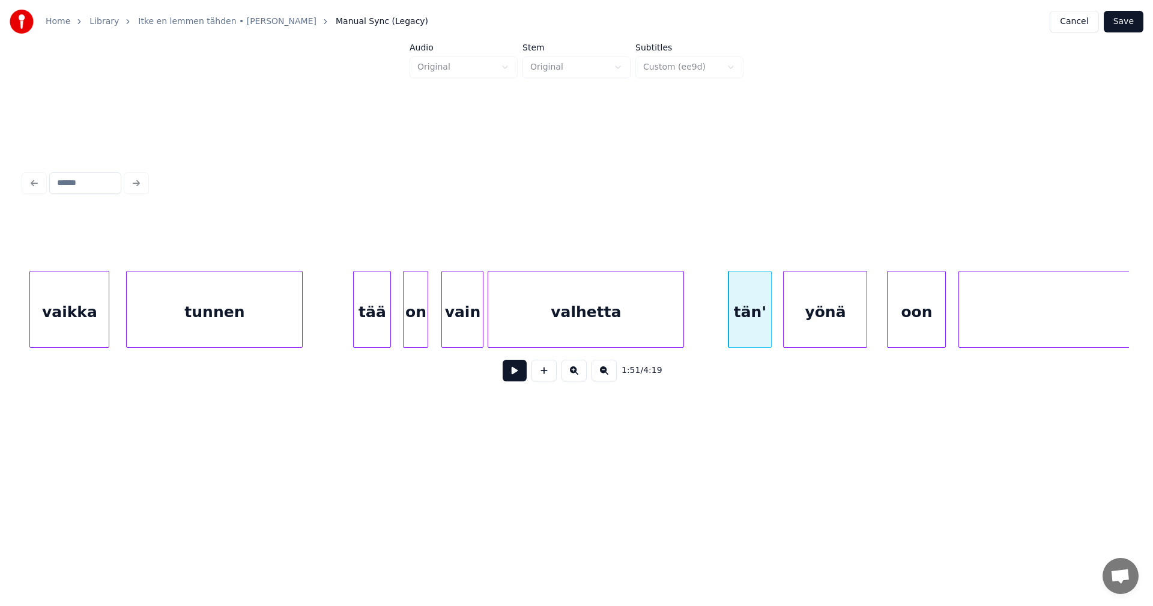
click at [809, 320] on div "yönä" at bounding box center [825, 312] width 83 height 82
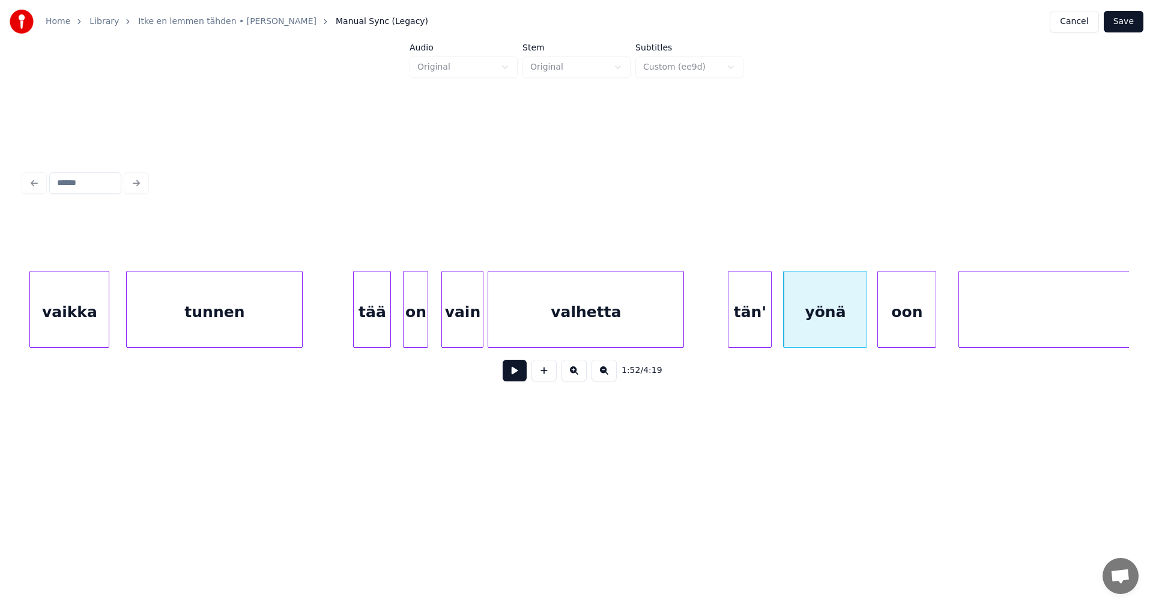
click at [896, 325] on div "oon" at bounding box center [907, 312] width 58 height 82
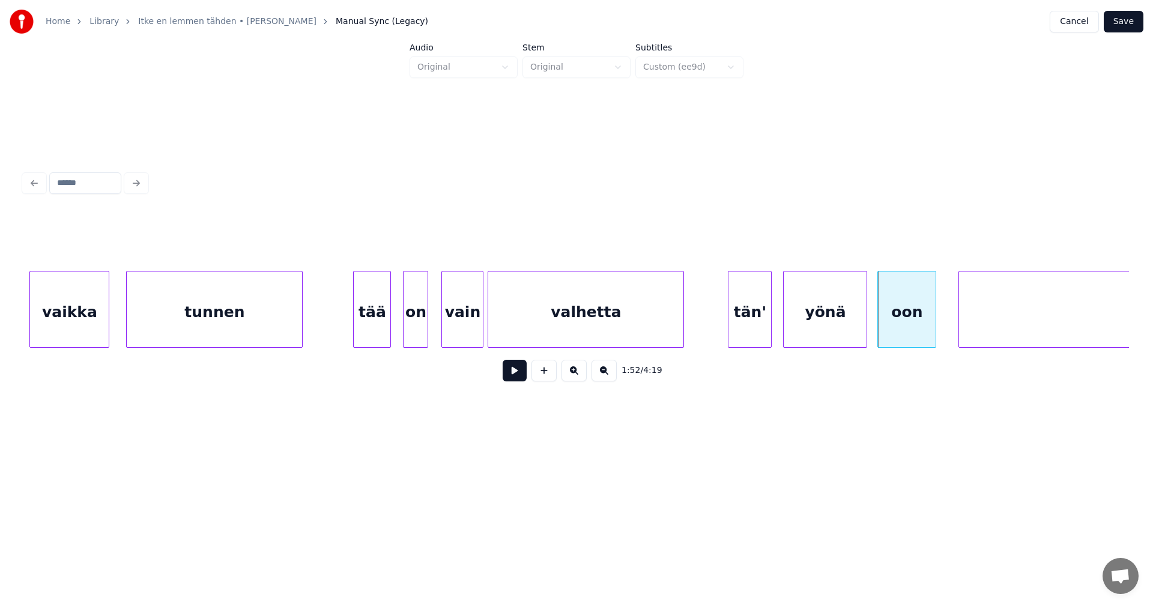
click at [526, 377] on button at bounding box center [515, 371] width 24 height 22
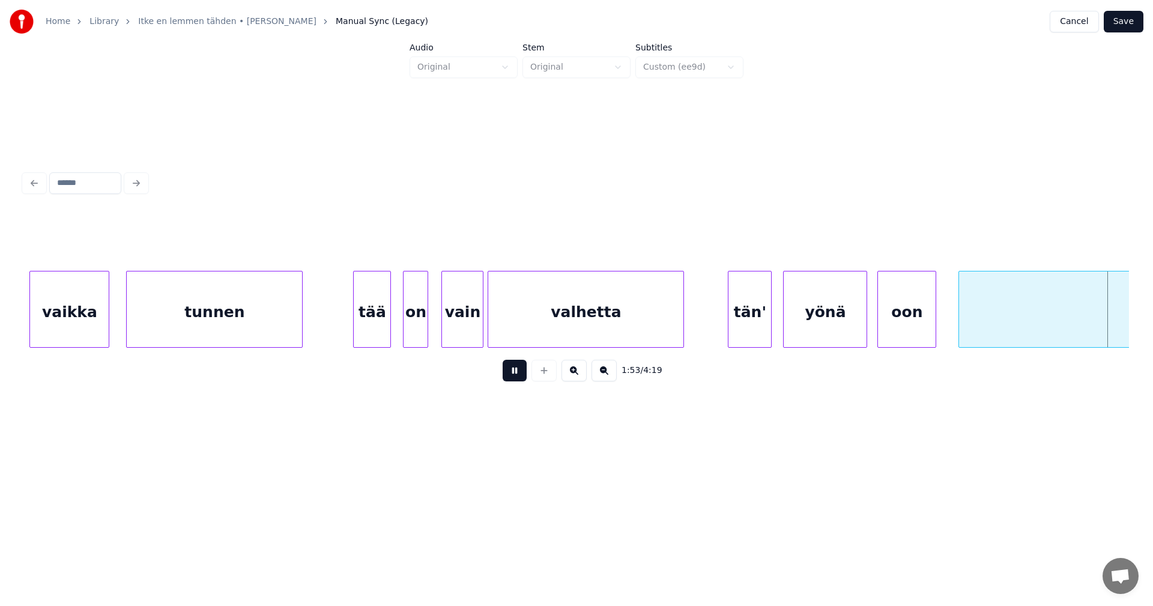
click at [526, 377] on button at bounding box center [515, 371] width 24 height 22
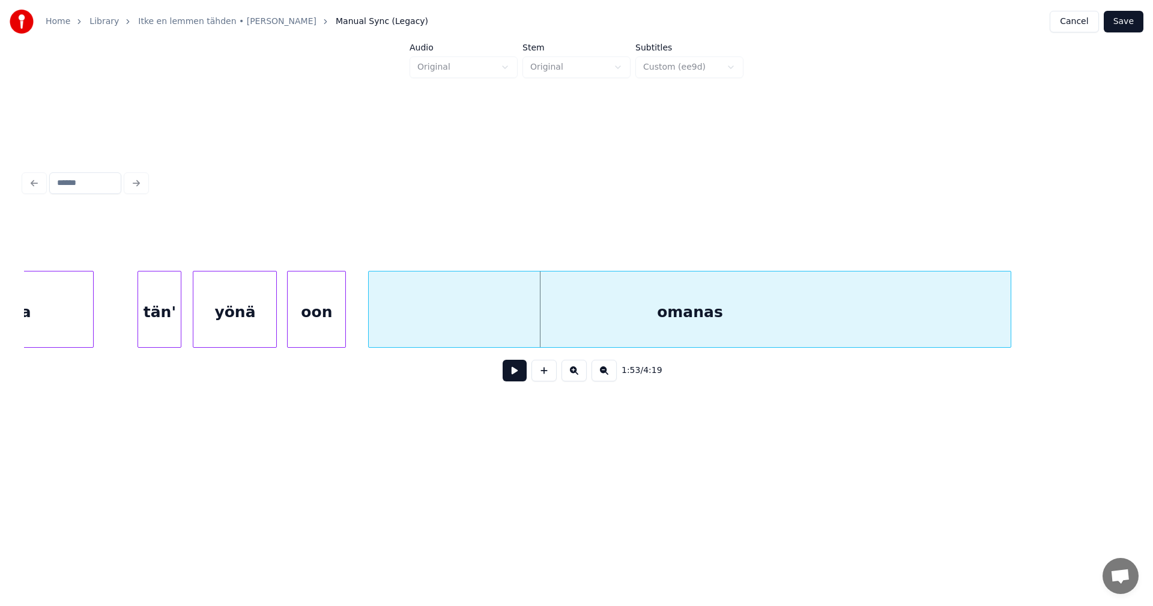
scroll to position [0, 23359]
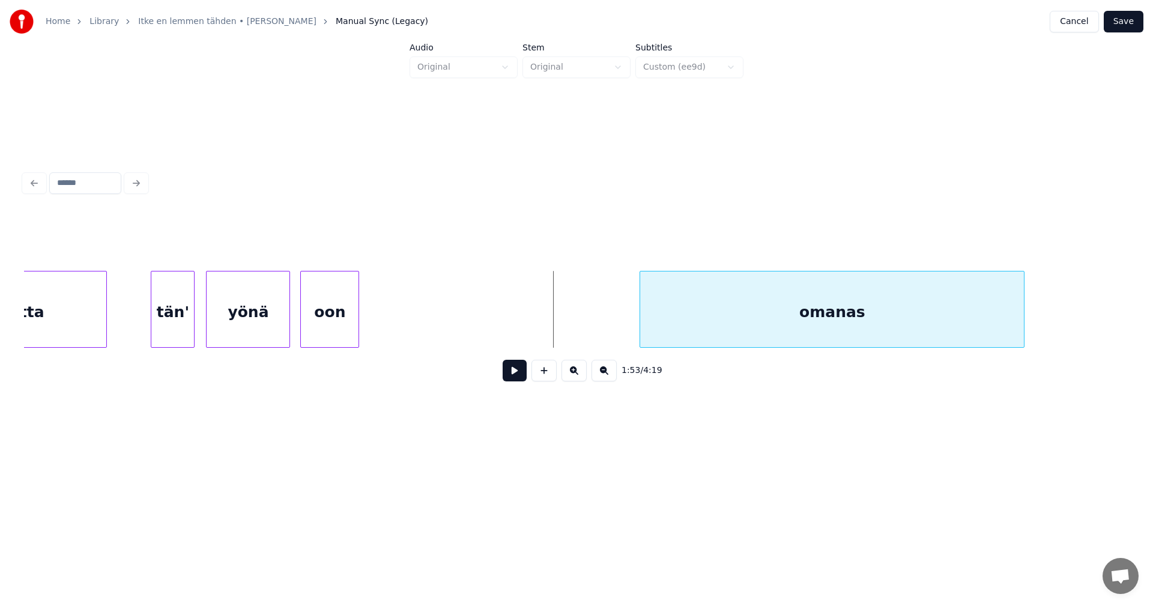
click at [641, 294] on div at bounding box center [642, 309] width 4 height 76
click at [608, 310] on div at bounding box center [606, 309] width 4 height 76
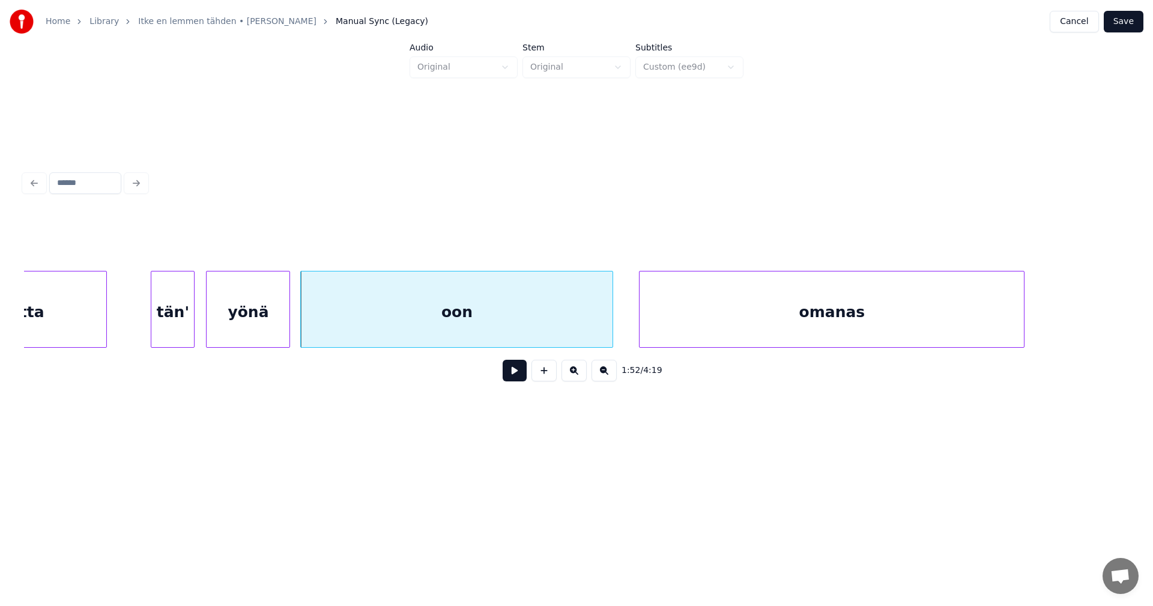
click at [539, 330] on div "oon" at bounding box center [457, 312] width 312 height 82
click at [518, 378] on button at bounding box center [515, 371] width 24 height 22
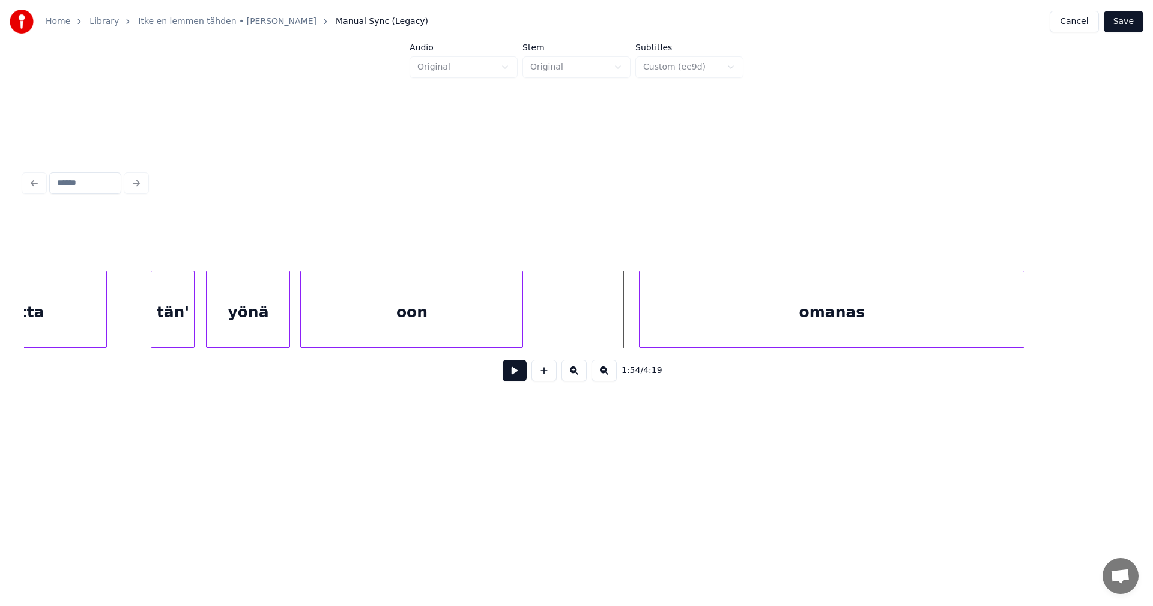
click at [519, 331] on div at bounding box center [521, 309] width 4 height 76
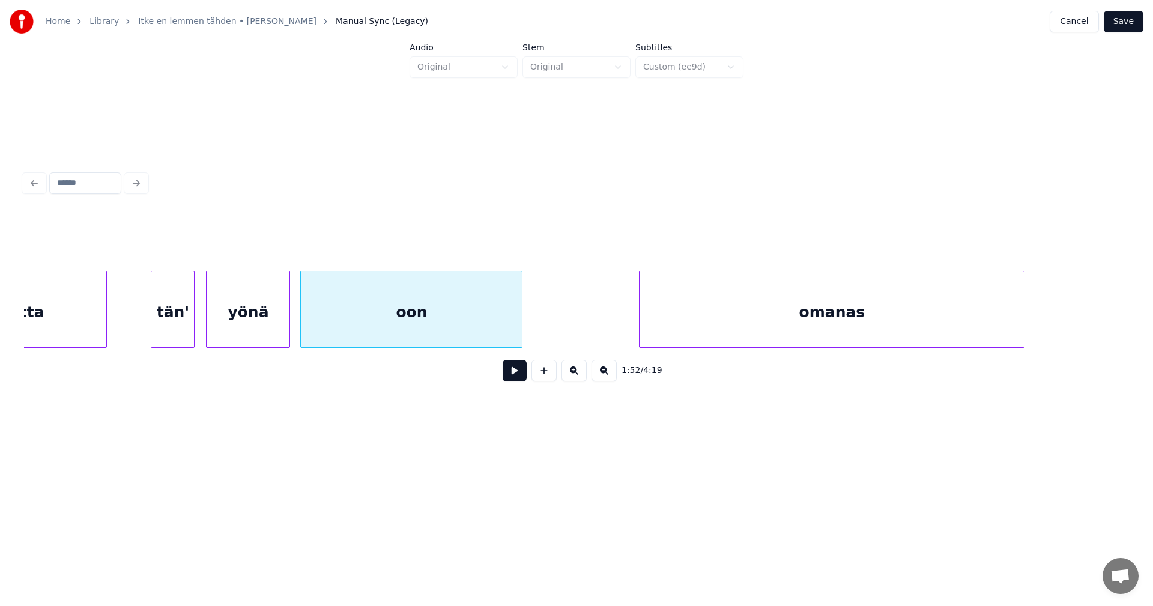
click at [488, 327] on div "oon" at bounding box center [411, 312] width 221 height 82
click at [447, 240] on input "***" at bounding box center [459, 241] width 90 height 22
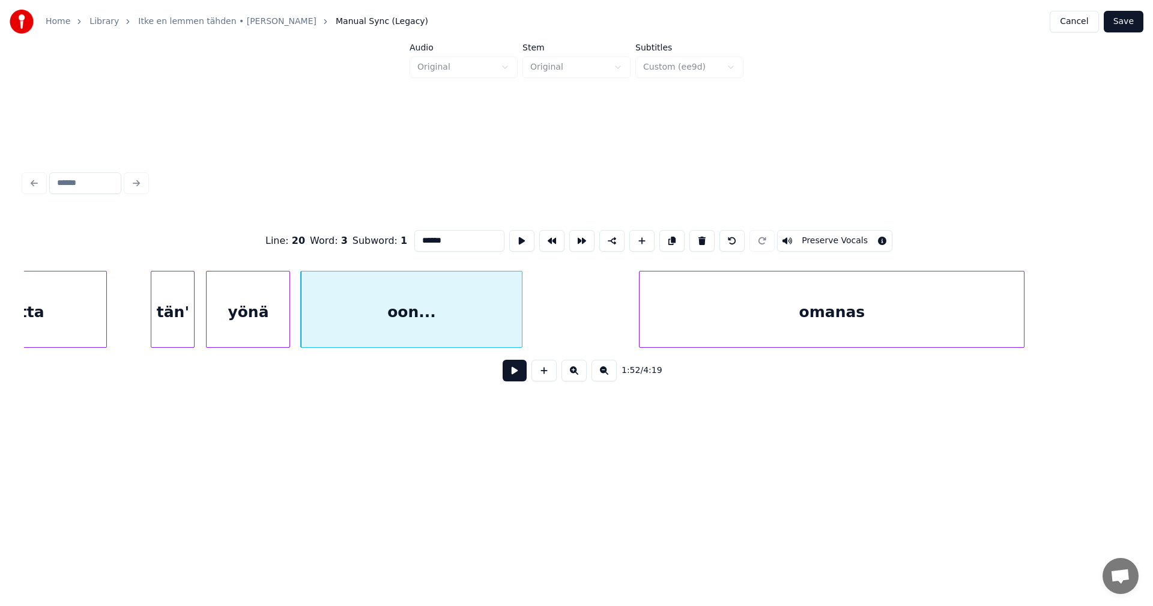
click at [432, 309] on div "oon..." at bounding box center [411, 312] width 221 height 82
type input "******"
click at [516, 373] on button at bounding box center [515, 371] width 24 height 22
click at [515, 373] on button at bounding box center [515, 371] width 24 height 22
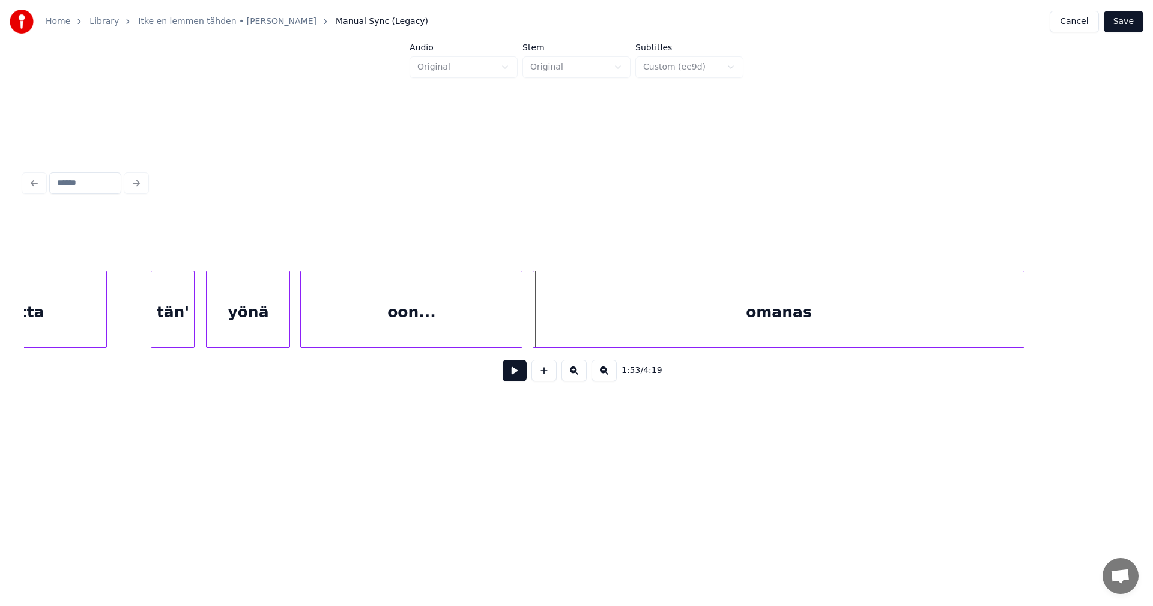
click at [534, 329] on div at bounding box center [535, 309] width 4 height 76
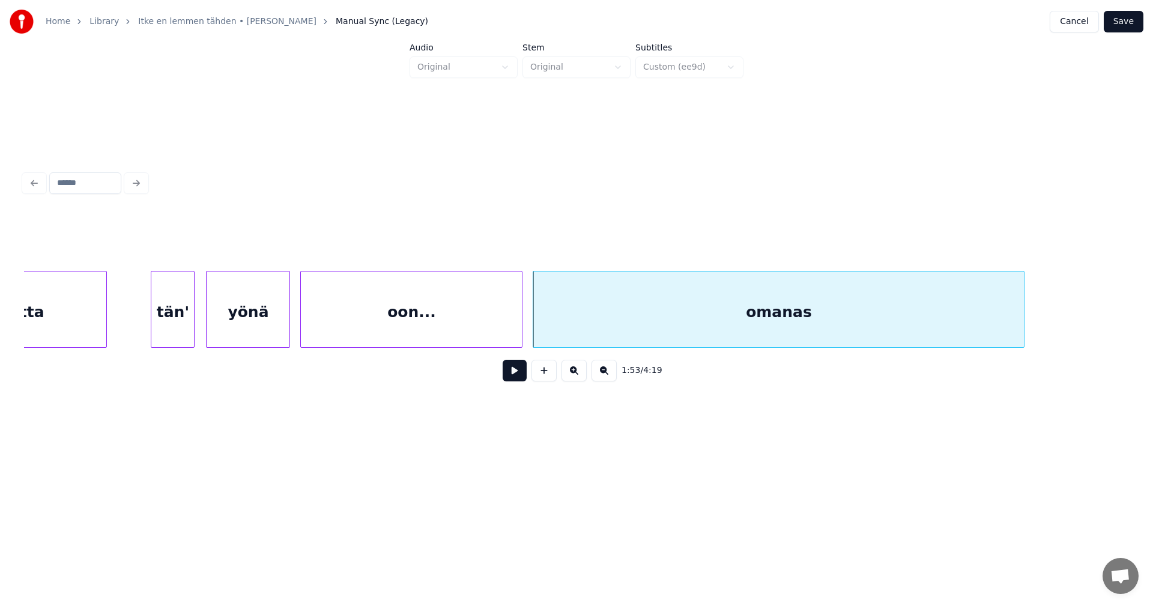
click at [482, 332] on div "oon..." at bounding box center [411, 312] width 221 height 82
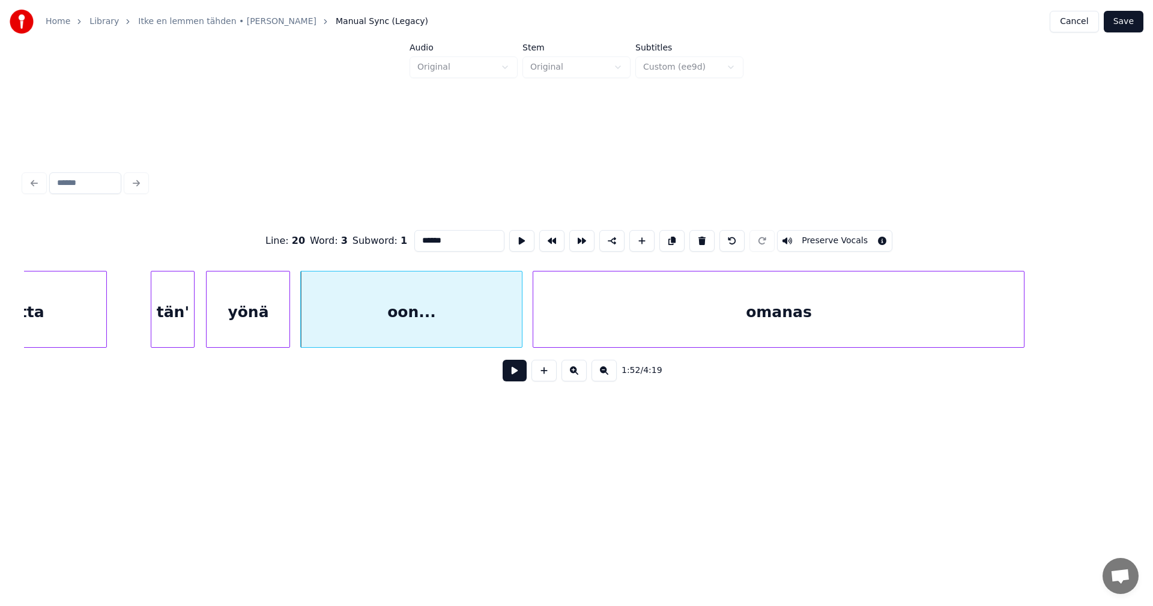
click at [509, 373] on button at bounding box center [515, 371] width 24 height 22
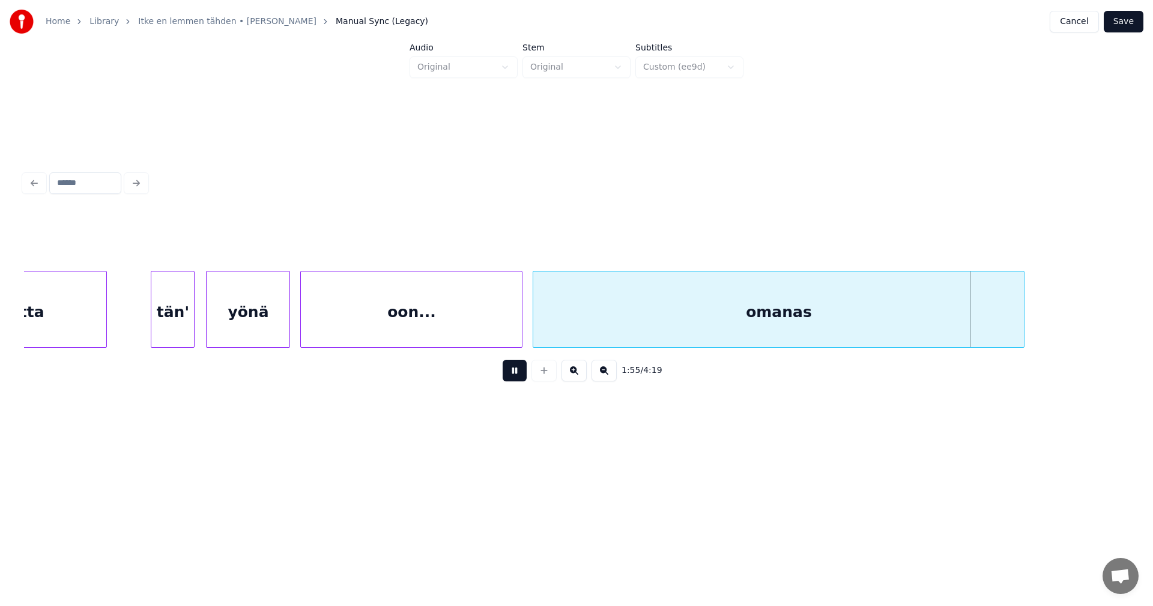
drag, startPoint x: 513, startPoint y: 373, endPoint x: 532, endPoint y: 366, distance: 20.5
click at [516, 372] on button at bounding box center [515, 371] width 24 height 22
click at [638, 319] on div "omanas" at bounding box center [778, 312] width 491 height 82
click at [448, 234] on input "******" at bounding box center [459, 241] width 90 height 22
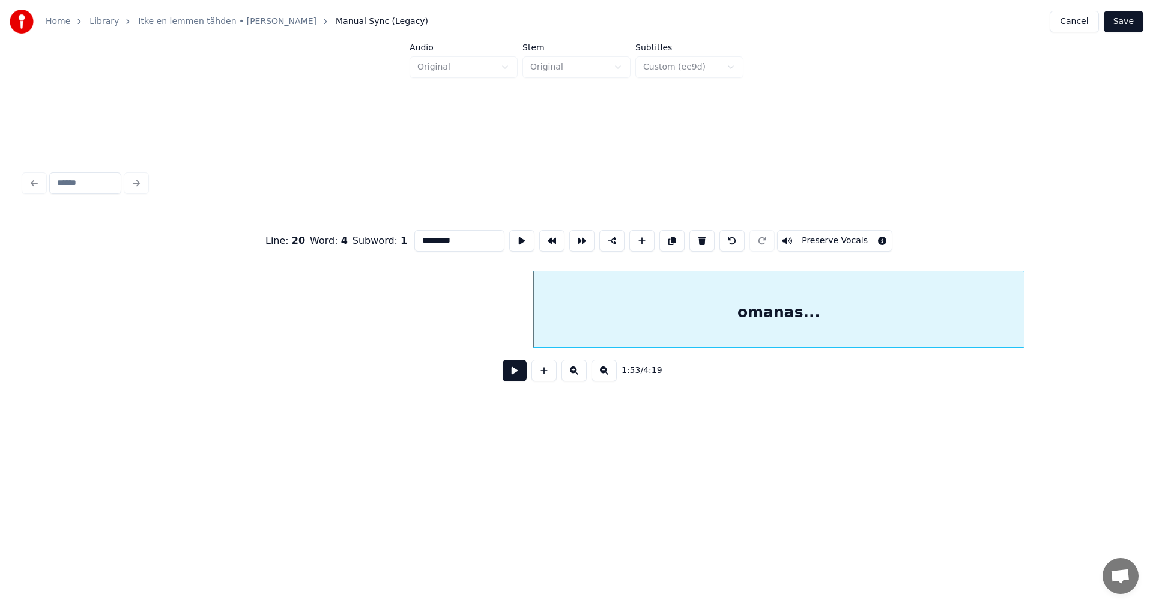
scroll to position [0, 24325]
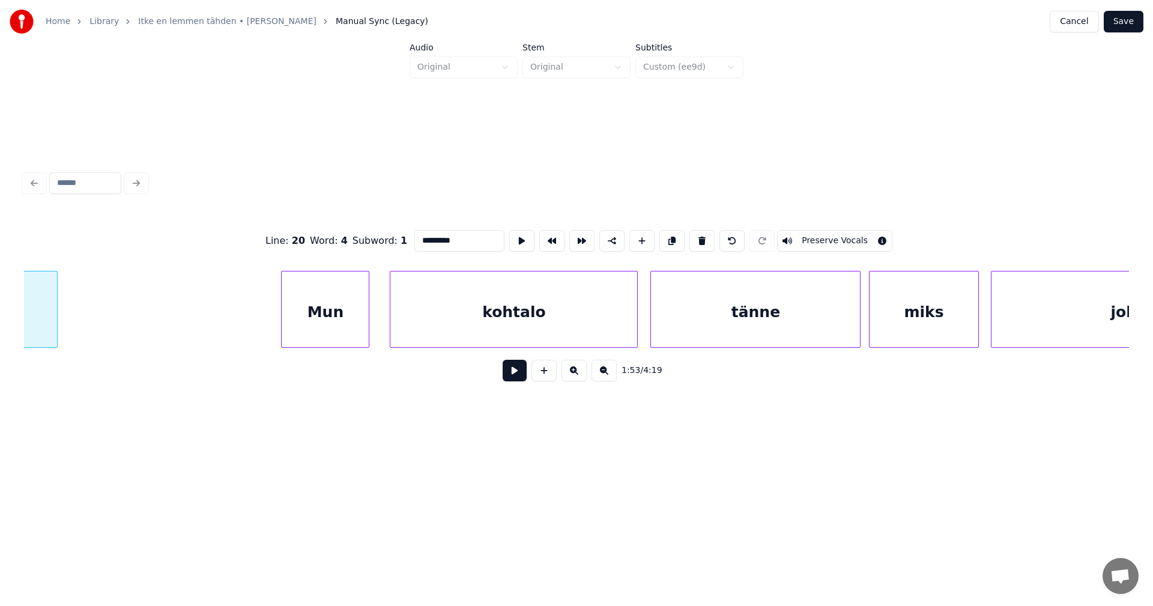
click at [353, 328] on div "Mun" at bounding box center [325, 312] width 87 height 82
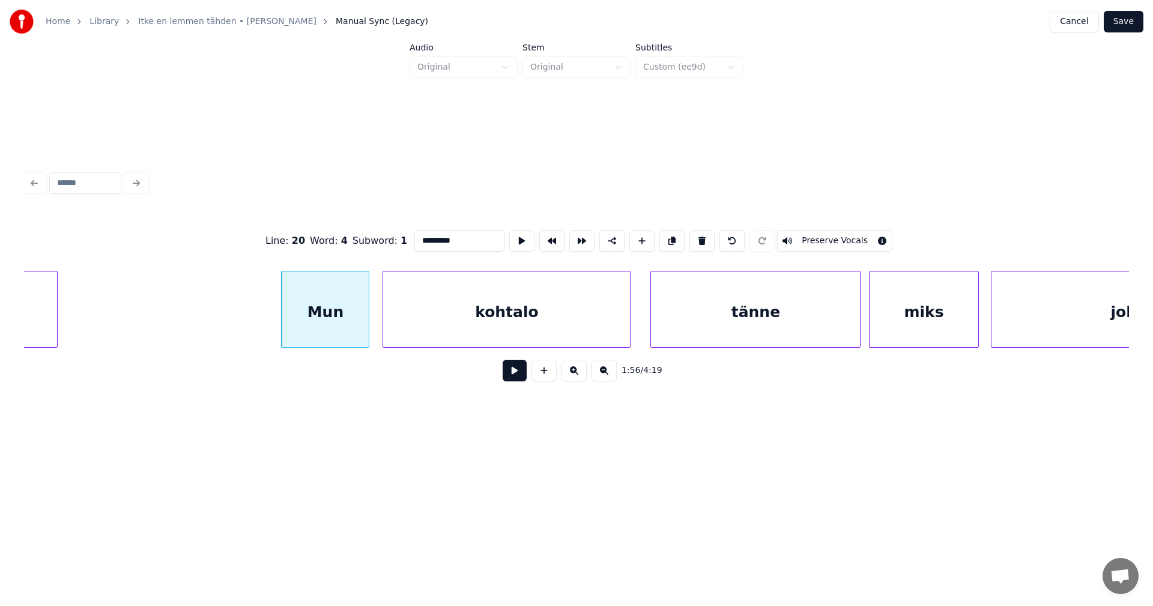
click at [429, 324] on div "kohtalo" at bounding box center [506, 312] width 247 height 82
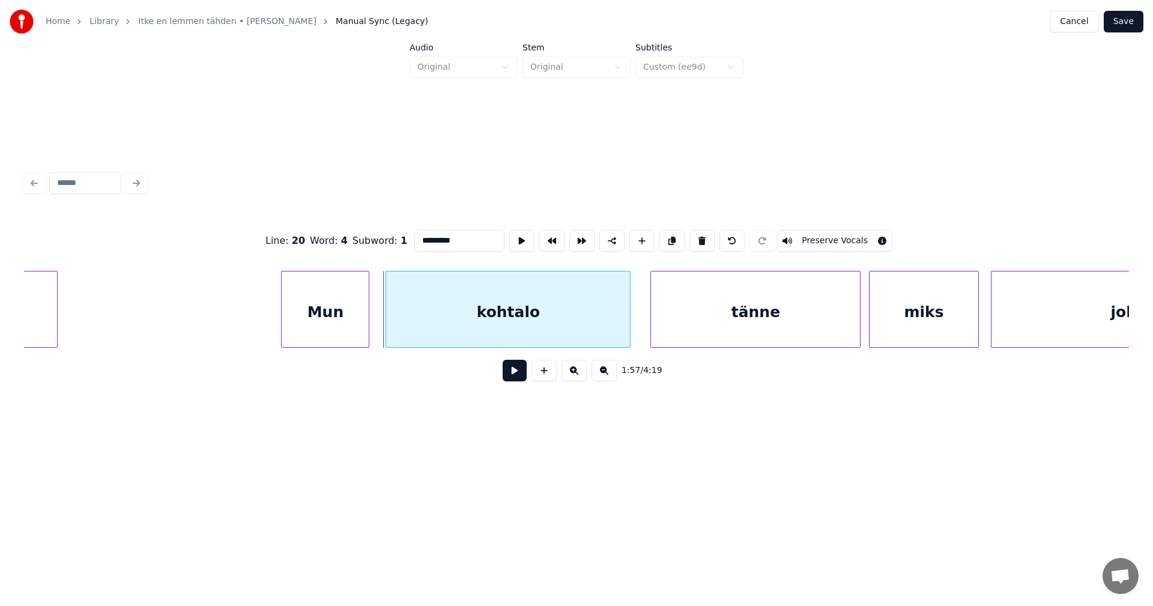
click at [390, 324] on div at bounding box center [388, 309] width 4 height 76
click at [713, 323] on div "tänne" at bounding box center [755, 312] width 209 height 82
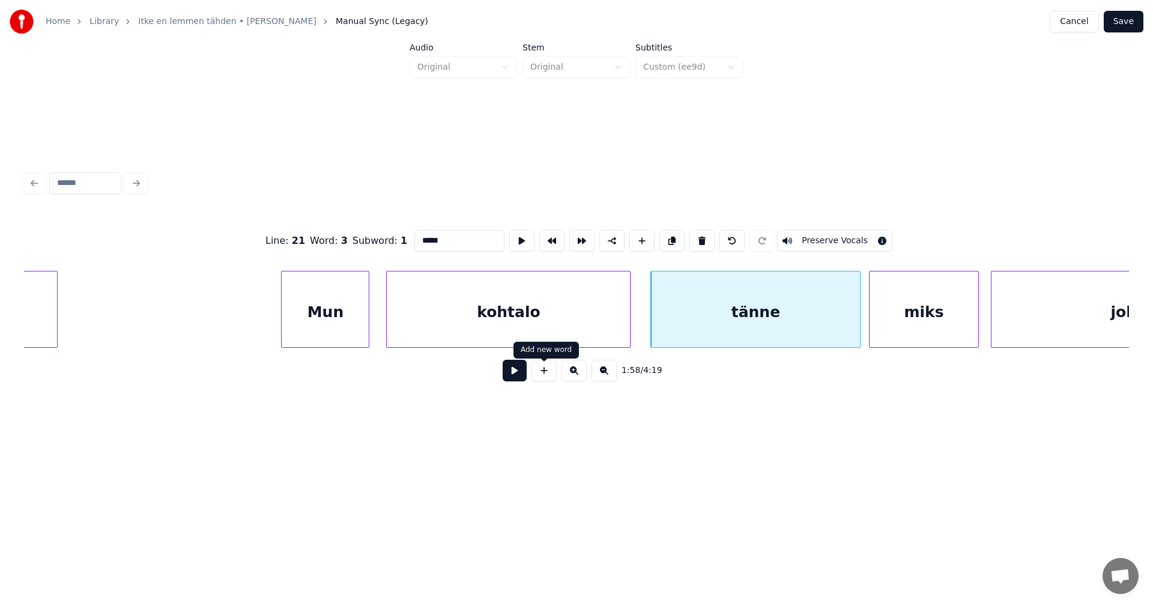
type input "*****"
click at [521, 376] on button at bounding box center [515, 371] width 24 height 22
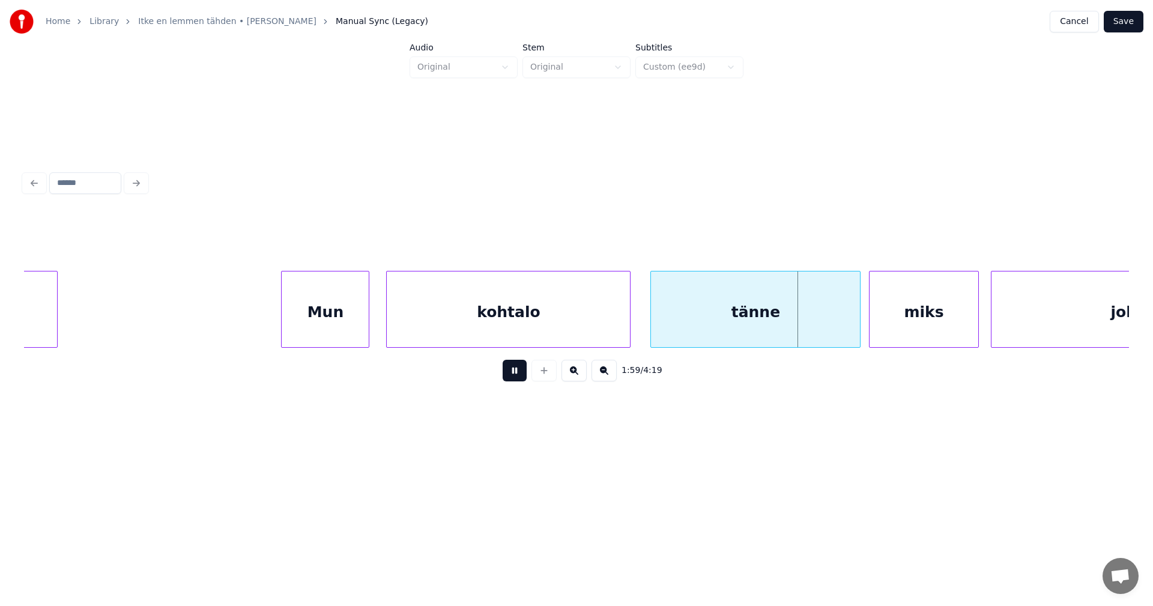
click at [521, 376] on button at bounding box center [515, 371] width 24 height 22
click at [845, 330] on div at bounding box center [844, 309] width 4 height 76
click at [900, 322] on div "miks" at bounding box center [919, 312] width 108 height 82
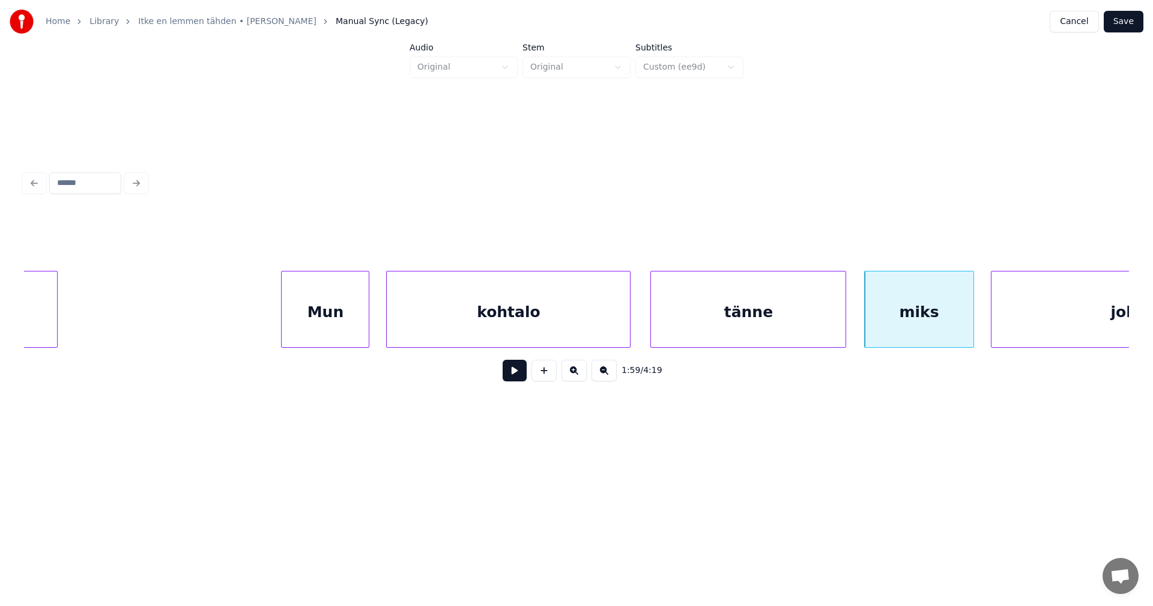
click at [764, 331] on div "tänne" at bounding box center [748, 312] width 195 height 82
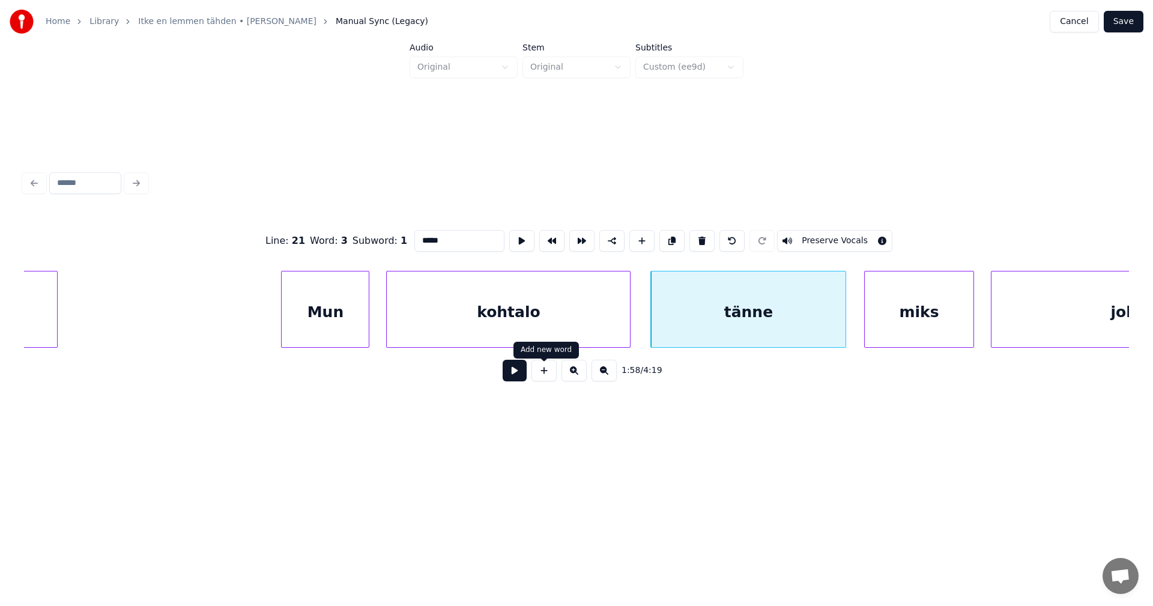
click at [516, 379] on button at bounding box center [515, 371] width 24 height 22
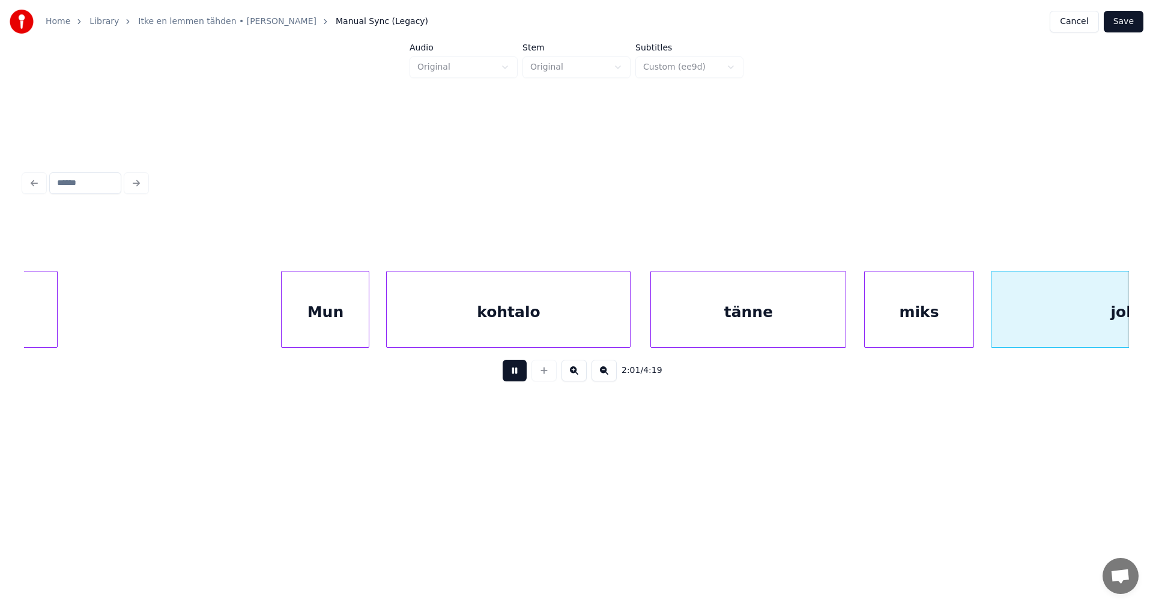
scroll to position [0, 25432]
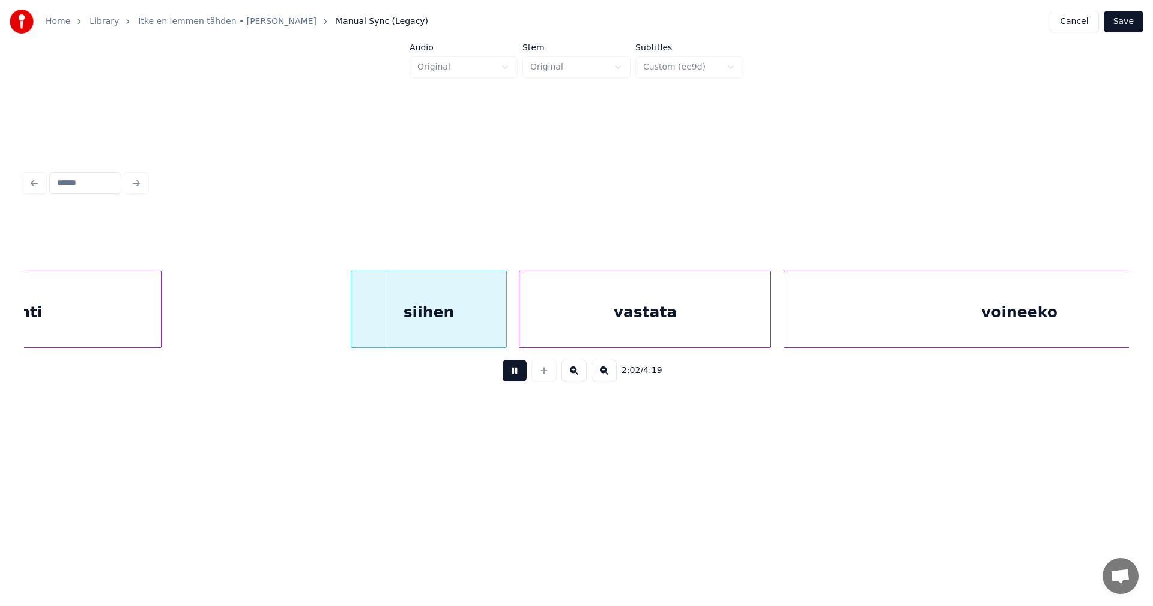
click at [520, 378] on button at bounding box center [515, 371] width 24 height 22
click at [482, 328] on div "siihen" at bounding box center [428, 312] width 154 height 82
click at [514, 379] on button at bounding box center [515, 371] width 24 height 22
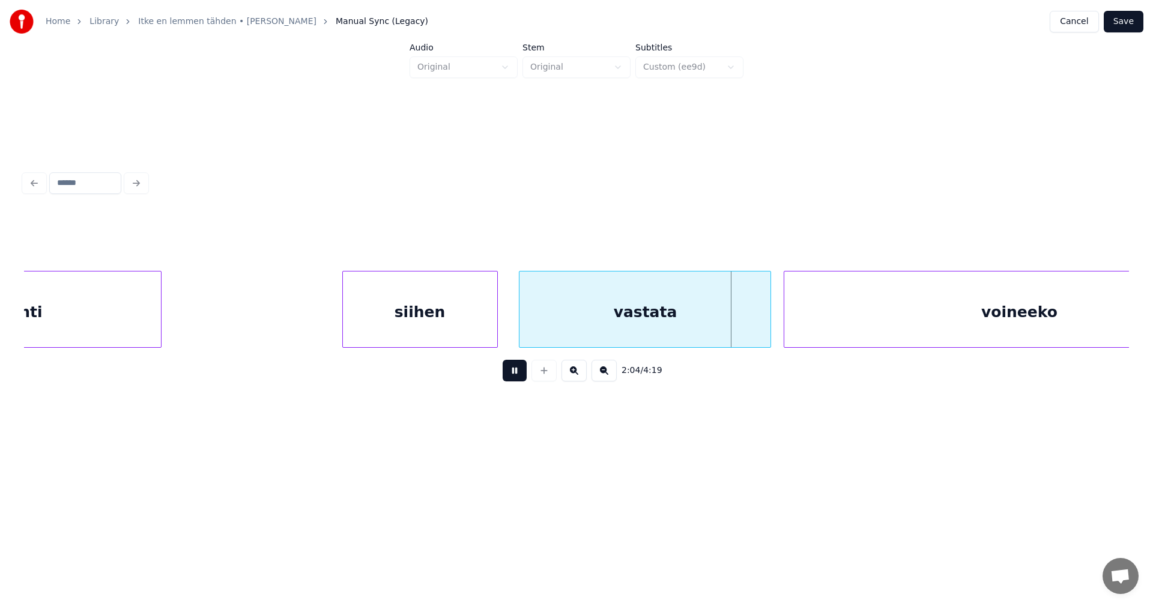
click at [514, 379] on button at bounding box center [515, 371] width 24 height 22
click at [764, 327] on div at bounding box center [765, 309] width 4 height 76
click at [830, 319] on div "voineeko" at bounding box center [1019, 312] width 470 height 82
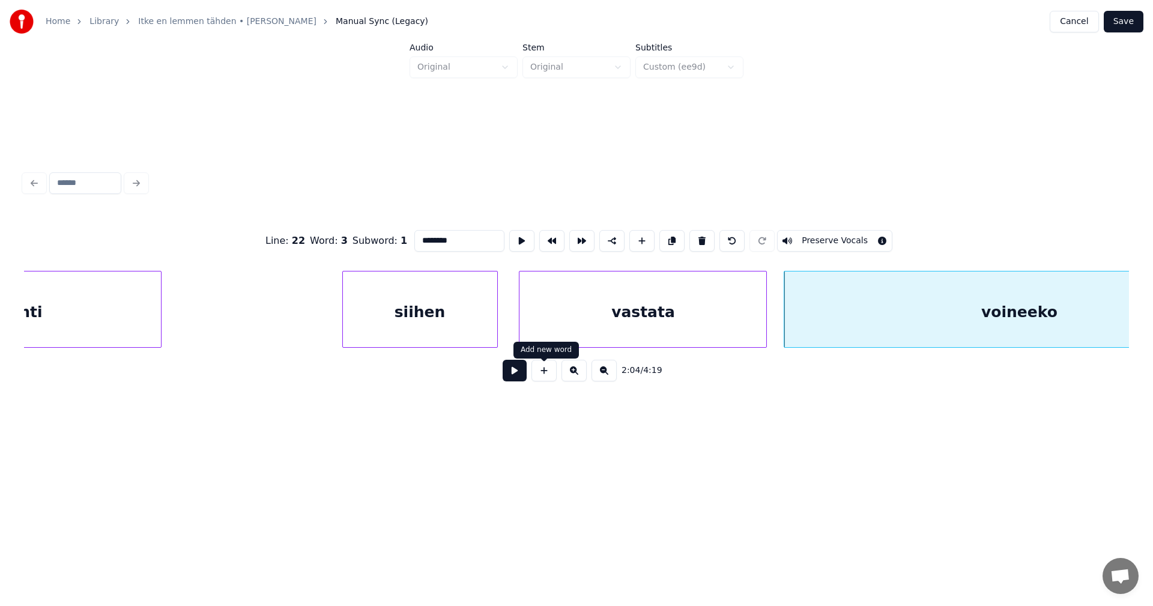
click at [522, 375] on button at bounding box center [515, 371] width 24 height 22
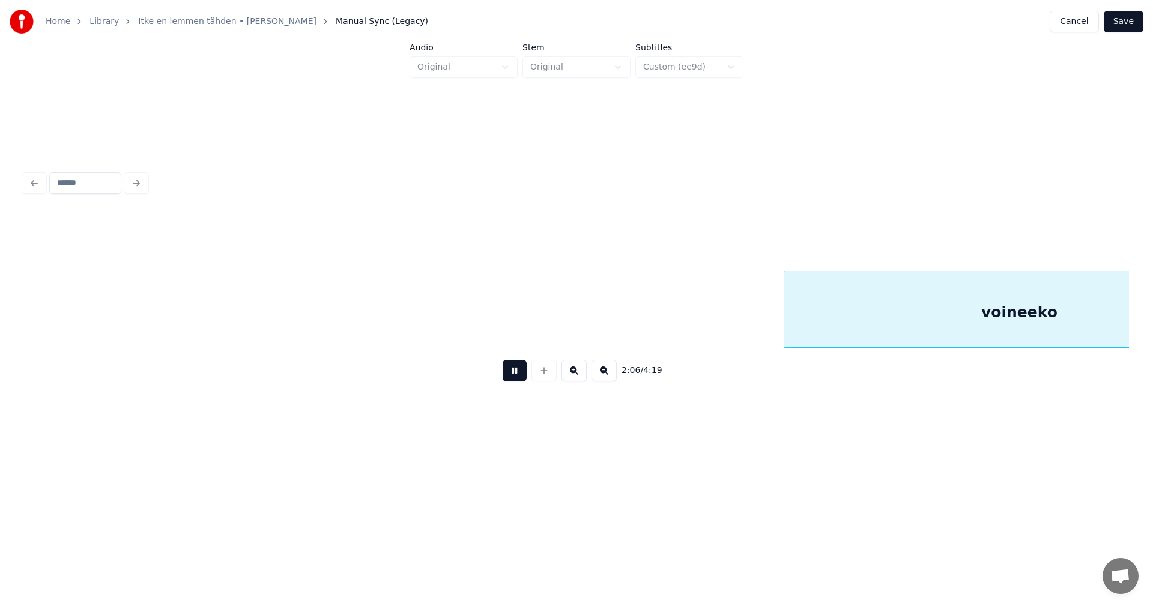
scroll to position [0, 26538]
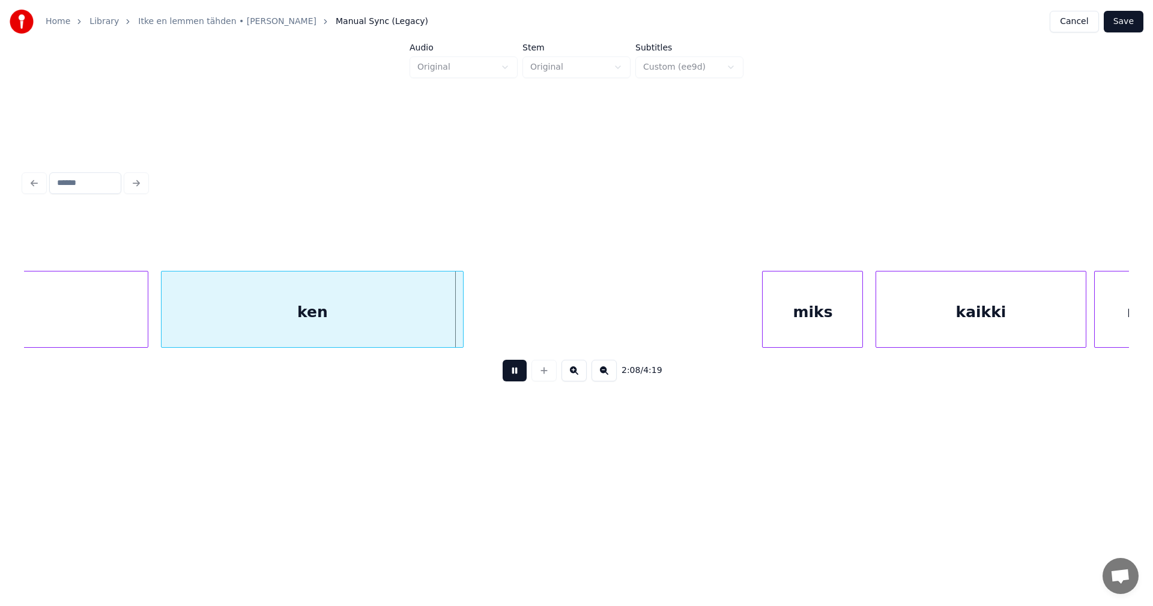
click at [522, 374] on button at bounding box center [515, 371] width 24 height 22
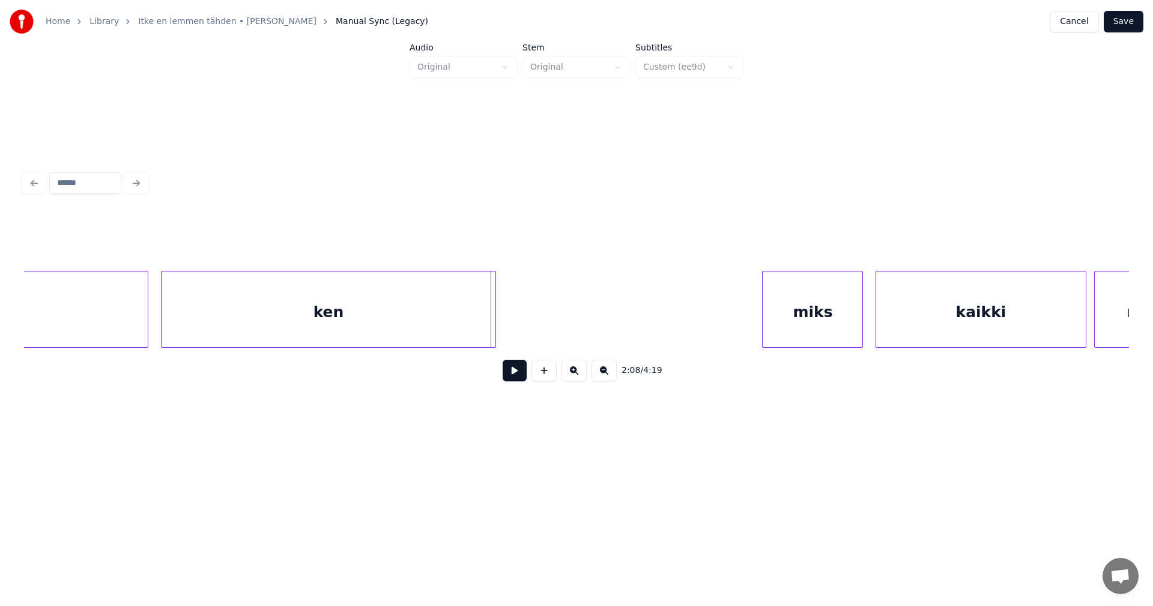
click at [495, 330] on div at bounding box center [494, 309] width 4 height 76
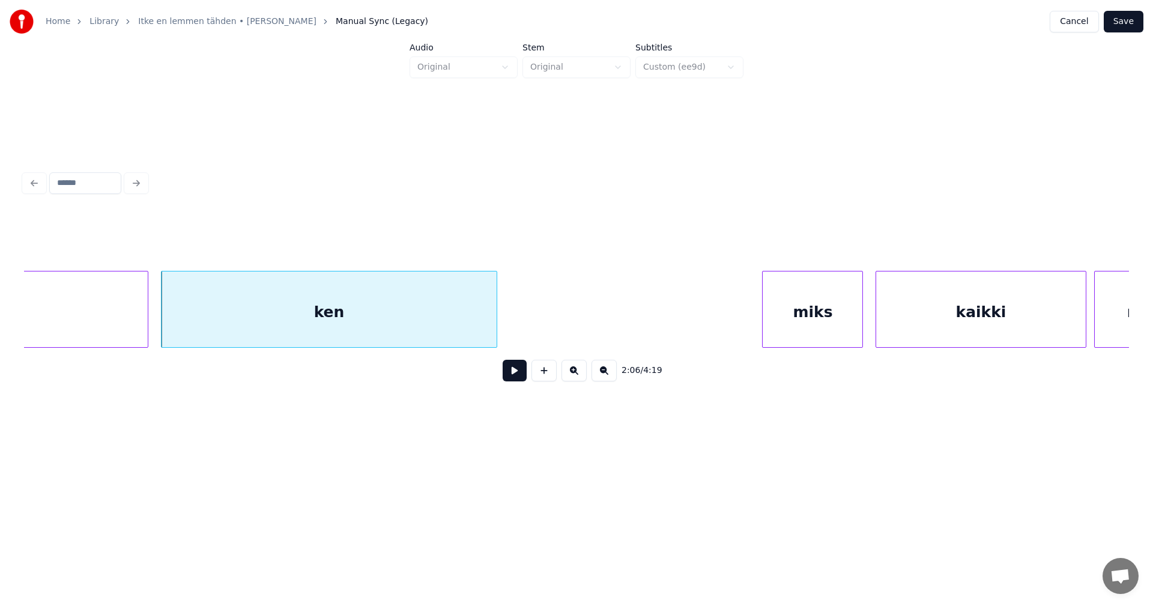
click at [476, 328] on div "ken" at bounding box center [329, 312] width 334 height 82
click at [432, 238] on input "***" at bounding box center [459, 241] width 90 height 22
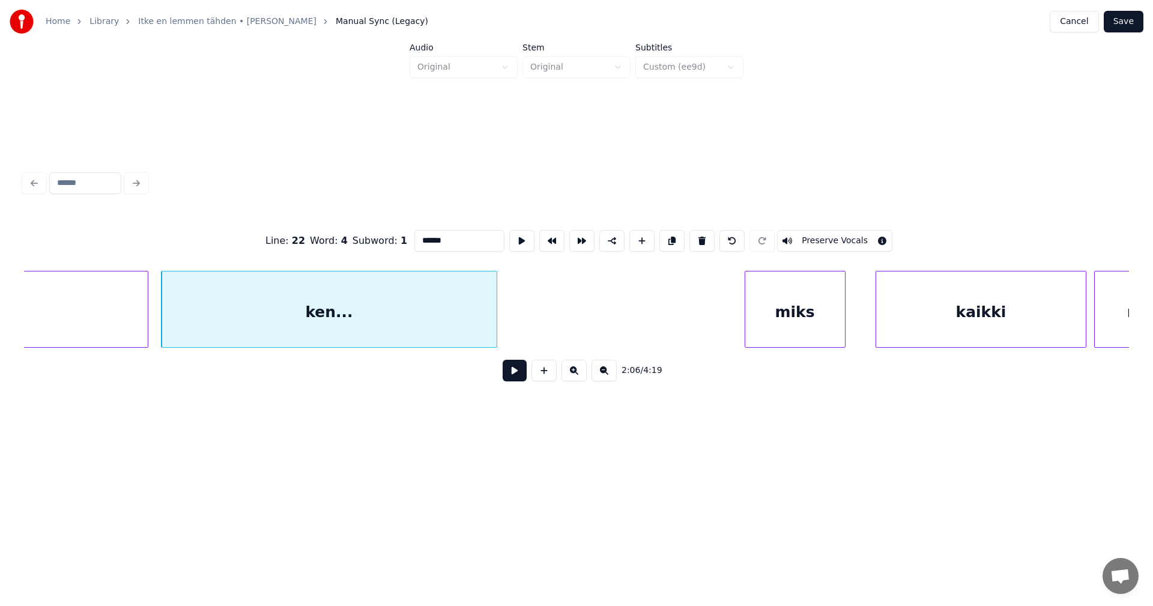
click at [785, 319] on div "miks" at bounding box center [795, 312] width 100 height 82
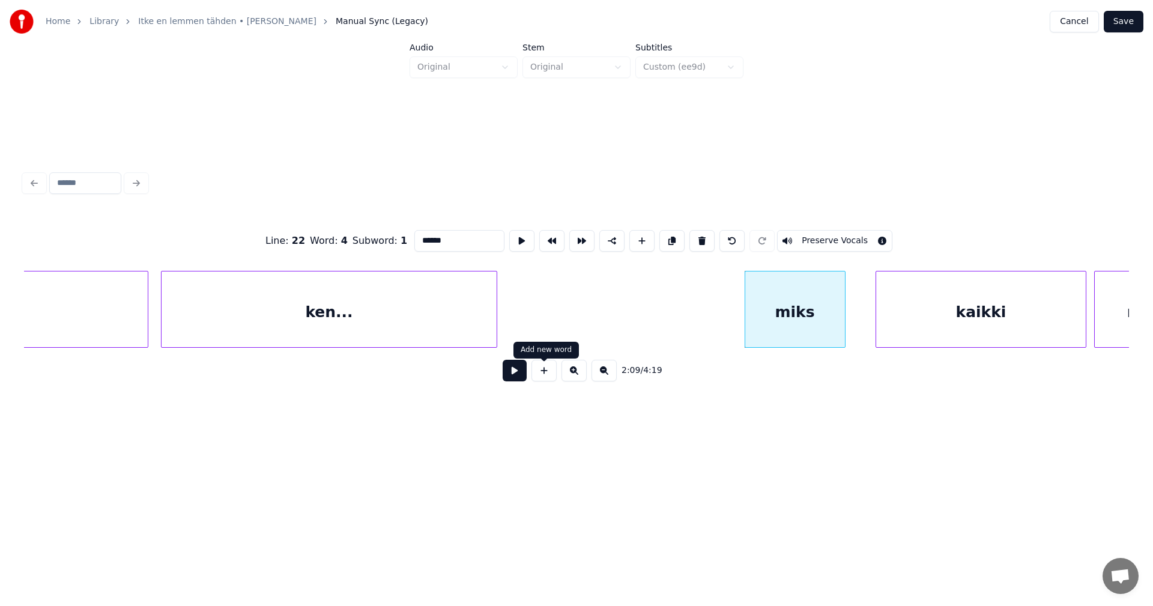
type input "******"
click at [514, 379] on button at bounding box center [515, 371] width 24 height 22
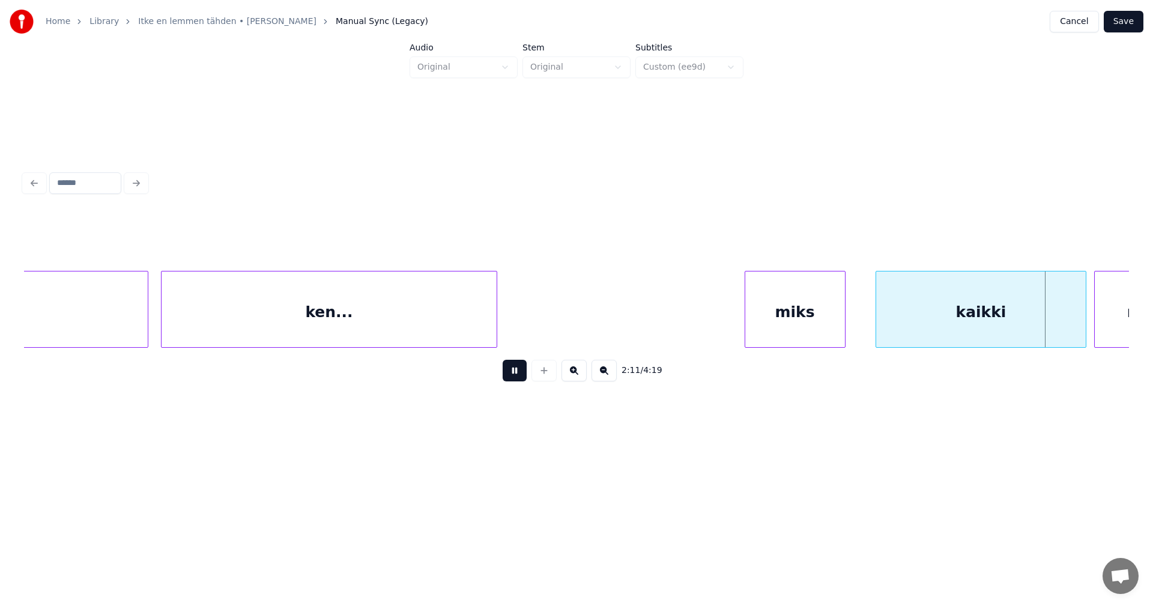
click at [514, 379] on button at bounding box center [515, 371] width 24 height 22
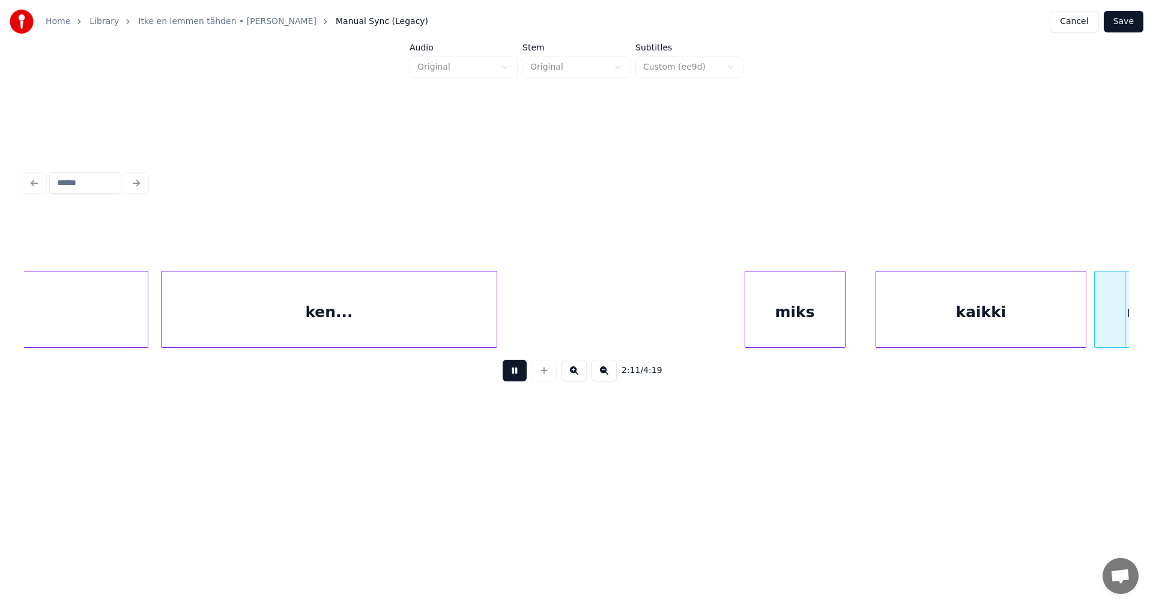
scroll to position [0, 27644]
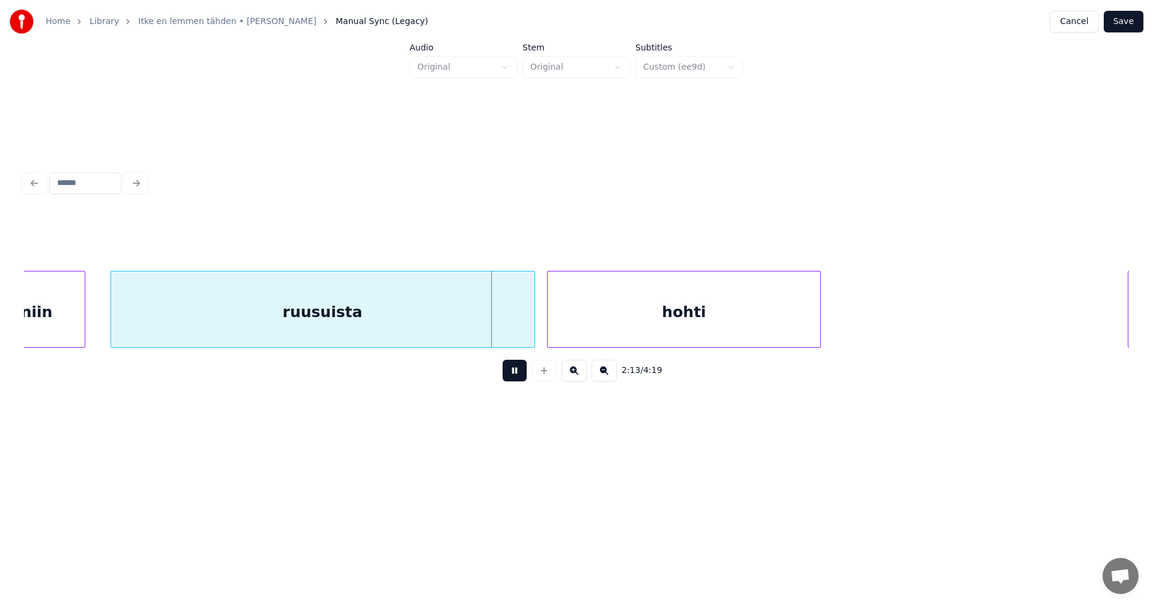
click at [514, 379] on button at bounding box center [515, 371] width 24 height 22
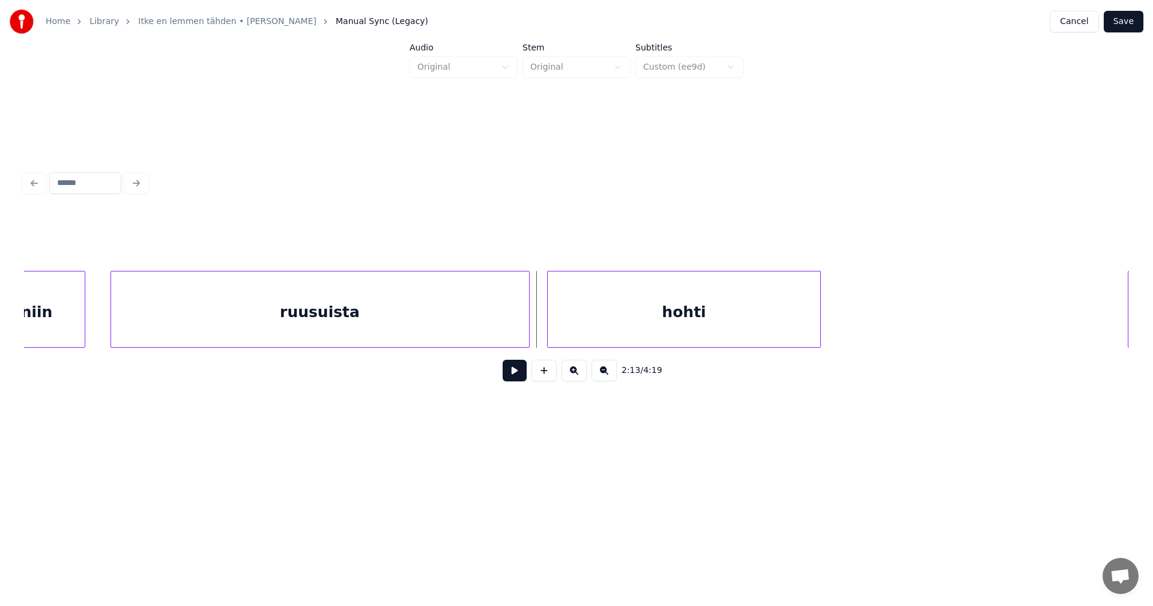
click at [525, 337] on div at bounding box center [527, 309] width 4 height 76
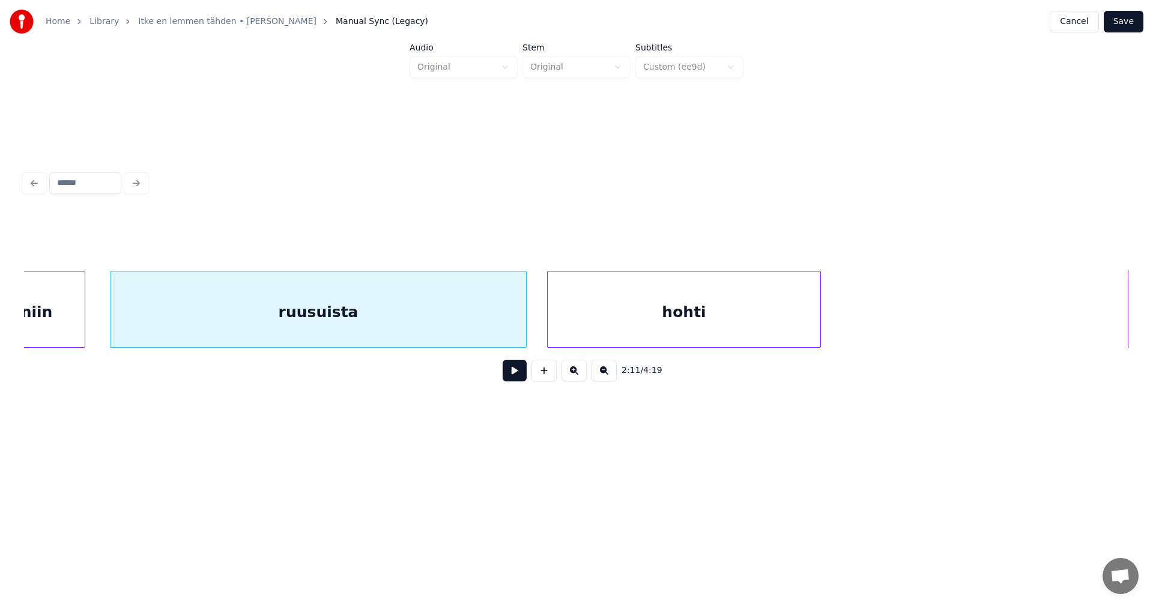
click at [378, 317] on div "ruusuista" at bounding box center [318, 312] width 415 height 82
click at [445, 238] on input "*********" at bounding box center [459, 241] width 90 height 22
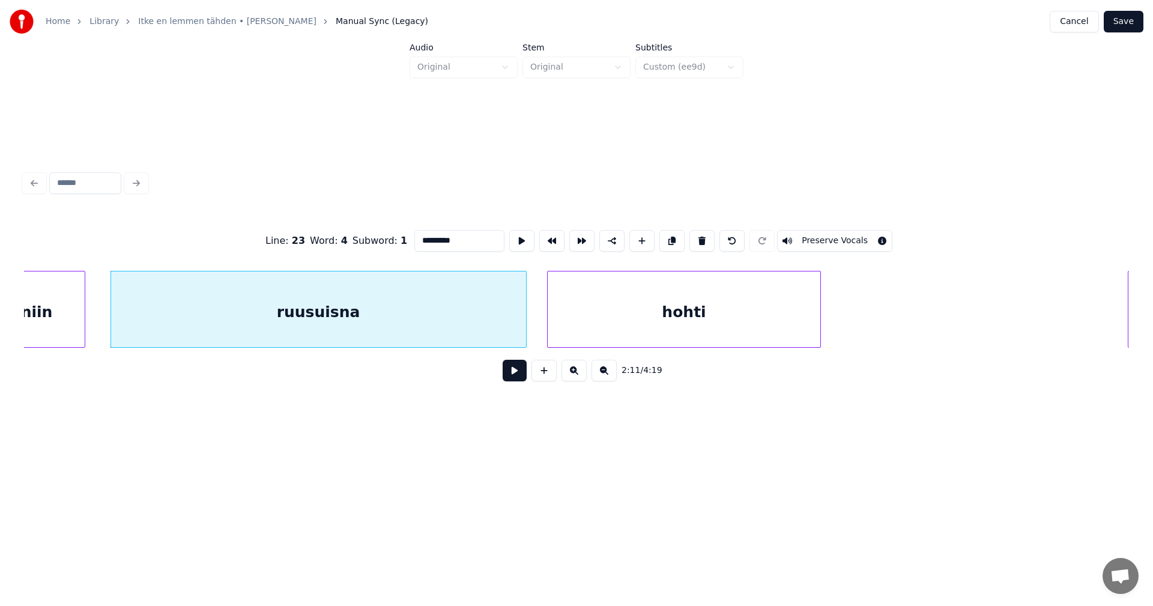
click at [457, 315] on div "ruusuisna" at bounding box center [318, 312] width 415 height 82
type input "*********"
click at [512, 381] on button at bounding box center [515, 371] width 24 height 22
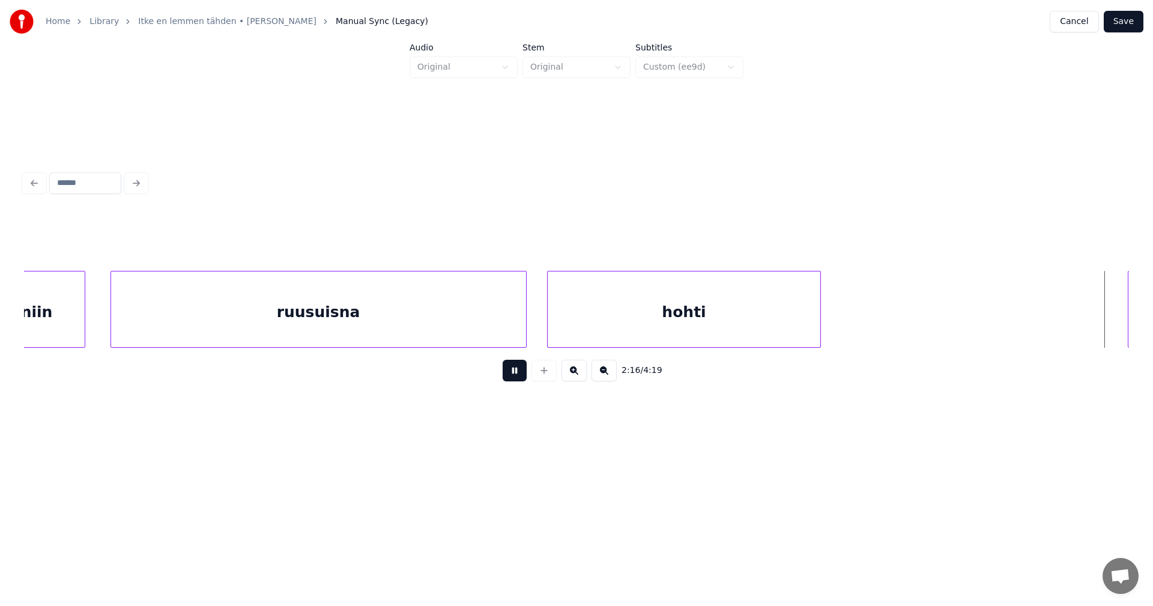
click at [515, 376] on button at bounding box center [515, 371] width 24 height 22
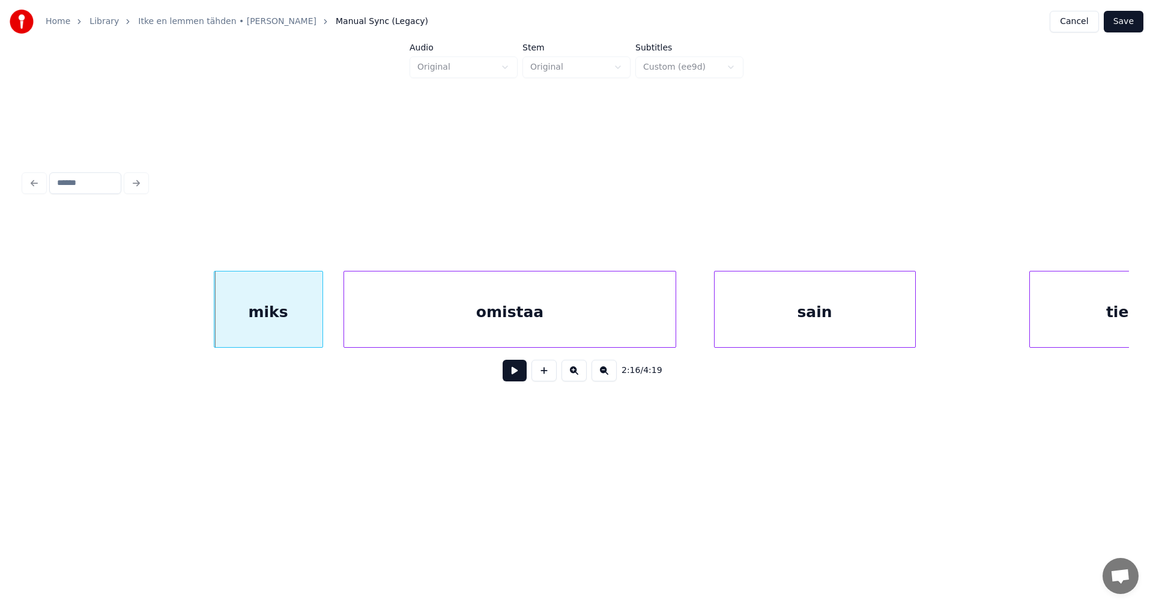
scroll to position [0, 28556]
click at [220, 322] on div "miks" at bounding box center [253, 312] width 108 height 82
click at [312, 325] on div at bounding box center [313, 309] width 4 height 76
click at [381, 325] on div "omistaa" at bounding box center [507, 312] width 331 height 82
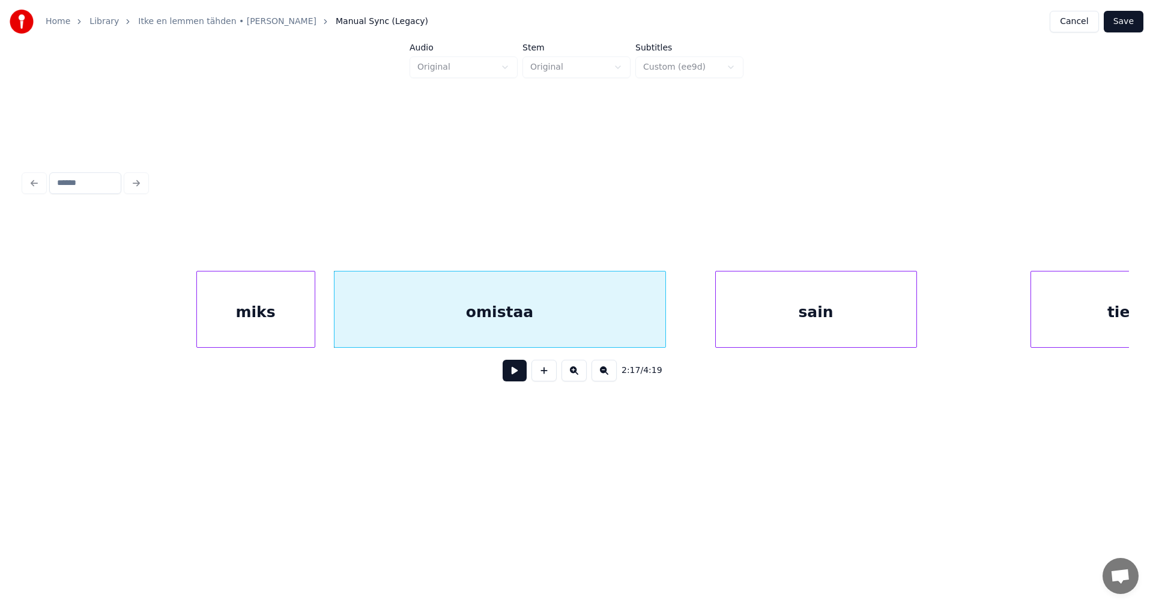
click at [524, 379] on button at bounding box center [515, 371] width 24 height 22
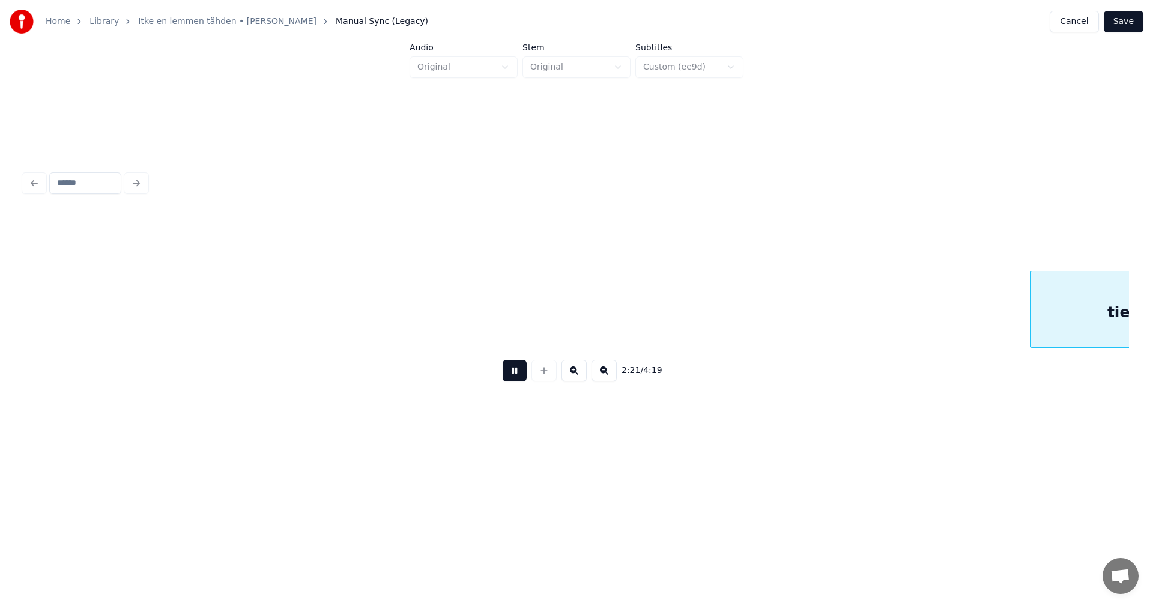
scroll to position [0, 29662]
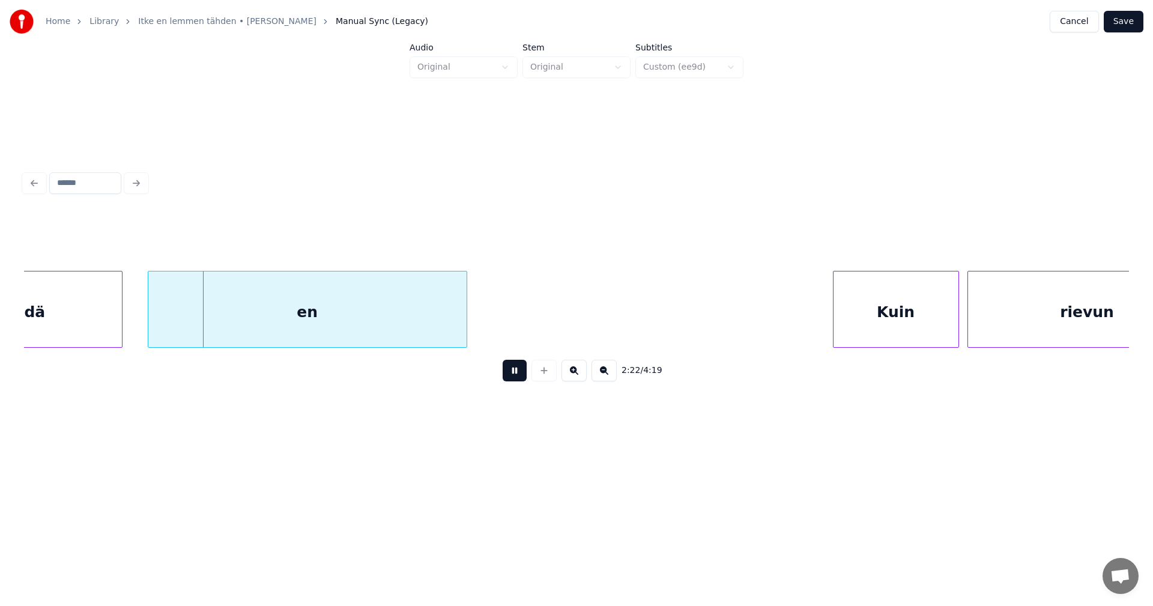
drag, startPoint x: 520, startPoint y: 379, endPoint x: 198, endPoint y: 361, distance: 322.9
click at [516, 379] on button at bounding box center [515, 371] width 24 height 22
click at [107, 330] on div at bounding box center [109, 309] width 4 height 76
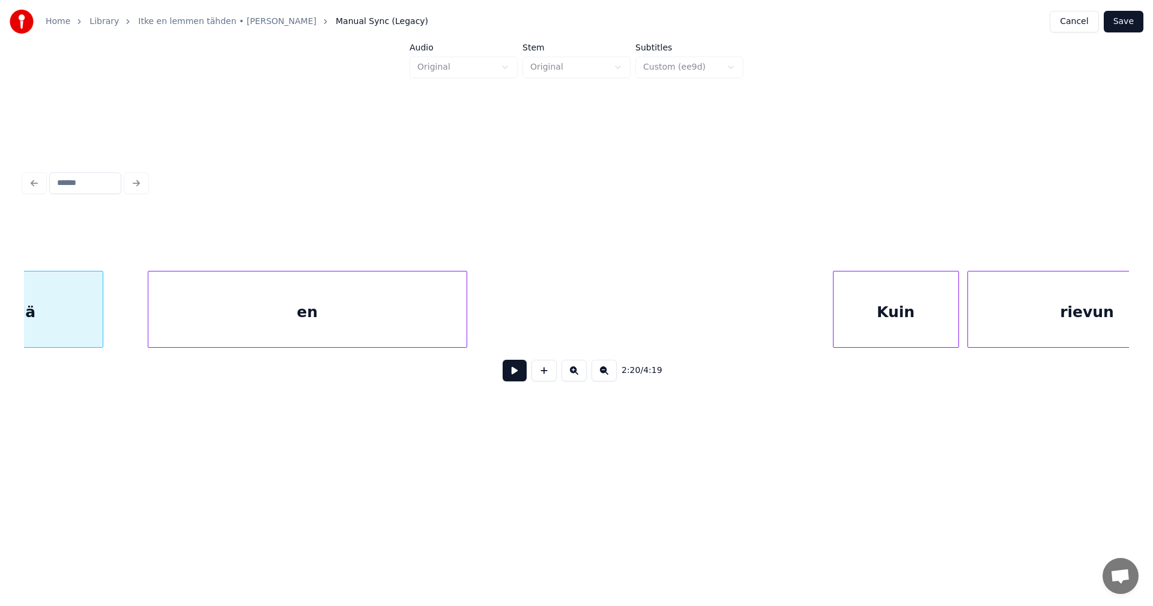
scroll to position [0, 29562]
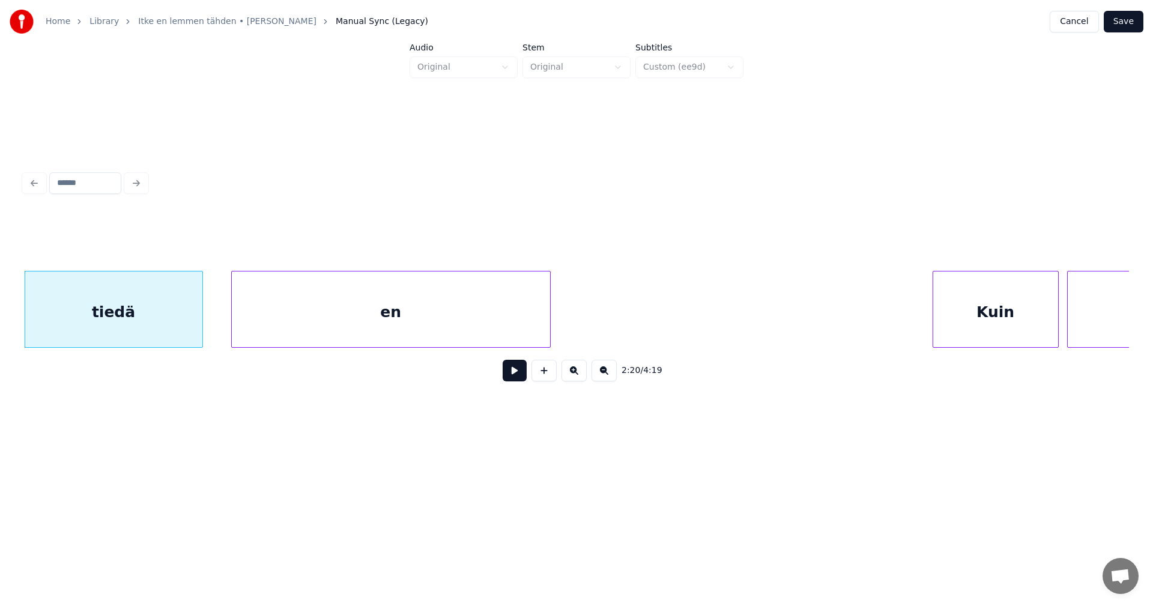
click at [247, 330] on div "en" at bounding box center [391, 312] width 318 height 82
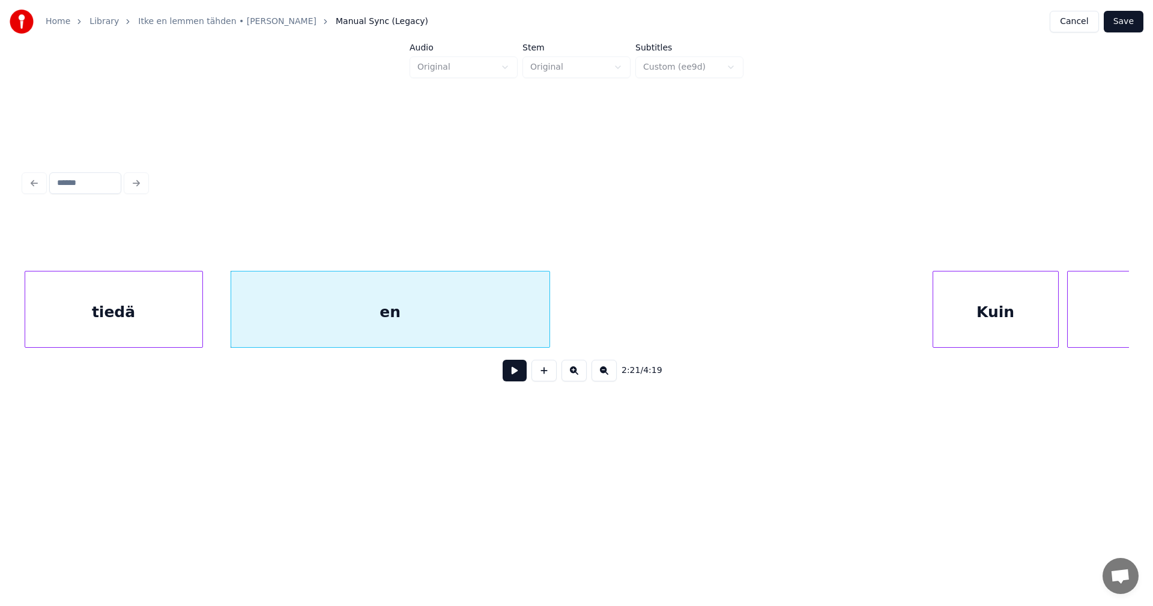
click at [195, 330] on div "tiedä" at bounding box center [113, 312] width 177 height 82
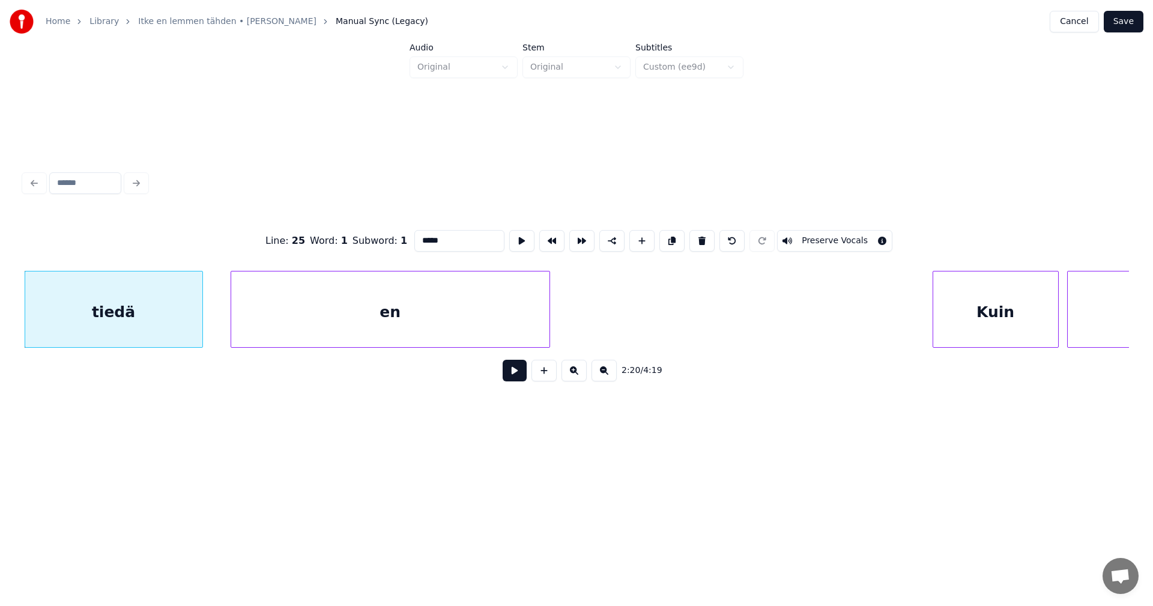
click at [515, 376] on button at bounding box center [515, 371] width 24 height 22
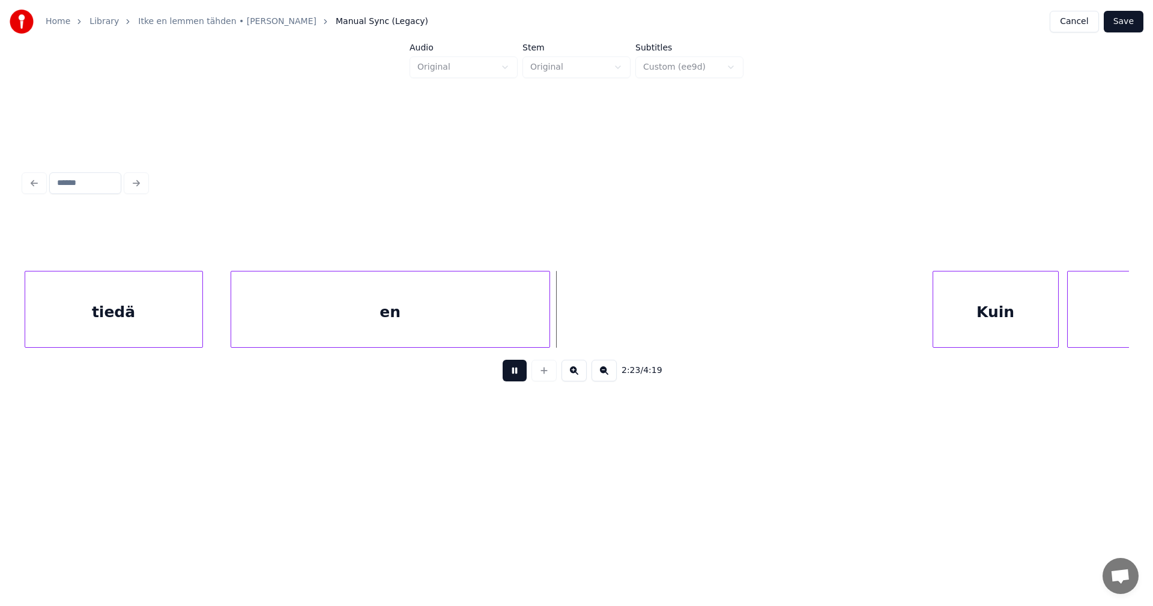
drag, startPoint x: 516, startPoint y: 374, endPoint x: 521, endPoint y: 370, distance: 6.5
click at [518, 372] on button at bounding box center [515, 371] width 24 height 22
click at [602, 327] on div at bounding box center [604, 309] width 4 height 76
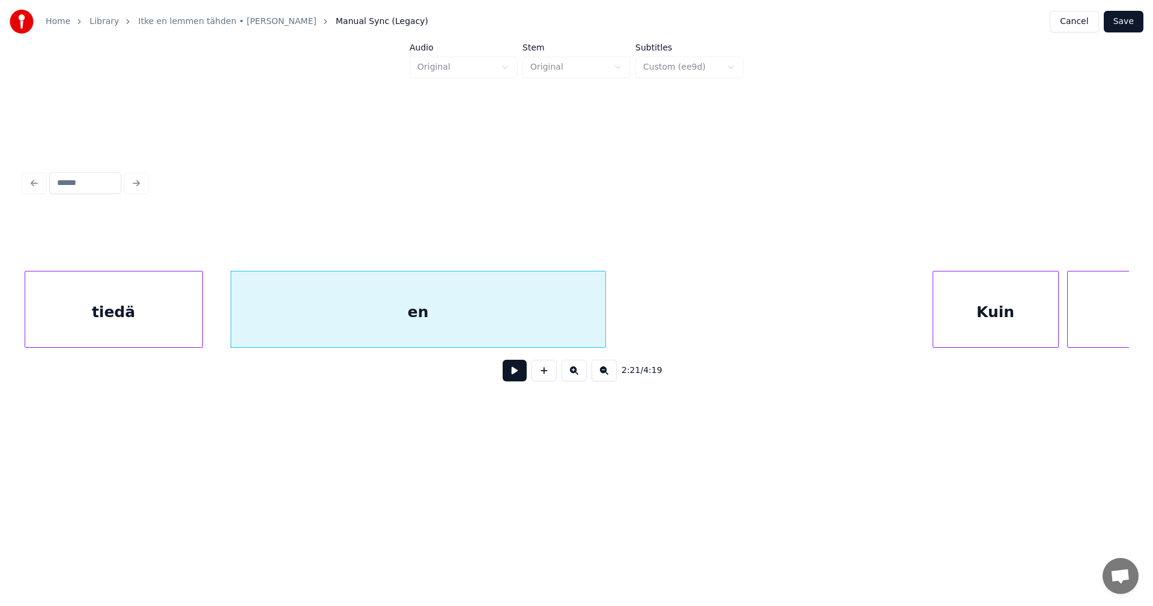
click at [540, 322] on div "en" at bounding box center [418, 312] width 374 height 82
click at [440, 237] on input "**" at bounding box center [459, 241] width 90 height 22
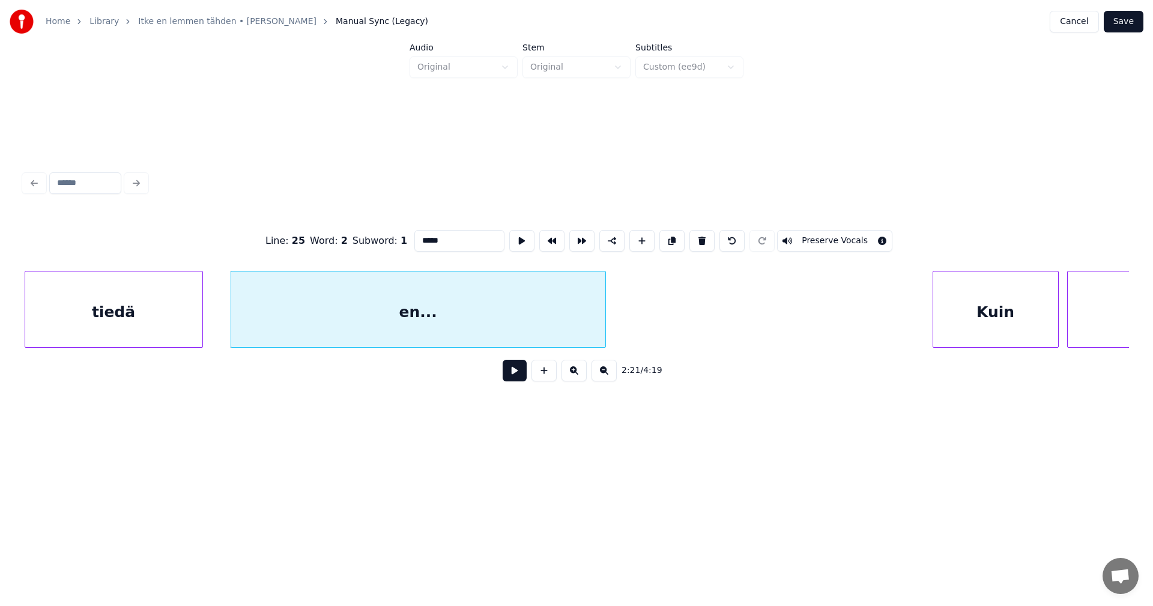
click at [941, 327] on div "Kuin" at bounding box center [995, 312] width 125 height 82
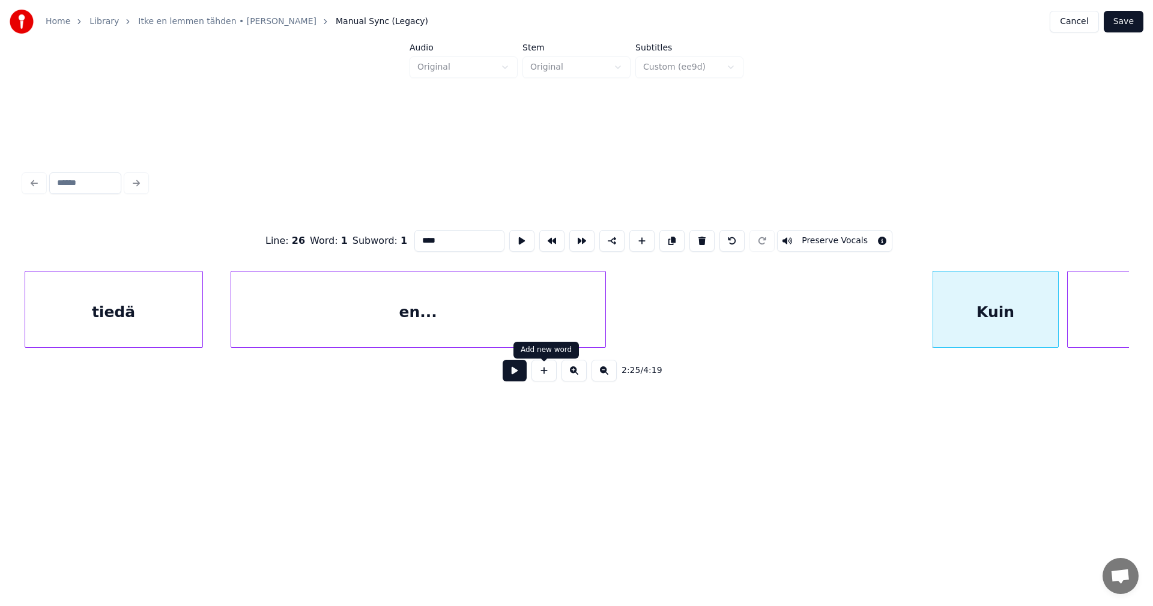
type input "****"
click at [516, 378] on button at bounding box center [515, 371] width 24 height 22
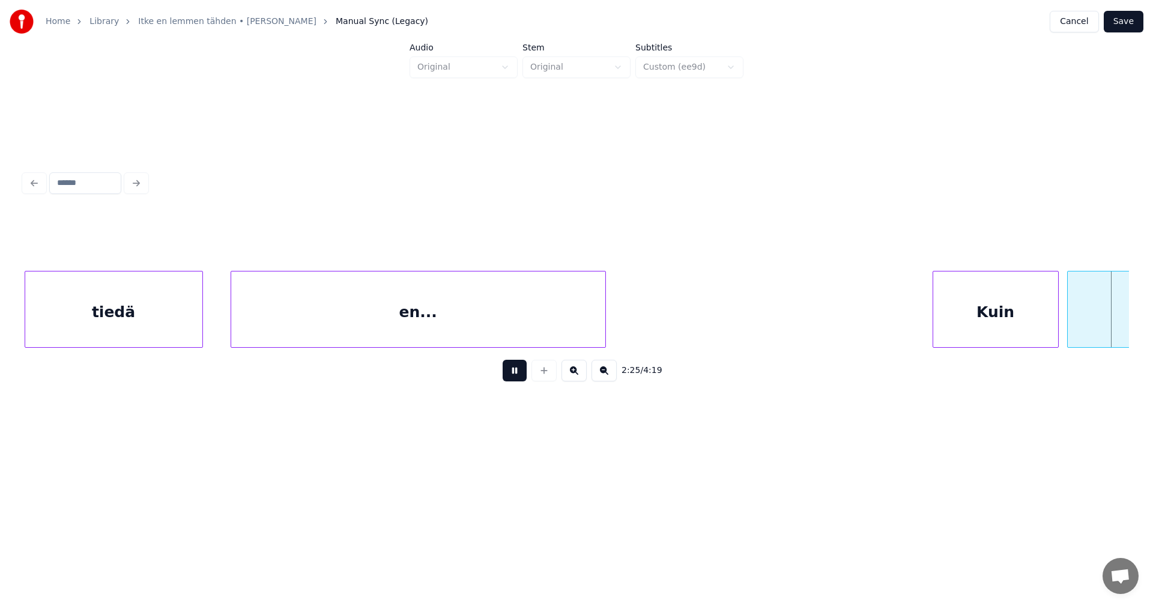
scroll to position [0, 30669]
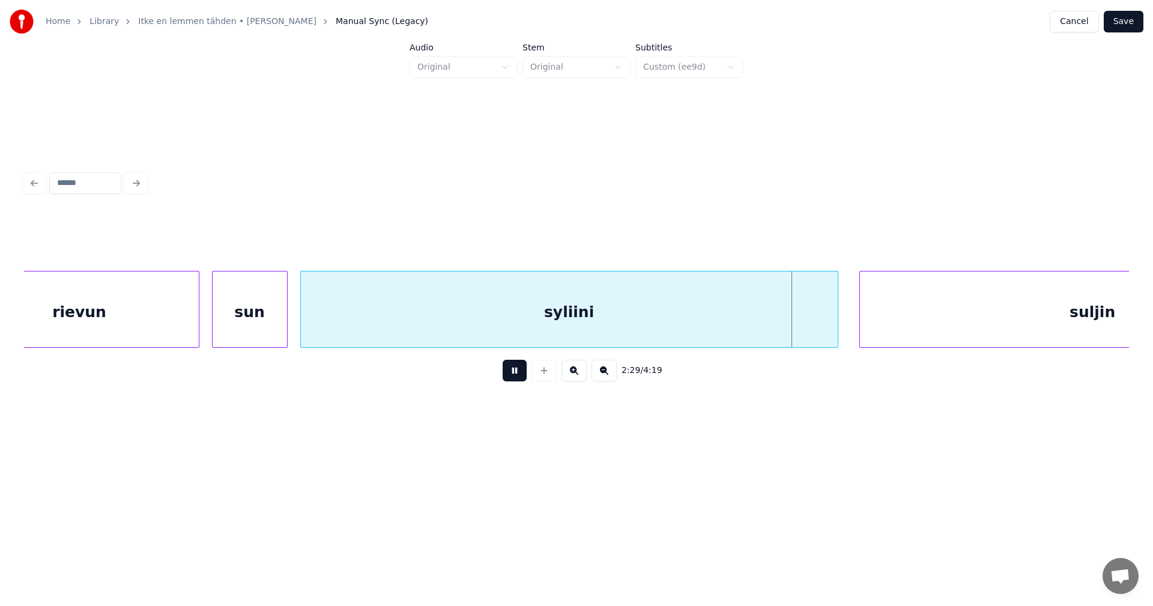
click at [516, 378] on button at bounding box center [515, 371] width 24 height 22
click at [548, 327] on div "syliini" at bounding box center [569, 312] width 537 height 82
click at [432, 237] on input "*******" at bounding box center [459, 241] width 90 height 22
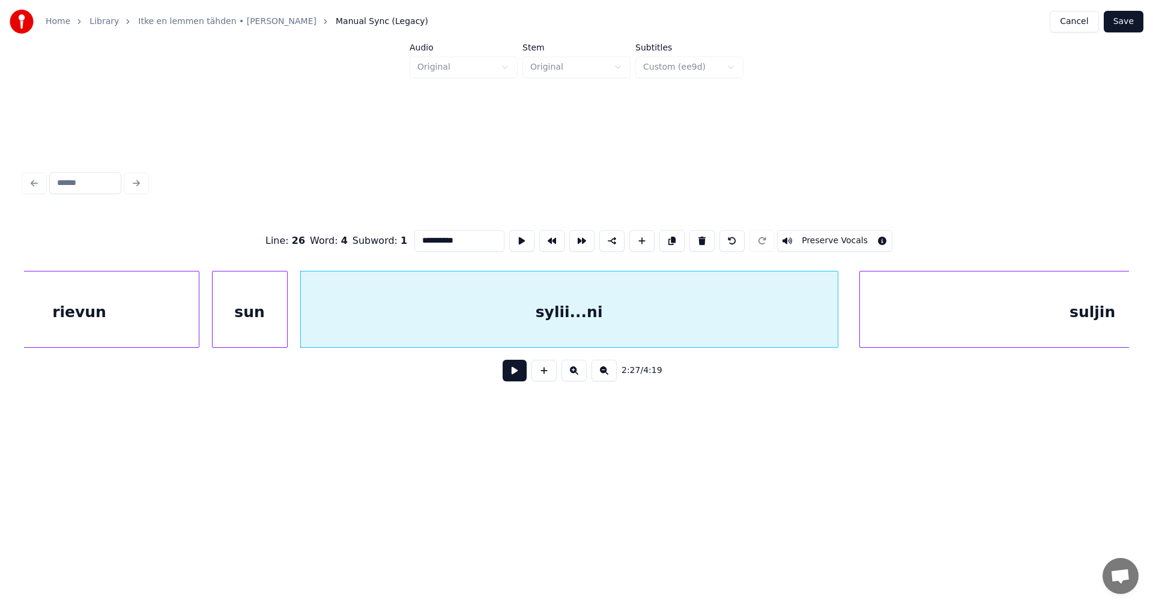
click at [483, 328] on div "sylii...ni" at bounding box center [569, 312] width 537 height 82
type input "**********"
click at [512, 373] on button at bounding box center [515, 371] width 24 height 22
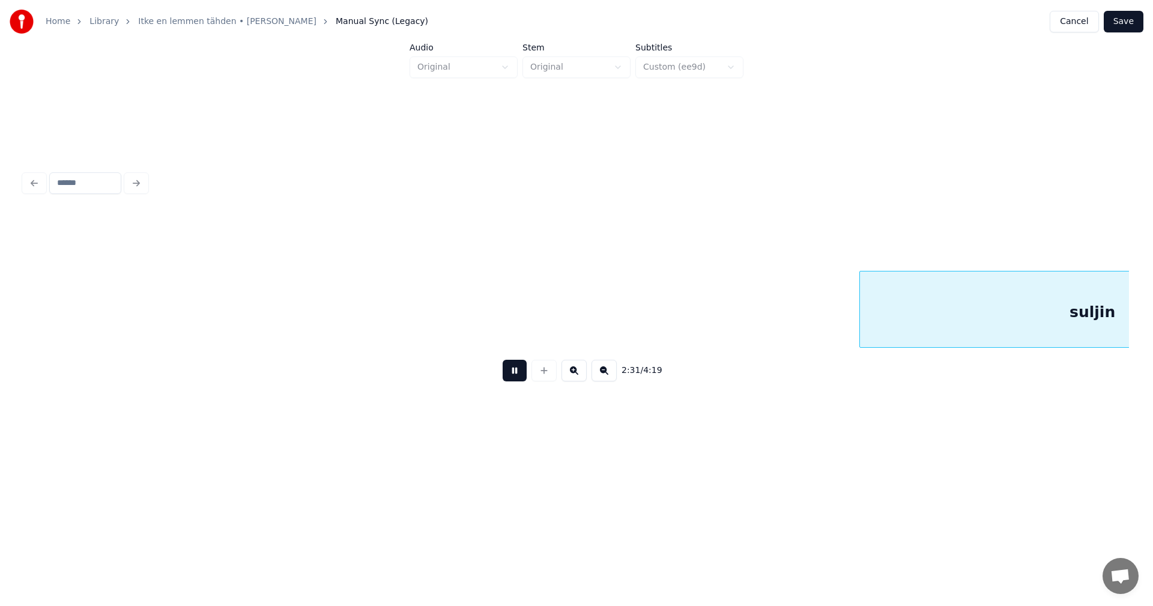
scroll to position [0, 31776]
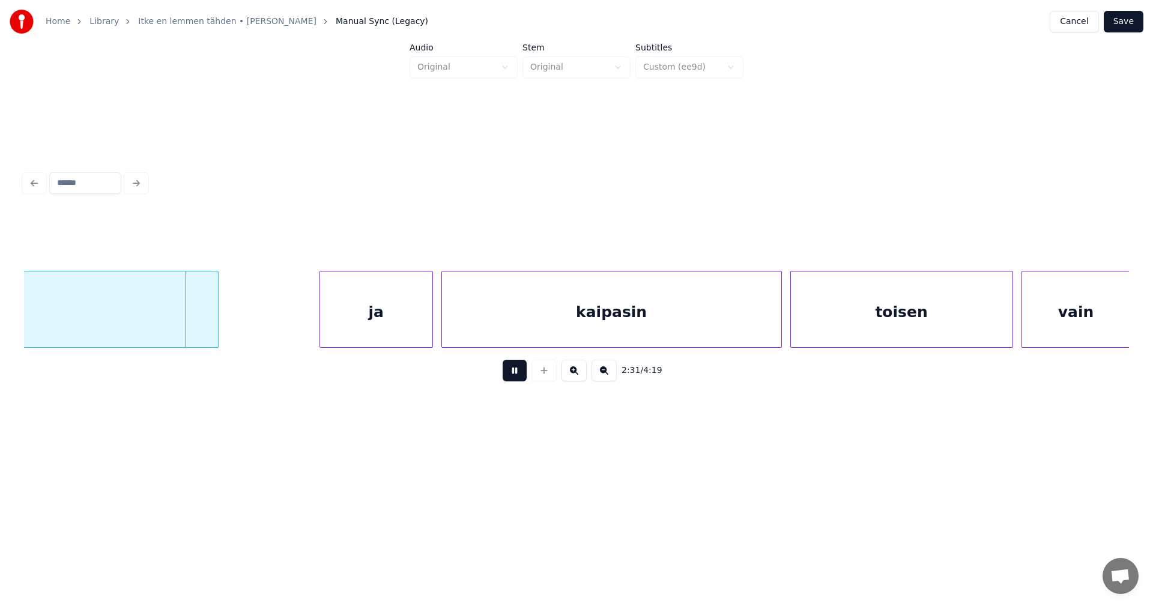
click at [512, 373] on button at bounding box center [515, 371] width 24 height 22
click at [511, 376] on button at bounding box center [515, 371] width 24 height 22
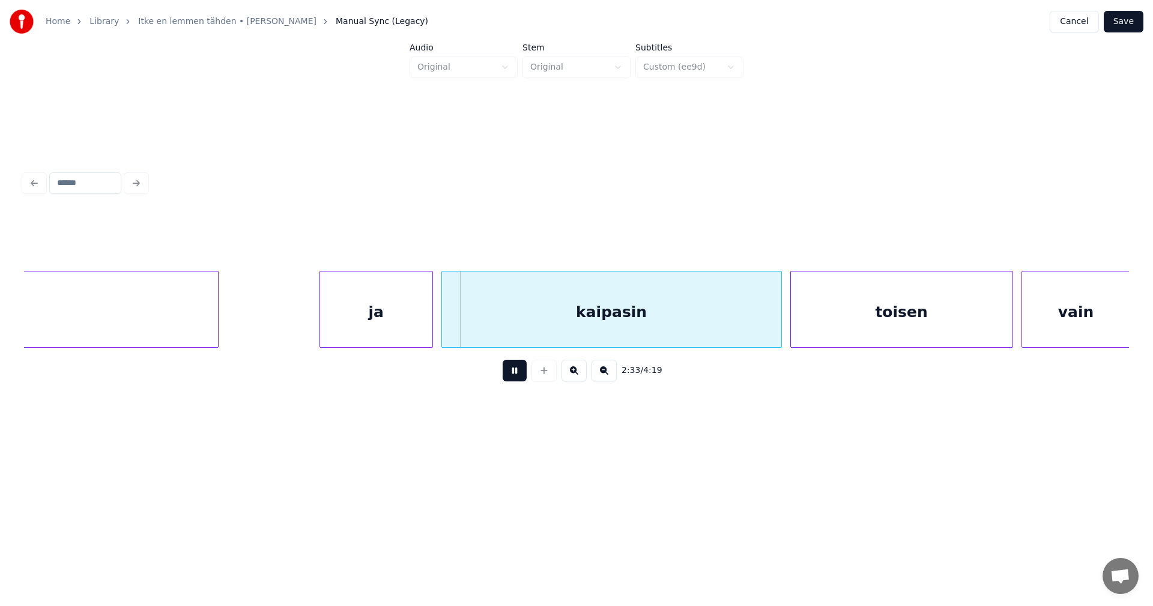
drag, startPoint x: 511, startPoint y: 376, endPoint x: 479, endPoint y: 364, distance: 34.2
click at [503, 373] on button at bounding box center [515, 371] width 24 height 22
click at [420, 332] on div at bounding box center [421, 309] width 4 height 76
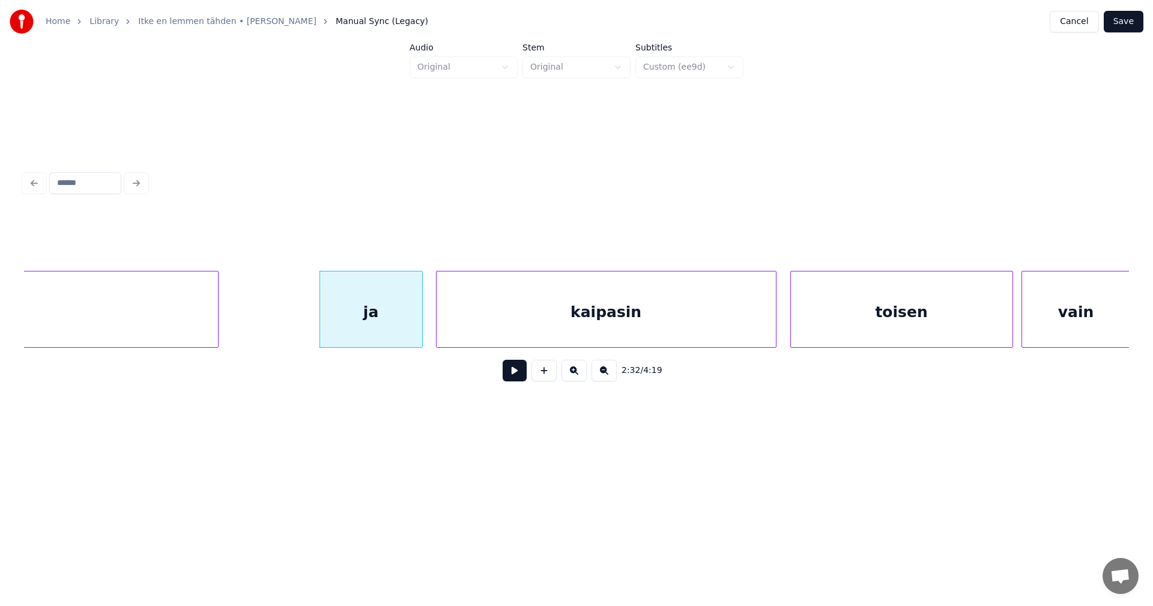
click at [490, 325] on div "kaipasin" at bounding box center [605, 312] width 339 height 82
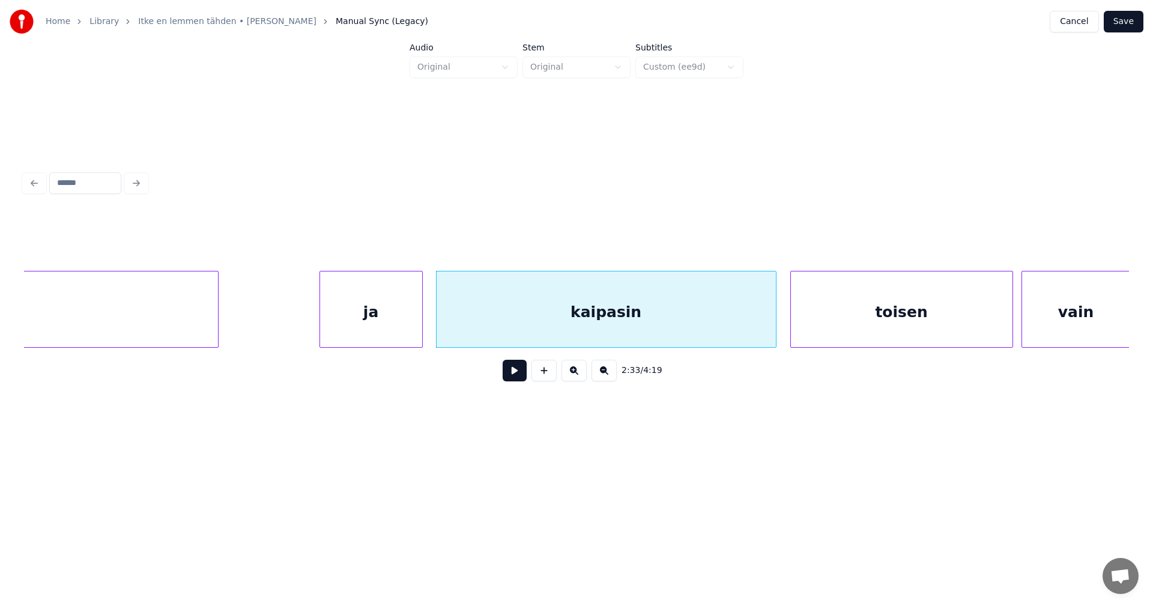
click at [509, 373] on button at bounding box center [515, 371] width 24 height 22
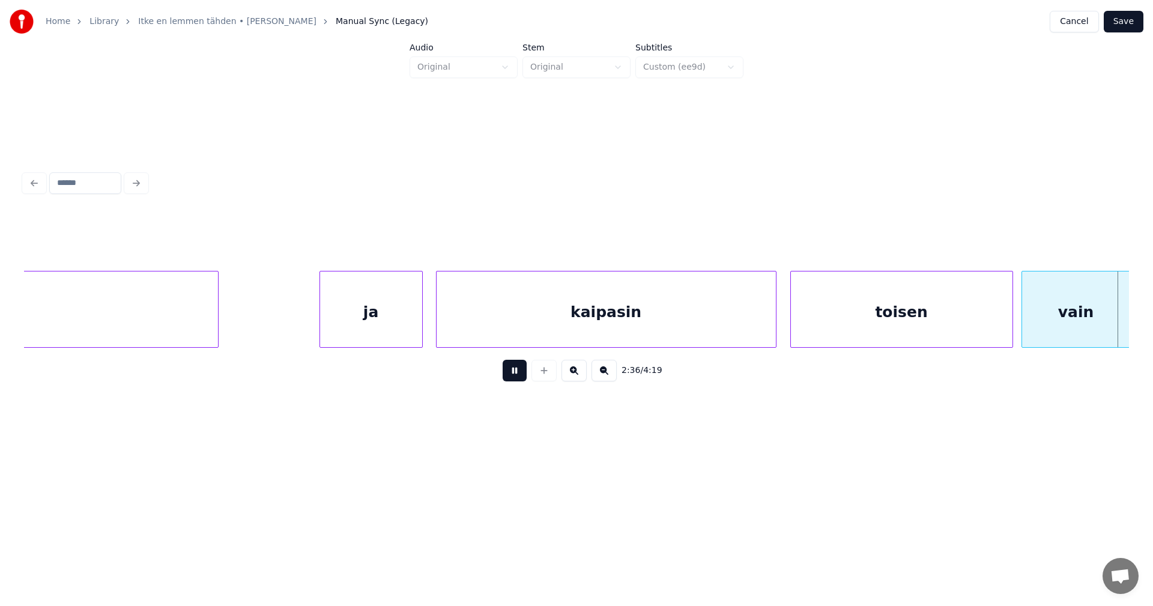
scroll to position [0, 32883]
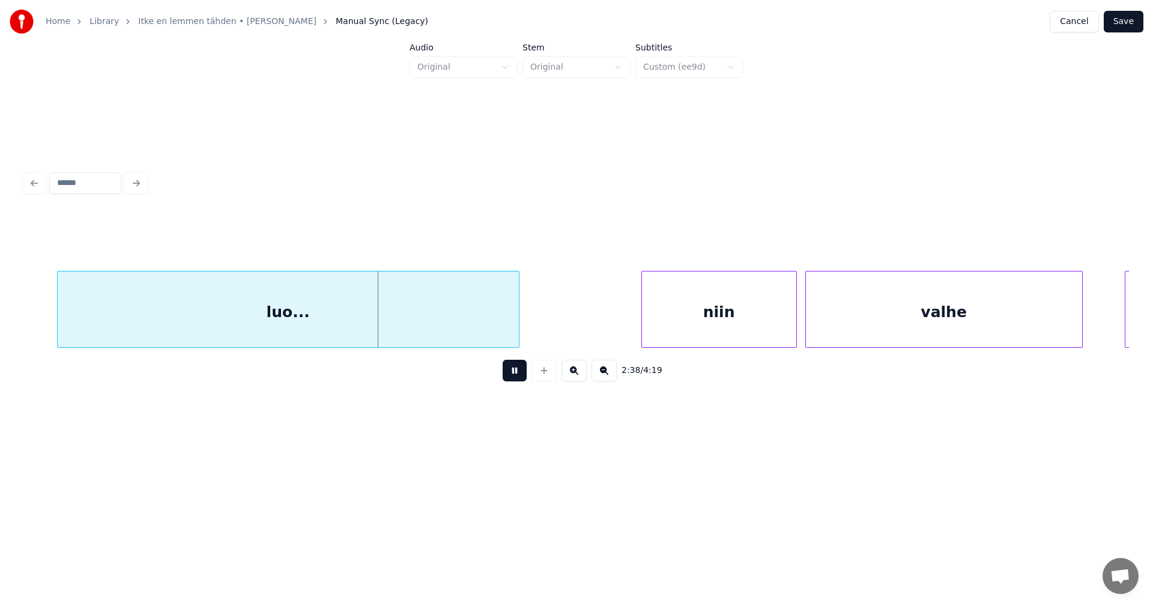
click at [509, 373] on button at bounding box center [515, 371] width 24 height 22
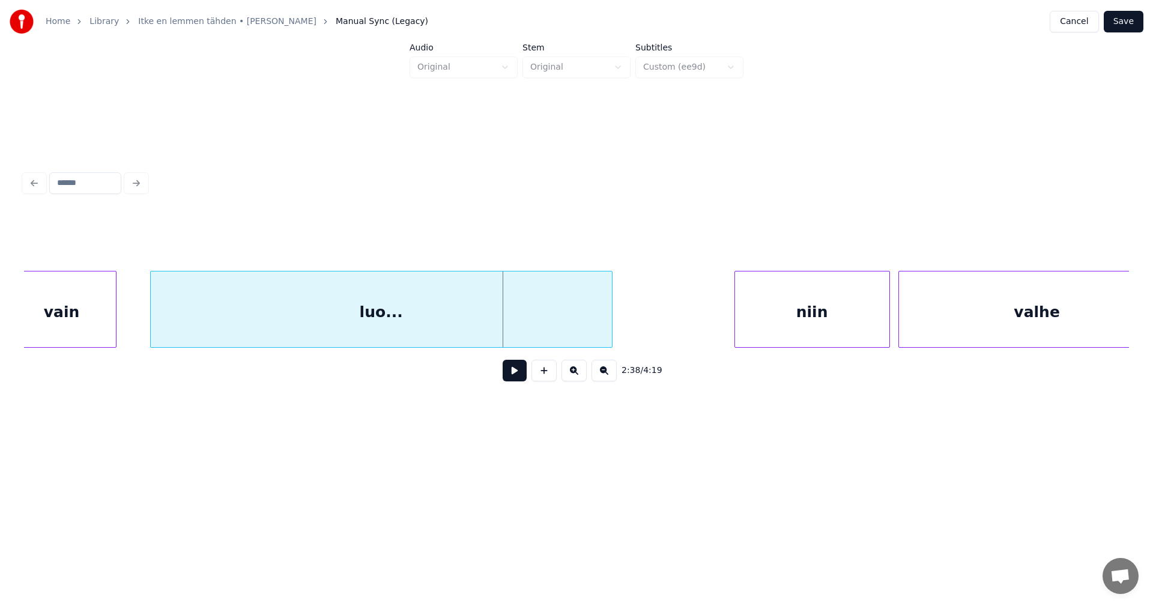
scroll to position [0, 32715]
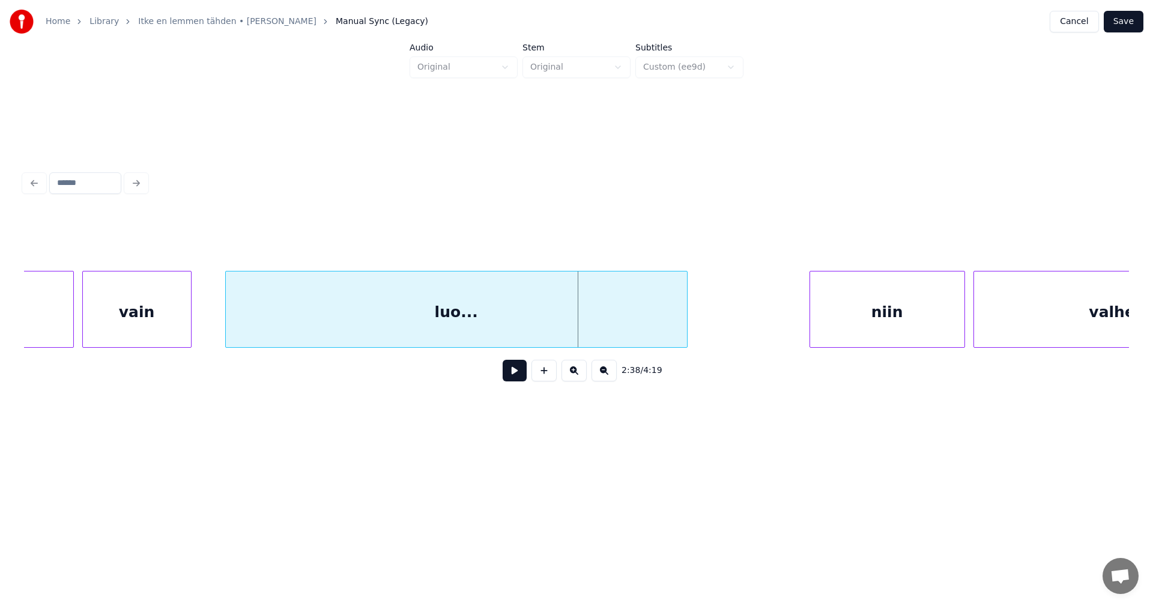
click at [120, 324] on div "vain" at bounding box center [137, 312] width 108 height 82
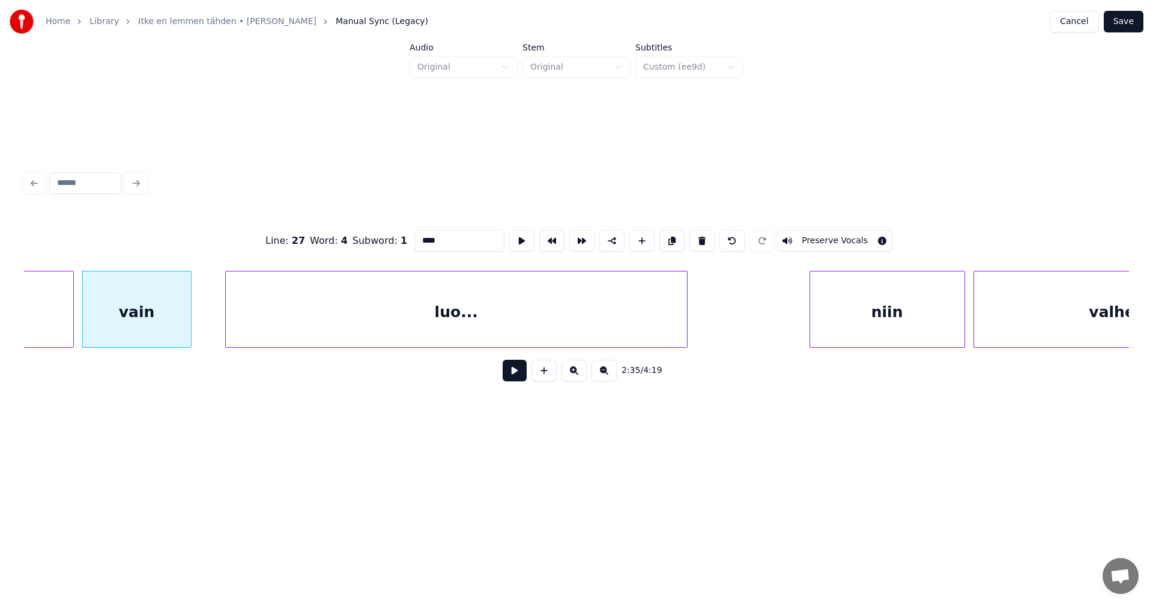
click at [513, 373] on button at bounding box center [515, 371] width 24 height 22
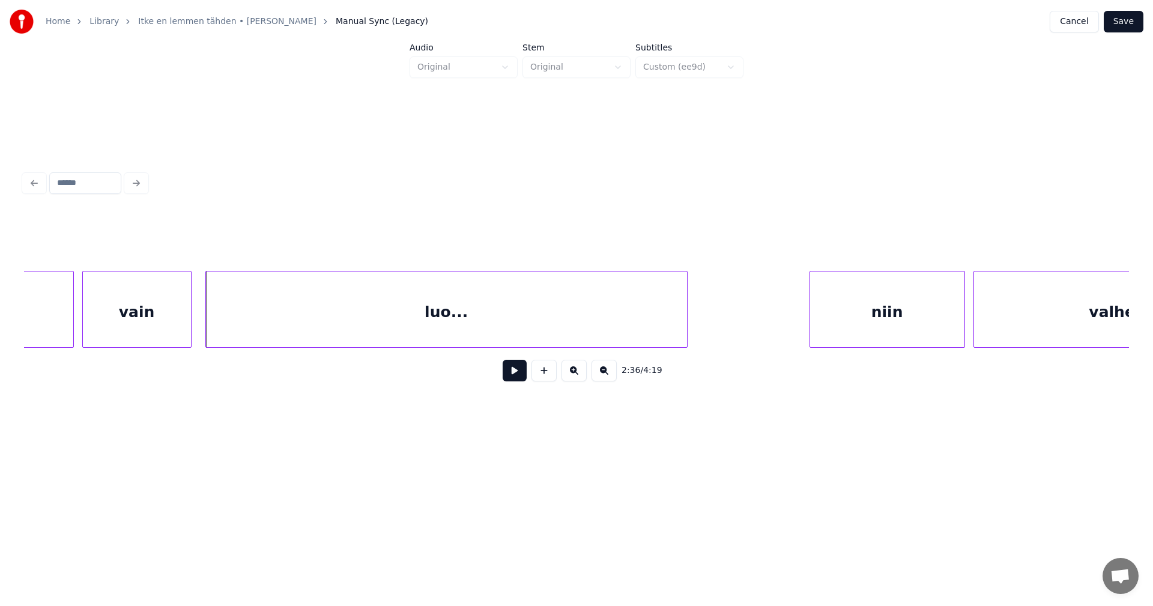
click at [206, 324] on div at bounding box center [208, 309] width 4 height 76
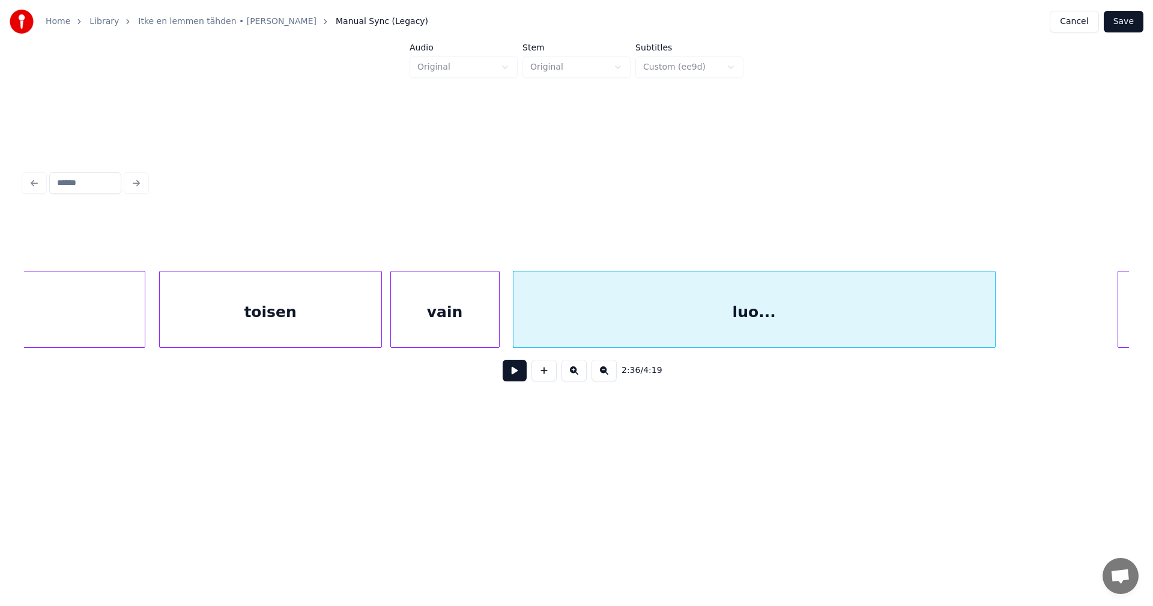
scroll to position [0, 32403]
click at [378, 318] on div at bounding box center [380, 309] width 4 height 76
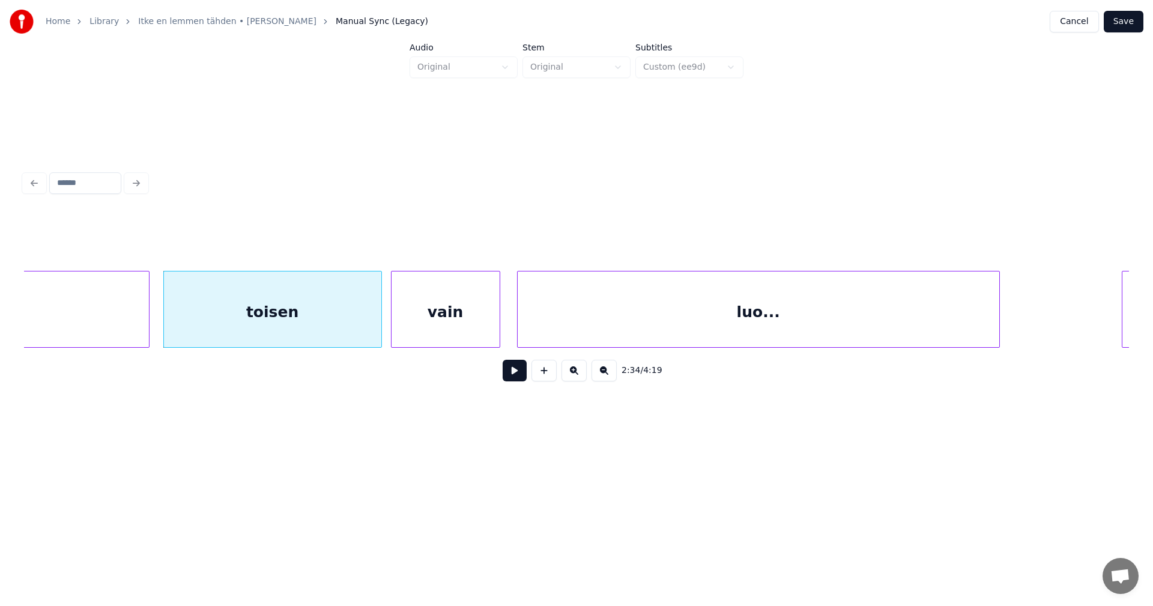
click at [408, 320] on div "vain" at bounding box center [445, 312] width 108 height 82
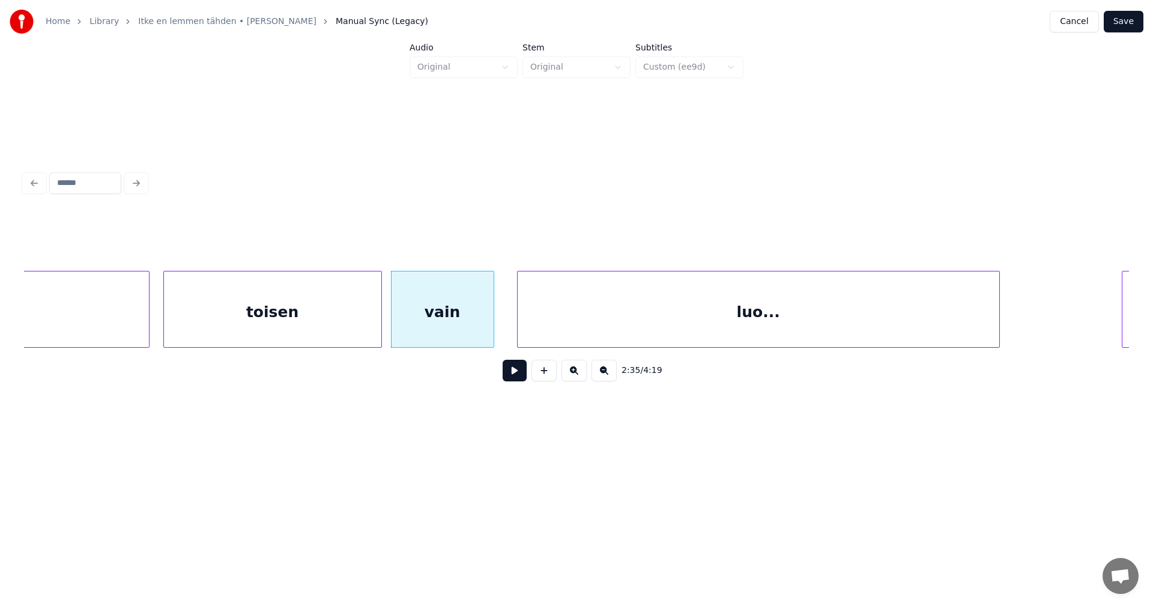
click at [492, 327] on div at bounding box center [492, 309] width 4 height 76
click at [511, 372] on button at bounding box center [515, 371] width 24 height 22
click at [512, 373] on button at bounding box center [515, 371] width 24 height 22
click at [510, 330] on div at bounding box center [511, 309] width 4 height 76
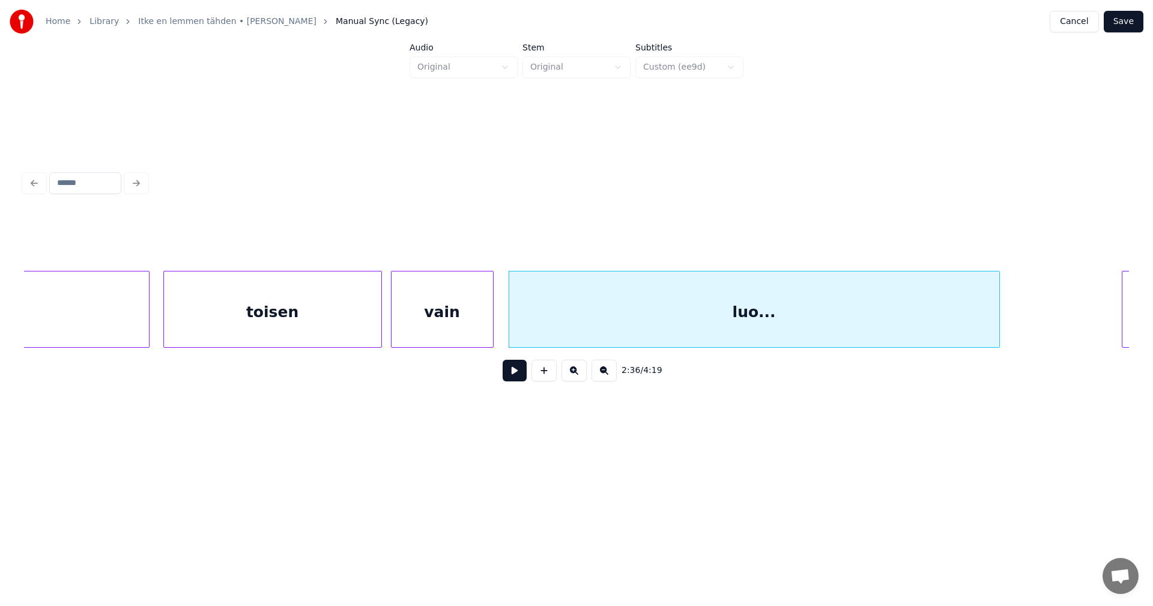
click at [511, 368] on button at bounding box center [515, 371] width 24 height 22
click at [511, 369] on button at bounding box center [515, 371] width 24 height 22
click at [512, 379] on button at bounding box center [515, 371] width 24 height 22
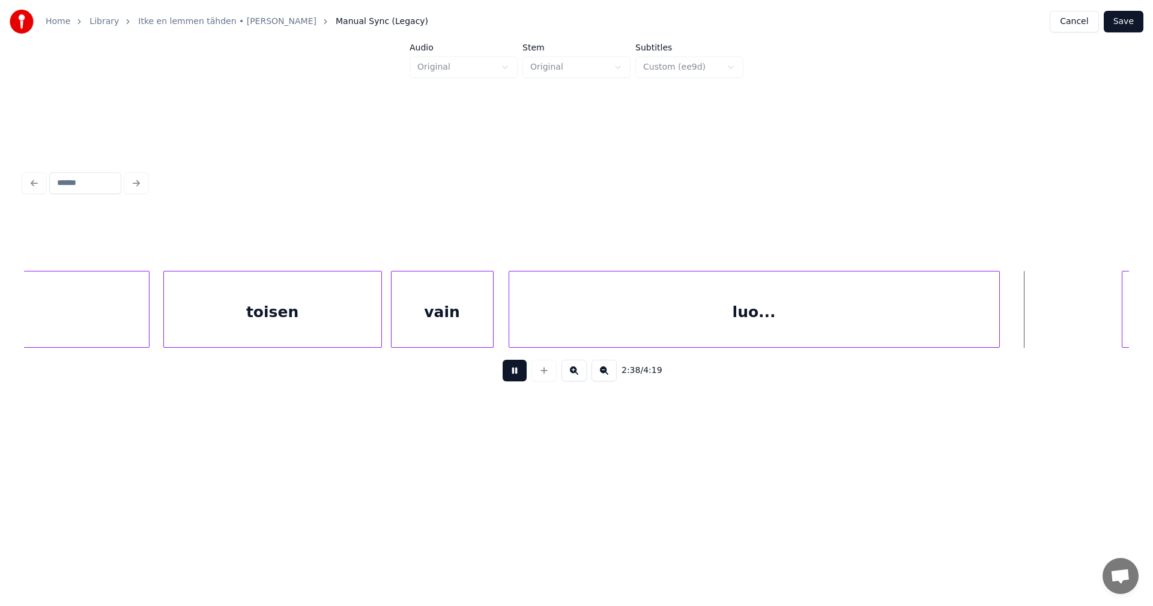
click at [512, 379] on button at bounding box center [515, 371] width 24 height 22
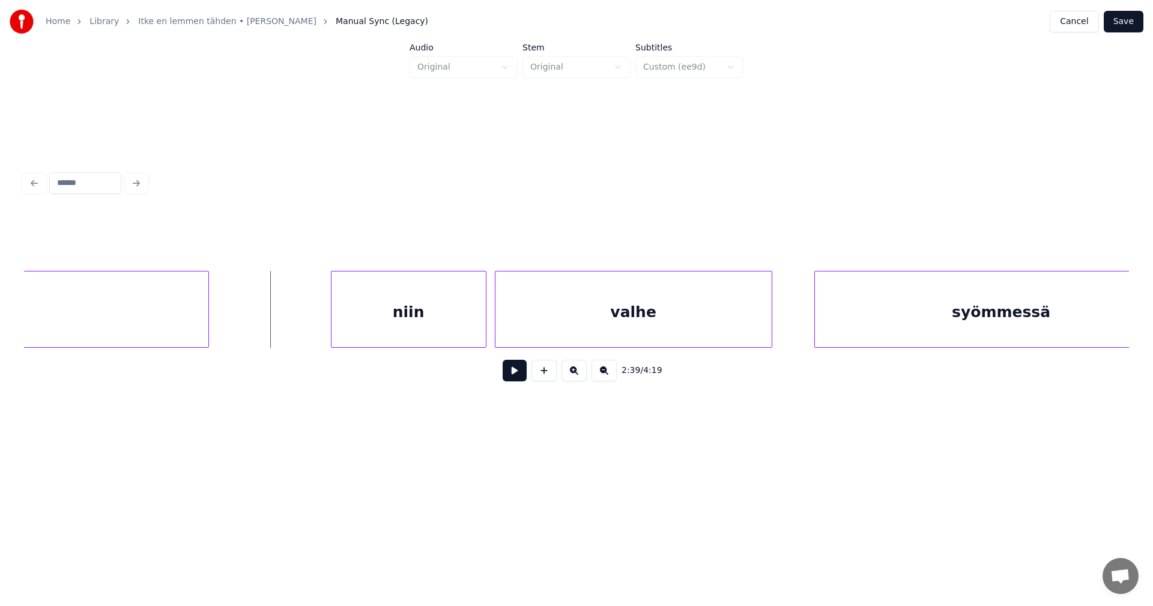
scroll to position [0, 33196]
click at [401, 328] on div "niin" at bounding box center [381, 312] width 154 height 82
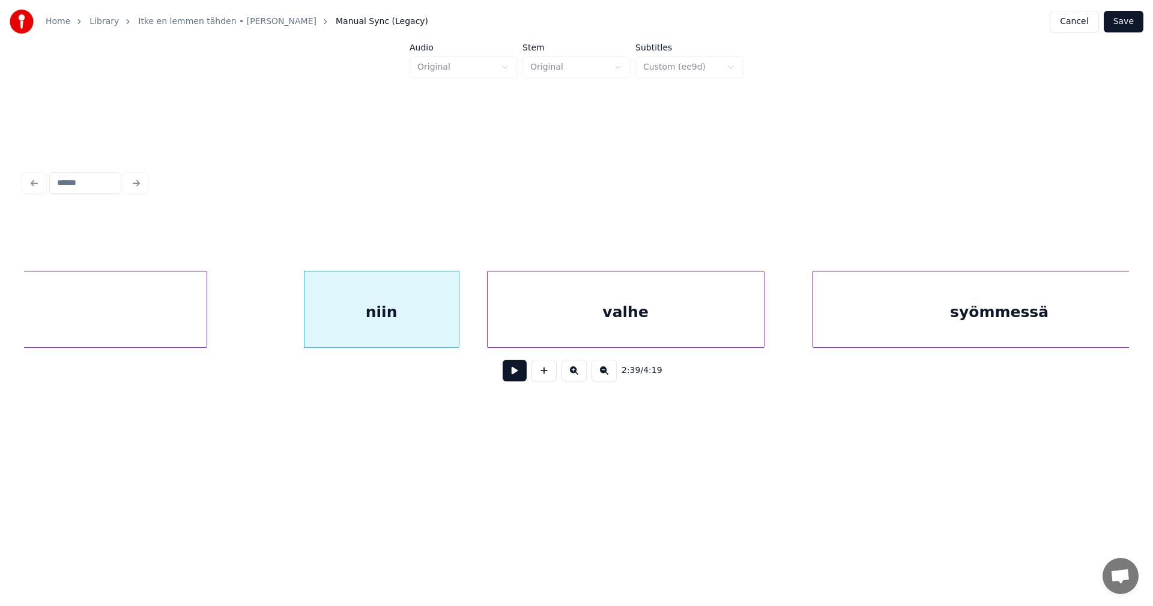
click at [527, 322] on div "valhe" at bounding box center [626, 312] width 276 height 82
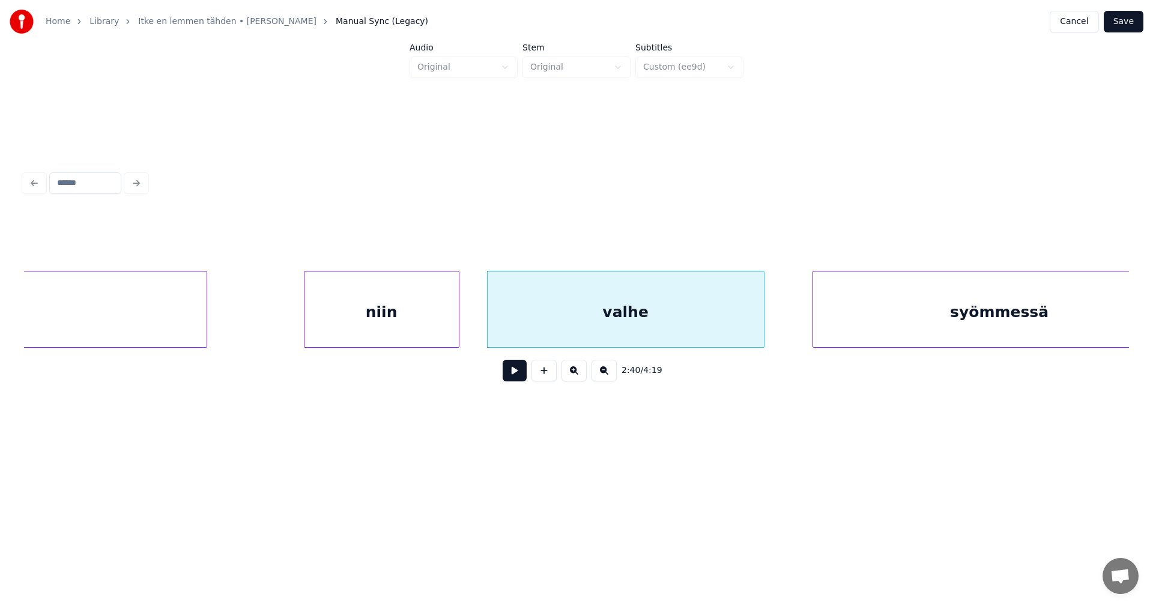
click at [435, 339] on div "niin" at bounding box center [381, 312] width 154 height 82
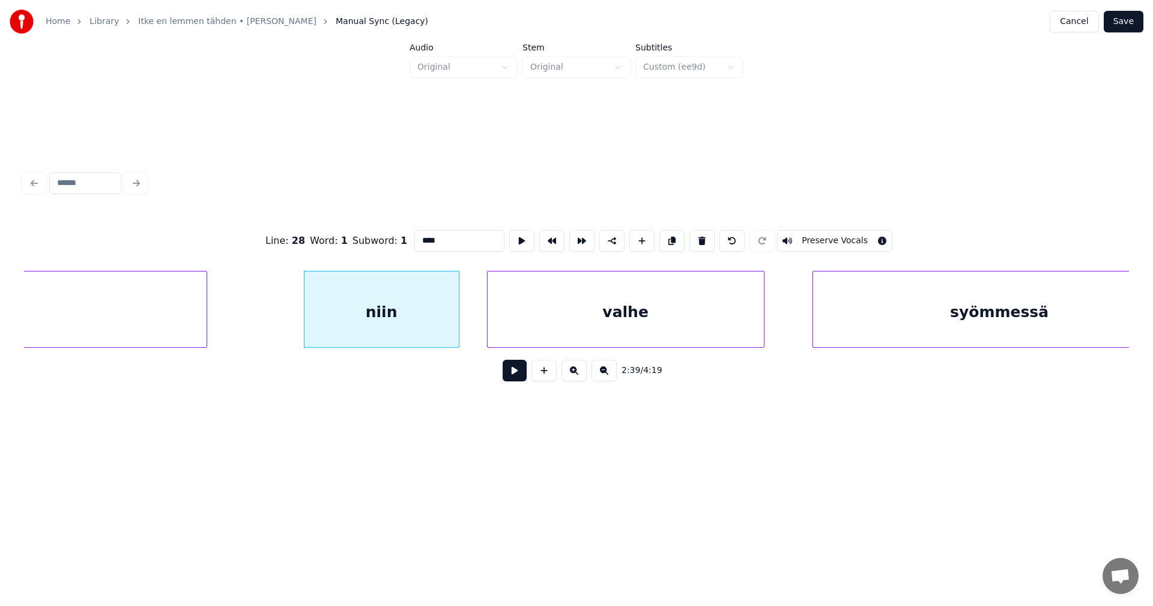
click at [510, 371] on button at bounding box center [515, 371] width 24 height 22
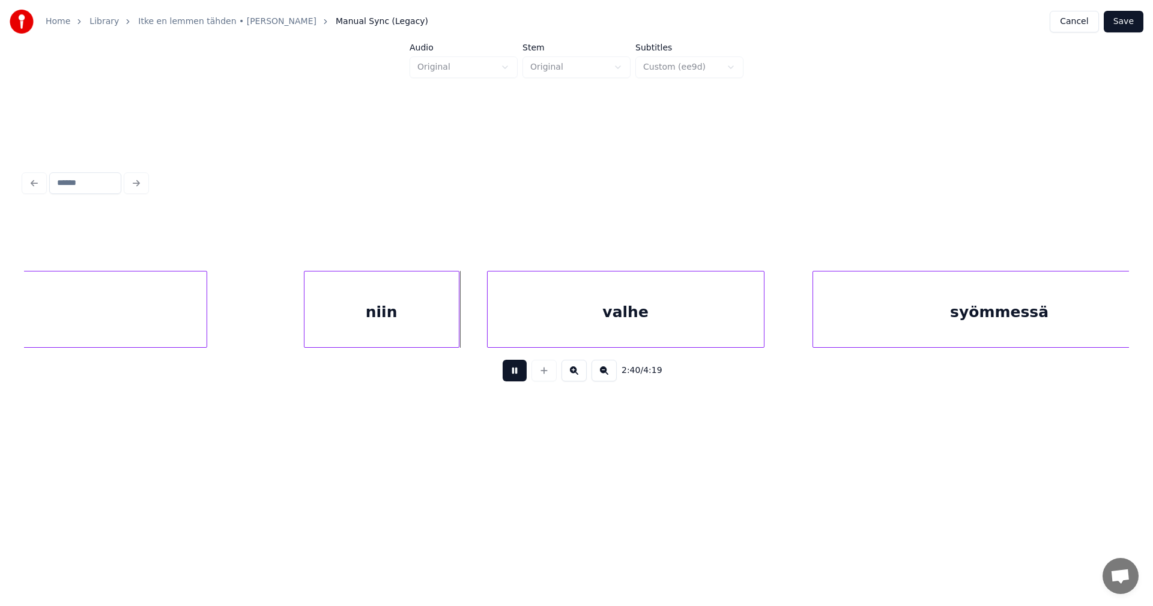
click at [506, 372] on button at bounding box center [515, 371] width 24 height 22
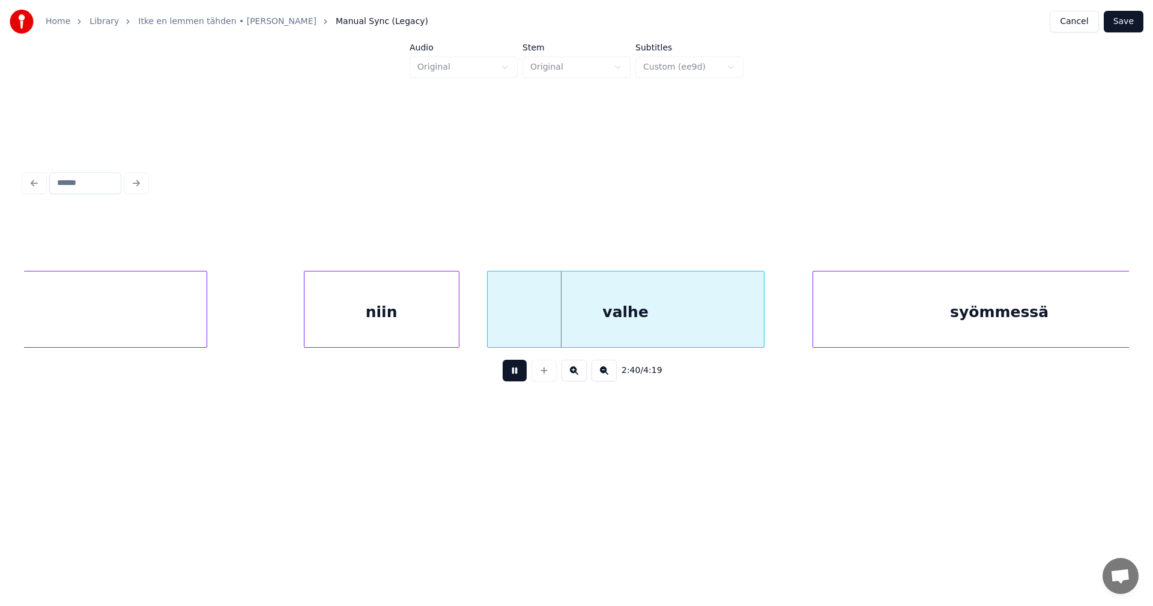
drag, startPoint x: 506, startPoint y: 372, endPoint x: 475, endPoint y: 337, distance: 46.4
click at [504, 371] on button at bounding box center [515, 371] width 24 height 22
click at [516, 375] on button at bounding box center [515, 371] width 24 height 22
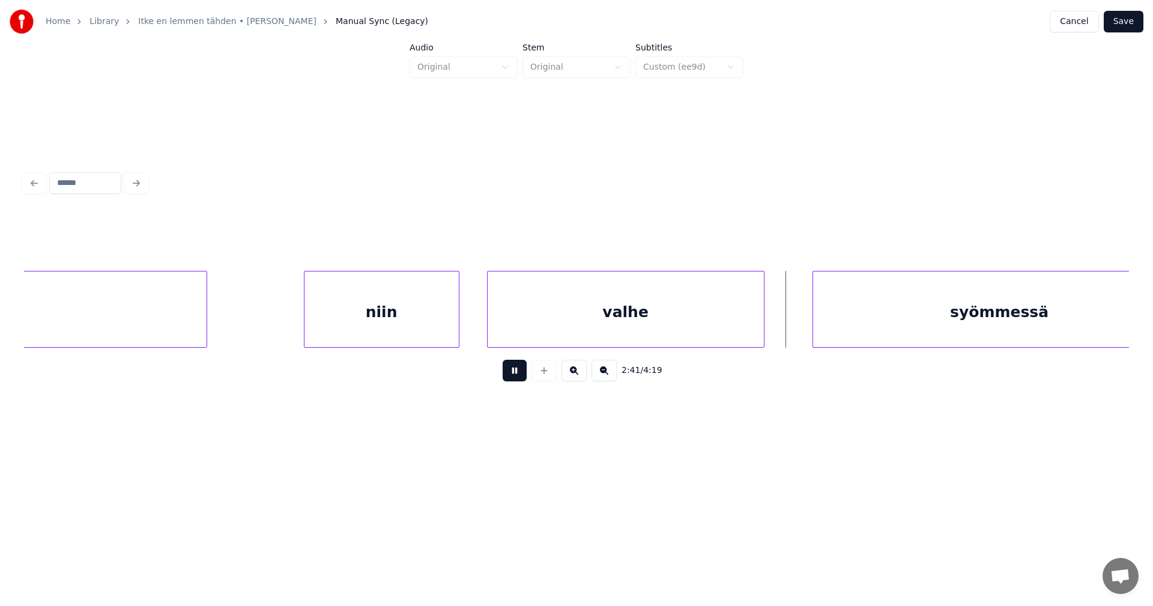
click at [515, 374] on button at bounding box center [515, 371] width 24 height 22
click at [540, 316] on div "valhe" at bounding box center [626, 312] width 276 height 82
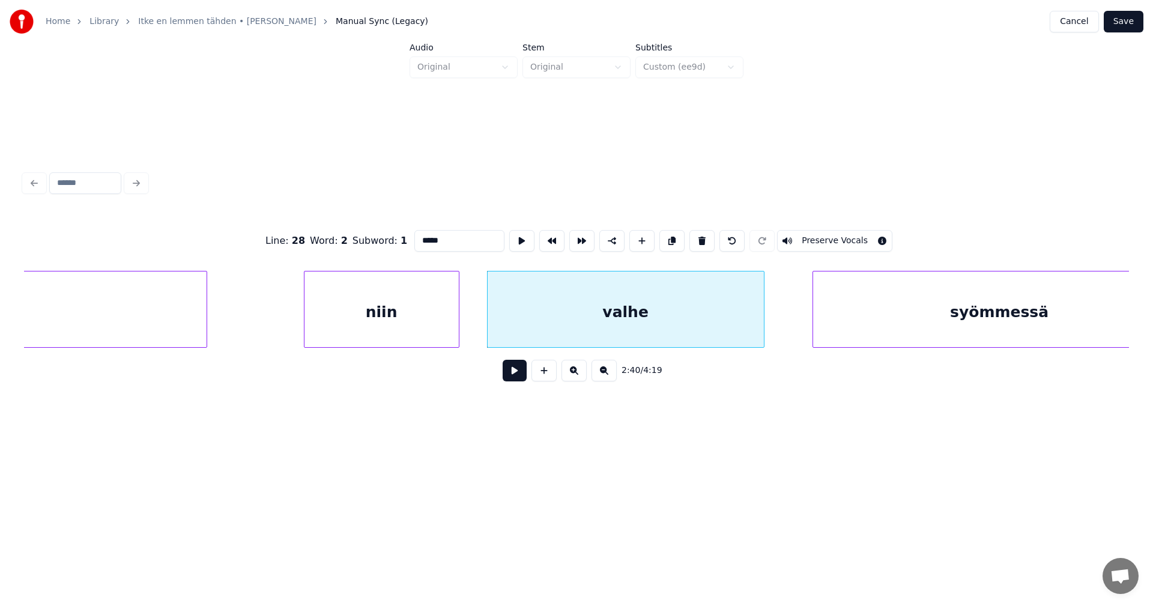
click at [519, 370] on button at bounding box center [515, 371] width 24 height 22
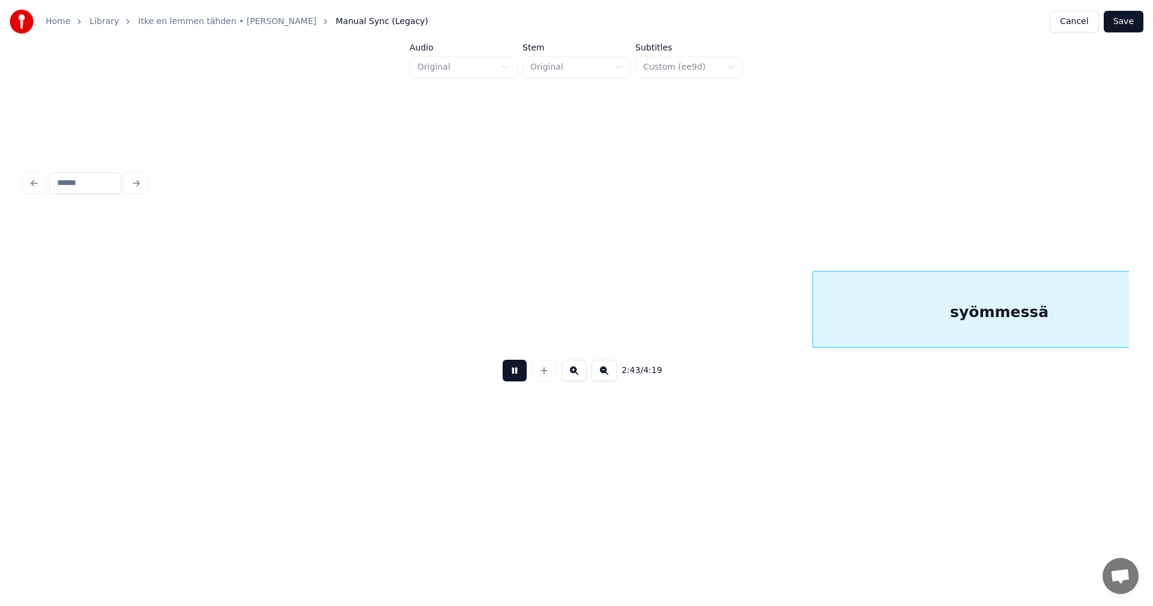
scroll to position [0, 34300]
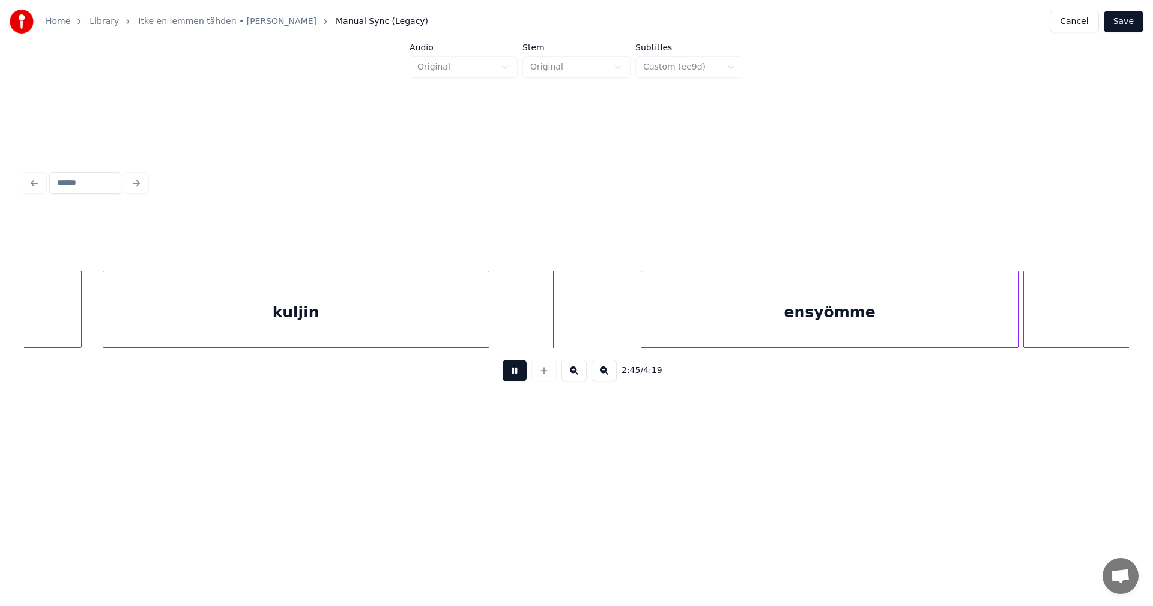
click at [519, 369] on button at bounding box center [515, 371] width 24 height 22
click at [698, 305] on div "ensyömme" at bounding box center [822, 312] width 377 height 82
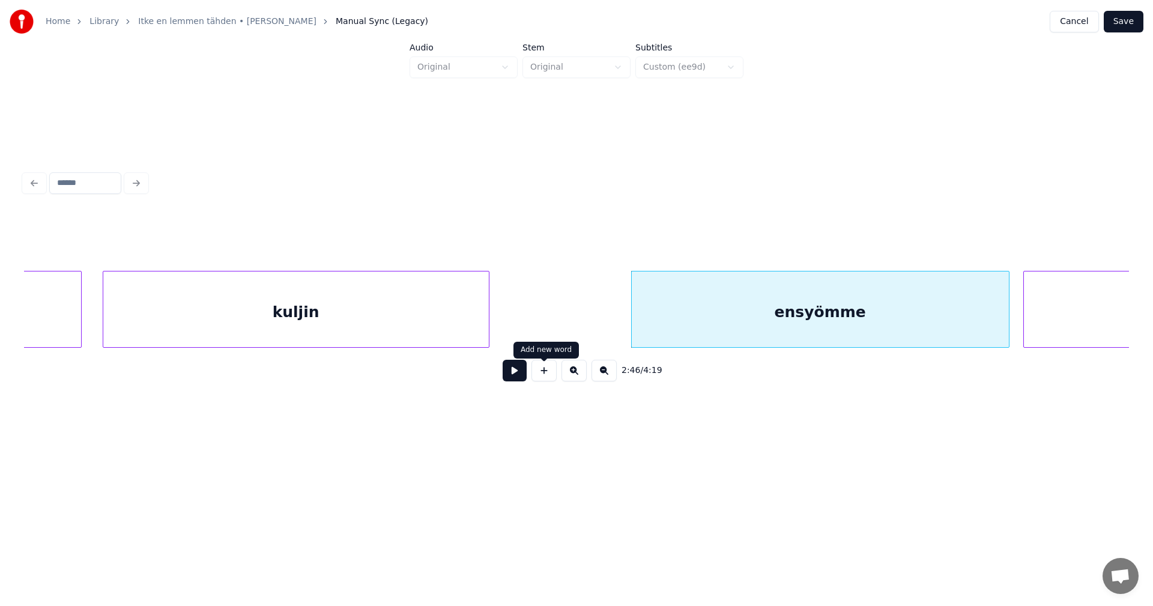
click at [523, 378] on button at bounding box center [515, 371] width 24 height 22
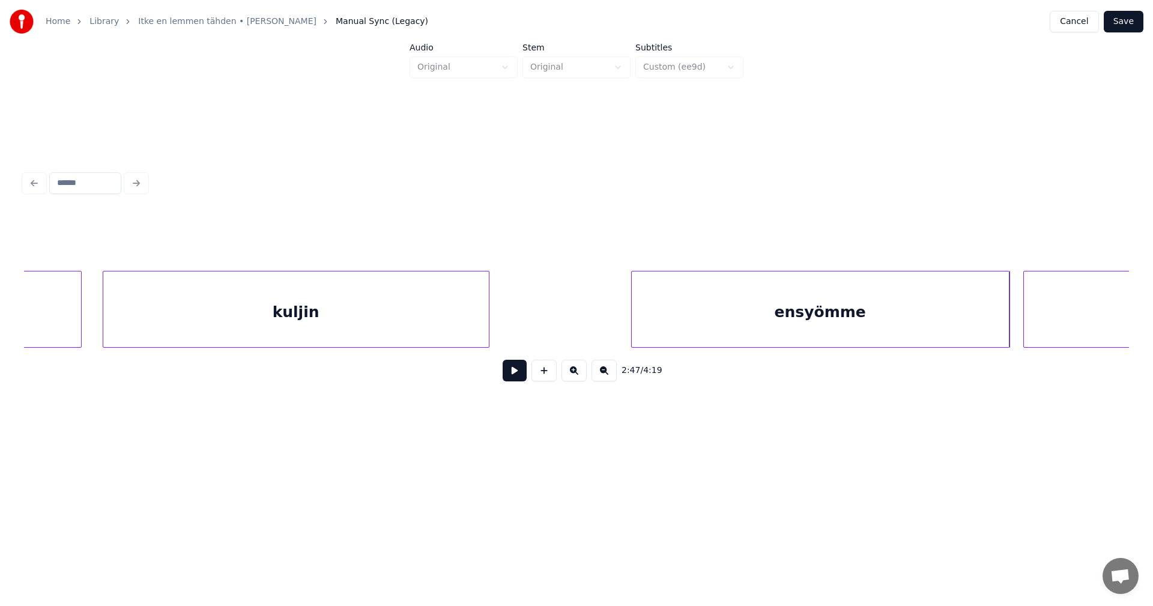
click at [523, 378] on button at bounding box center [515, 371] width 24 height 22
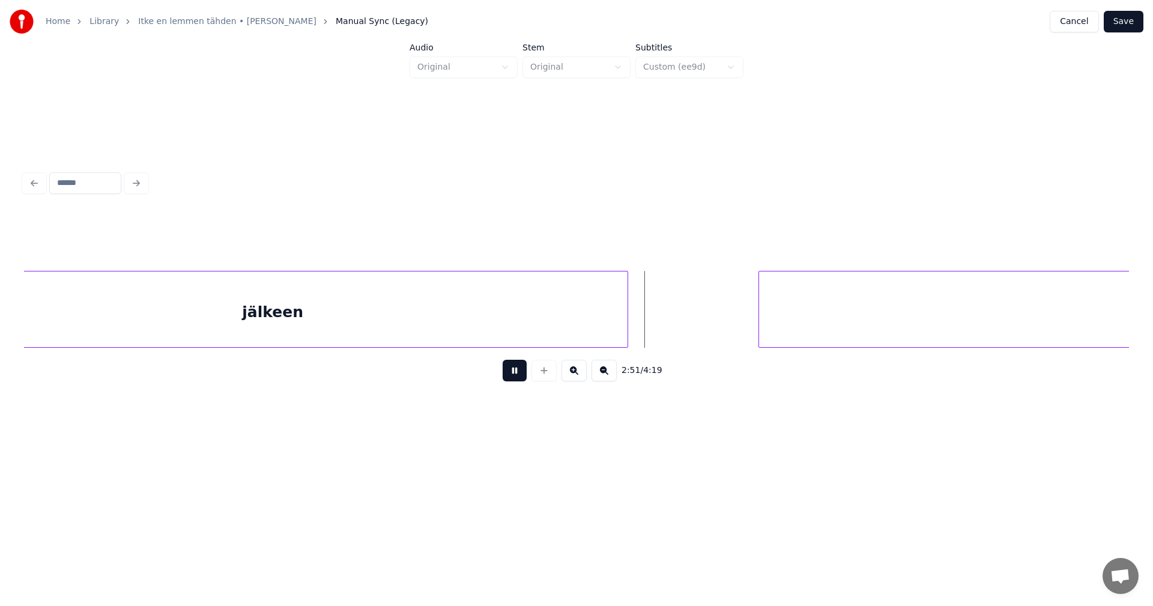
click at [523, 378] on button at bounding box center [515, 371] width 24 height 22
click at [531, 331] on div "jälkeen" at bounding box center [272, 312] width 709 height 82
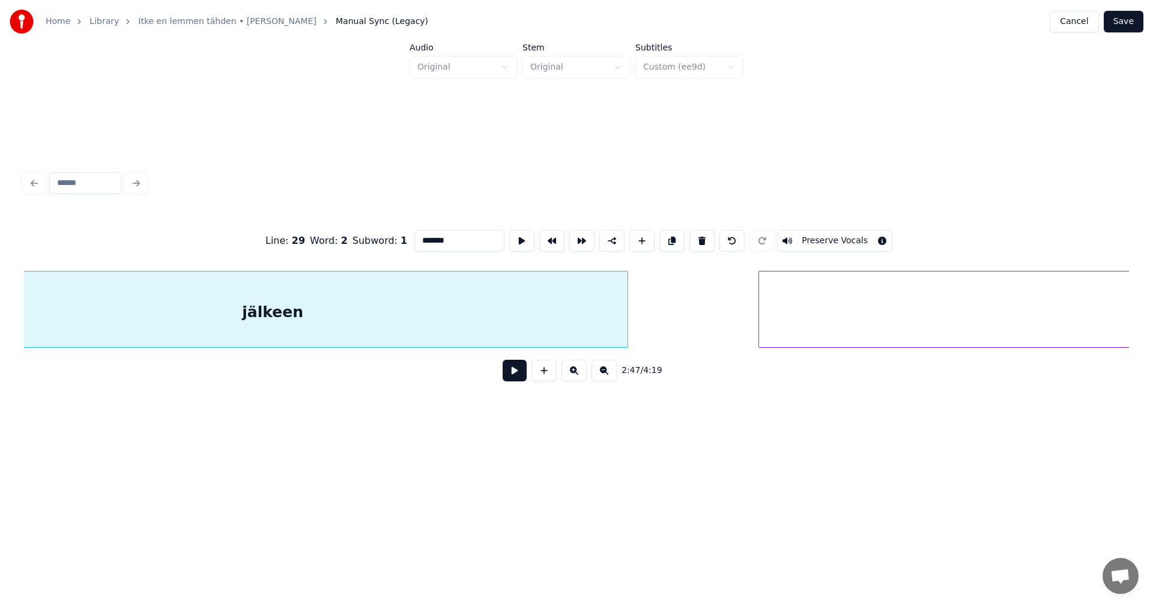
scroll to position [0, 35299]
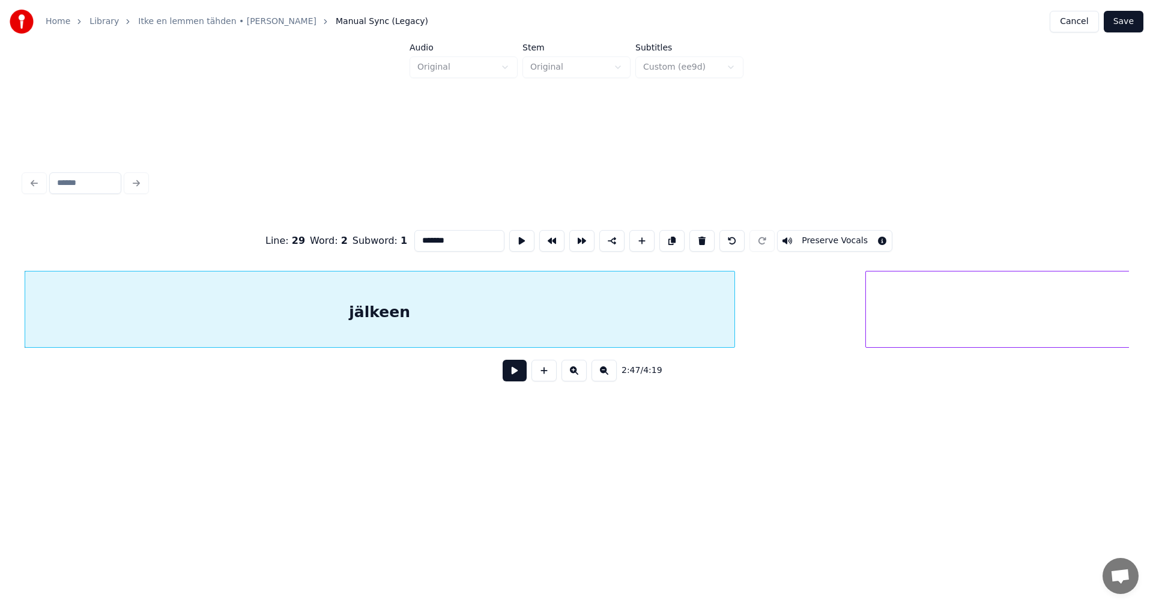
click at [453, 243] on input "*******" at bounding box center [459, 241] width 90 height 22
click at [691, 336] on div "jälkeen..." at bounding box center [379, 312] width 709 height 82
type input "**********"
click at [518, 377] on button at bounding box center [515, 371] width 24 height 22
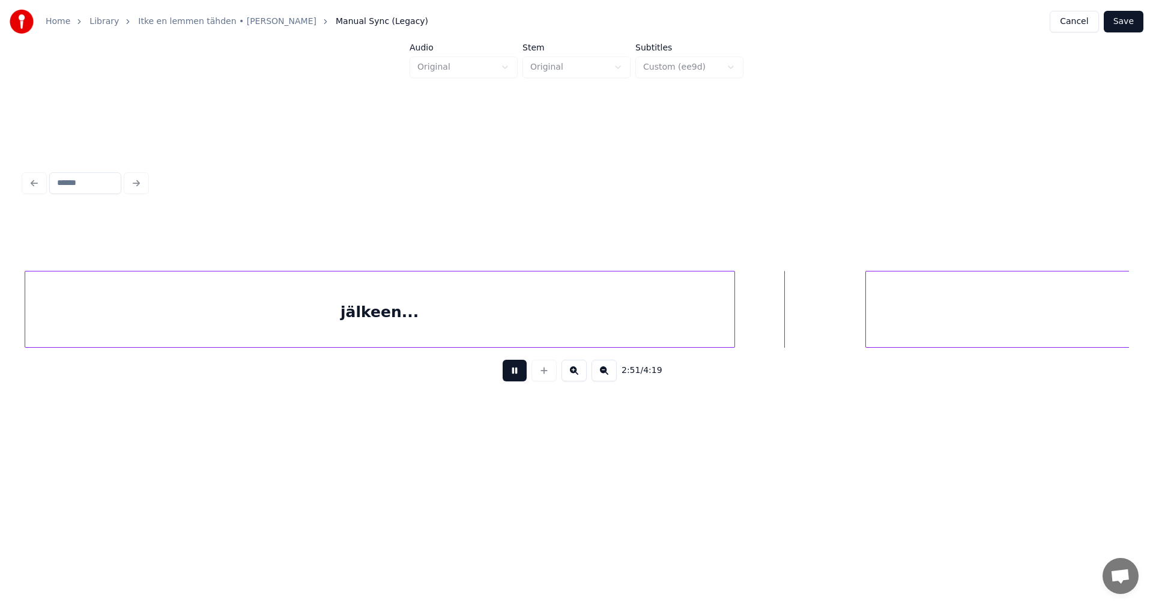
click at [518, 376] on button at bounding box center [515, 371] width 24 height 22
click at [791, 317] on div at bounding box center [790, 309] width 4 height 76
click at [895, 318] on div "tuon..." at bounding box center [887, 312] width 1725 height 82
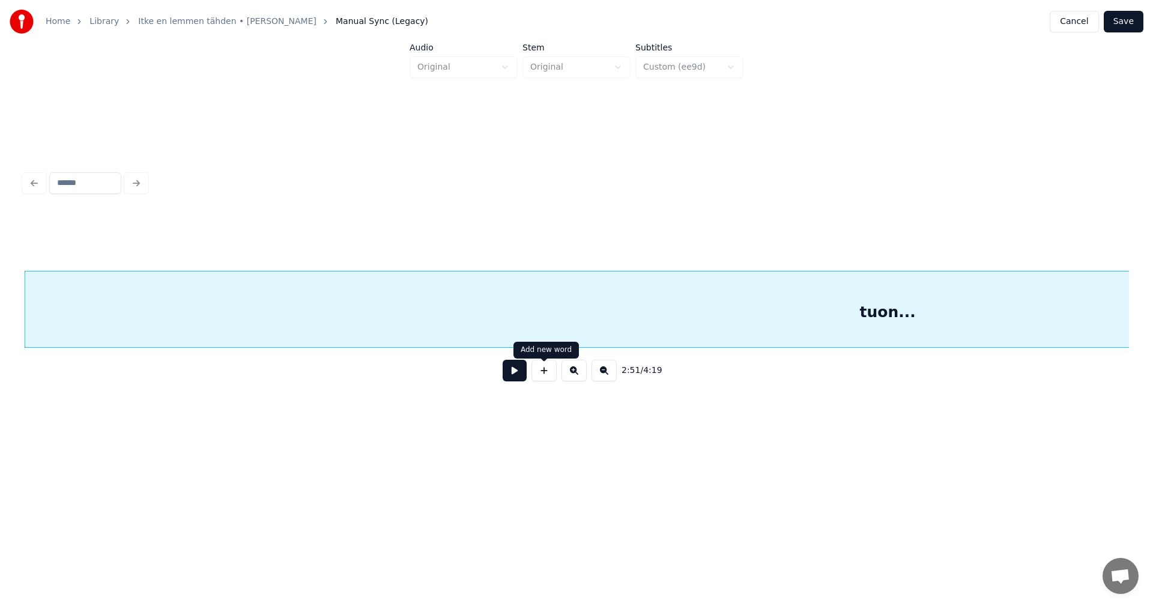
scroll to position [0, 35168]
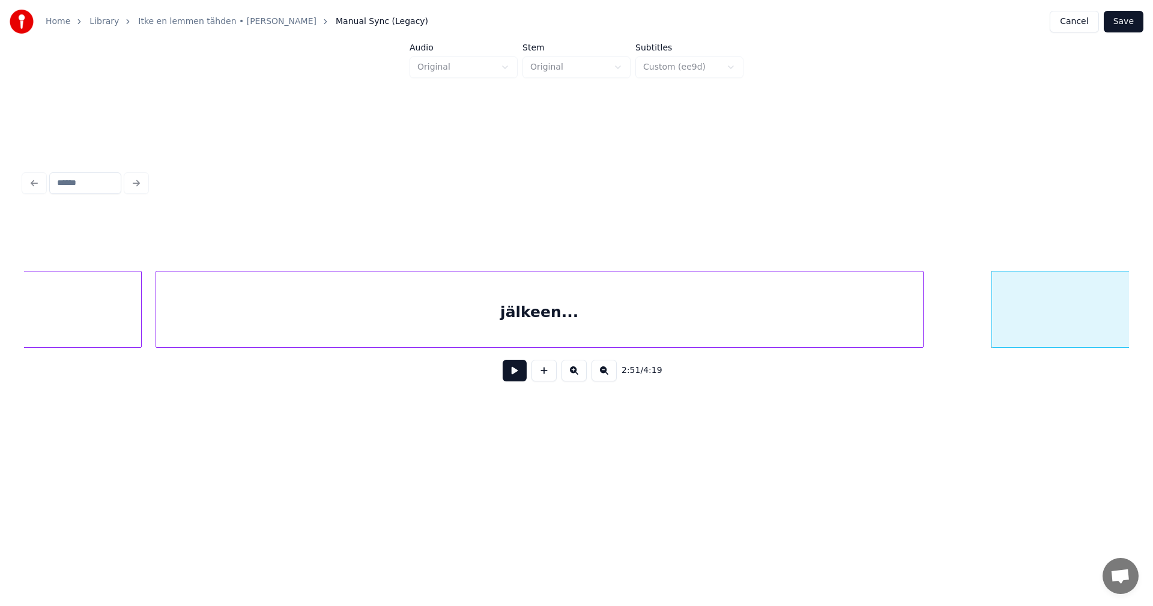
click at [510, 374] on button at bounding box center [515, 371] width 24 height 22
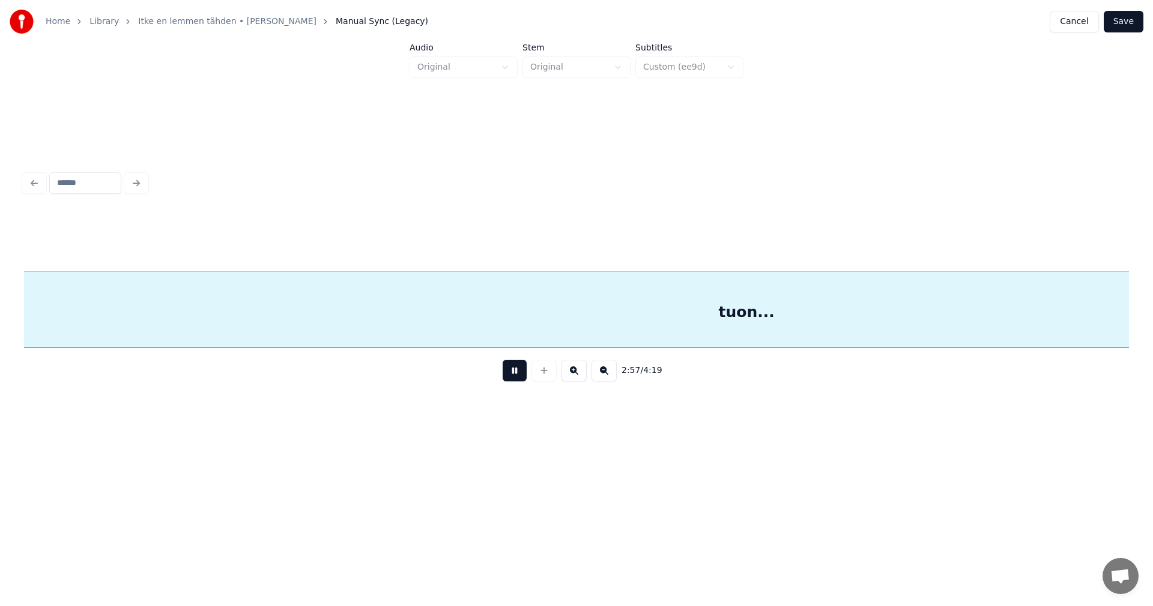
scroll to position [0, 37382]
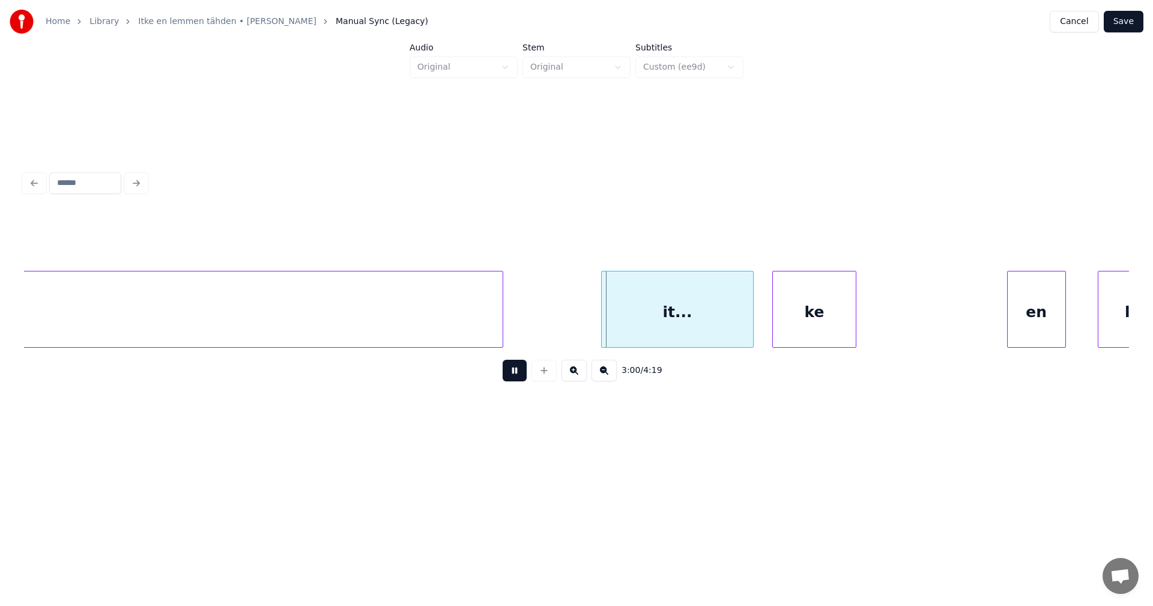
click at [510, 374] on button at bounding box center [515, 371] width 24 height 22
click at [515, 376] on button at bounding box center [515, 371] width 24 height 22
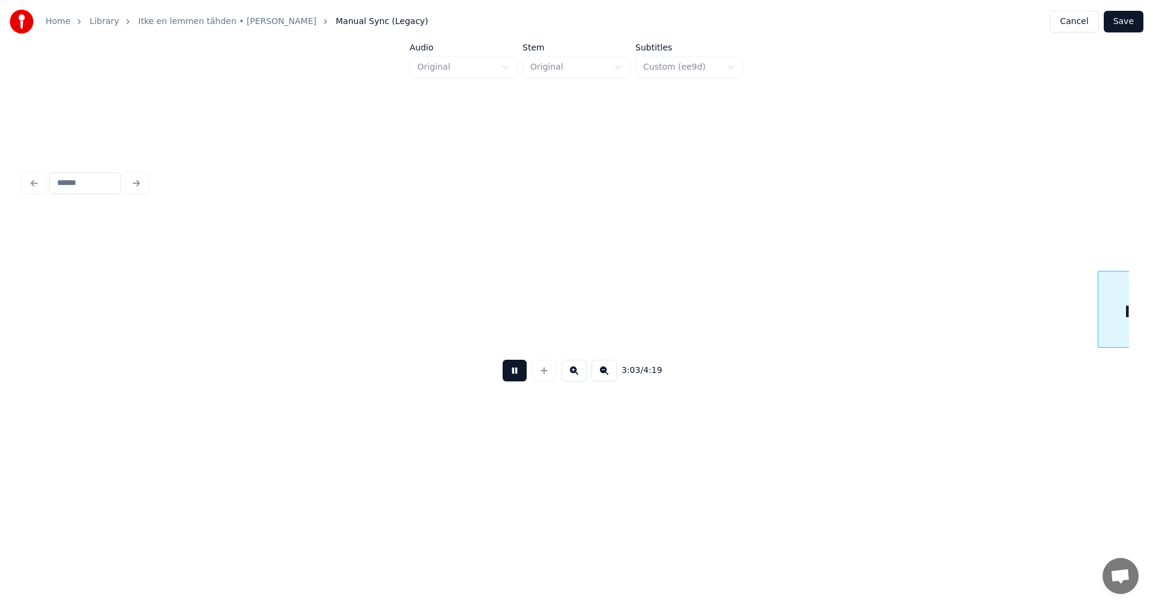
scroll to position [0, 38488]
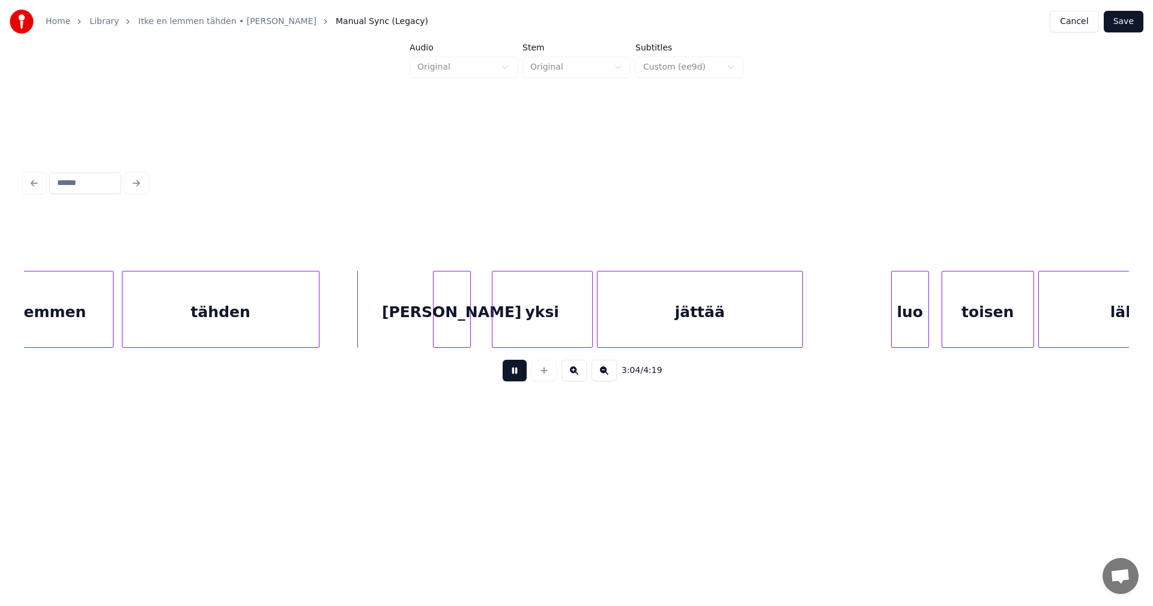
click at [515, 376] on button at bounding box center [515, 371] width 24 height 22
click at [455, 331] on div "[PERSON_NAME]" at bounding box center [443, 312] width 37 height 82
click at [503, 324] on div "yksi" at bounding box center [532, 312] width 100 height 82
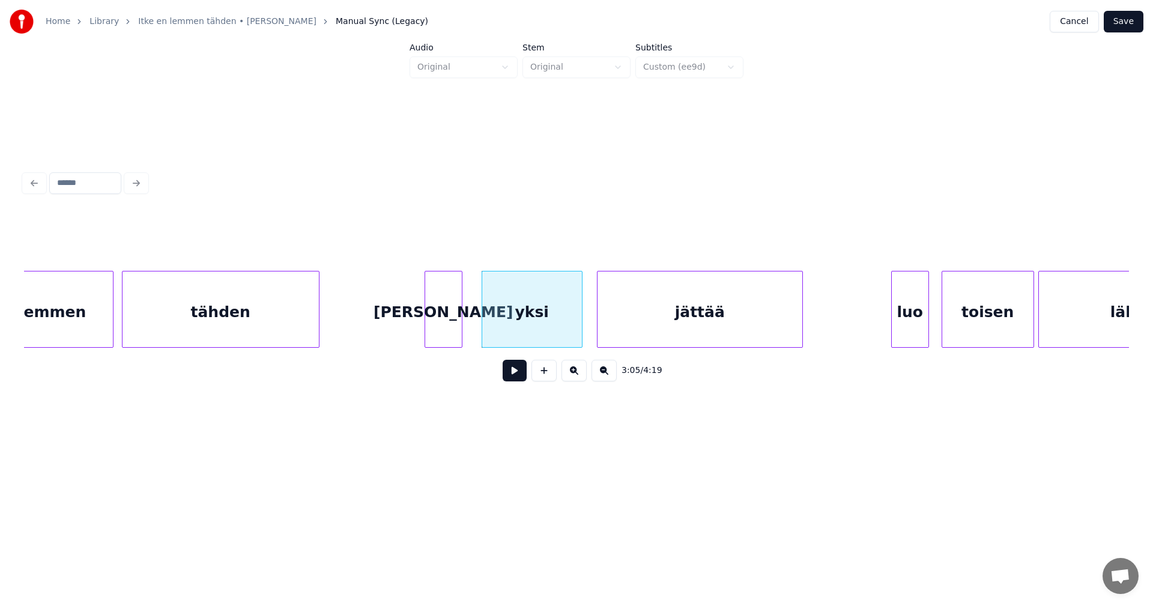
click at [512, 375] on button at bounding box center [515, 371] width 24 height 22
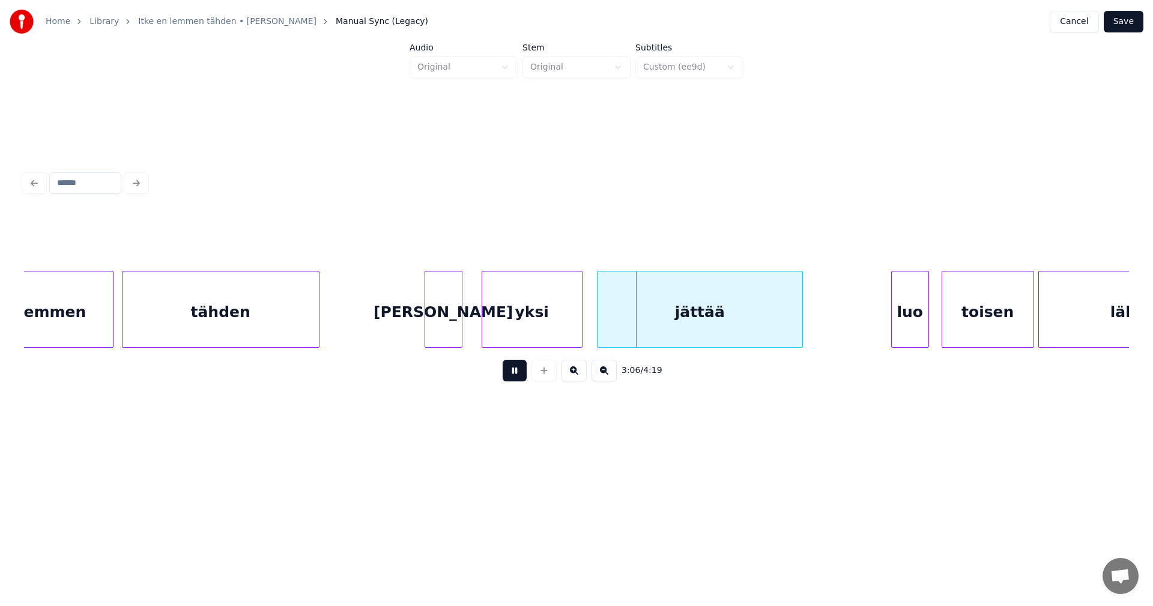
click at [511, 373] on button at bounding box center [515, 371] width 24 height 22
click at [520, 335] on div "yksi" at bounding box center [532, 312] width 100 height 82
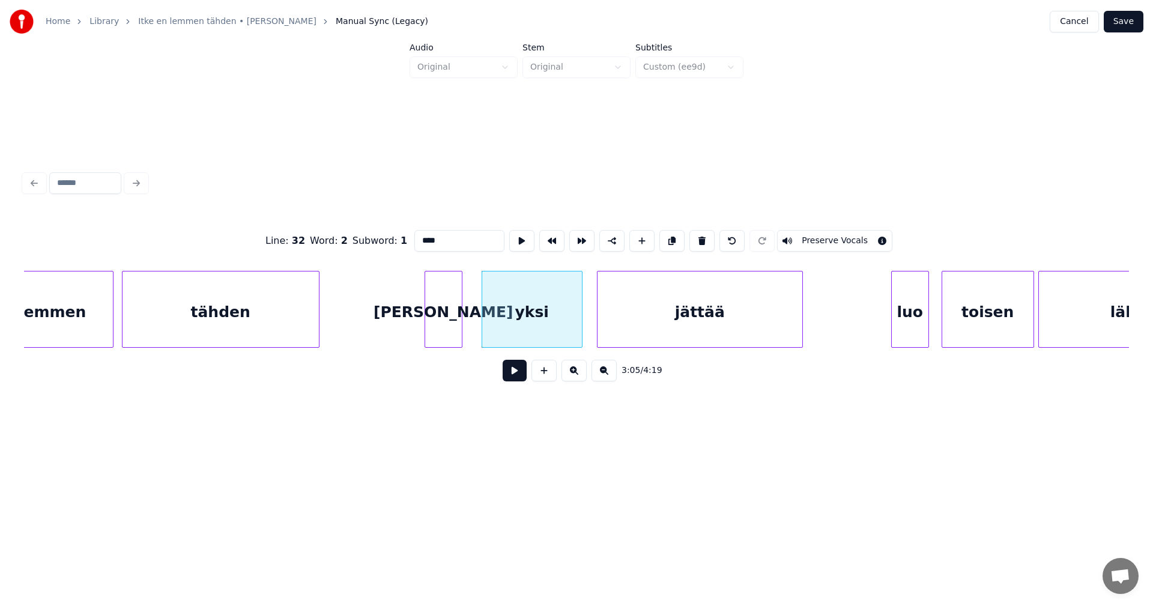
click at [513, 376] on button at bounding box center [515, 371] width 24 height 22
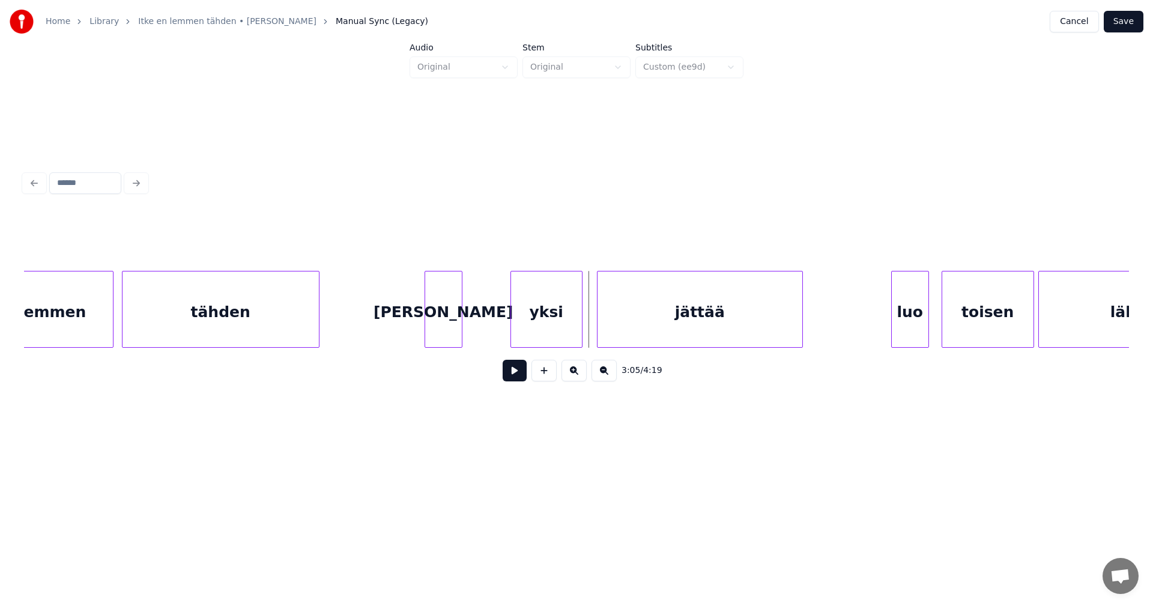
click at [513, 325] on div at bounding box center [513, 309] width 4 height 76
click at [449, 331] on div "[PERSON_NAME]" at bounding box center [443, 312] width 37 height 82
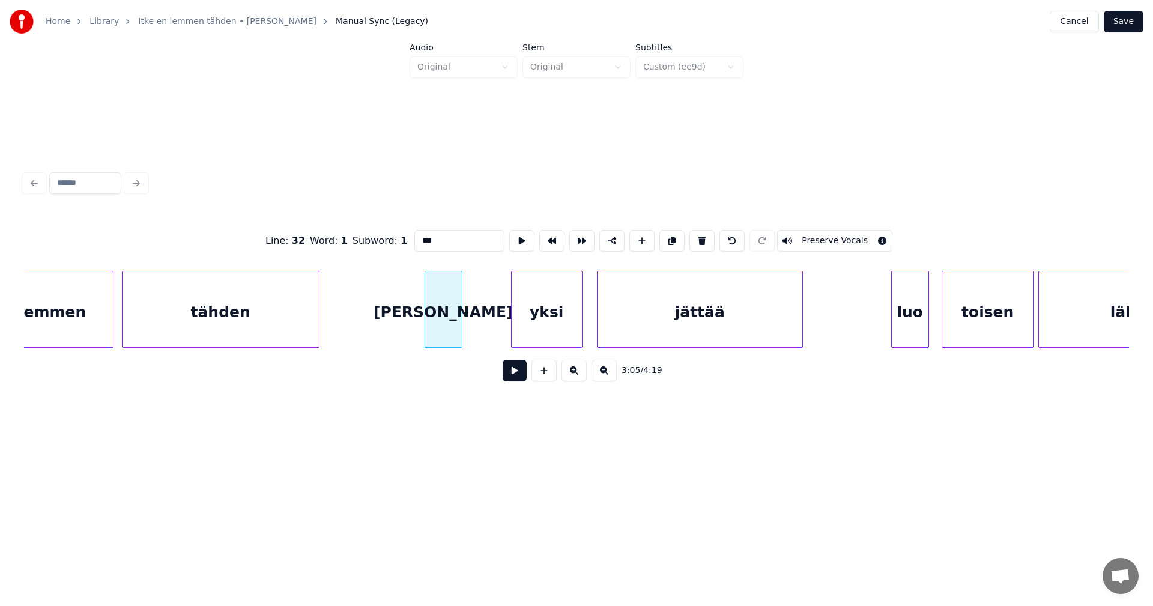
click at [513, 374] on button at bounding box center [515, 371] width 24 height 22
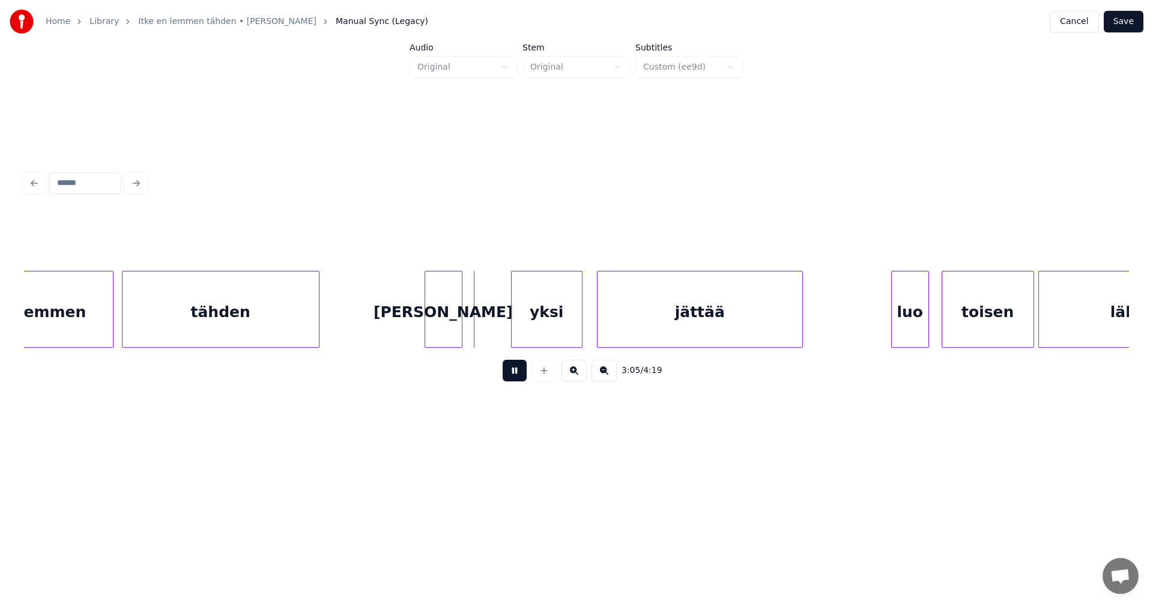
click at [513, 374] on button at bounding box center [515, 371] width 24 height 22
click at [497, 324] on div at bounding box center [499, 309] width 4 height 76
click at [472, 328] on div at bounding box center [474, 309] width 4 height 76
click at [469, 328] on div "[PERSON_NAME]" at bounding box center [450, 312] width 50 height 82
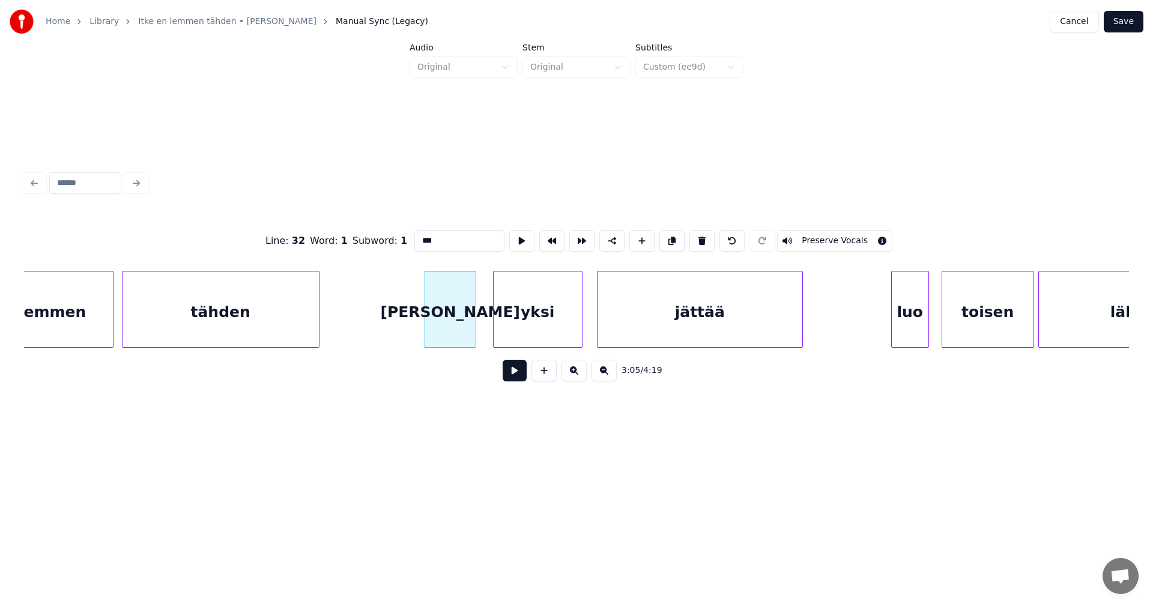
click at [511, 374] on button at bounding box center [515, 371] width 24 height 22
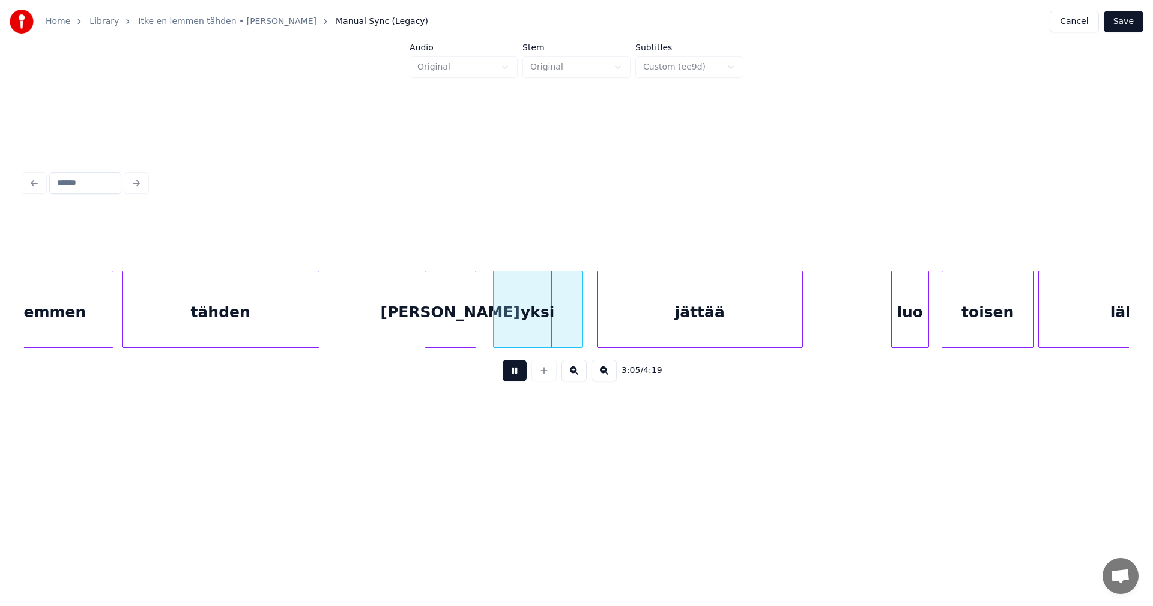
click at [511, 374] on button at bounding box center [515, 371] width 24 height 22
click at [539, 327] on div "yksi" at bounding box center [538, 312] width 88 height 82
click at [516, 370] on button at bounding box center [515, 371] width 24 height 22
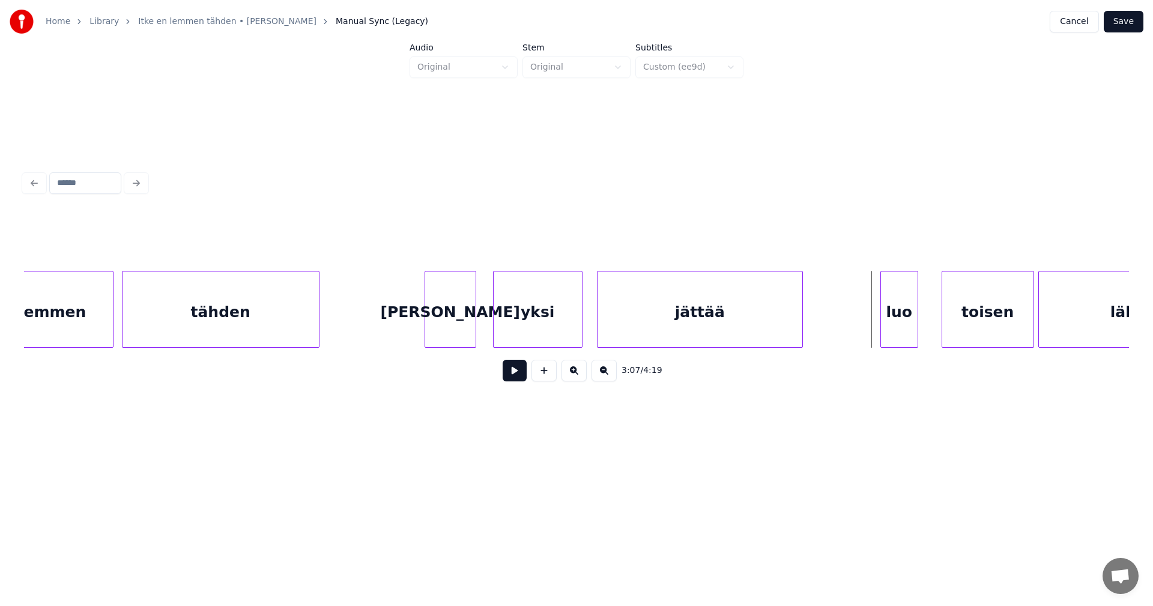
click at [893, 328] on div "luo" at bounding box center [899, 312] width 37 height 82
click at [920, 323] on div at bounding box center [920, 309] width 4 height 76
click at [963, 322] on div "toisen" at bounding box center [983, 312] width 91 height 82
click at [893, 328] on div "luo" at bounding box center [901, 312] width 41 height 82
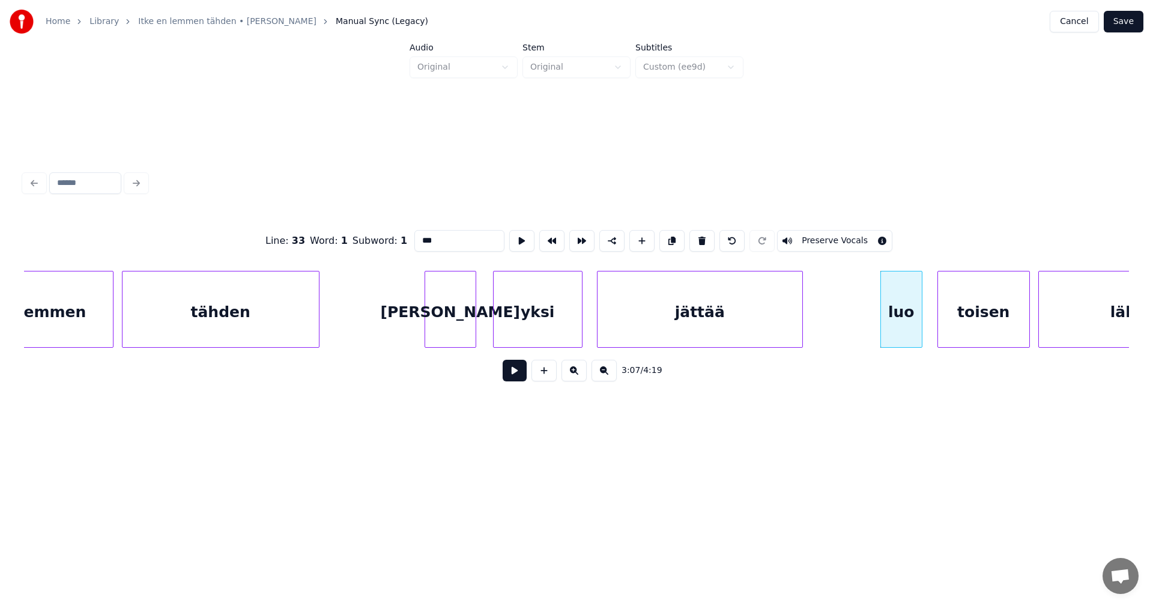
click at [518, 381] on button at bounding box center [515, 371] width 24 height 22
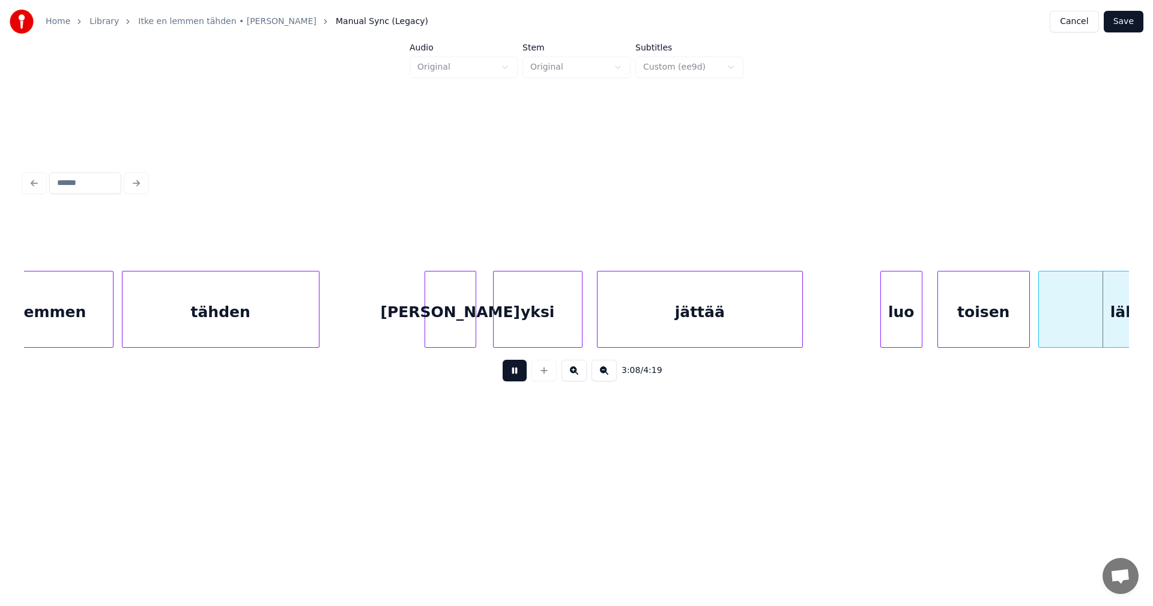
scroll to position [0, 39594]
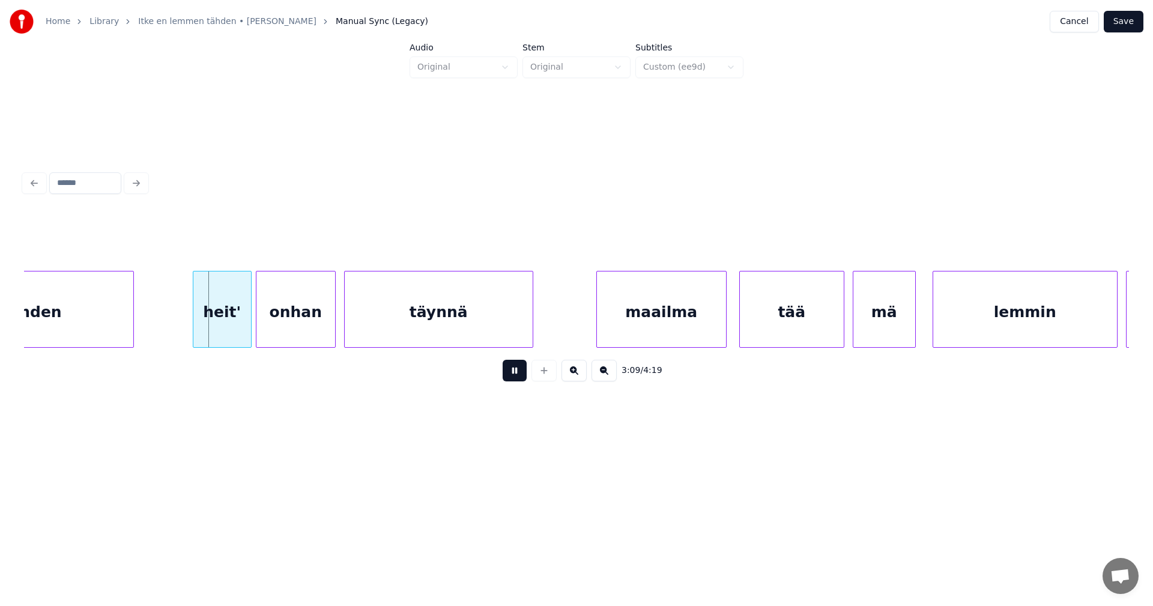
click at [518, 381] on button at bounding box center [515, 371] width 24 height 22
click at [229, 331] on div "heit'" at bounding box center [218, 312] width 58 height 82
click at [237, 329] on div at bounding box center [237, 309] width 4 height 76
click at [271, 325] on div "onhan" at bounding box center [295, 312] width 79 height 82
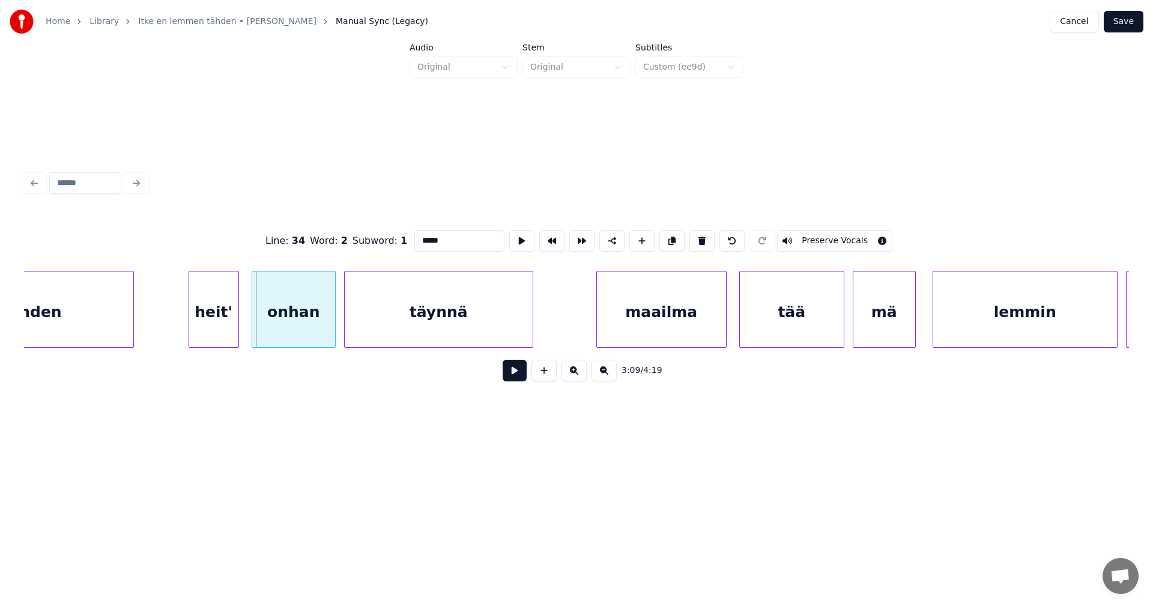
click at [252, 327] on div at bounding box center [254, 309] width 4 height 76
click at [231, 330] on div "heit'" at bounding box center [213, 312] width 49 height 82
type input "*****"
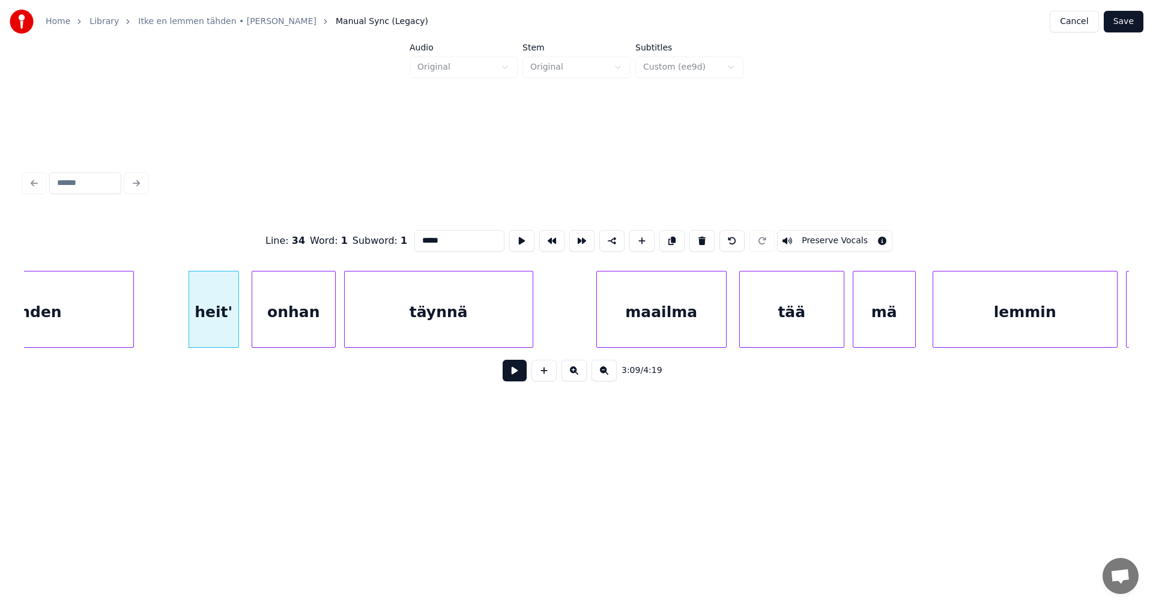
click at [516, 379] on button at bounding box center [515, 371] width 24 height 22
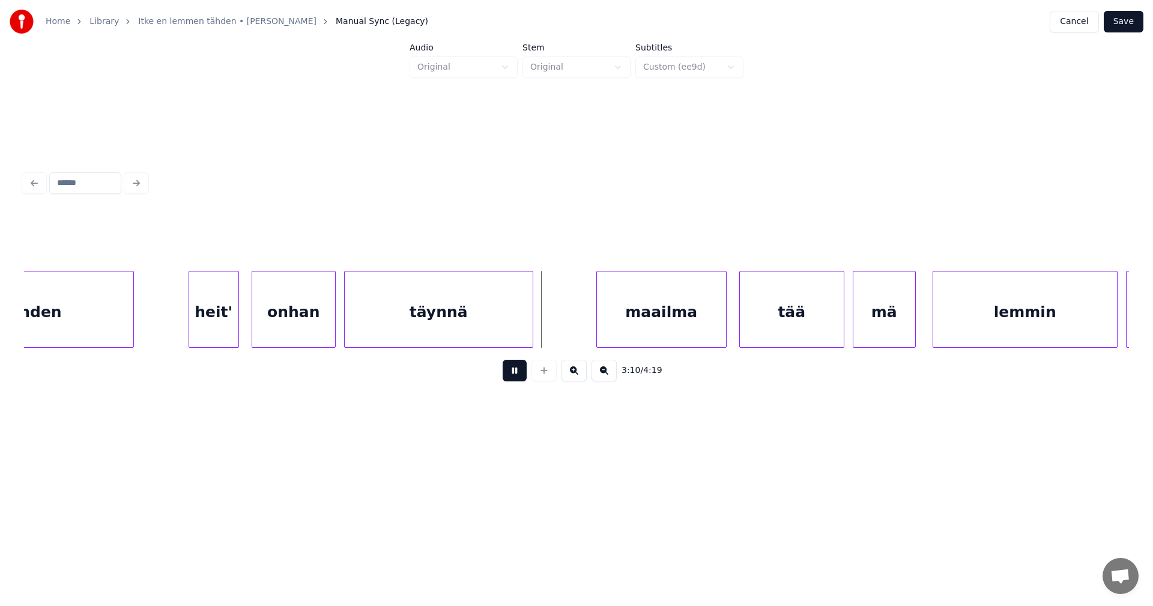
click at [510, 377] on button at bounding box center [515, 371] width 24 height 22
click at [615, 330] on div "maailma" at bounding box center [645, 312] width 129 height 82
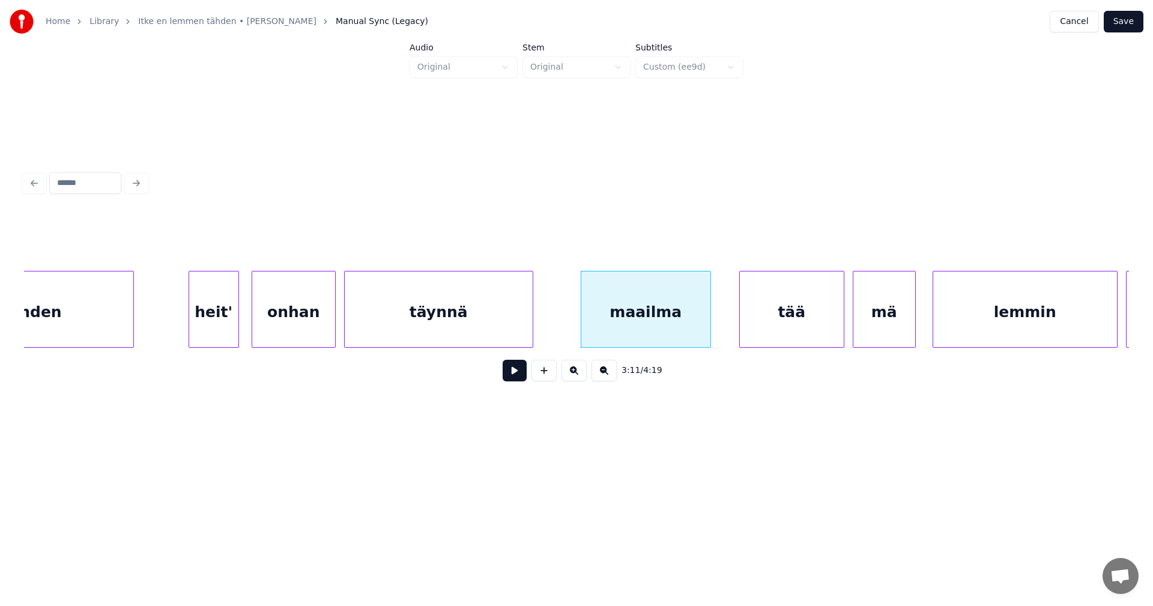
click at [512, 372] on button at bounding box center [515, 371] width 24 height 22
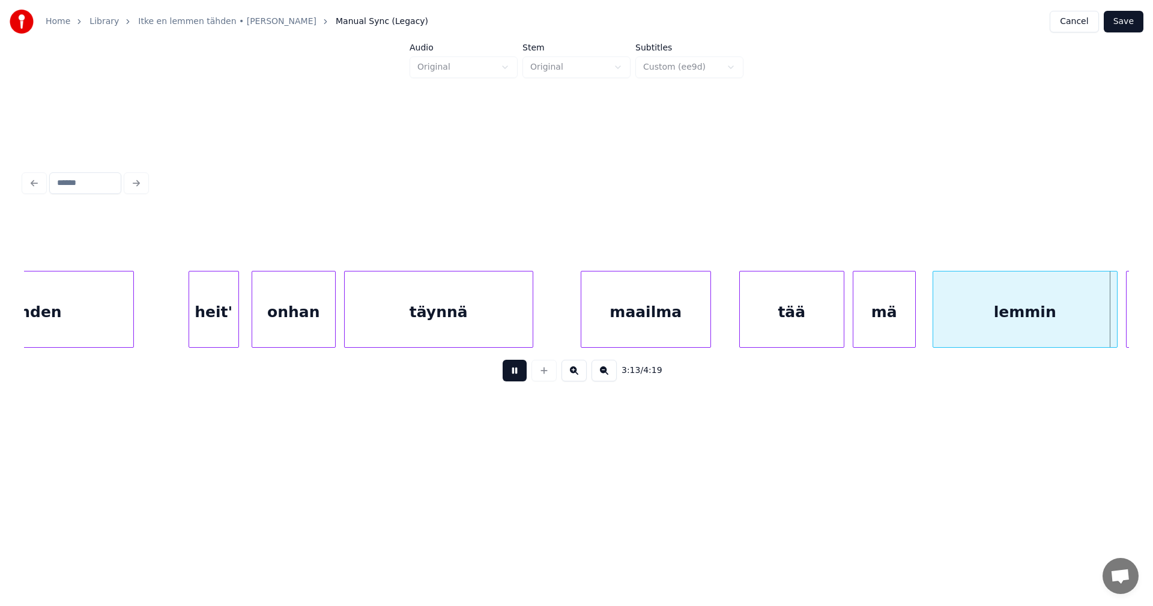
scroll to position [0, 40700]
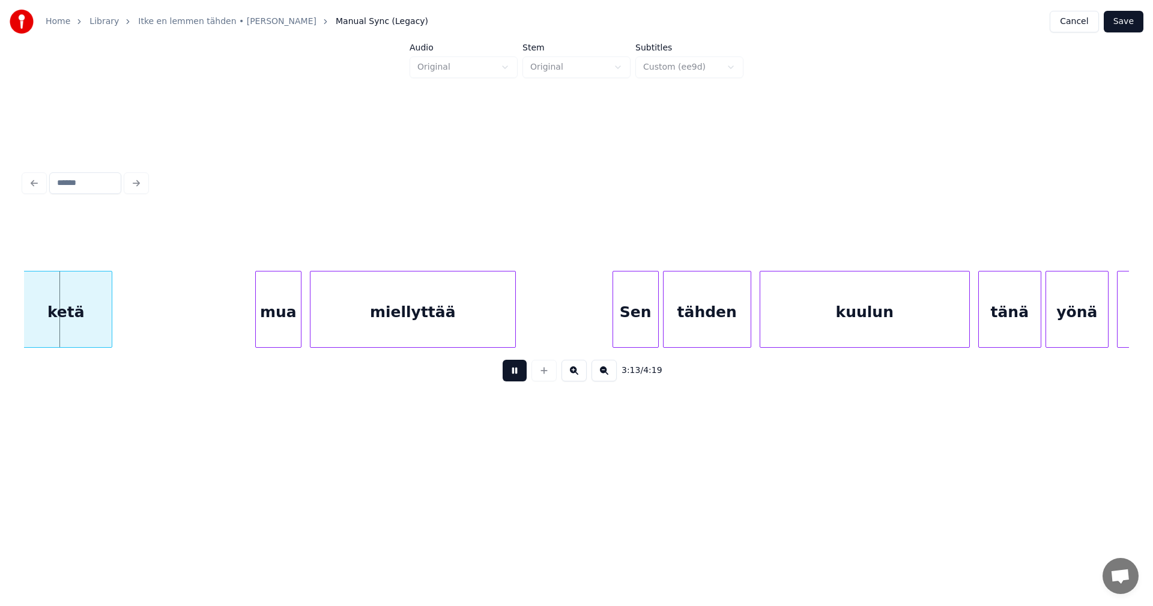
click at [512, 372] on button at bounding box center [515, 371] width 24 height 22
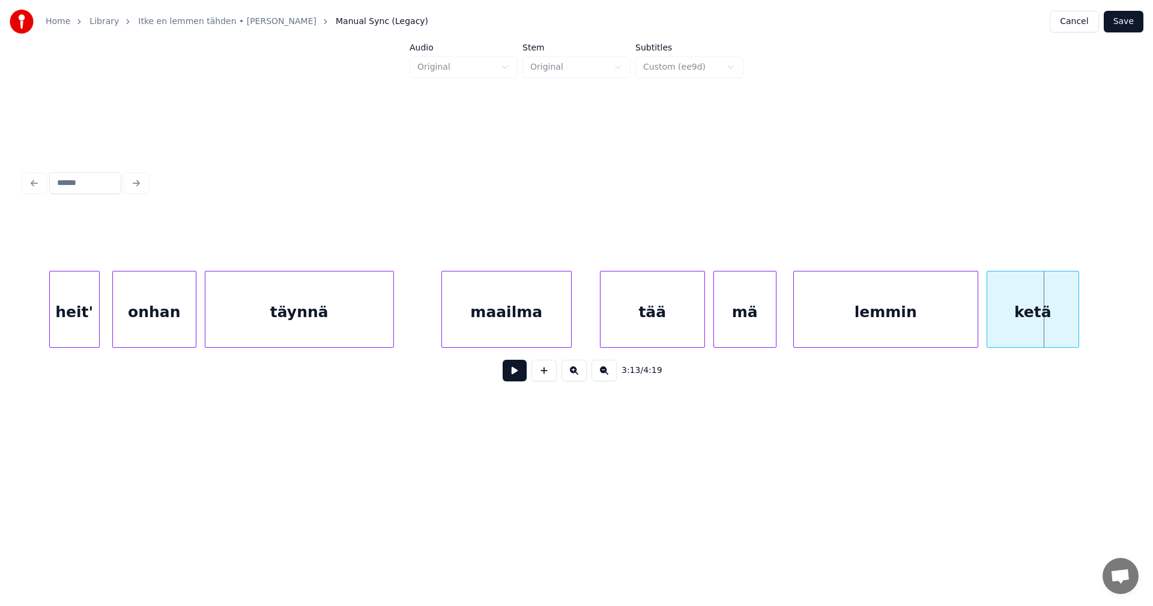
click at [626, 325] on div "tää" at bounding box center [652, 312] width 104 height 82
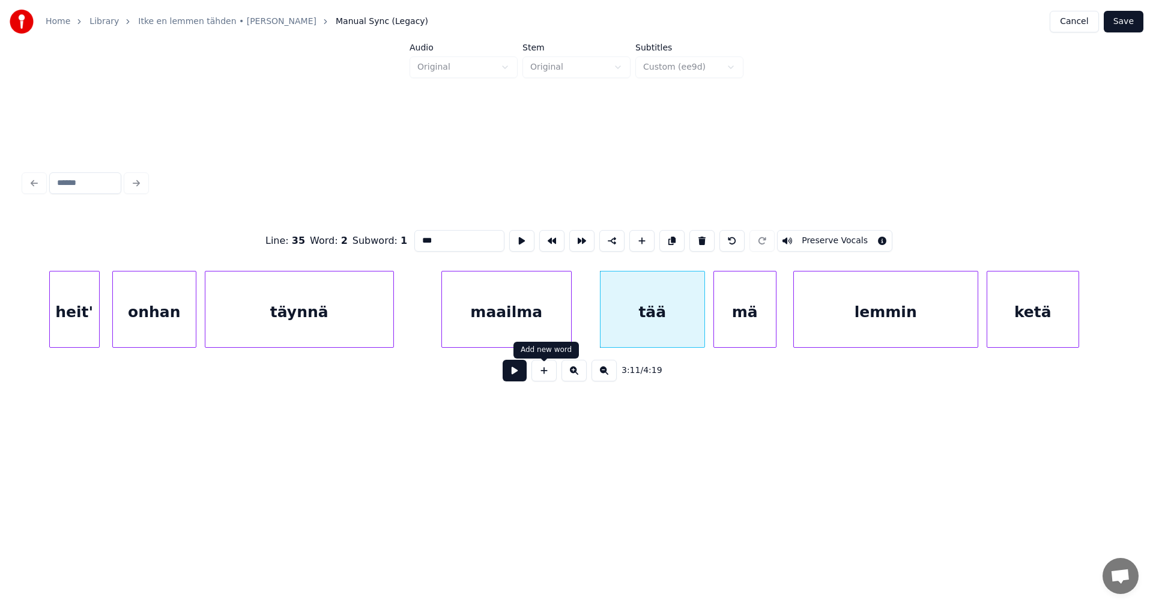
click at [523, 374] on button at bounding box center [515, 371] width 24 height 22
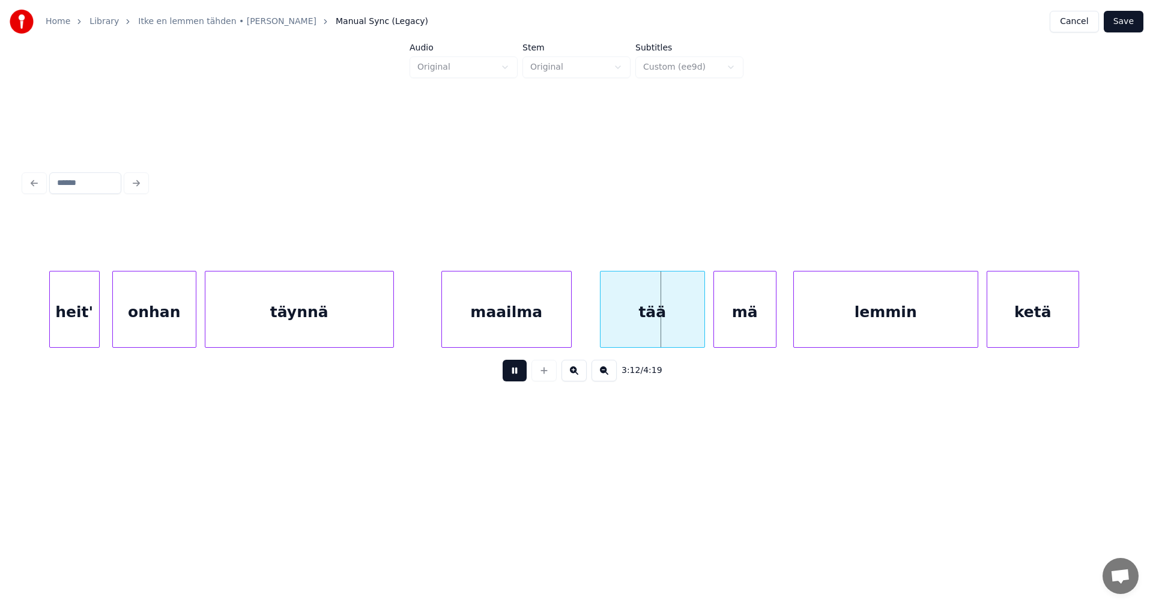
click at [523, 374] on button at bounding box center [515, 371] width 24 height 22
click at [692, 331] on div at bounding box center [694, 309] width 4 height 76
click at [506, 381] on button at bounding box center [515, 371] width 24 height 22
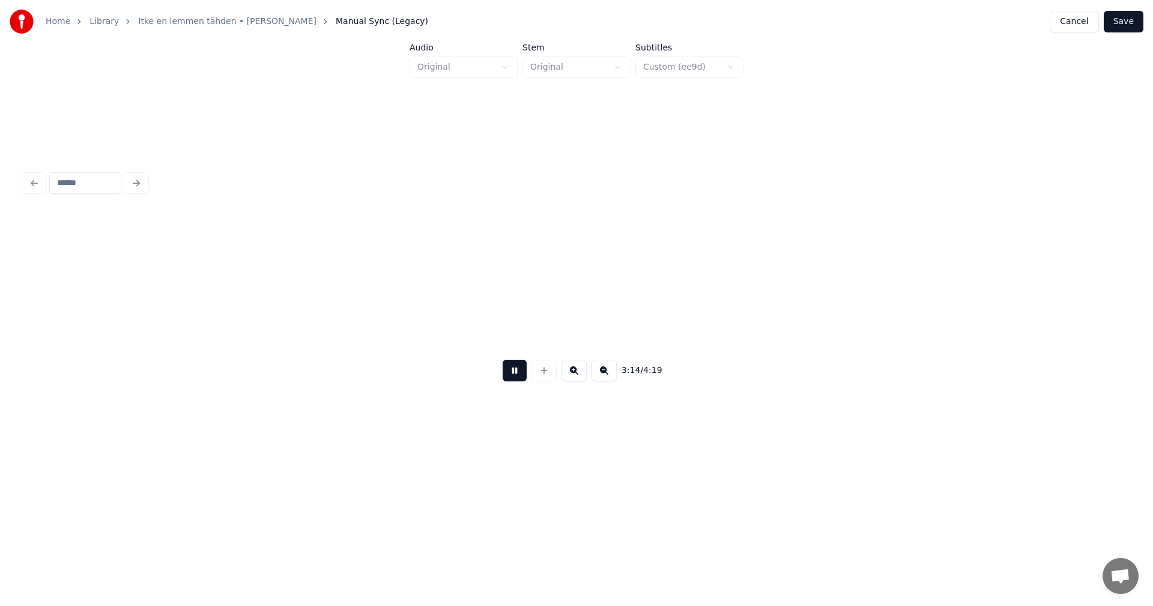
scroll to position [0, 40840]
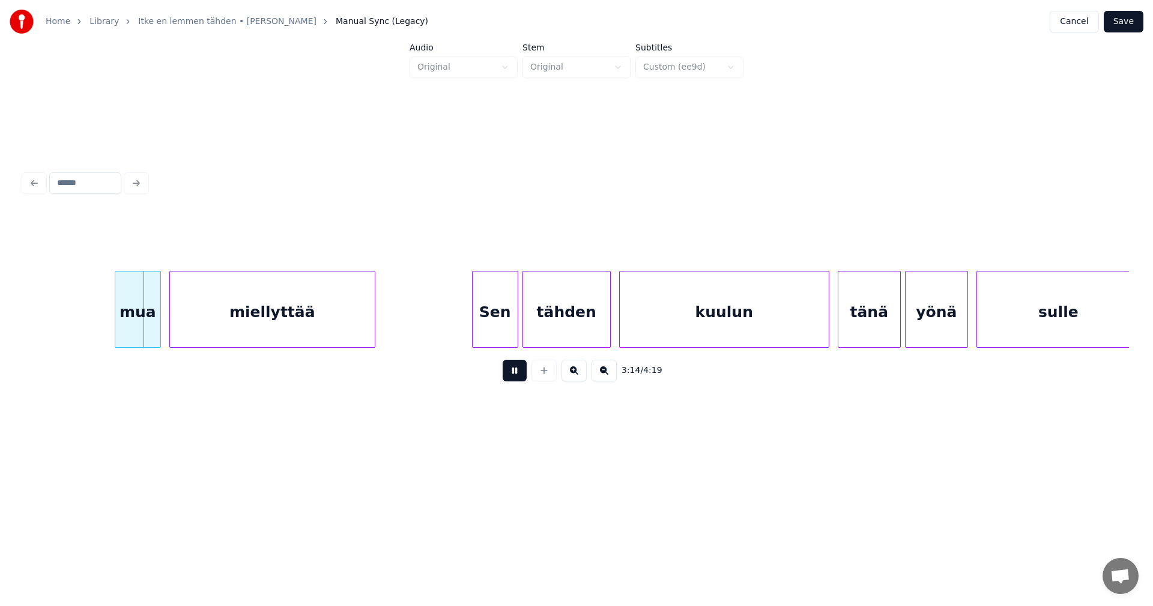
drag, startPoint x: 512, startPoint y: 380, endPoint x: 230, endPoint y: 384, distance: 281.6
click at [504, 380] on button at bounding box center [515, 371] width 24 height 22
click at [144, 330] on div "mua" at bounding box center [131, 312] width 45 height 82
click at [102, 327] on div at bounding box center [104, 309] width 4 height 76
click at [518, 376] on button at bounding box center [515, 371] width 24 height 22
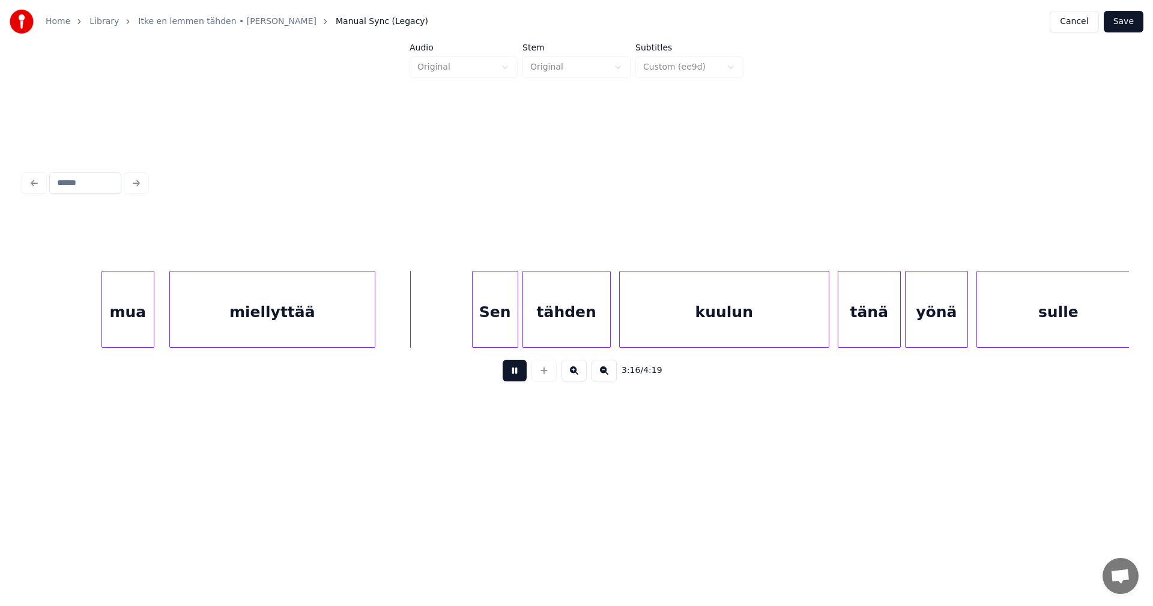
click at [516, 376] on button at bounding box center [515, 371] width 24 height 22
click at [494, 333] on div "Sen" at bounding box center [490, 312] width 45 height 82
click at [463, 329] on div at bounding box center [465, 309] width 4 height 76
click at [509, 376] on button at bounding box center [515, 371] width 24 height 22
drag, startPoint x: 509, startPoint y: 376, endPoint x: 548, endPoint y: 342, distance: 51.9
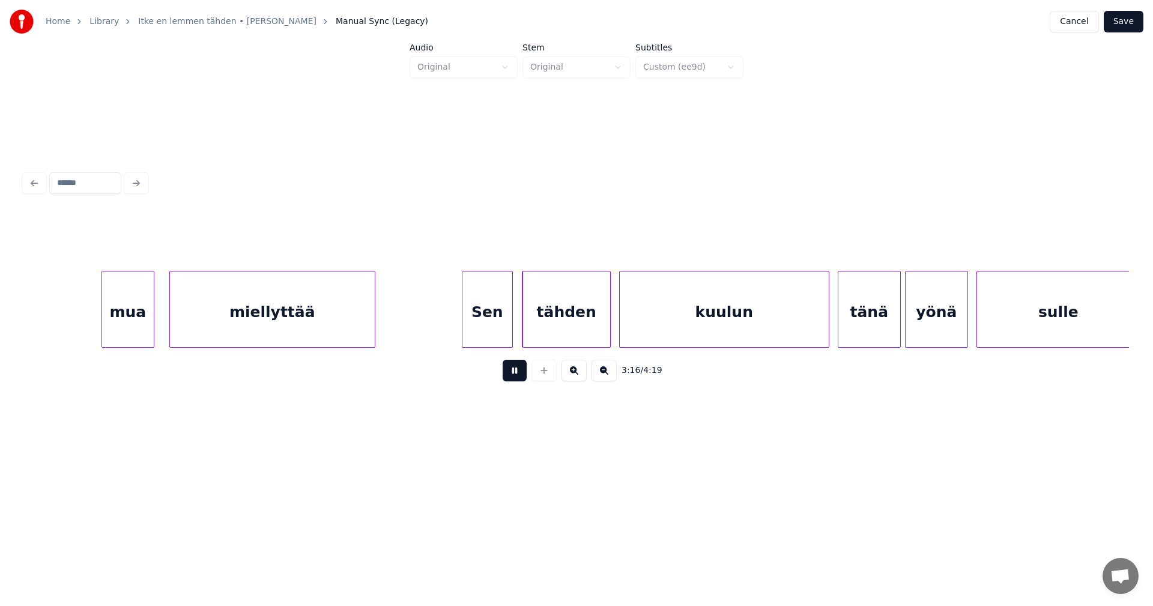
click at [510, 375] on button at bounding box center [515, 371] width 24 height 22
click at [554, 336] on div "tähden" at bounding box center [561, 312] width 87 height 82
click at [497, 336] on div "Sen" at bounding box center [487, 312] width 50 height 82
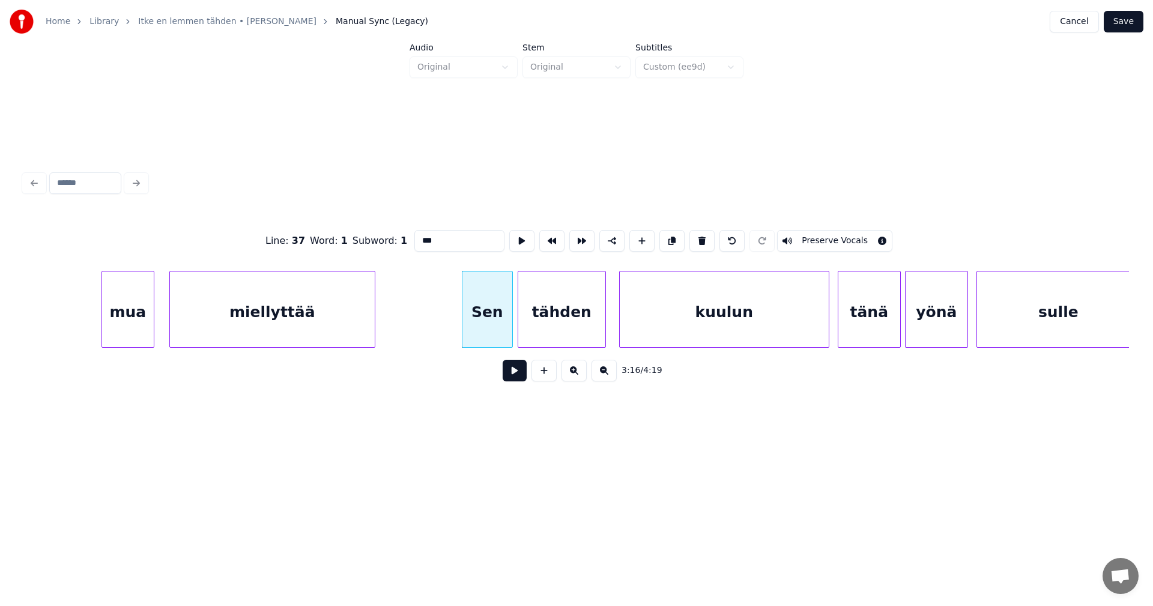
click at [512, 373] on button at bounding box center [515, 371] width 24 height 22
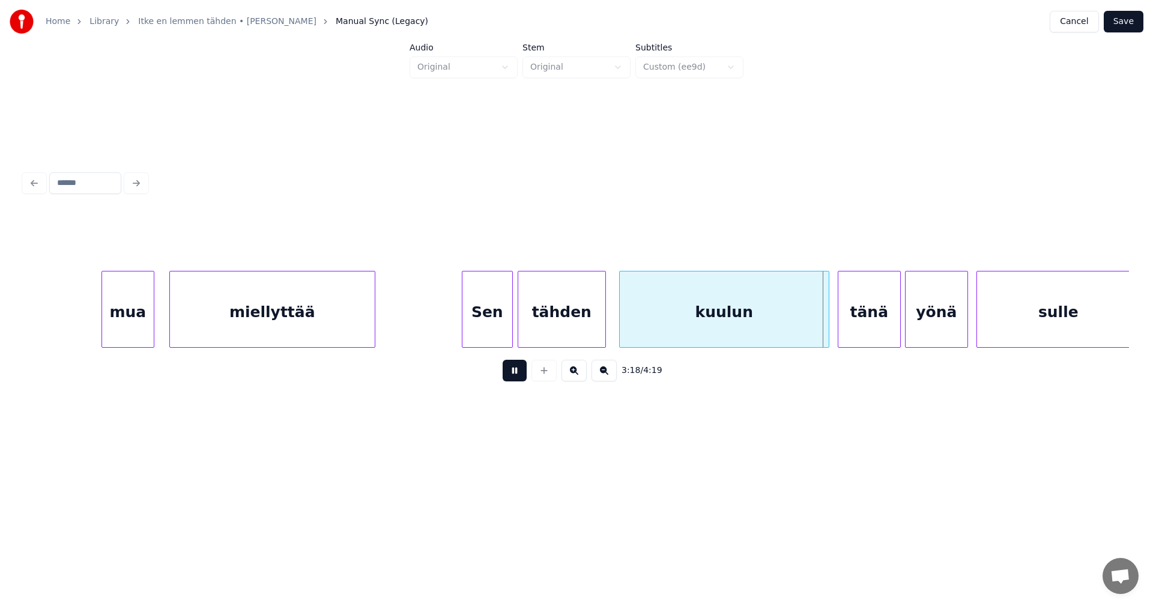
drag, startPoint x: 512, startPoint y: 373, endPoint x: 717, endPoint y: 349, distance: 206.7
click at [513, 373] on button at bounding box center [515, 371] width 24 height 22
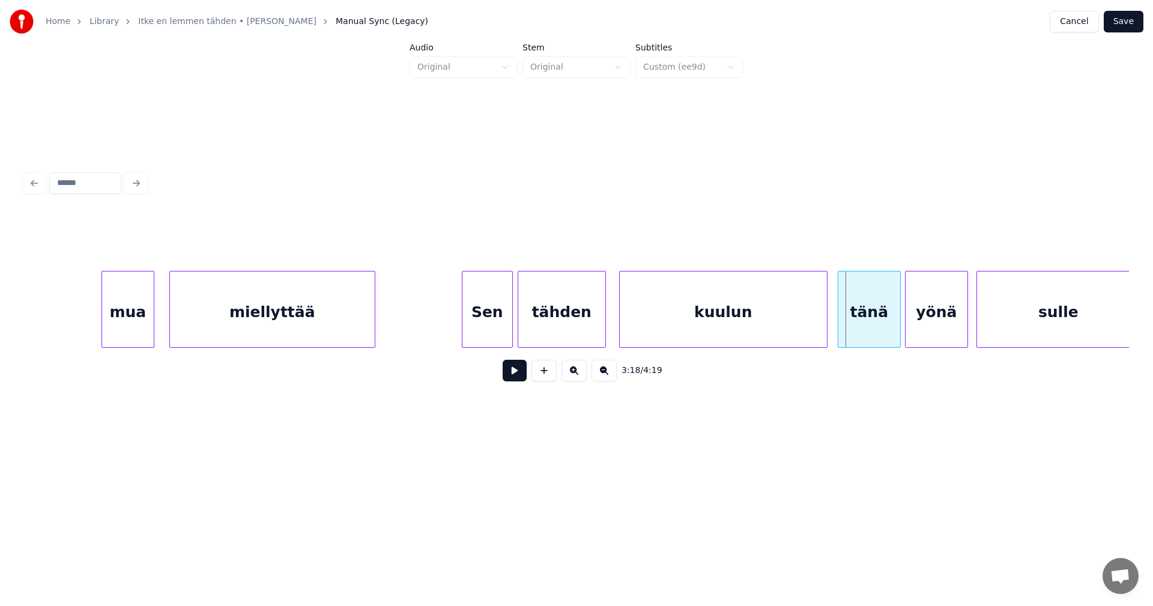
click at [823, 334] on div at bounding box center [825, 309] width 4 height 76
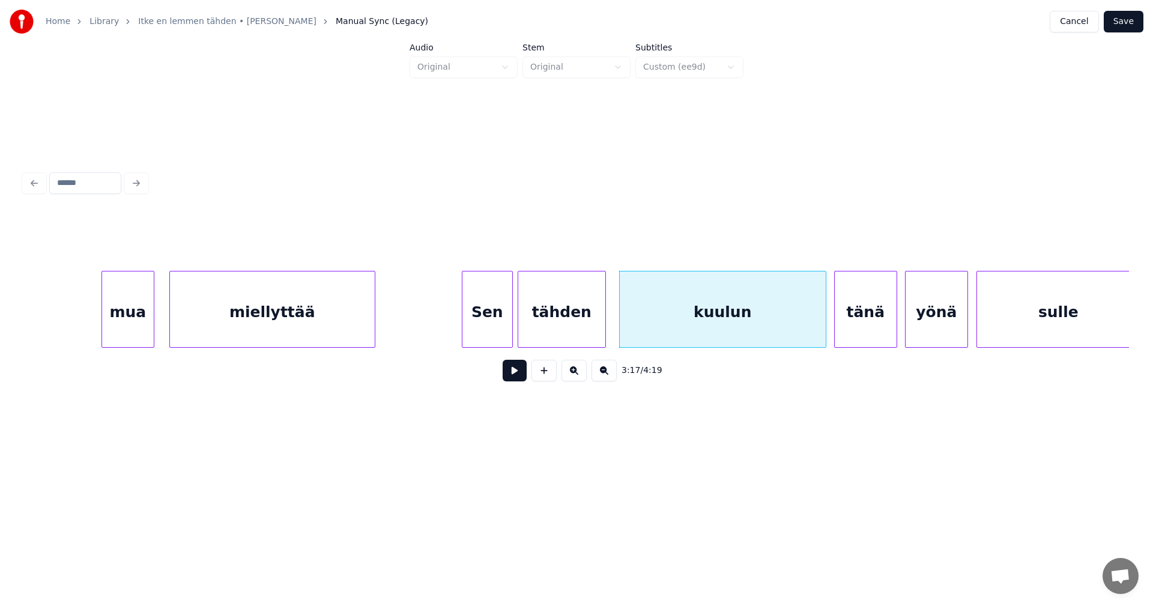
click at [872, 327] on div "tänä" at bounding box center [866, 312] width 62 height 82
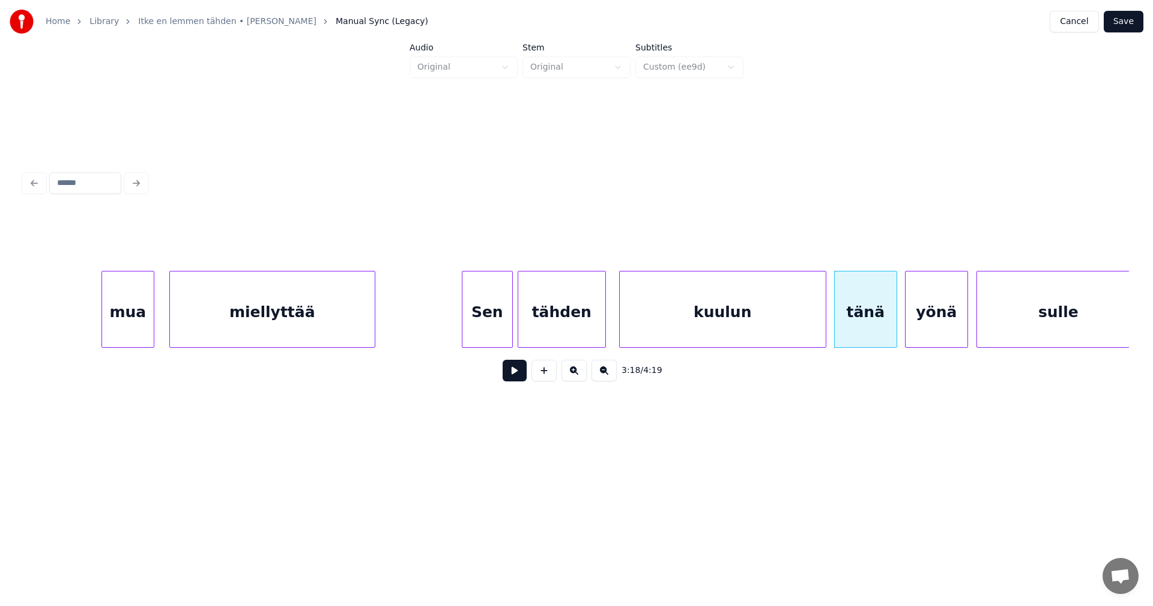
click at [518, 375] on button at bounding box center [515, 371] width 24 height 22
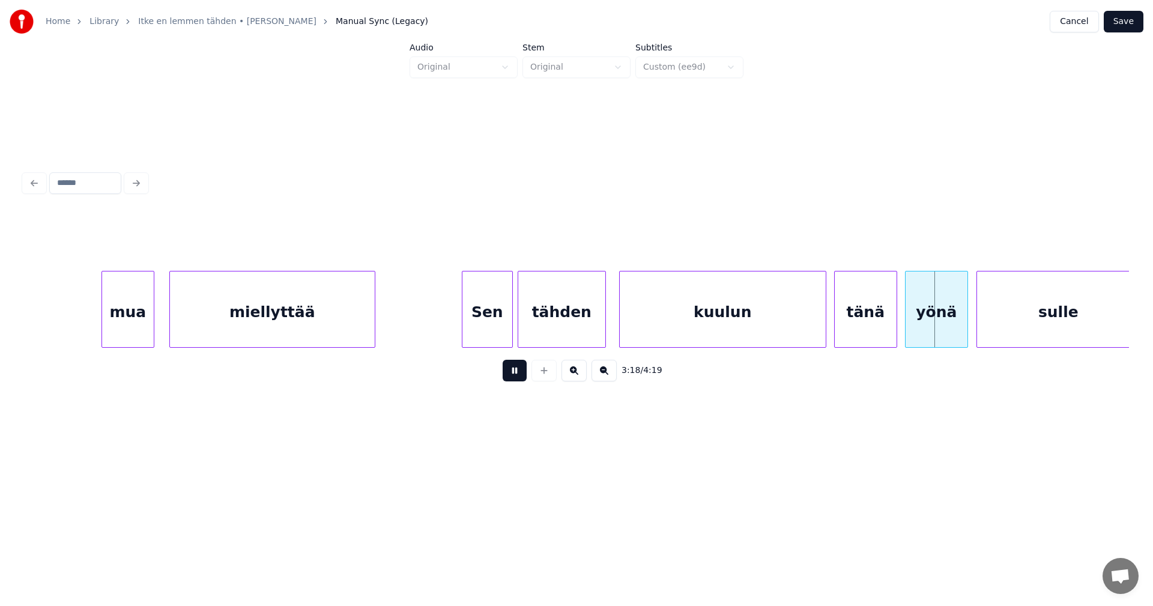
drag, startPoint x: 518, startPoint y: 375, endPoint x: 650, endPoint y: 331, distance: 139.2
click at [521, 374] on button at bounding box center [515, 371] width 24 height 22
click at [870, 303] on div "tänä" at bounding box center [866, 312] width 62 height 82
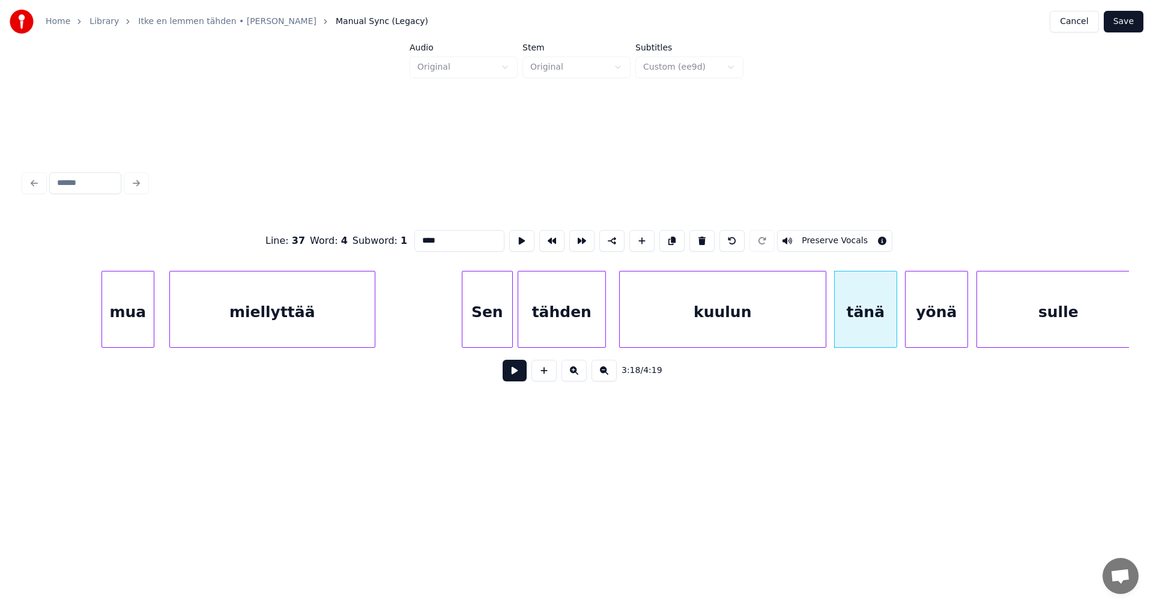
click at [442, 239] on input "****" at bounding box center [459, 241] width 90 height 22
click at [759, 330] on div "kuulun" at bounding box center [723, 312] width 206 height 82
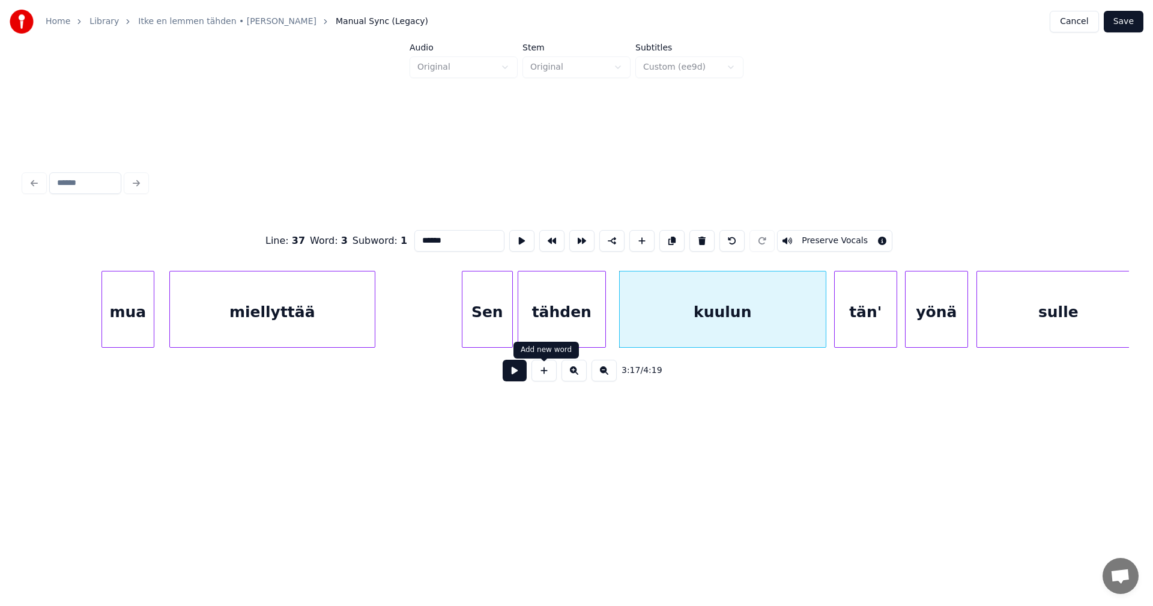
type input "******"
click at [519, 377] on button at bounding box center [515, 371] width 24 height 22
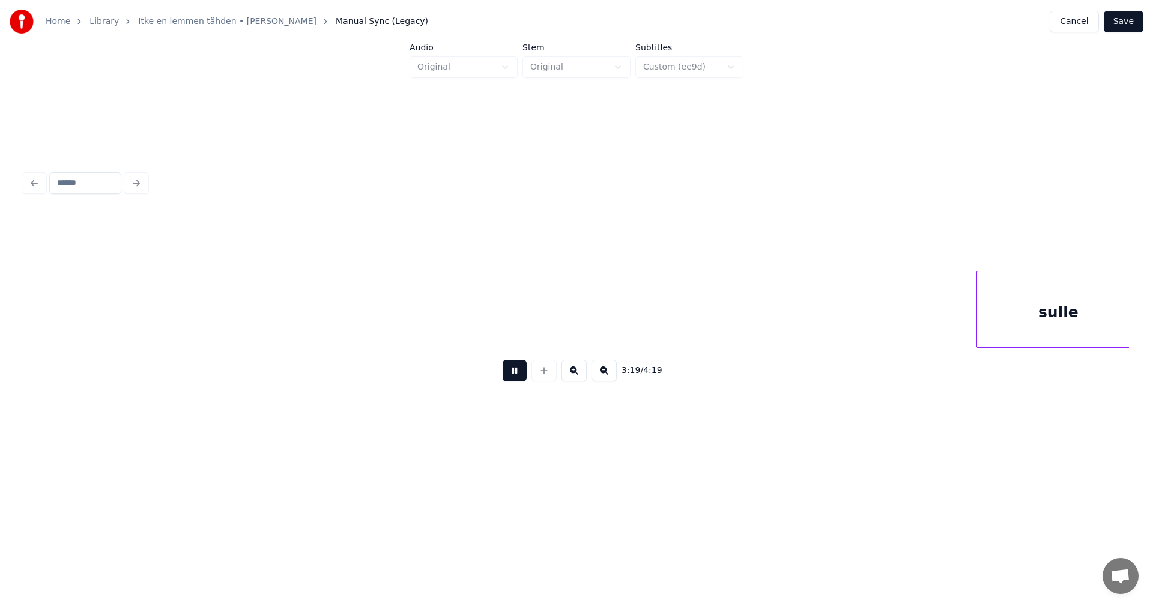
scroll to position [0, 41948]
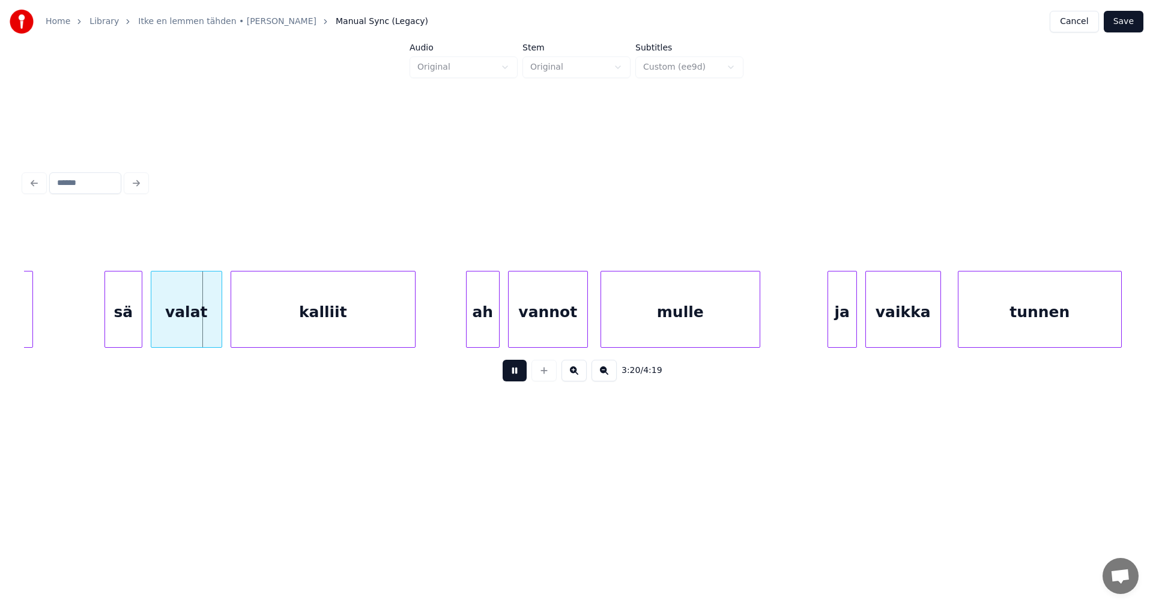
drag, startPoint x: 516, startPoint y: 373, endPoint x: 157, endPoint y: 350, distance: 359.8
click at [514, 373] on button at bounding box center [515, 371] width 24 height 22
click at [110, 318] on div "sä" at bounding box center [114, 312] width 37 height 82
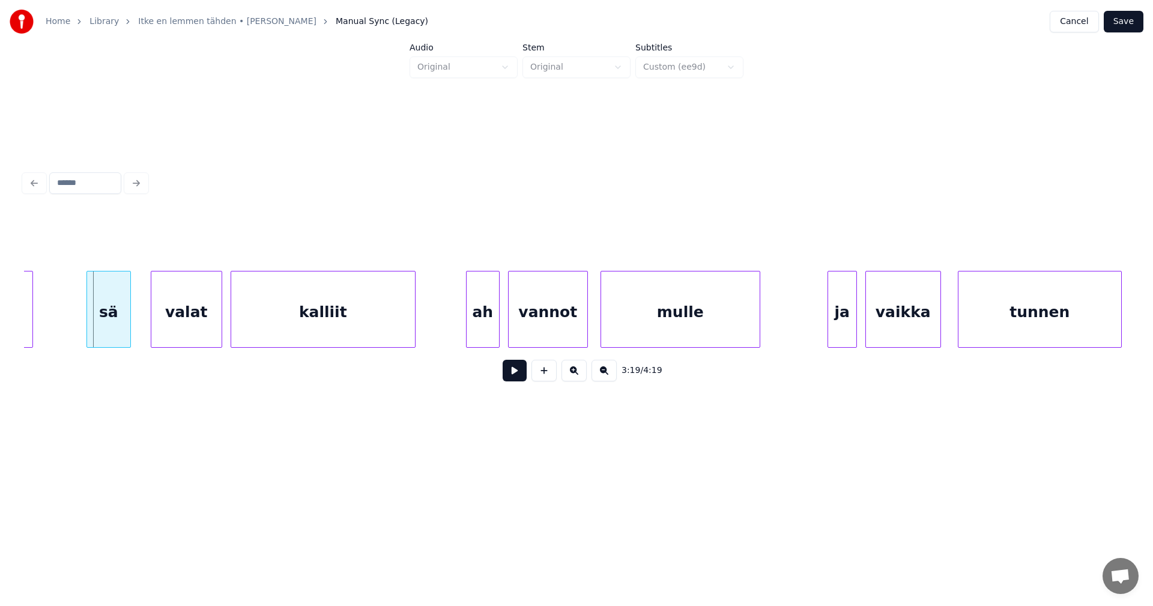
click at [88, 317] on div at bounding box center [89, 309] width 4 height 76
click at [510, 374] on button at bounding box center [515, 371] width 24 height 22
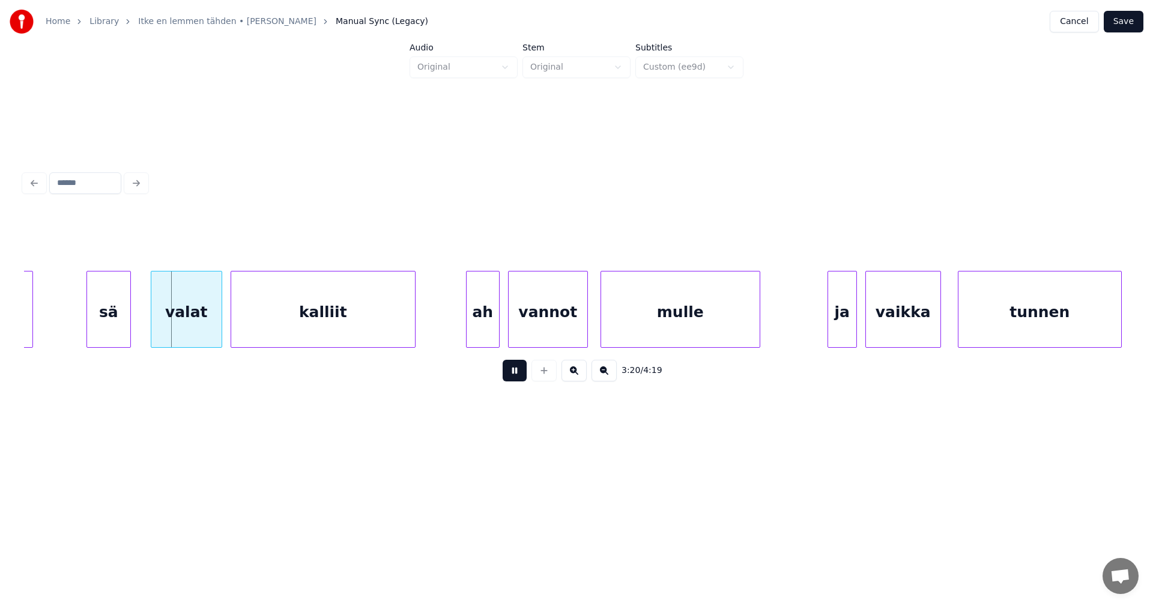
click at [513, 374] on button at bounding box center [515, 371] width 24 height 22
click at [203, 326] on div "valat" at bounding box center [184, 312] width 70 height 82
click at [210, 325] on div at bounding box center [210, 309] width 4 height 76
click at [510, 375] on button at bounding box center [515, 371] width 24 height 22
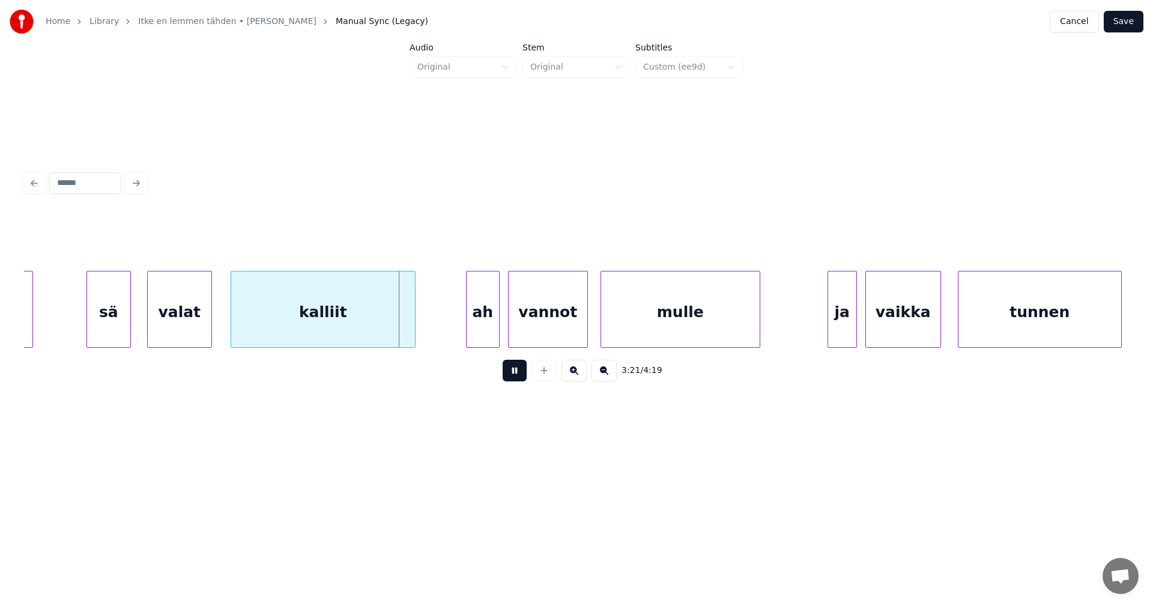
click at [508, 372] on button at bounding box center [515, 371] width 24 height 22
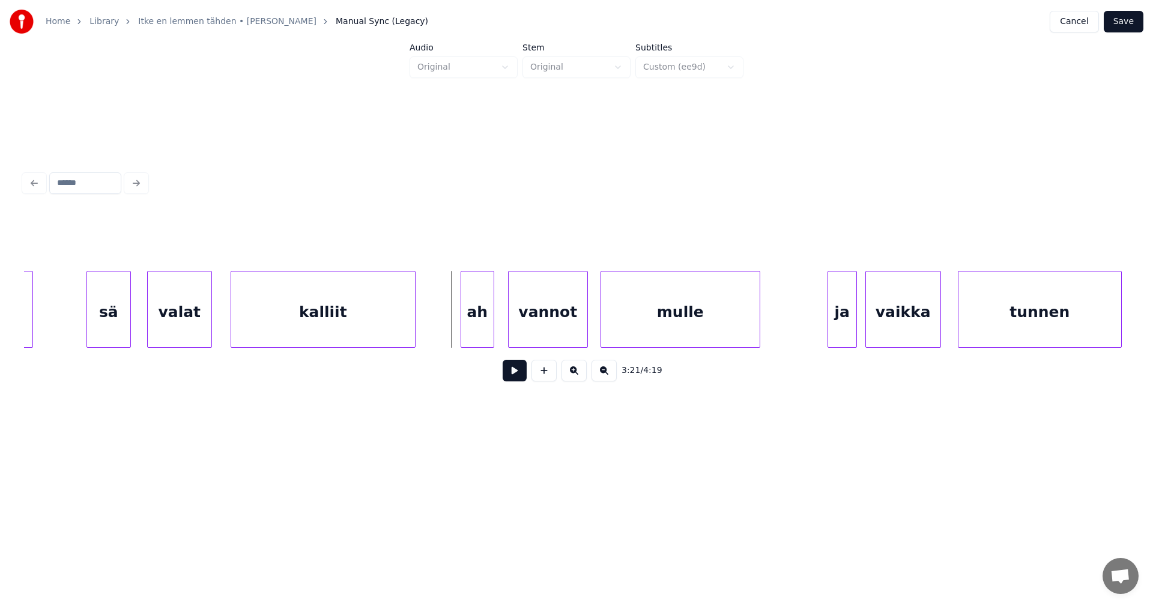
click at [477, 324] on div "ah" at bounding box center [477, 312] width 32 height 82
click at [513, 373] on button at bounding box center [515, 371] width 24 height 22
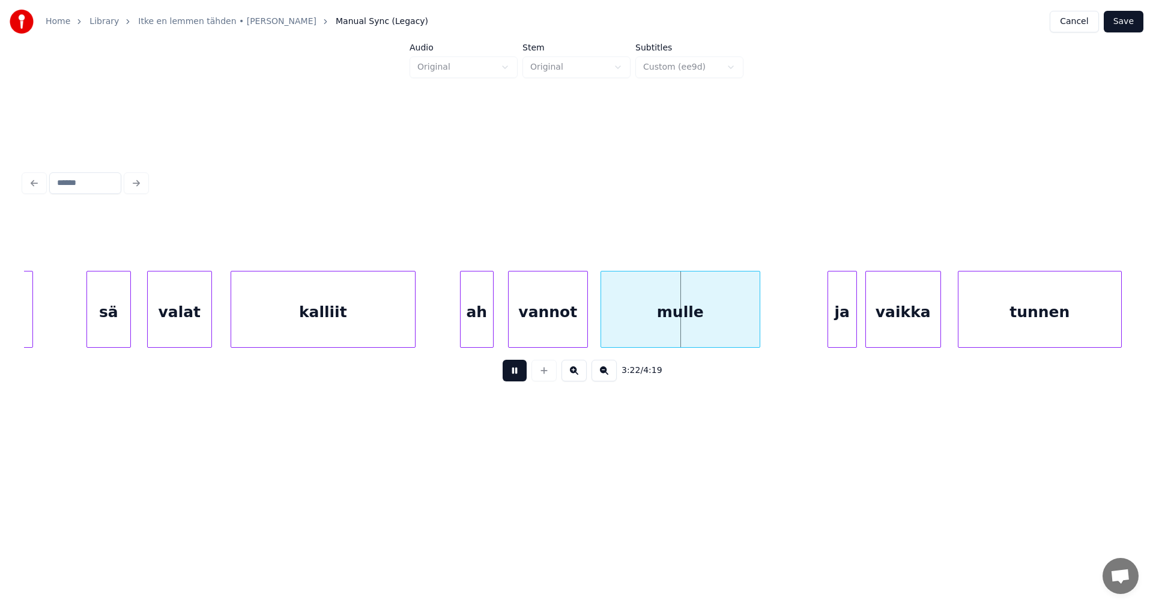
drag, startPoint x: 513, startPoint y: 373, endPoint x: 532, endPoint y: 328, distance: 48.4
click at [513, 372] on button at bounding box center [515, 371] width 24 height 22
click at [532, 328] on div "vannot" at bounding box center [548, 312] width 79 height 82
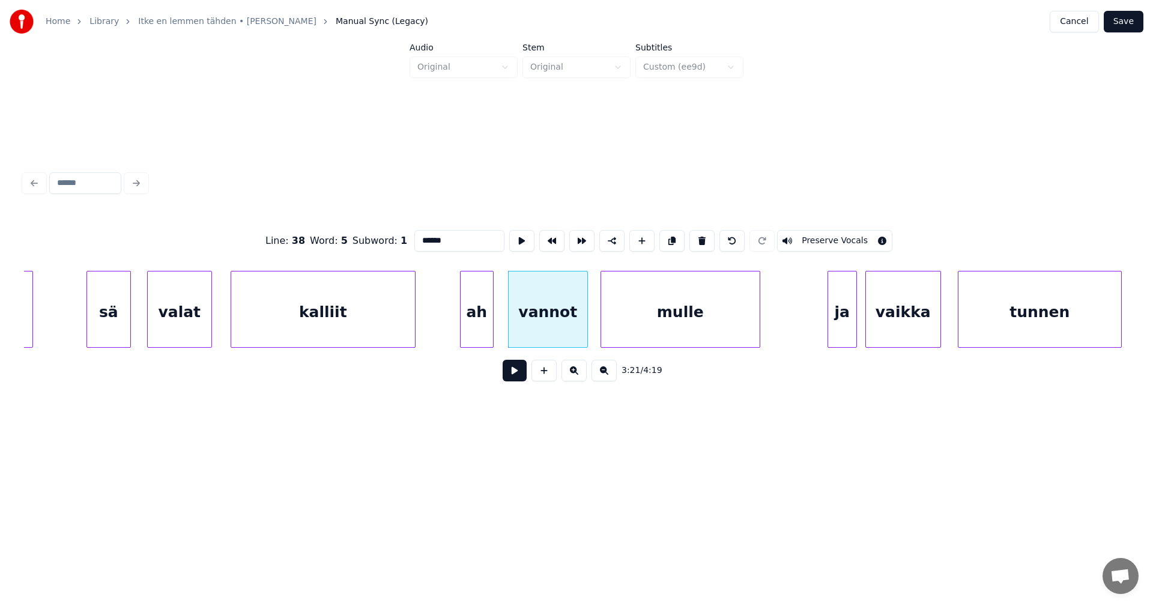
click at [512, 376] on button at bounding box center [515, 371] width 24 height 22
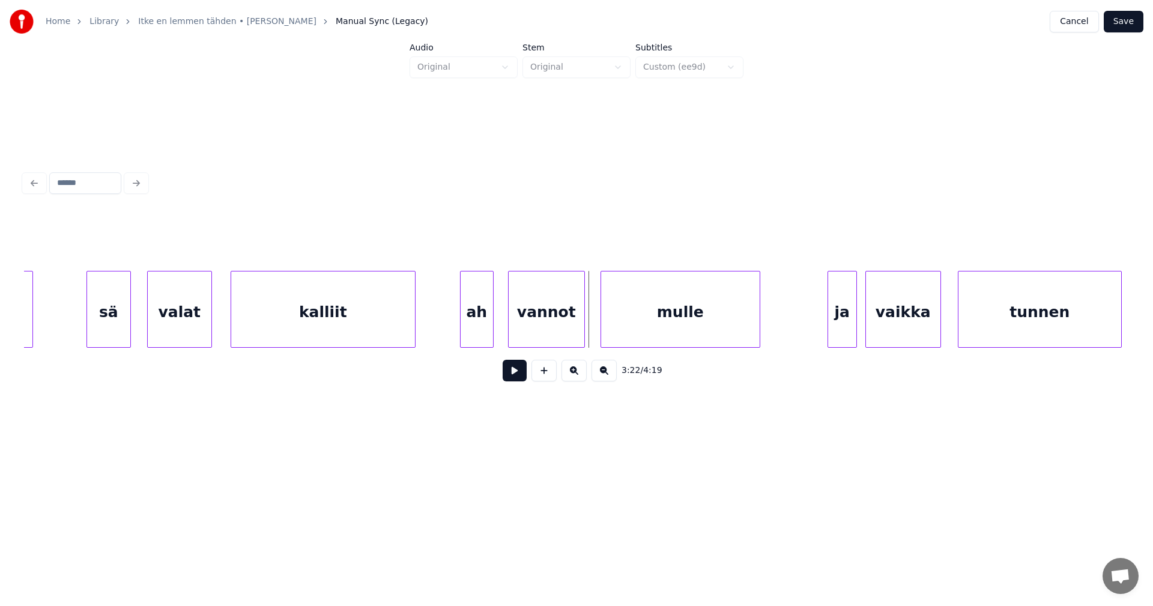
click at [582, 333] on div at bounding box center [583, 309] width 4 height 76
click at [516, 377] on button at bounding box center [515, 371] width 24 height 22
click at [833, 324] on div "ja" at bounding box center [838, 312] width 28 height 82
click at [814, 324] on div at bounding box center [815, 309] width 4 height 76
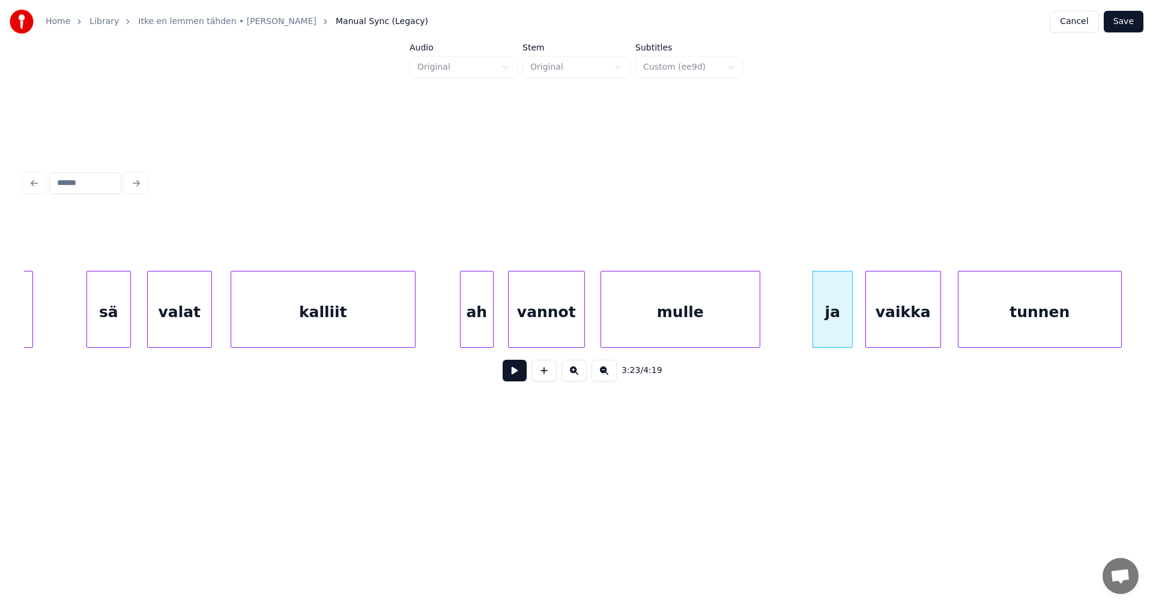
click at [511, 378] on button at bounding box center [515, 371] width 24 height 22
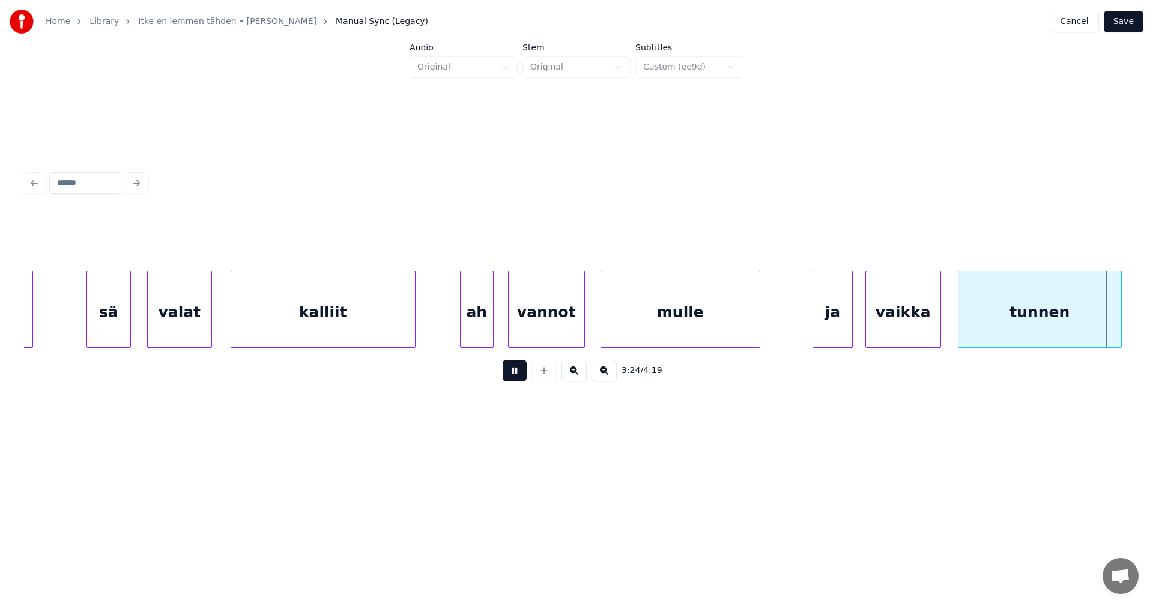
scroll to position [0, 43054]
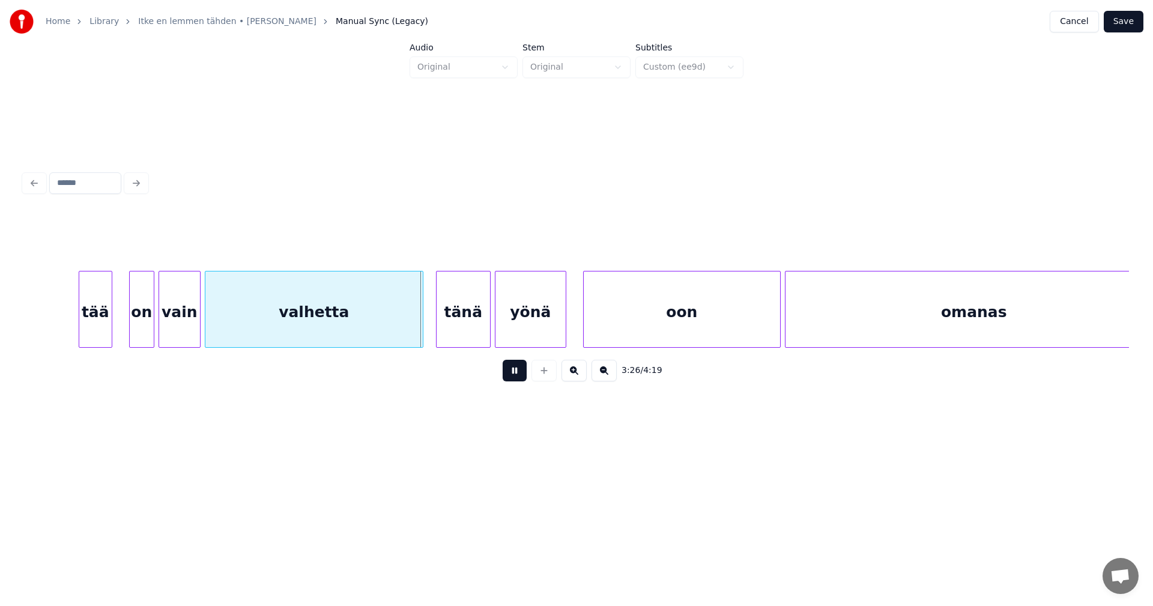
click at [519, 375] on button at bounding box center [515, 371] width 24 height 22
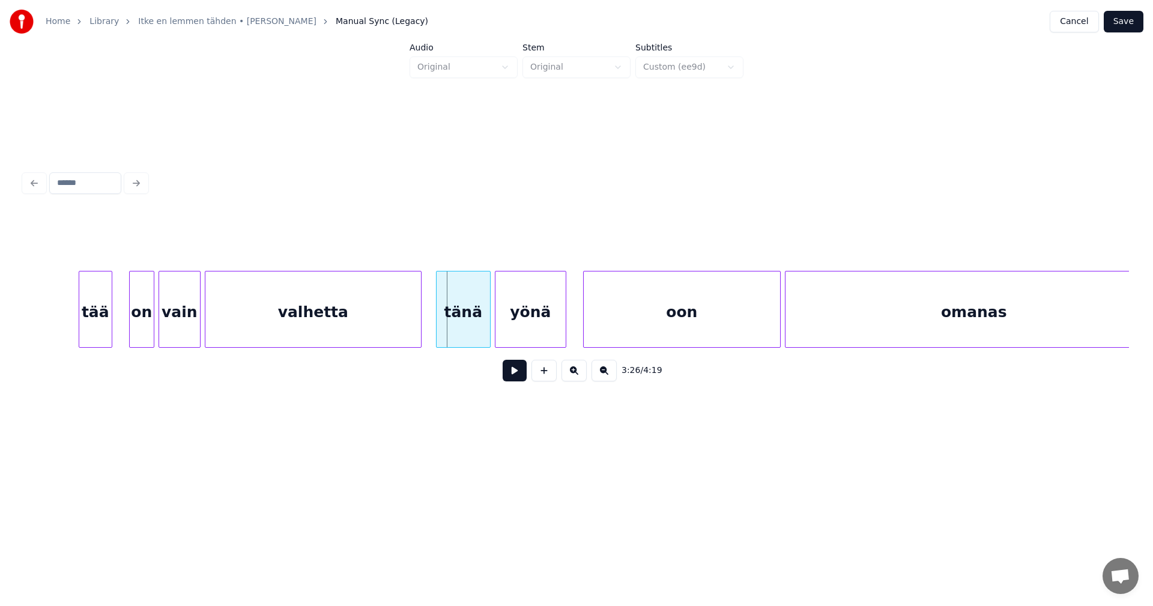
click at [420, 328] on div at bounding box center [419, 309] width 4 height 76
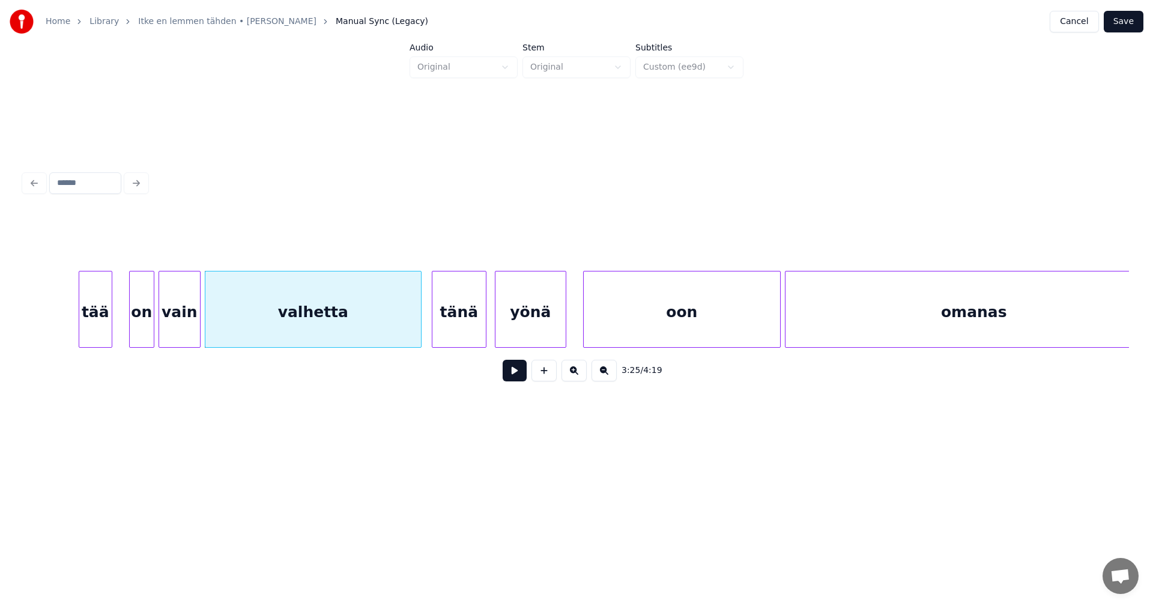
click at [458, 327] on div "tänä" at bounding box center [458, 312] width 53 height 82
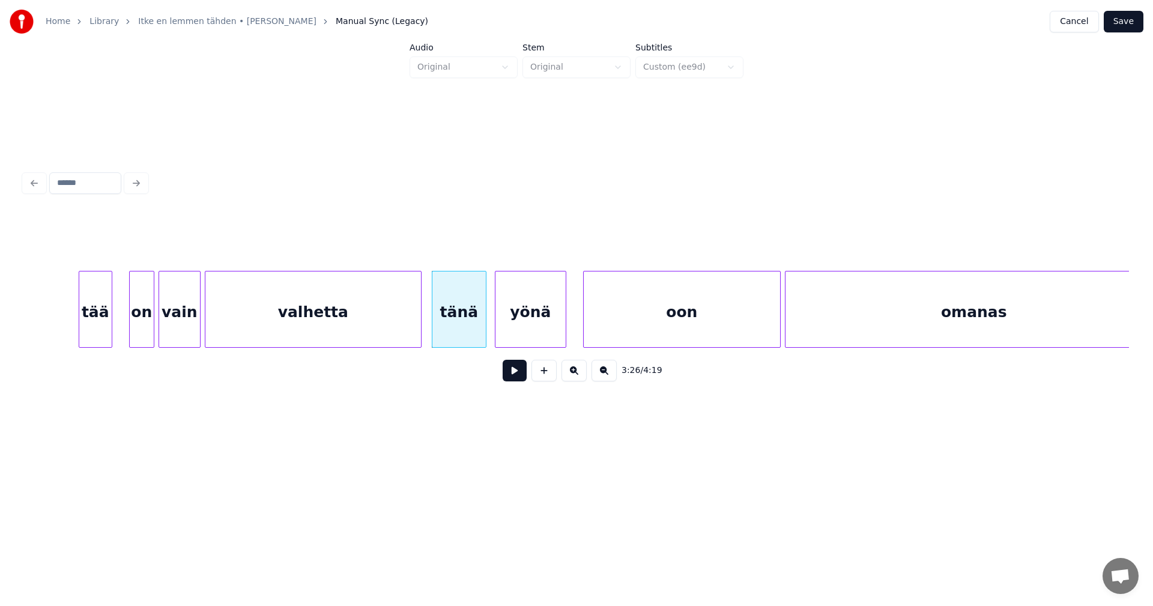
click at [468, 327] on div "tänä" at bounding box center [458, 312] width 53 height 82
click at [448, 237] on input "****" at bounding box center [459, 241] width 90 height 22
click at [450, 302] on div "tän" at bounding box center [458, 312] width 53 height 82
type input "***"
click at [512, 371] on button at bounding box center [515, 371] width 24 height 22
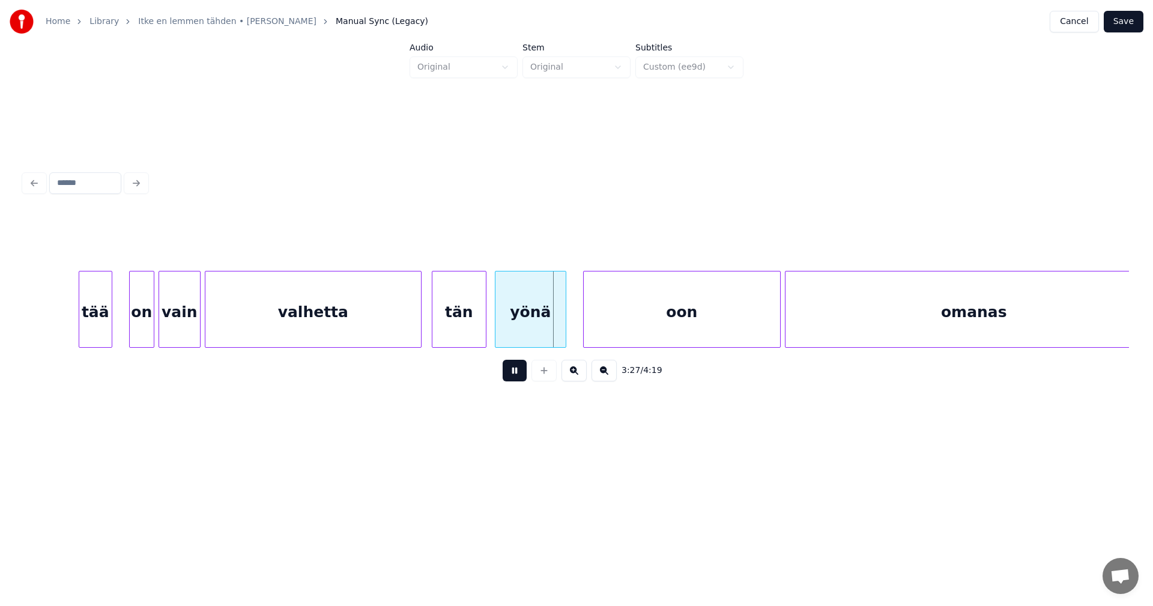
click at [503, 366] on button at bounding box center [515, 371] width 24 height 22
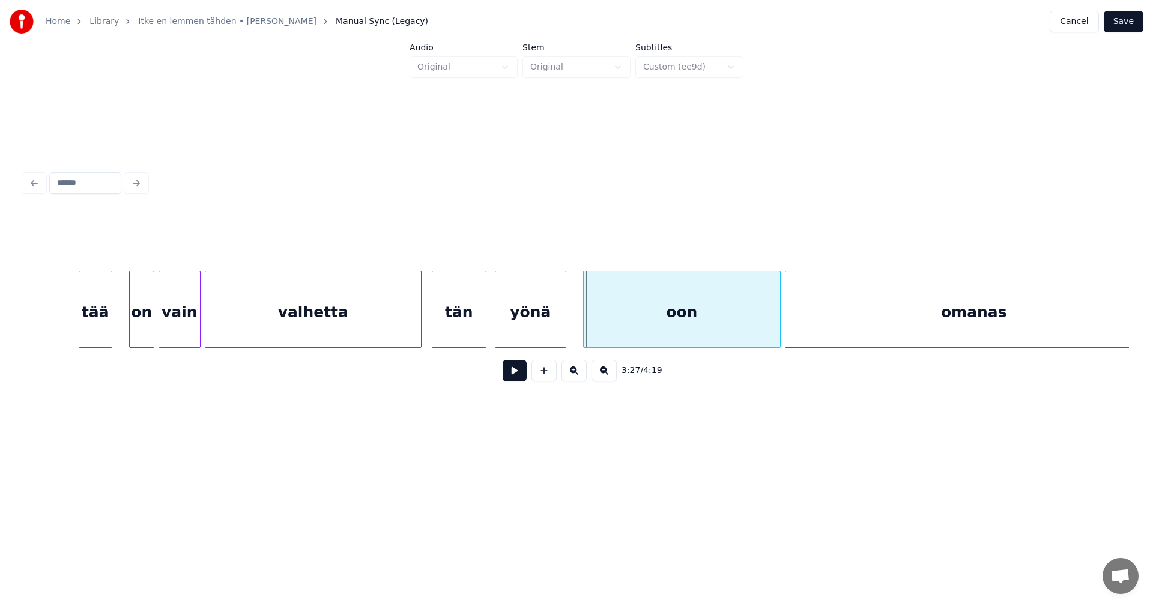
click at [466, 318] on div "tän" at bounding box center [458, 312] width 53 height 82
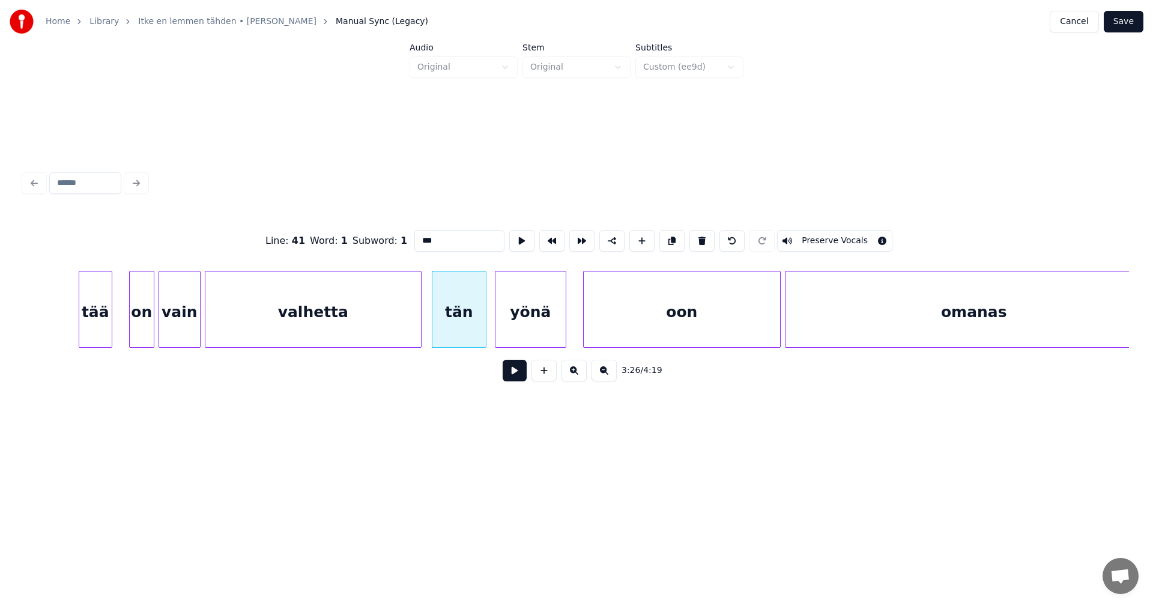
click at [440, 236] on input "***" at bounding box center [459, 241] width 90 height 22
type input "****"
click at [516, 375] on button at bounding box center [515, 371] width 24 height 22
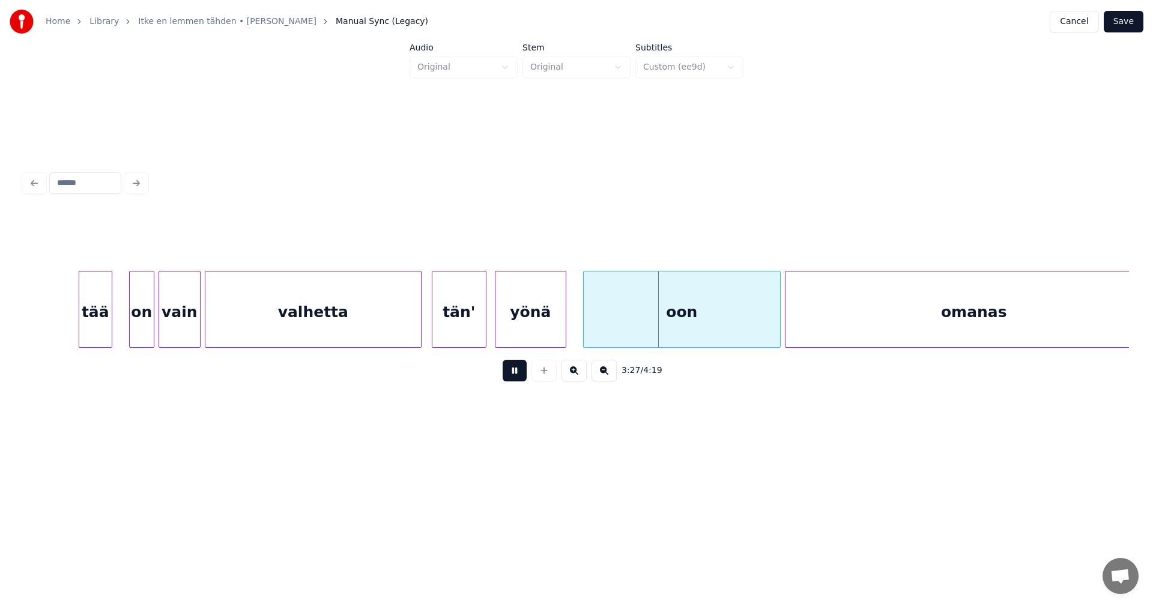
drag, startPoint x: 516, startPoint y: 375, endPoint x: 594, endPoint y: 350, distance: 82.0
click at [520, 374] on button at bounding box center [515, 371] width 24 height 22
click at [565, 325] on div "yönä" at bounding box center [530, 309] width 71 height 77
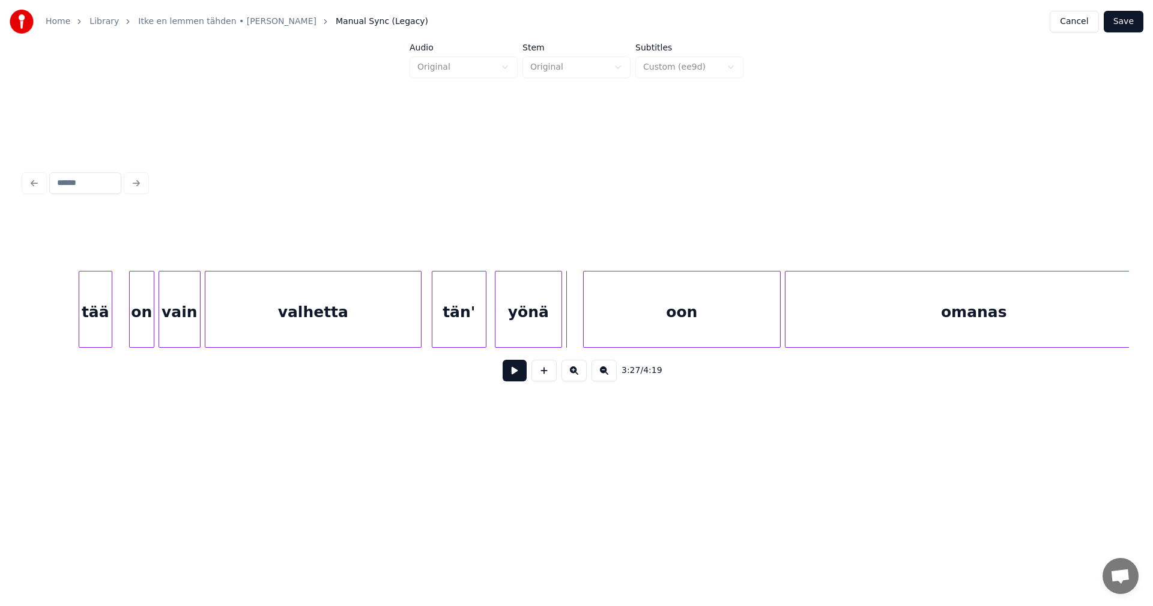
click at [560, 329] on div at bounding box center [560, 309] width 4 height 76
click at [616, 333] on div "oon" at bounding box center [670, 312] width 196 height 82
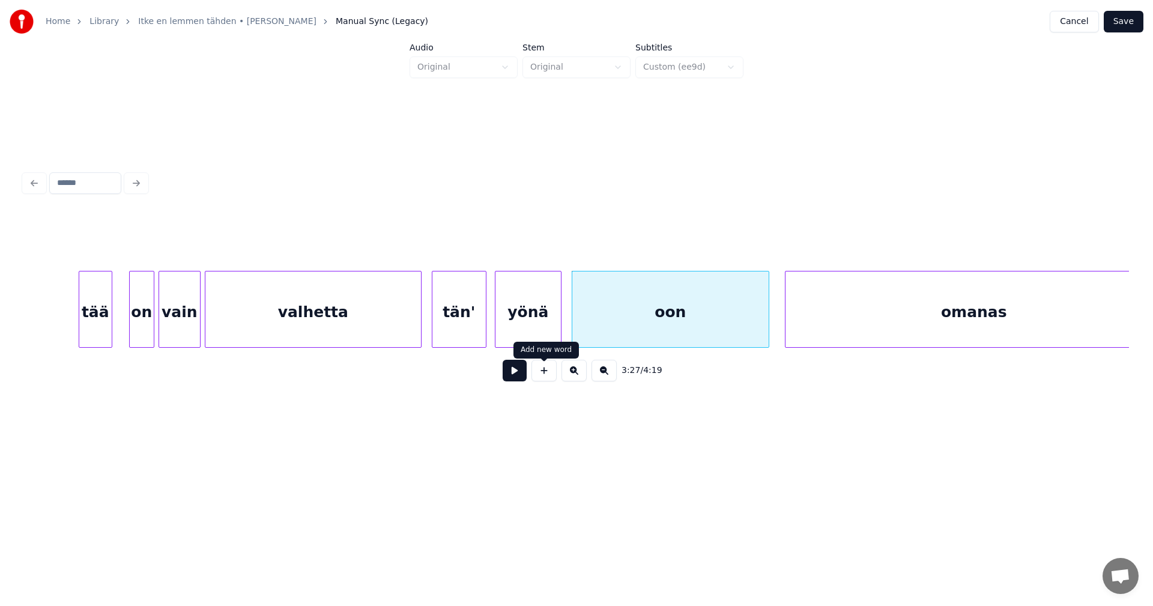
click at [524, 376] on button at bounding box center [515, 371] width 24 height 22
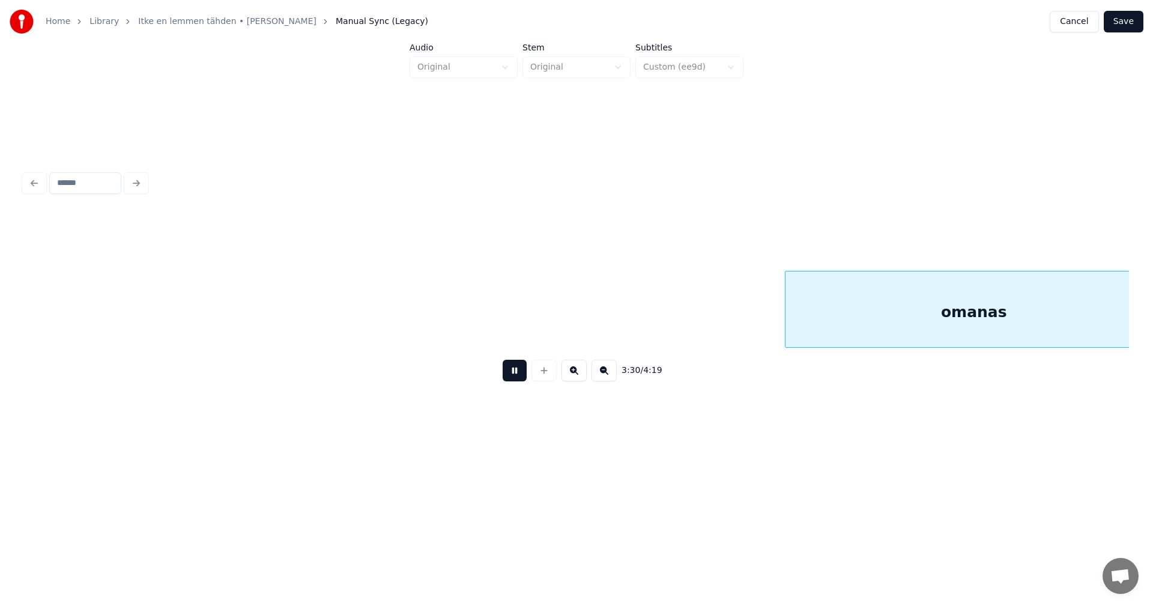
scroll to position [0, 44159]
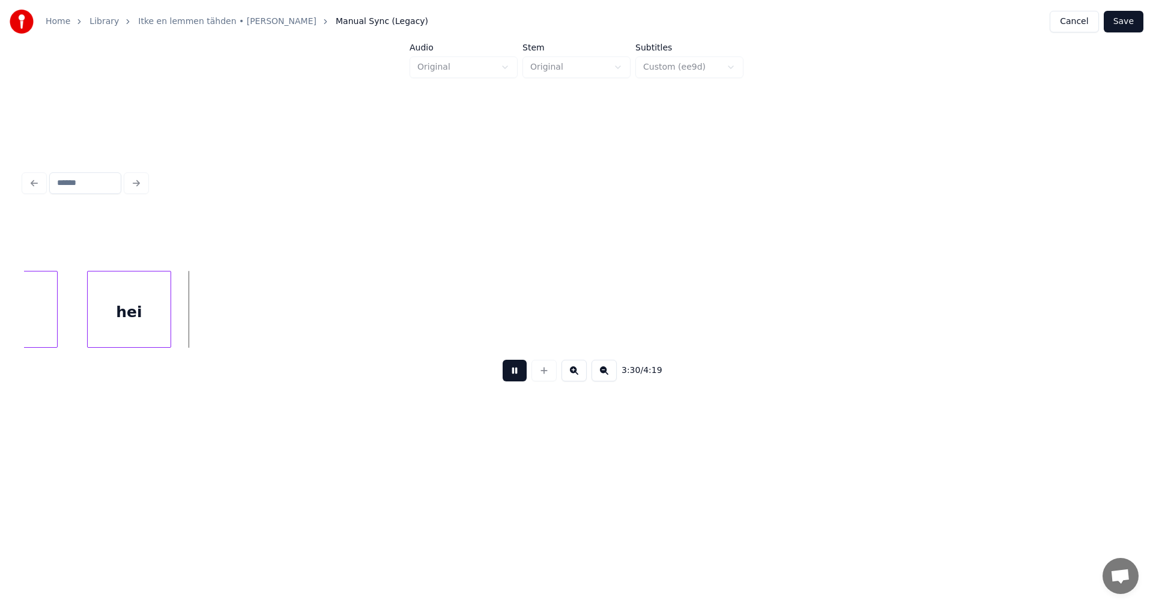
click at [525, 376] on button at bounding box center [515, 371] width 24 height 22
click at [149, 322] on div "hei" at bounding box center [123, 312] width 83 height 82
click at [516, 376] on button at bounding box center [515, 371] width 24 height 22
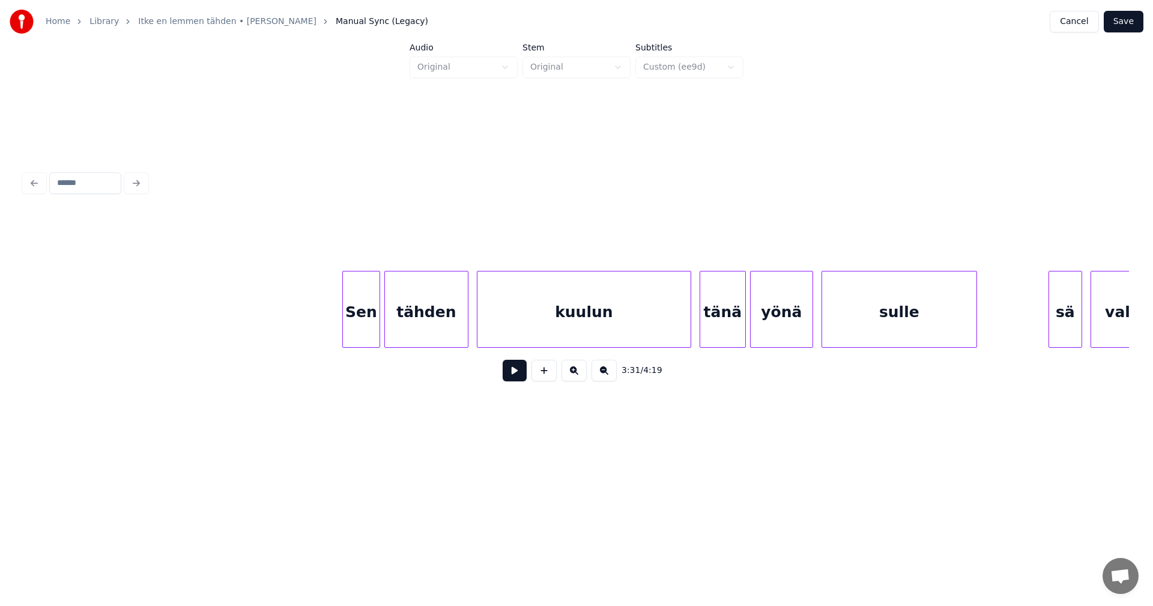
scroll to position [0, 46853]
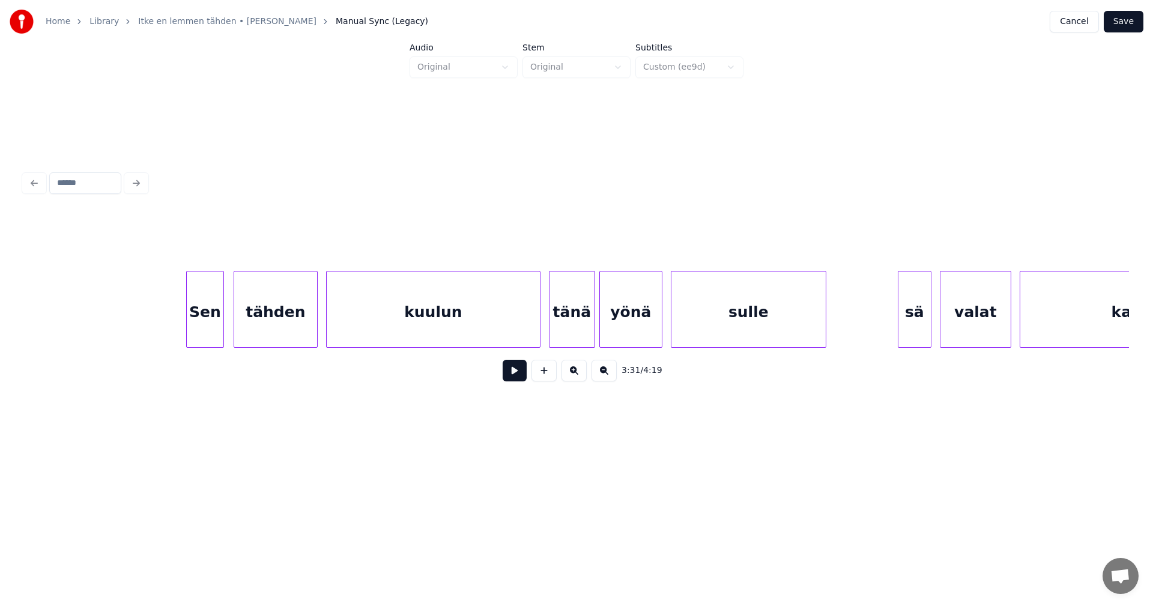
click at [217, 316] on div "Sen" at bounding box center [205, 312] width 37 height 82
click at [175, 316] on div at bounding box center [177, 309] width 4 height 76
click at [274, 325] on div "tähden" at bounding box center [271, 312] width 83 height 82
click at [519, 377] on button at bounding box center [515, 371] width 24 height 22
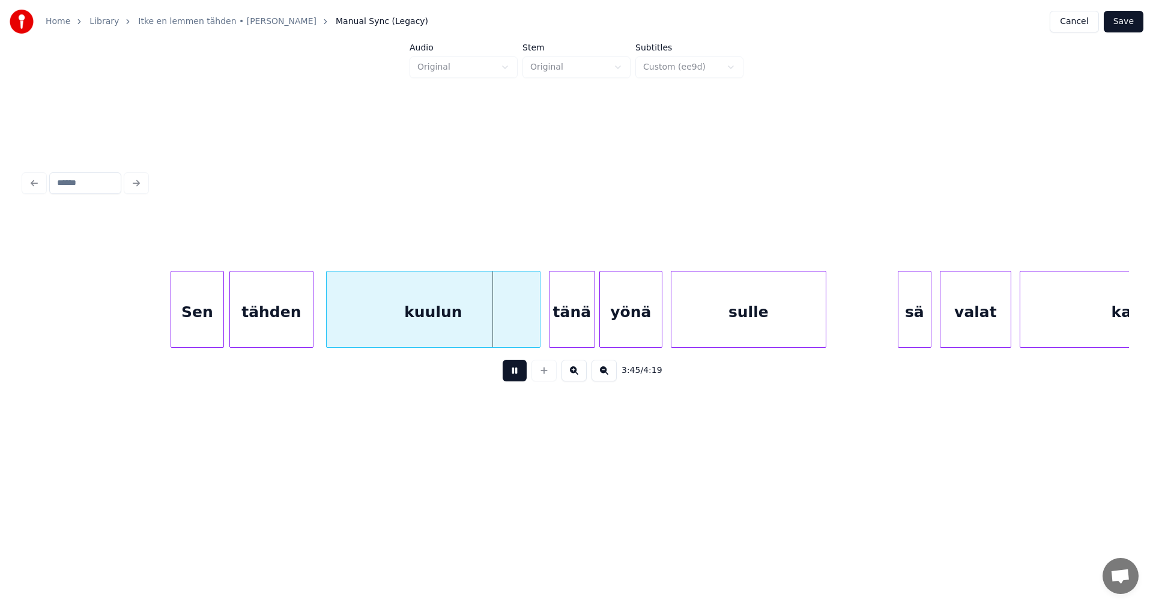
click at [519, 377] on button at bounding box center [515, 371] width 24 height 22
click at [572, 326] on div "tänä" at bounding box center [571, 312] width 45 height 82
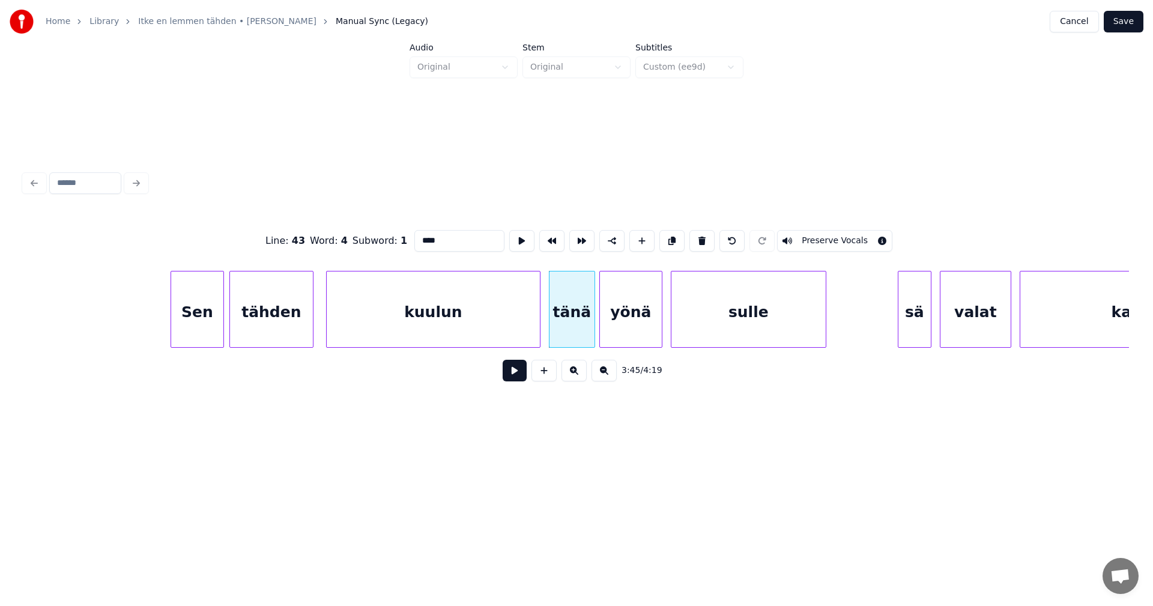
drag, startPoint x: 436, startPoint y: 234, endPoint x: 442, endPoint y: 235, distance: 6.7
click at [436, 234] on input "****" at bounding box center [459, 241] width 90 height 22
click at [506, 342] on div "kuulun" at bounding box center [433, 312] width 213 height 82
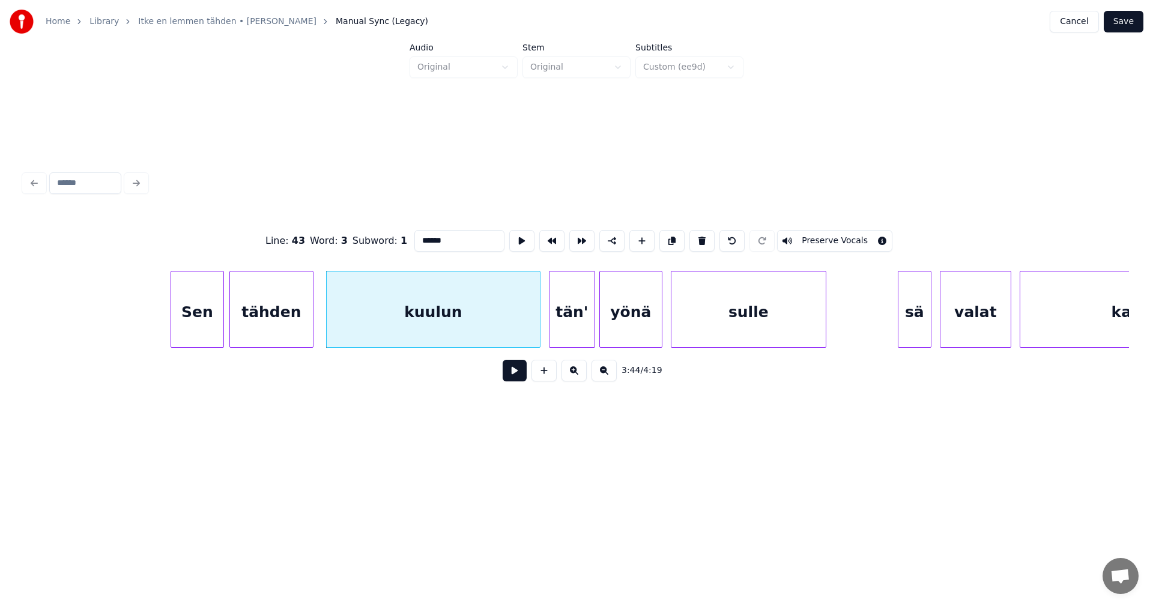
type input "******"
click at [512, 381] on button at bounding box center [515, 371] width 24 height 22
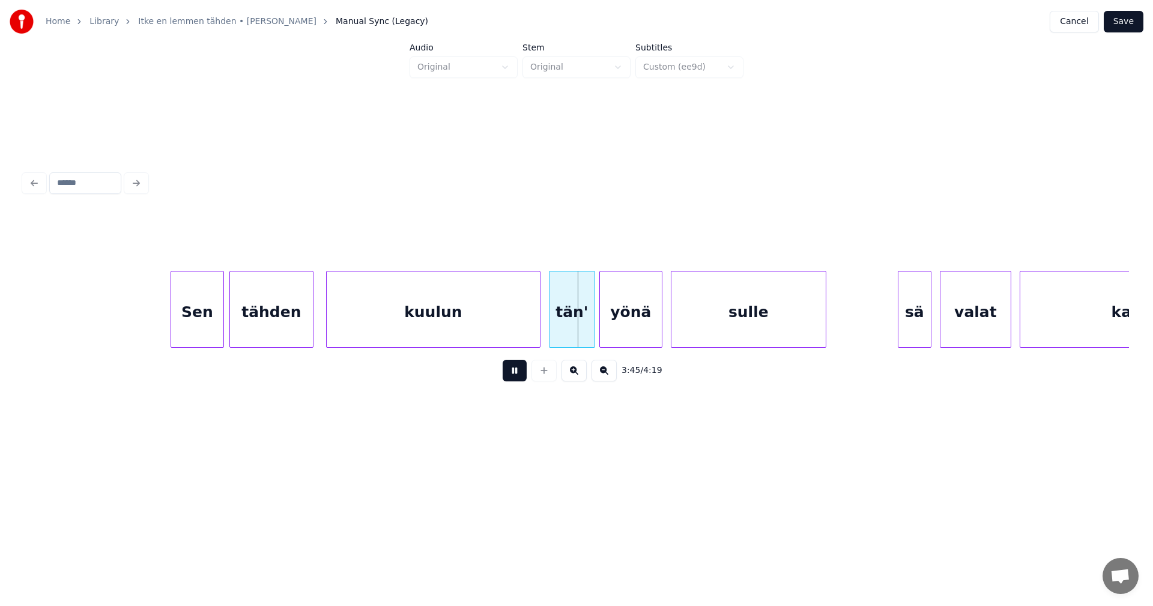
click at [512, 380] on button at bounding box center [515, 371] width 24 height 22
click at [568, 333] on div "tän'" at bounding box center [568, 312] width 45 height 82
click at [535, 336] on div at bounding box center [536, 309] width 4 height 76
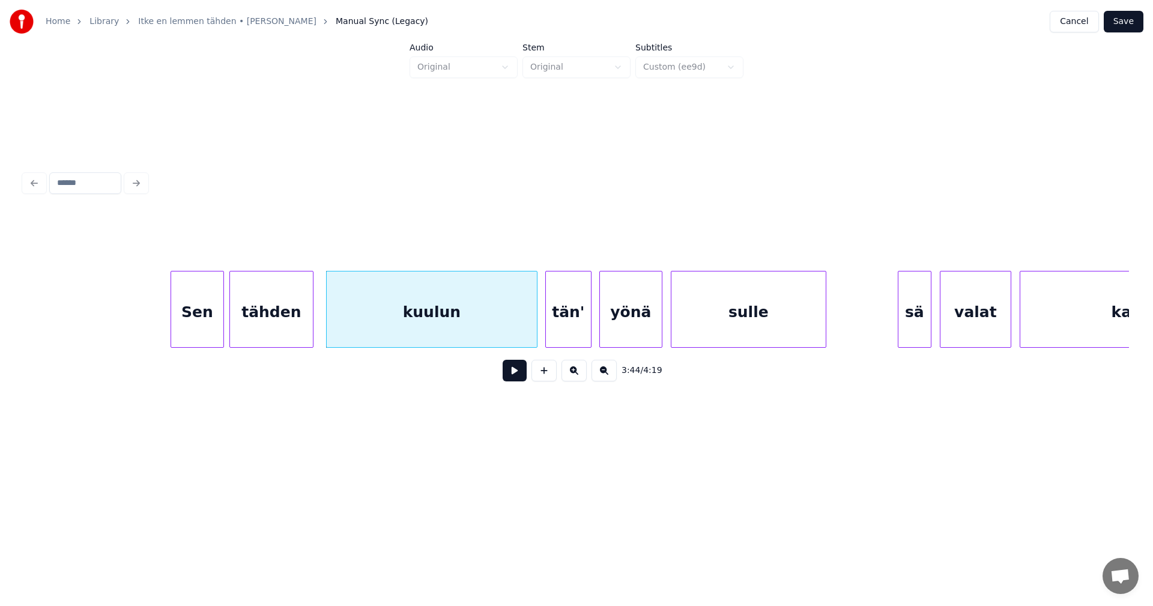
click at [509, 374] on button at bounding box center [515, 371] width 24 height 22
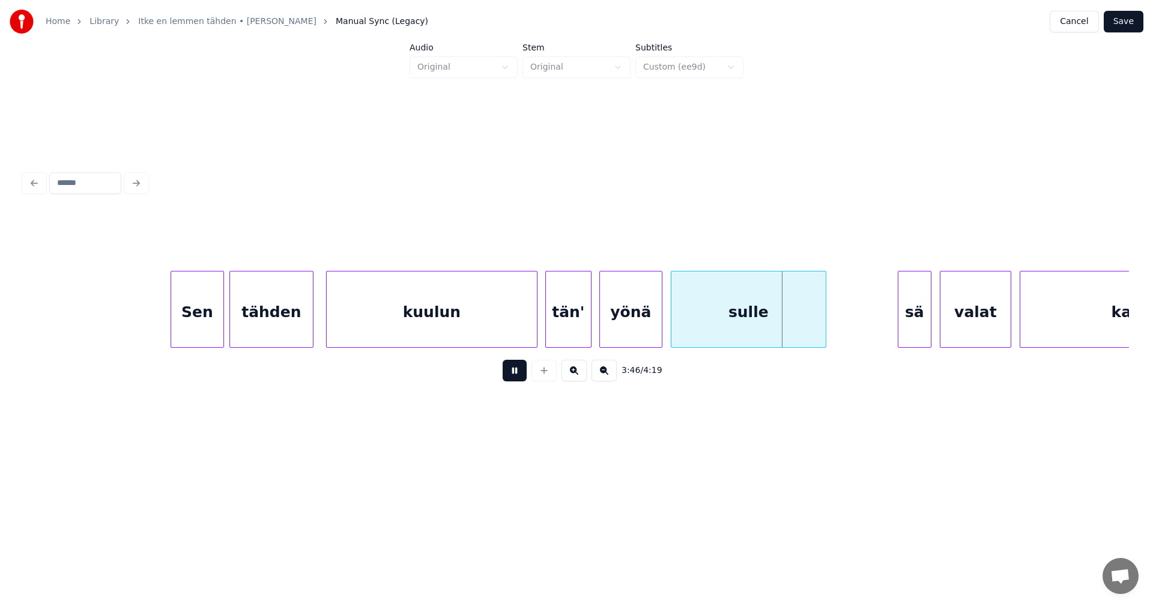
click at [509, 374] on button at bounding box center [515, 371] width 24 height 22
click at [907, 324] on div "sä" at bounding box center [914, 312] width 32 height 82
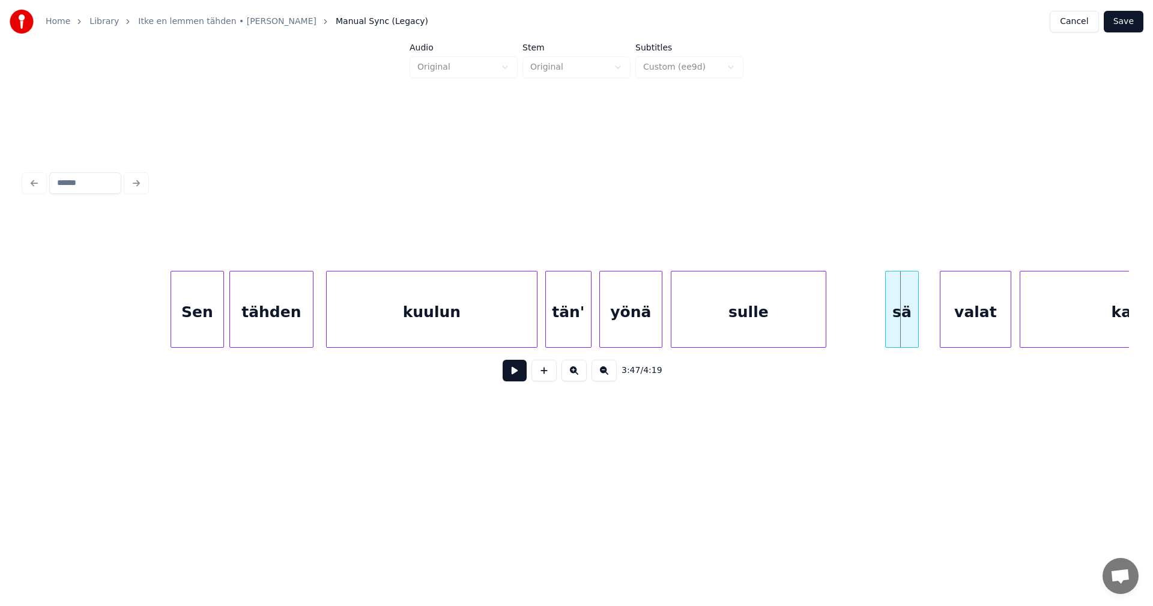
click at [899, 330] on div "sä" at bounding box center [902, 312] width 32 height 82
click at [958, 328] on div "valat" at bounding box center [970, 312] width 70 height 82
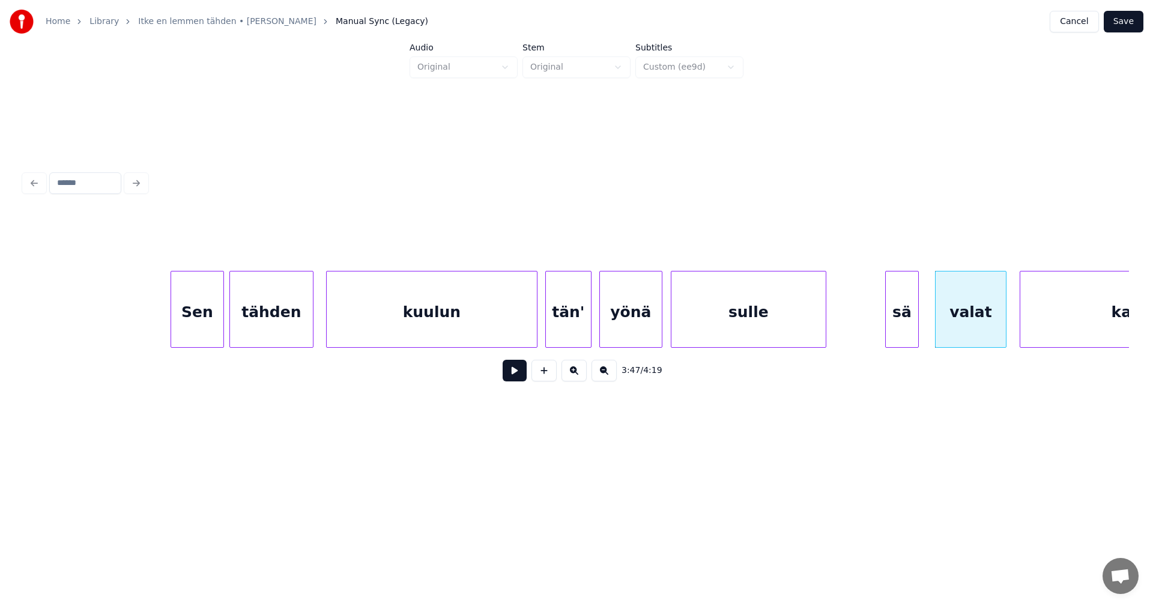
click at [516, 380] on button at bounding box center [515, 371] width 24 height 22
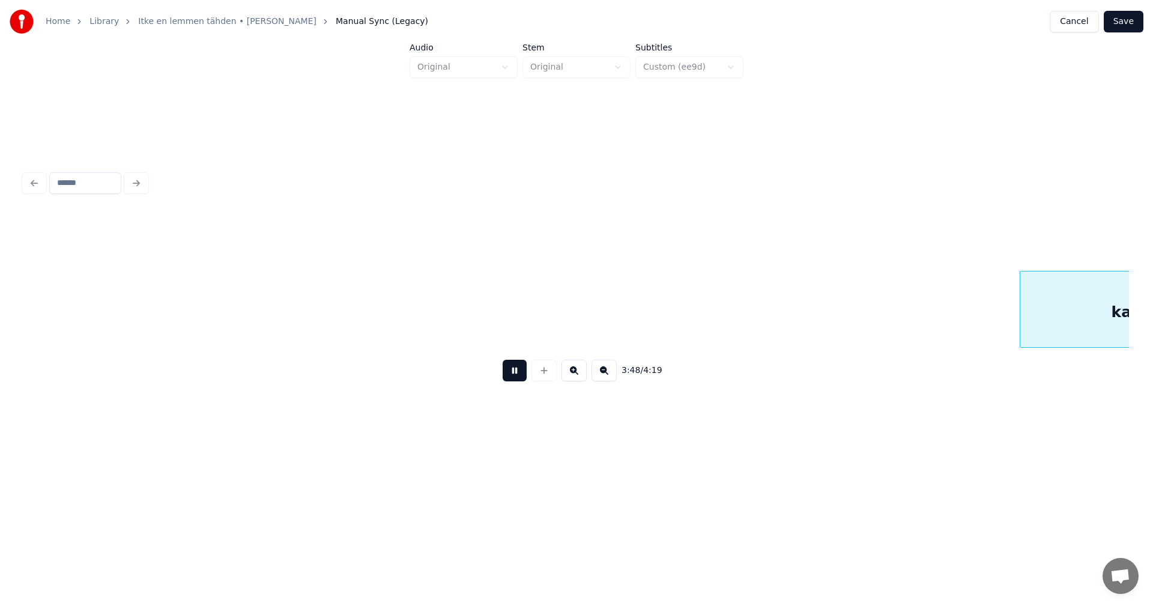
scroll to position [0, 47959]
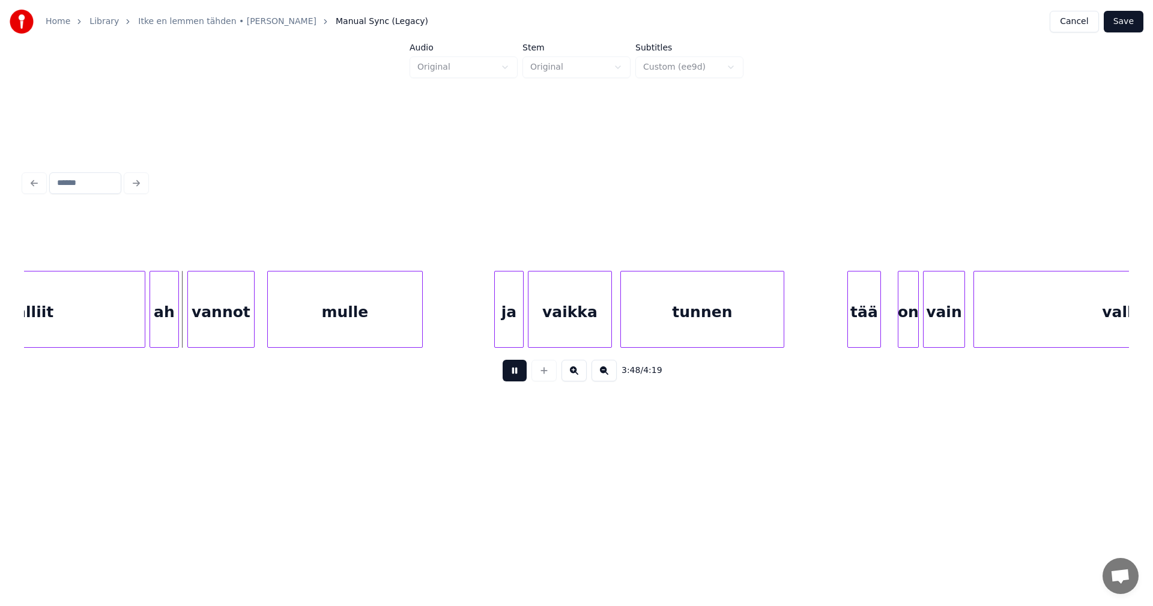
click at [468, 380] on div "3:48 / 4:19" at bounding box center [577, 370] width 1086 height 26
click at [518, 372] on button at bounding box center [515, 371] width 24 height 22
click at [97, 328] on div "kalliit" at bounding box center [30, 312] width 230 height 82
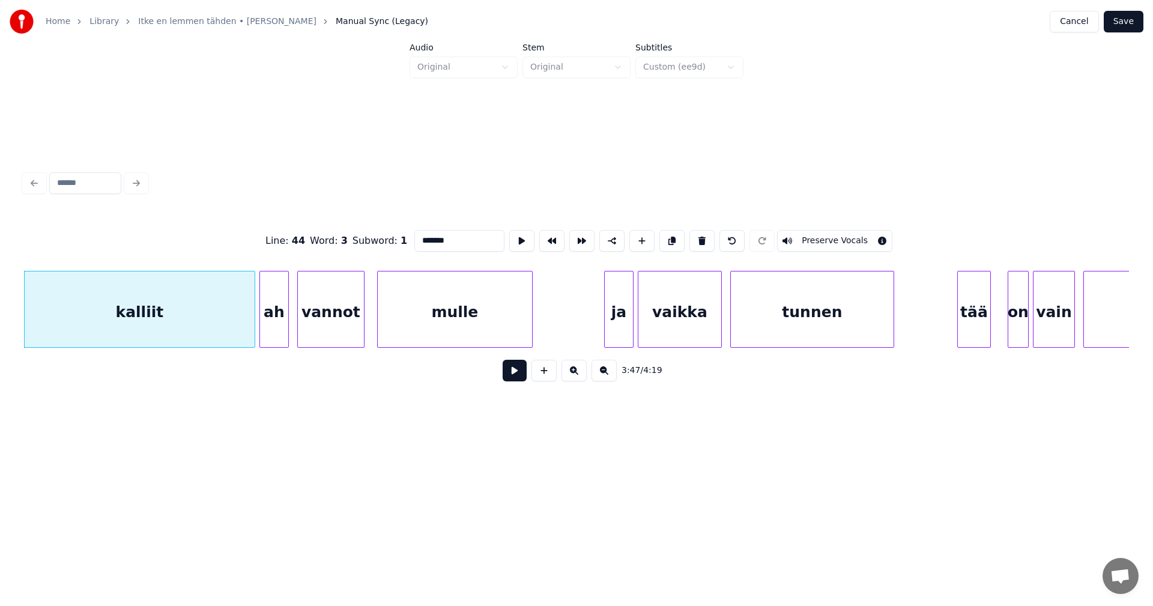
click at [518, 375] on button at bounding box center [515, 371] width 24 height 22
drag, startPoint x: 515, startPoint y: 373, endPoint x: 340, endPoint y: 365, distance: 174.3
click at [503, 373] on button at bounding box center [515, 371] width 24 height 22
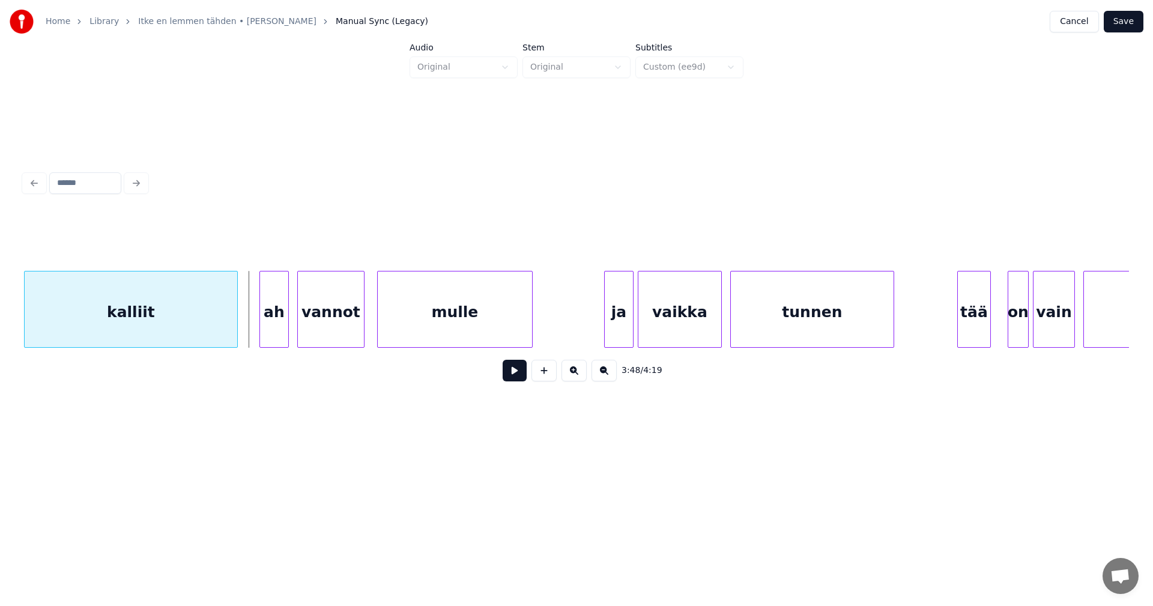
click at [235, 323] on div at bounding box center [236, 309] width 4 height 76
click at [260, 326] on div "ah" at bounding box center [264, 312] width 28 height 82
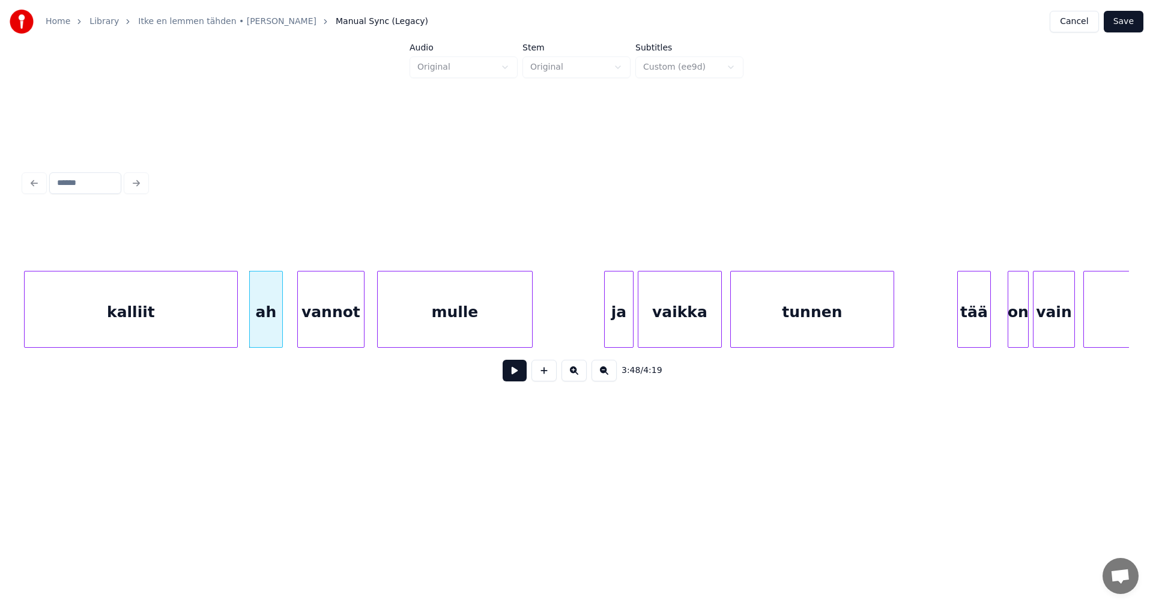
click at [280, 327] on div at bounding box center [281, 309] width 4 height 76
click at [303, 325] on div "vannot" at bounding box center [328, 312] width 66 height 82
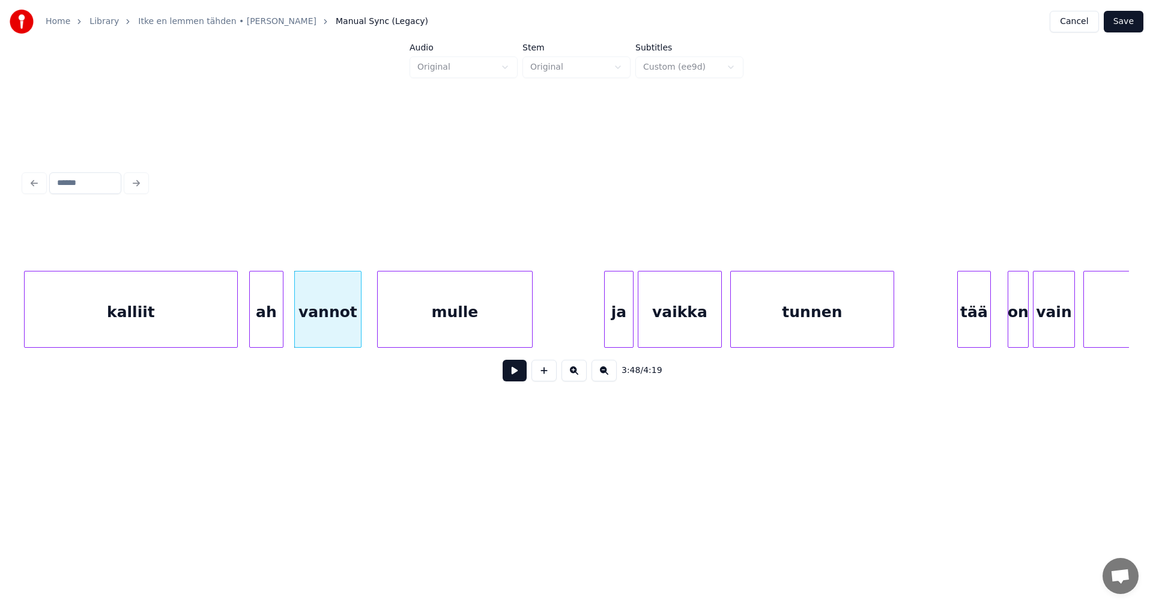
click at [519, 377] on button at bounding box center [515, 371] width 24 height 22
click at [615, 331] on div "ja" at bounding box center [612, 312] width 28 height 82
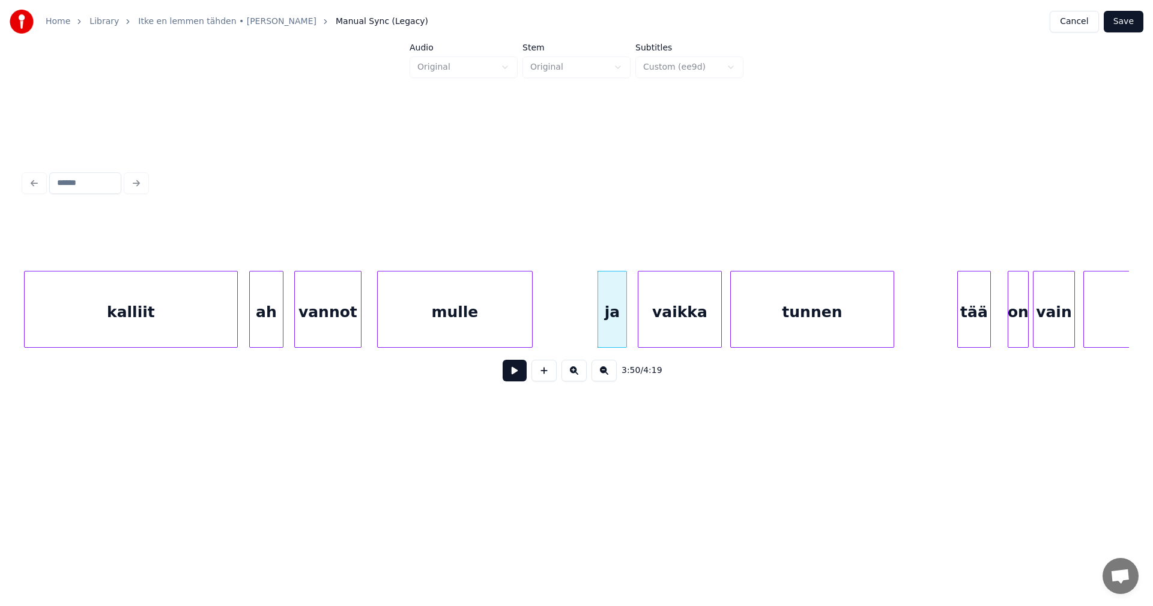
click at [518, 379] on button at bounding box center [515, 371] width 24 height 22
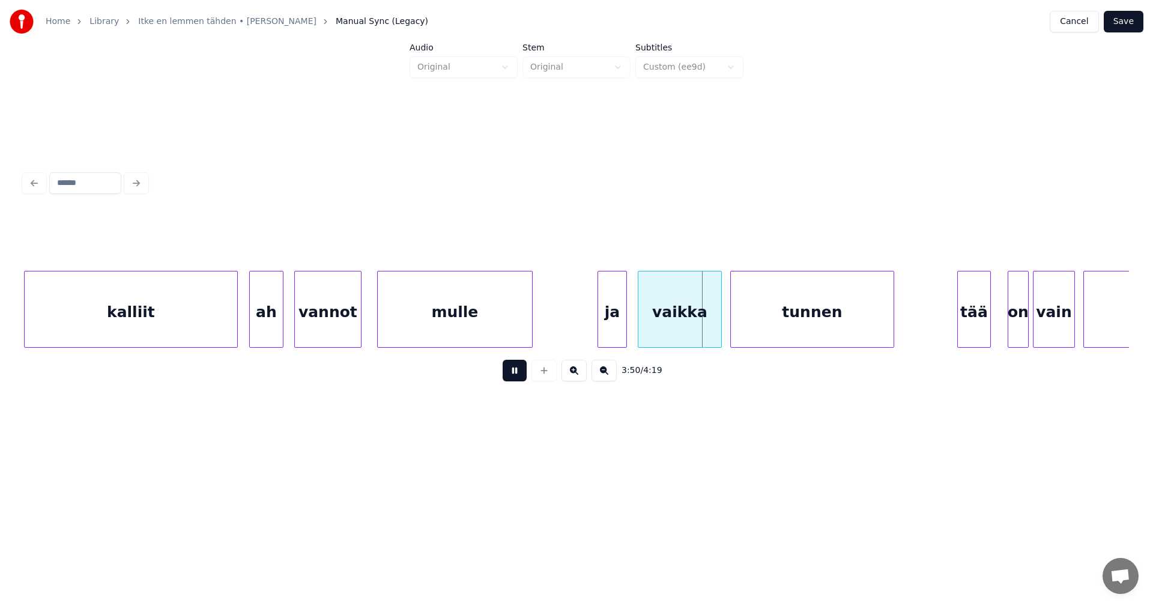
drag, startPoint x: 518, startPoint y: 379, endPoint x: 564, endPoint y: 370, distance: 46.4
click at [519, 379] on button at bounding box center [515, 371] width 24 height 22
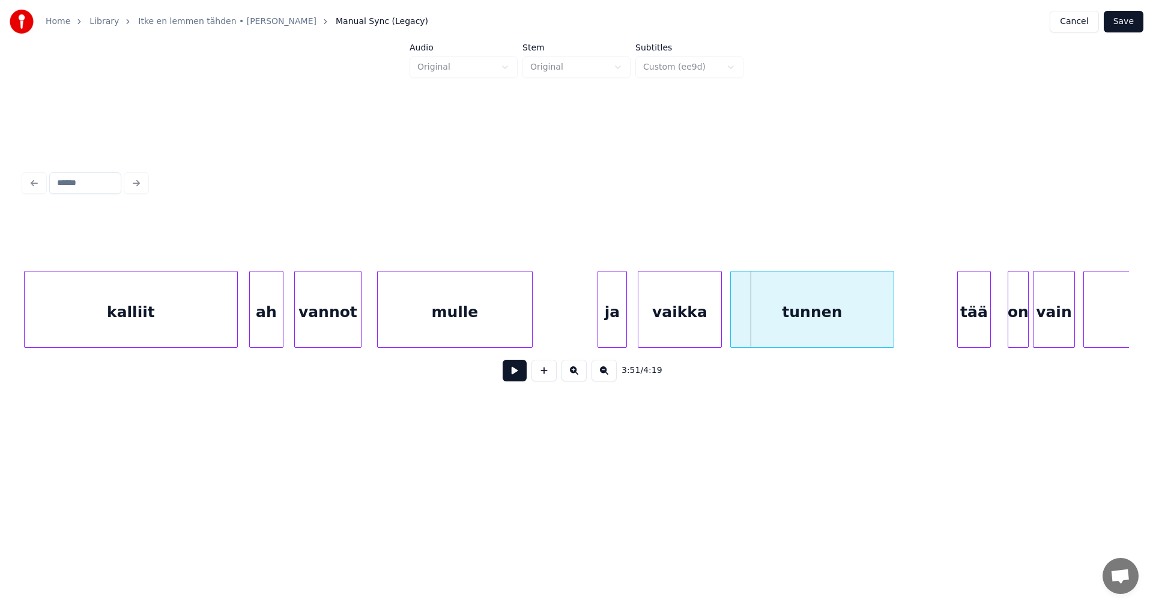
click at [692, 327] on div "vaikka" at bounding box center [679, 312] width 83 height 82
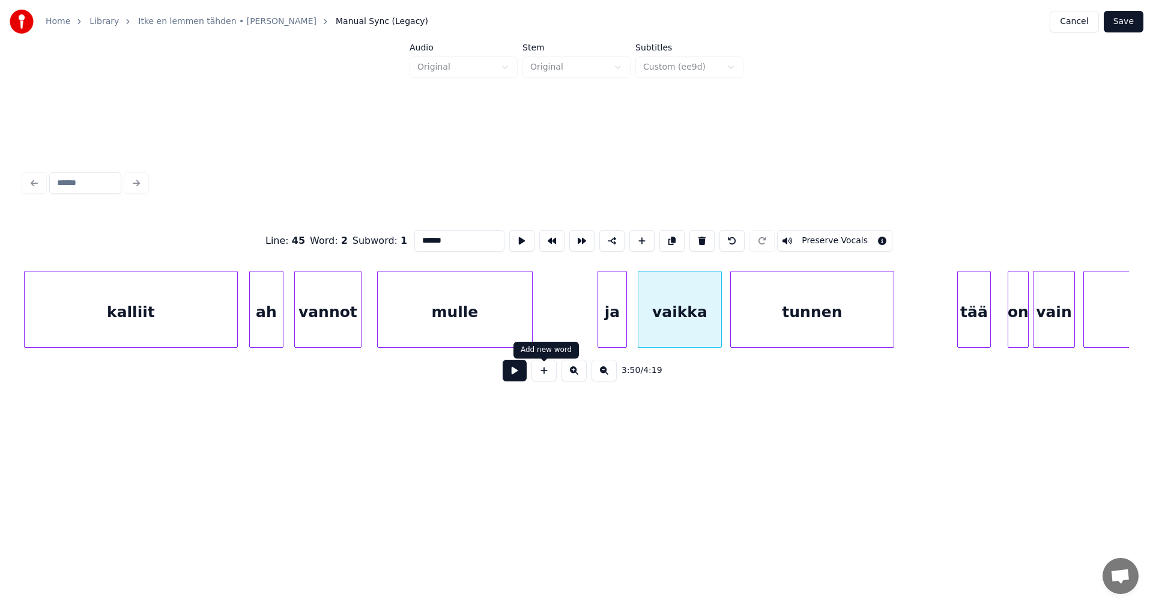
click at [522, 378] on button at bounding box center [515, 371] width 24 height 22
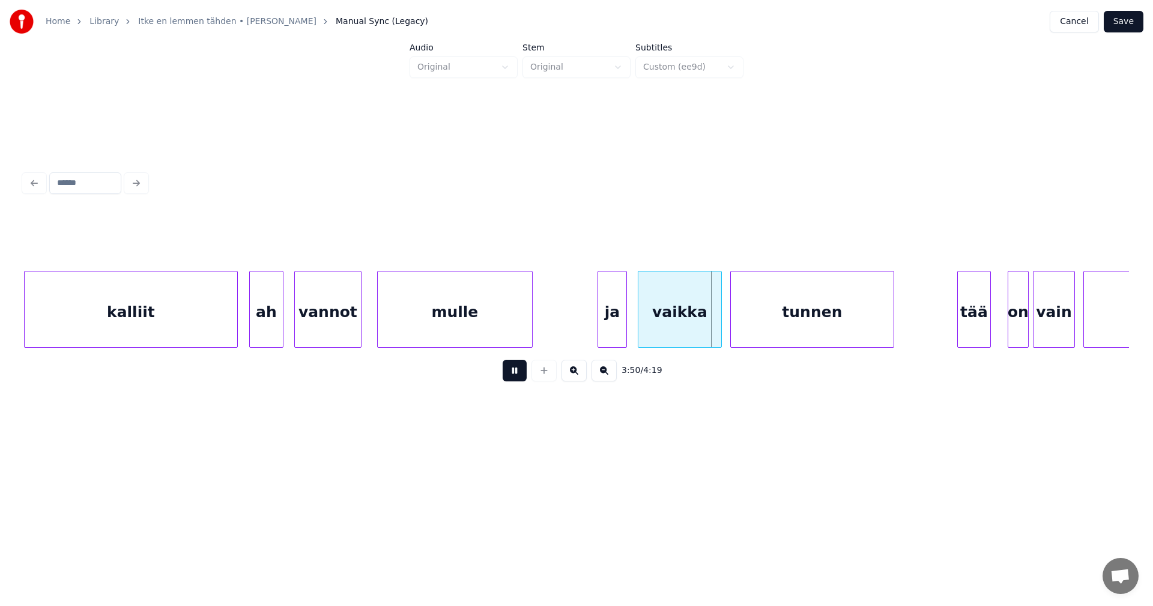
click at [522, 377] on button at bounding box center [515, 371] width 24 height 22
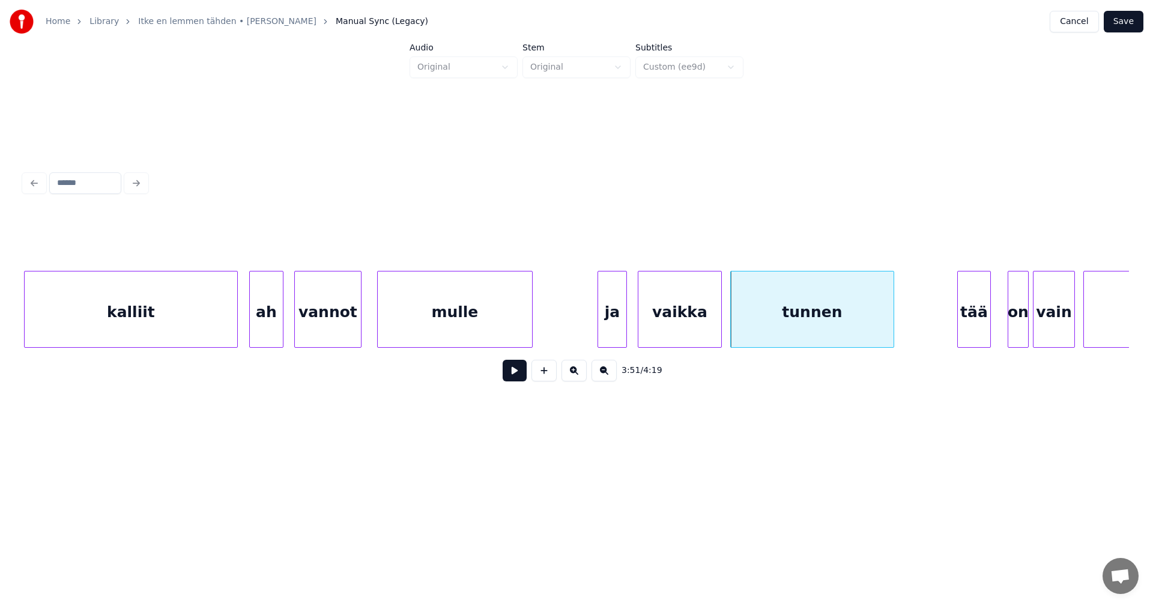
click at [506, 376] on button at bounding box center [515, 371] width 24 height 22
click at [506, 375] on button at bounding box center [515, 371] width 24 height 22
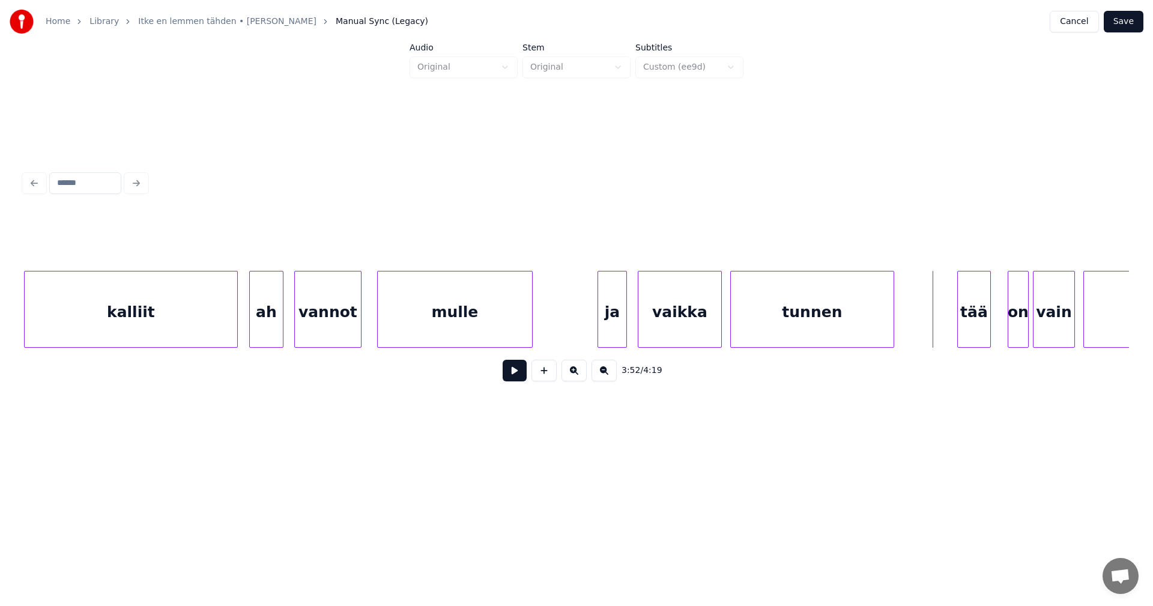
click at [965, 328] on div "tää" at bounding box center [974, 312] width 32 height 82
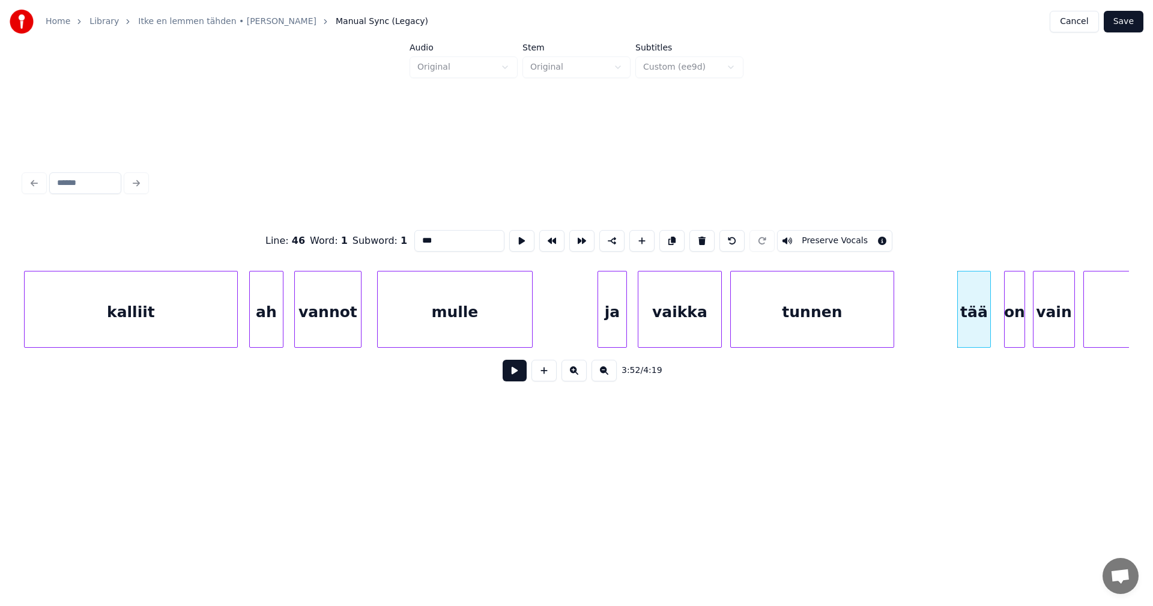
click at [1016, 327] on div "on" at bounding box center [1014, 312] width 20 height 82
click at [1002, 327] on div at bounding box center [1003, 309] width 4 height 76
click at [971, 325] on div "tää" at bounding box center [969, 312] width 32 height 82
click at [999, 322] on div at bounding box center [1001, 309] width 4 height 76
click at [969, 329] on div "tää" at bounding box center [969, 312] width 32 height 82
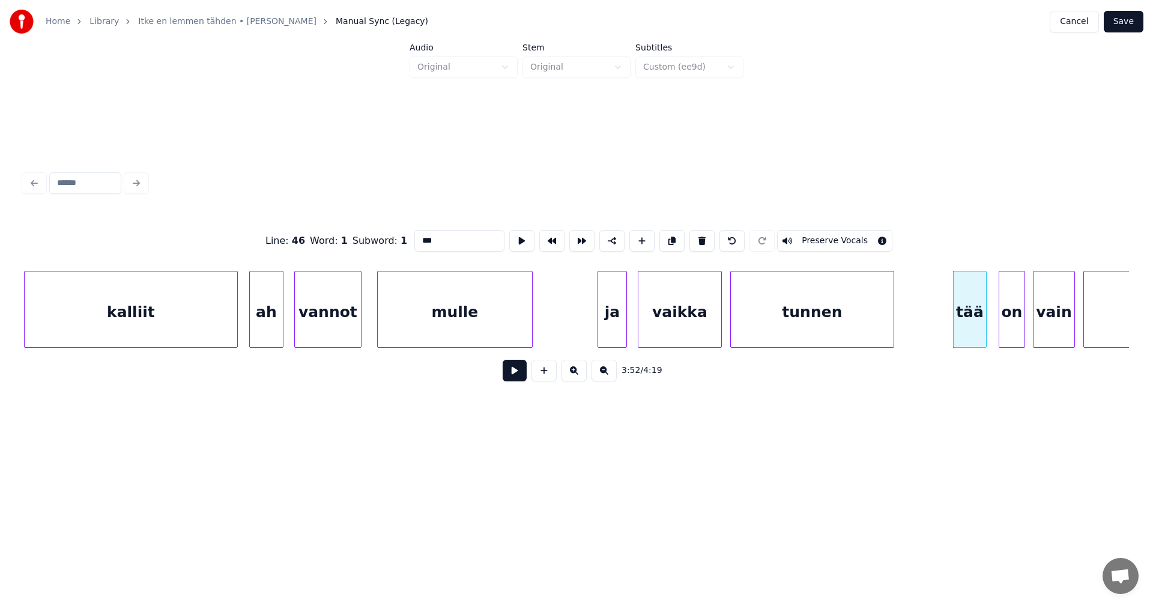
click at [521, 381] on button at bounding box center [515, 371] width 24 height 22
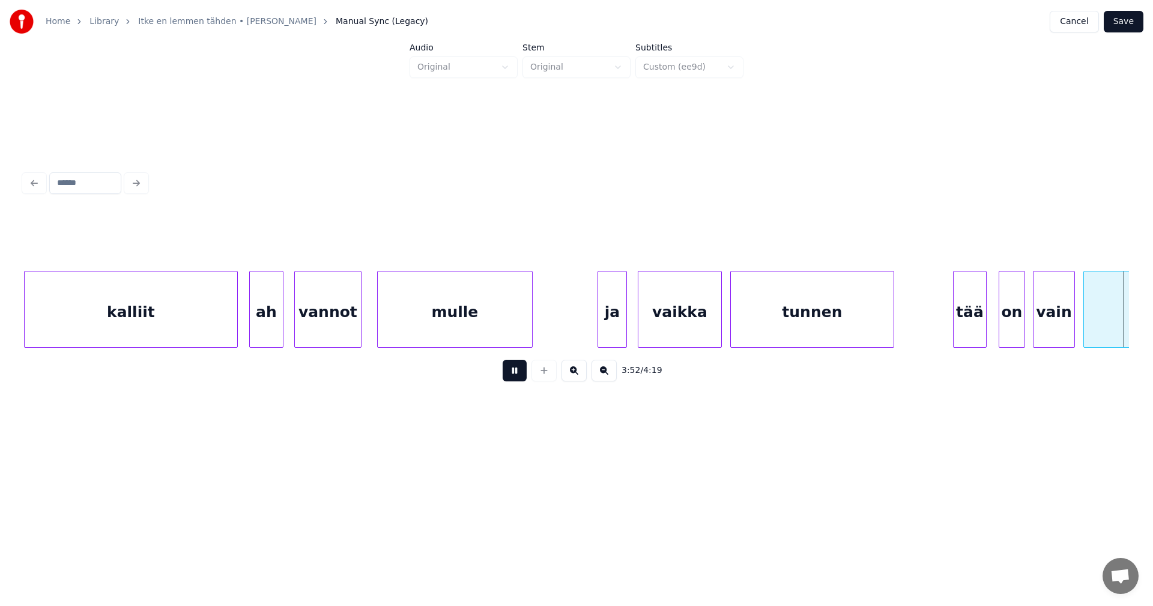
scroll to position [0, 48954]
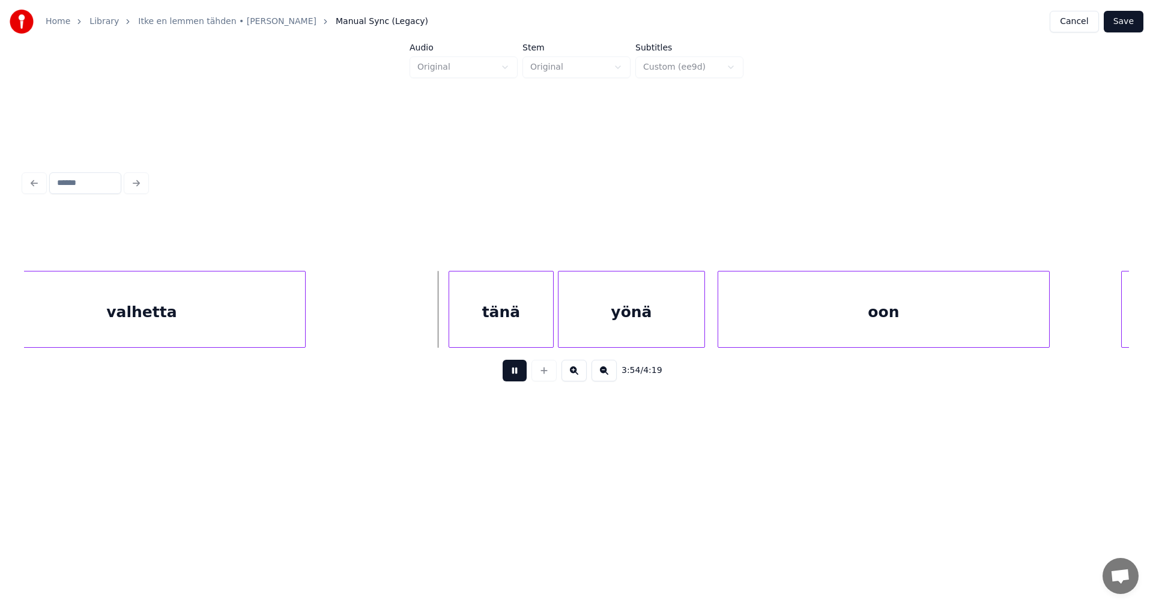
click at [518, 381] on button at bounding box center [515, 371] width 24 height 22
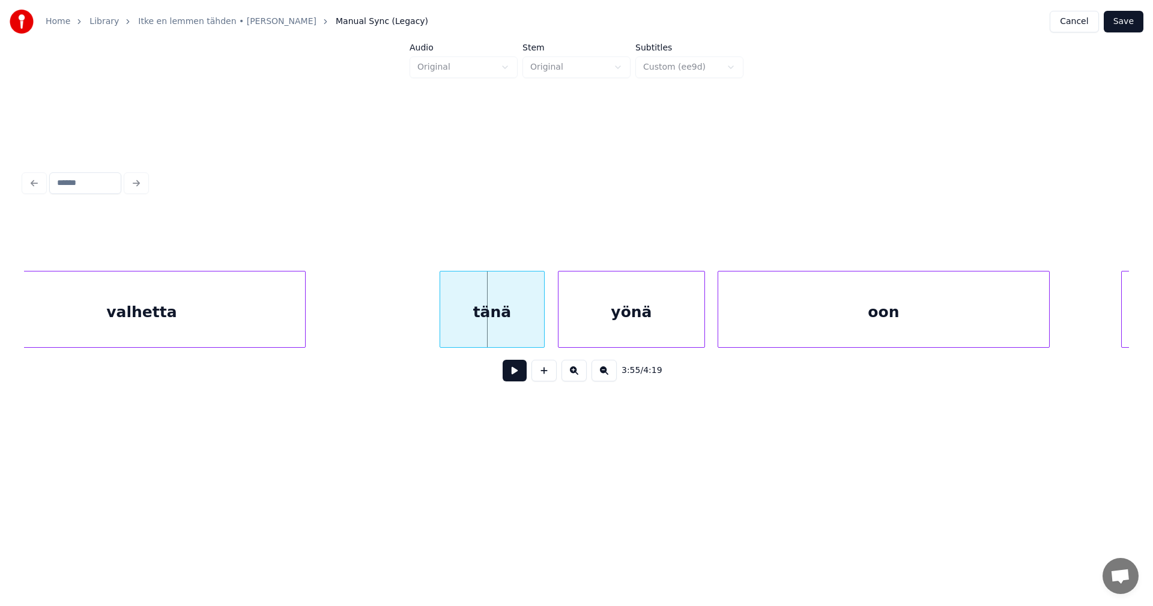
click at [511, 339] on div "tänä" at bounding box center [492, 312] width 104 height 82
click at [515, 381] on button at bounding box center [515, 371] width 24 height 22
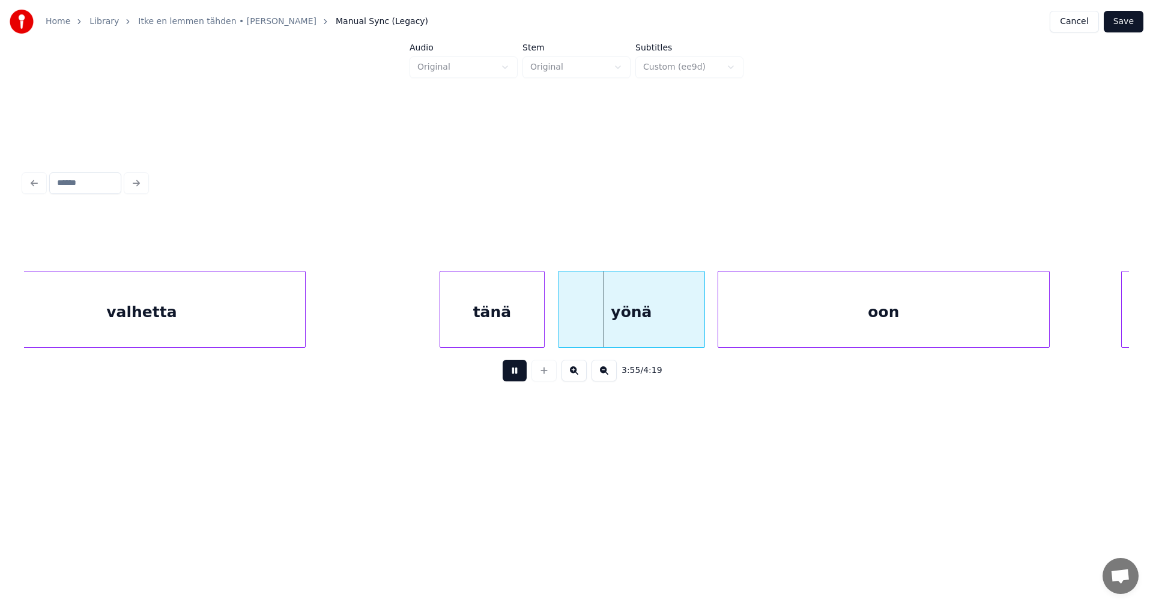
click at [521, 341] on div "tänä" at bounding box center [492, 312] width 104 height 82
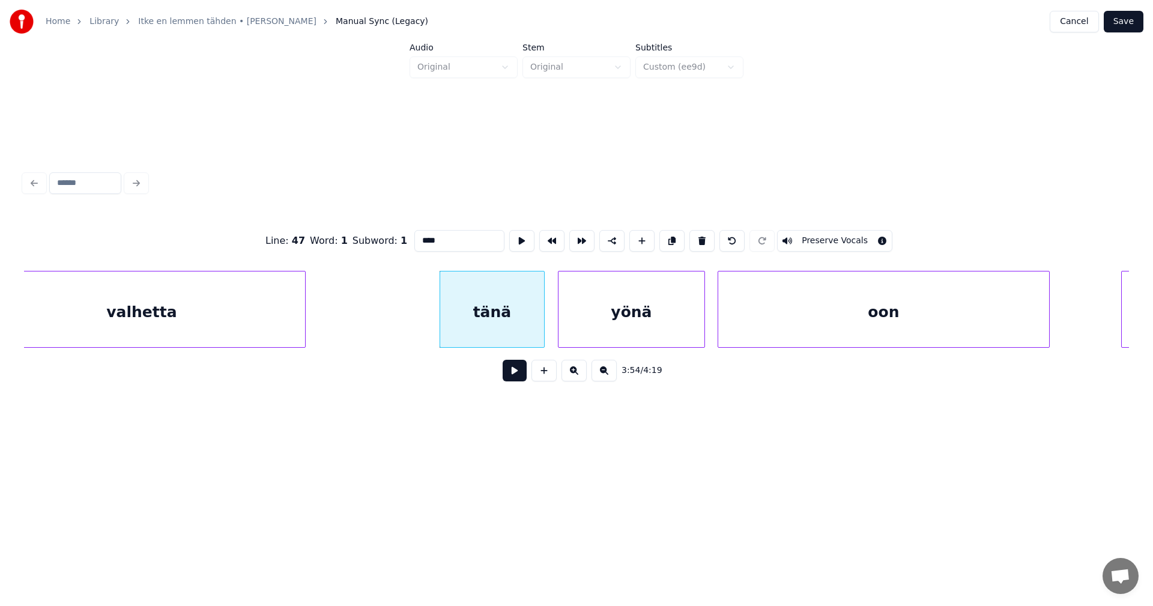
drag, startPoint x: 509, startPoint y: 380, endPoint x: 516, endPoint y: 364, distance: 17.5
click at [510, 378] on button at bounding box center [515, 371] width 24 height 22
click at [520, 306] on div "tänä" at bounding box center [492, 312] width 104 height 82
click at [519, 370] on button at bounding box center [515, 371] width 24 height 22
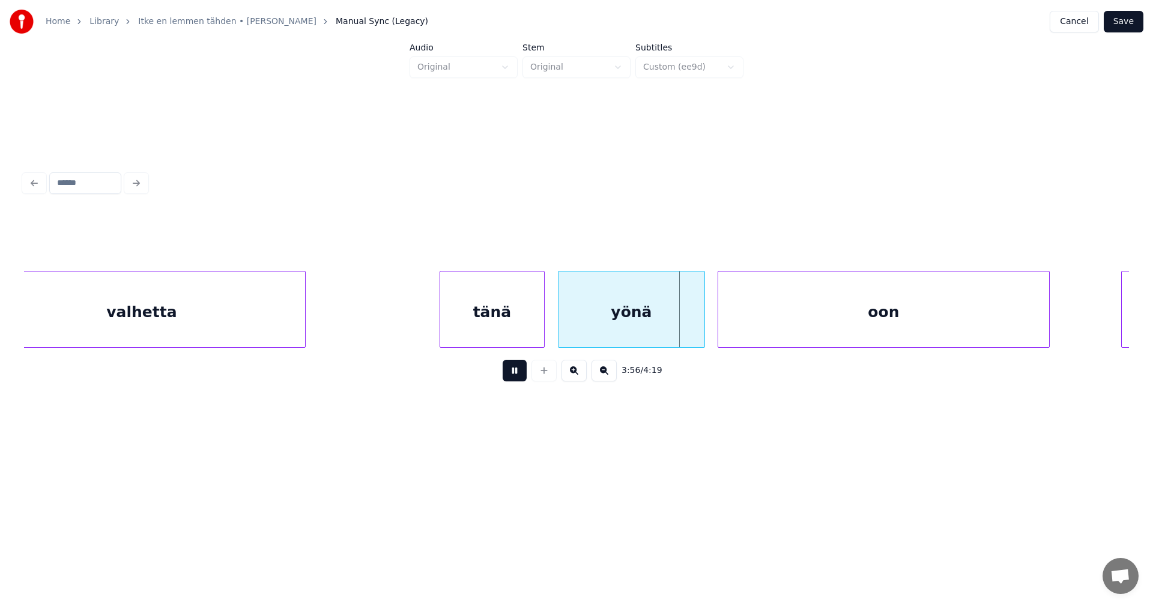
click at [513, 381] on button at bounding box center [515, 371] width 24 height 22
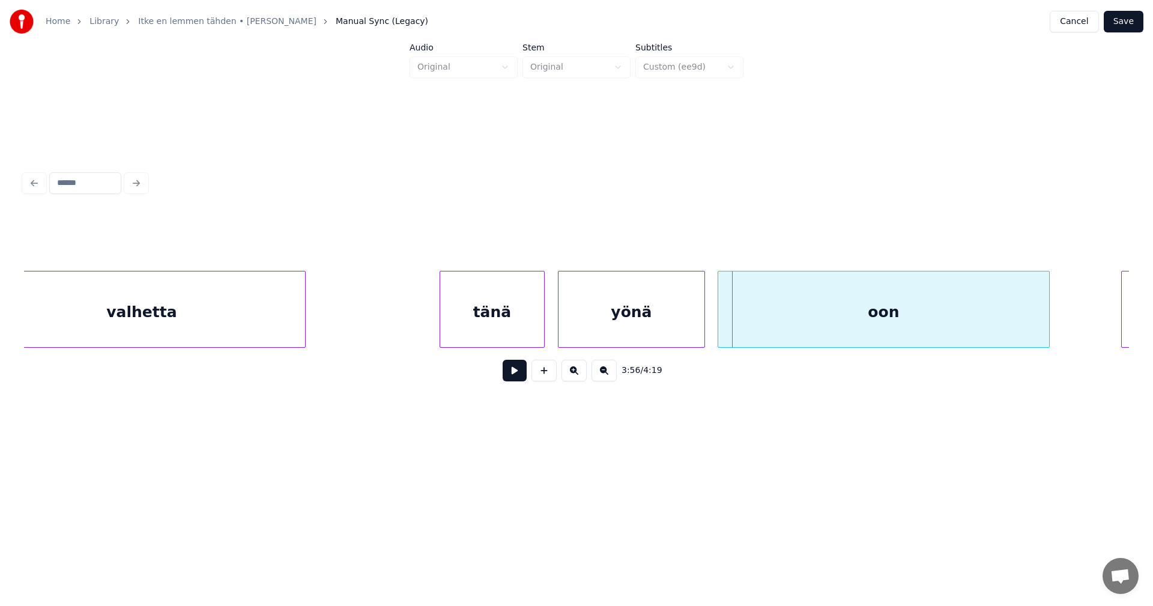
click at [503, 333] on div "tänä" at bounding box center [492, 312] width 104 height 82
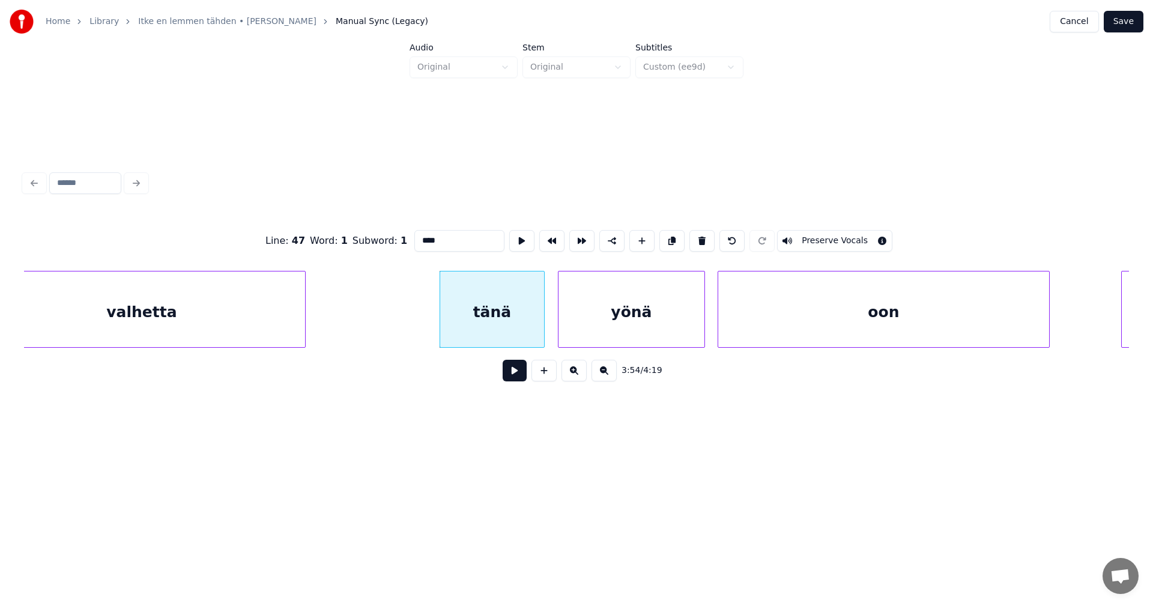
drag, startPoint x: 433, startPoint y: 238, endPoint x: 442, endPoint y: 240, distance: 8.6
click at [434, 238] on input "****" at bounding box center [459, 241] width 90 height 22
type input "****"
click at [517, 375] on button at bounding box center [515, 371] width 24 height 22
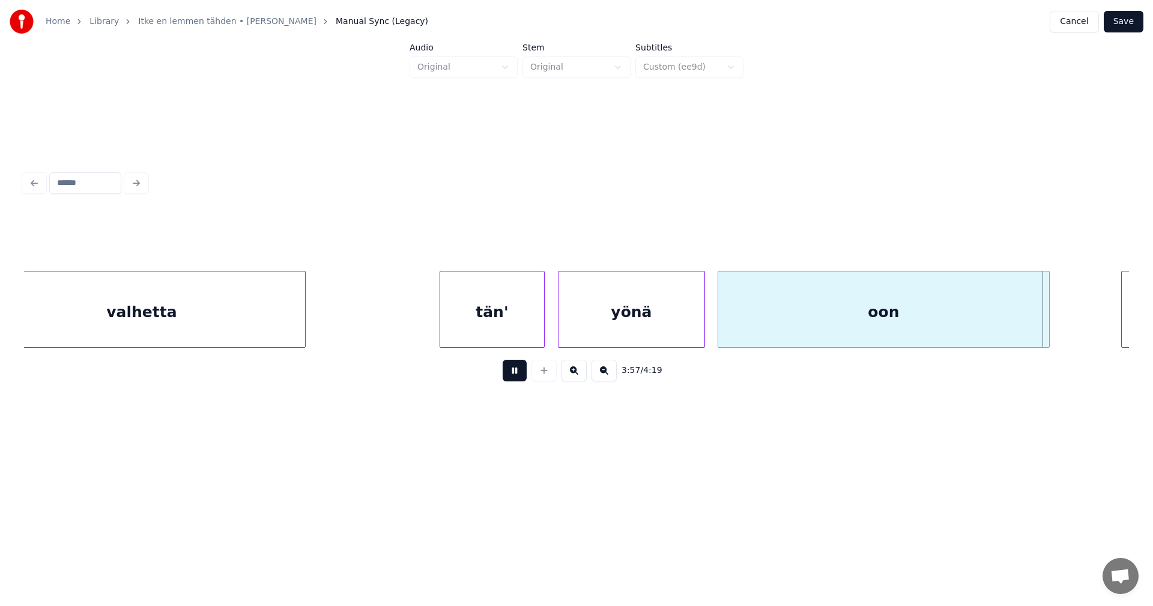
click at [509, 376] on button at bounding box center [515, 371] width 24 height 22
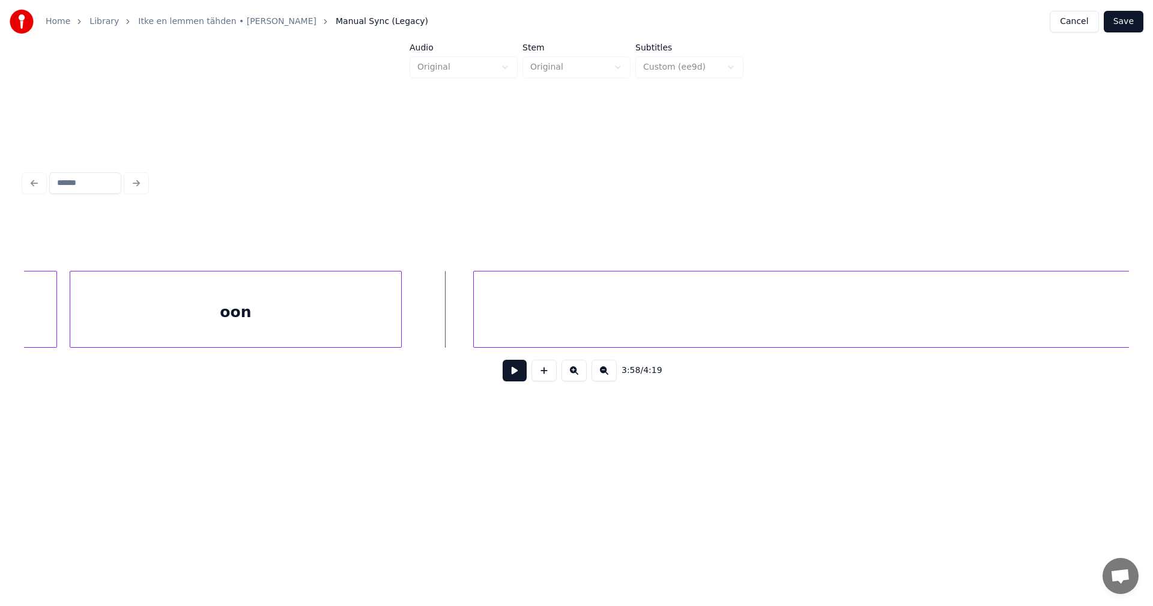
scroll to position [0, 49603]
click at [442, 321] on div at bounding box center [444, 309] width 4 height 76
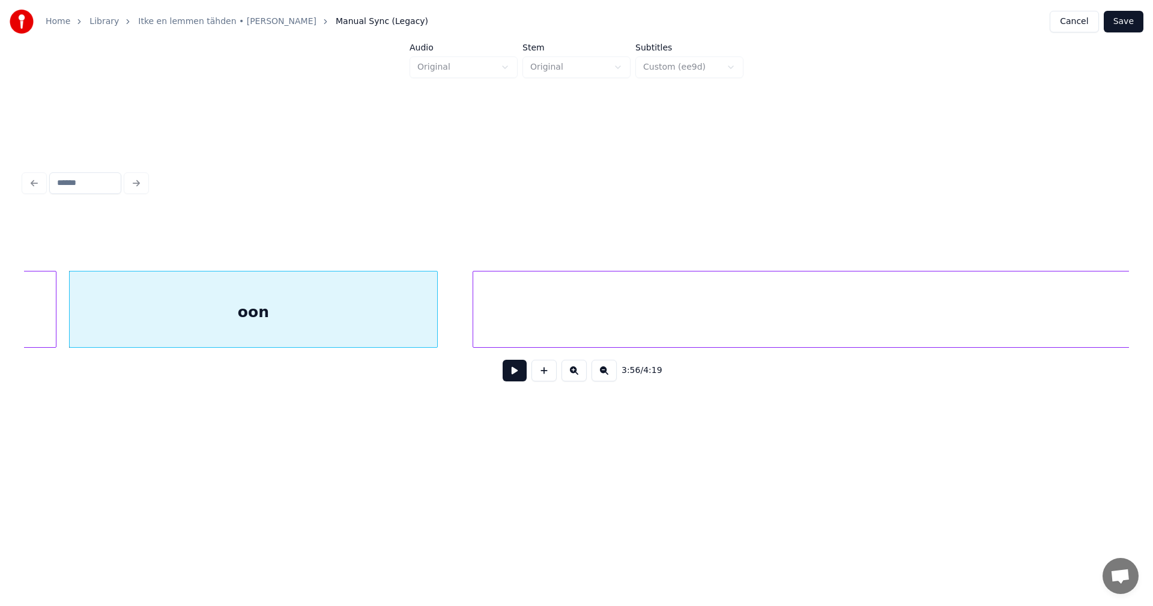
click at [423, 319] on div "oon" at bounding box center [253, 312] width 367 height 82
click at [444, 239] on input "***" at bounding box center [459, 241] width 90 height 22
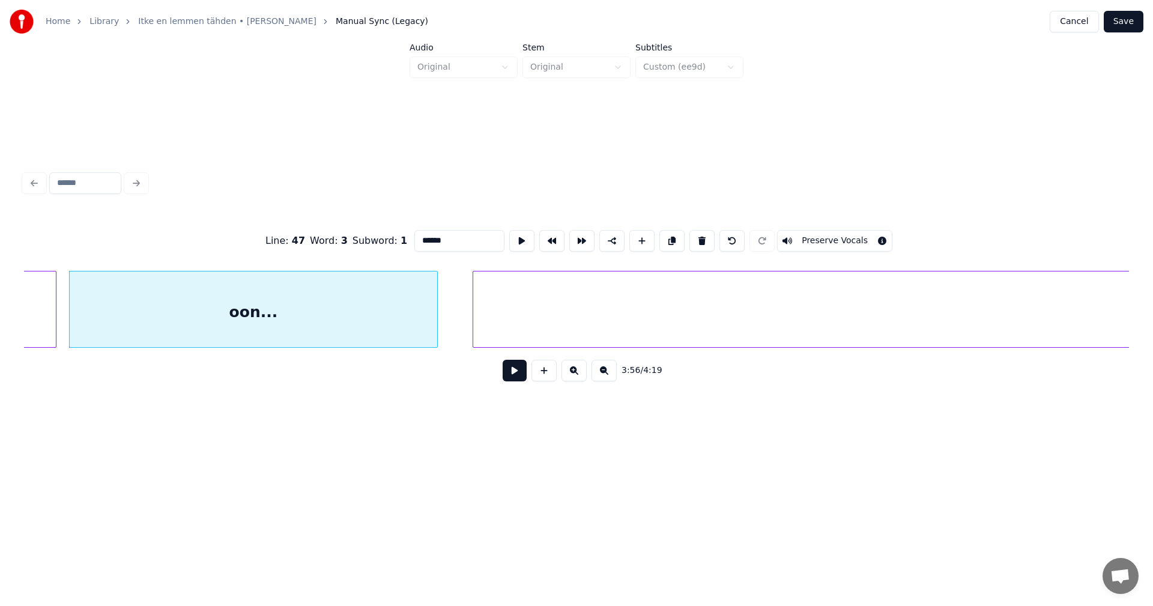
click at [418, 317] on div "oon..." at bounding box center [253, 312] width 367 height 82
type input "******"
click at [514, 373] on button at bounding box center [515, 371] width 24 height 22
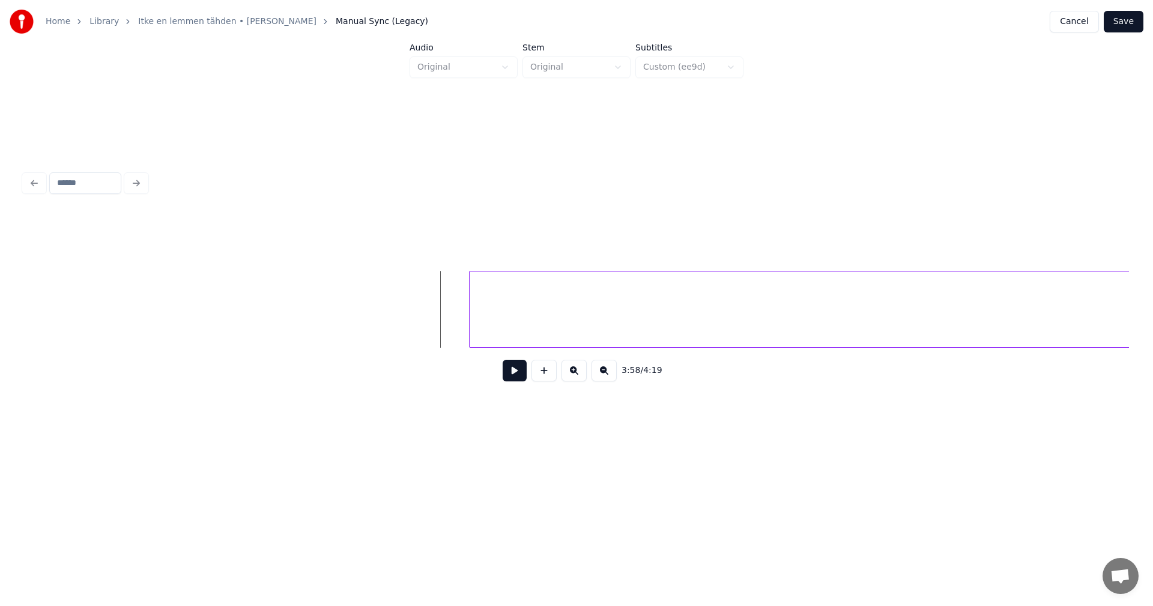
scroll to position [0, 50046]
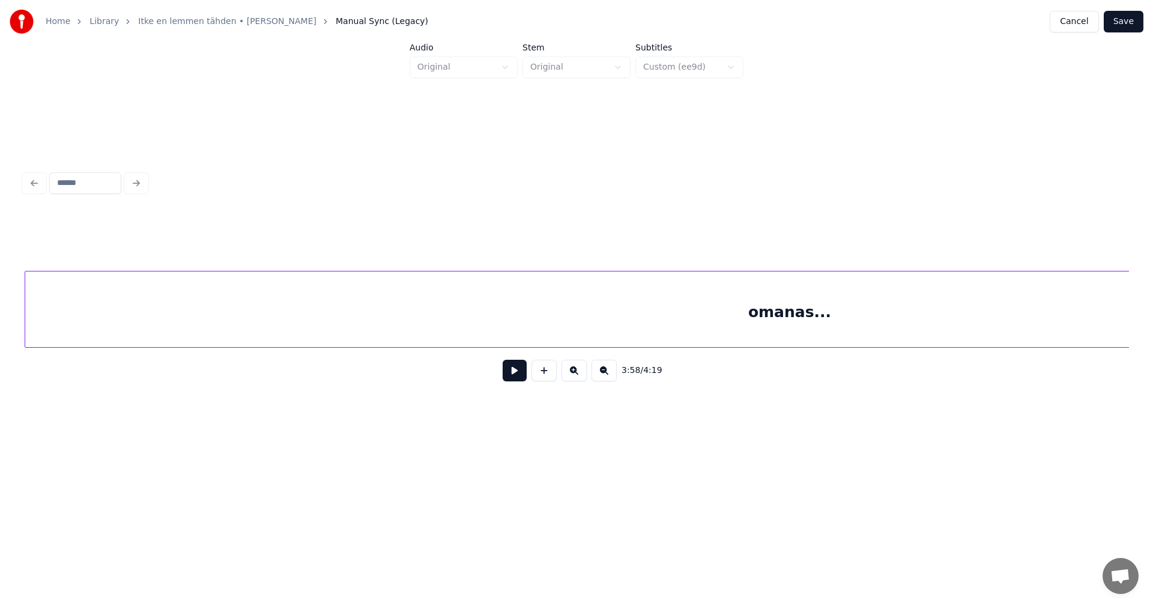
click at [524, 326] on div "omanas..." at bounding box center [789, 312] width 1529 height 82
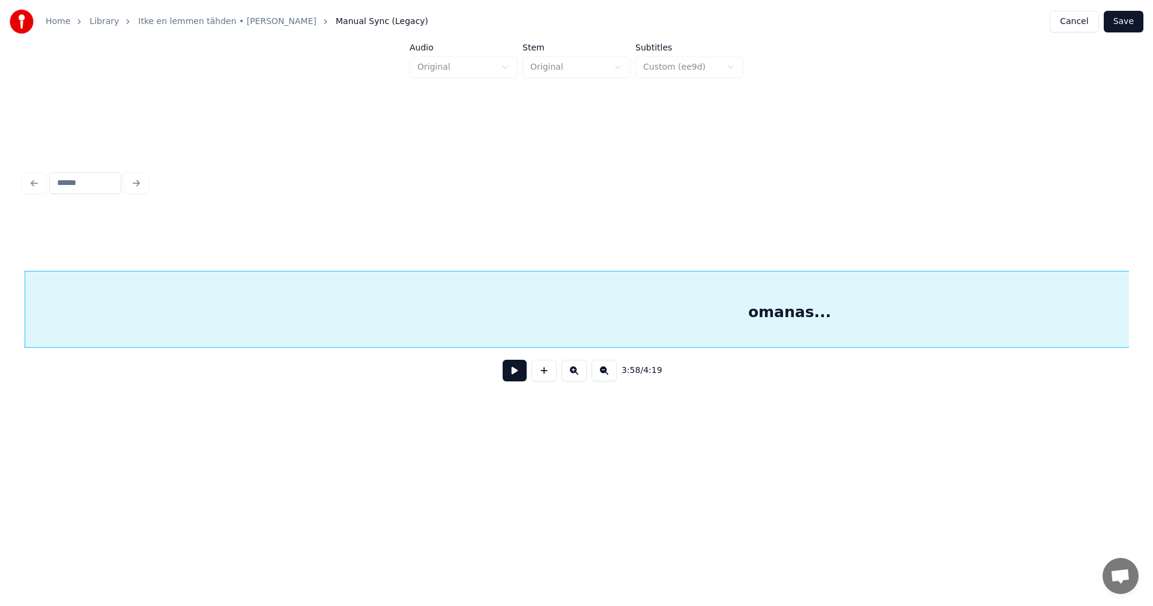
scroll to position [0, 49079]
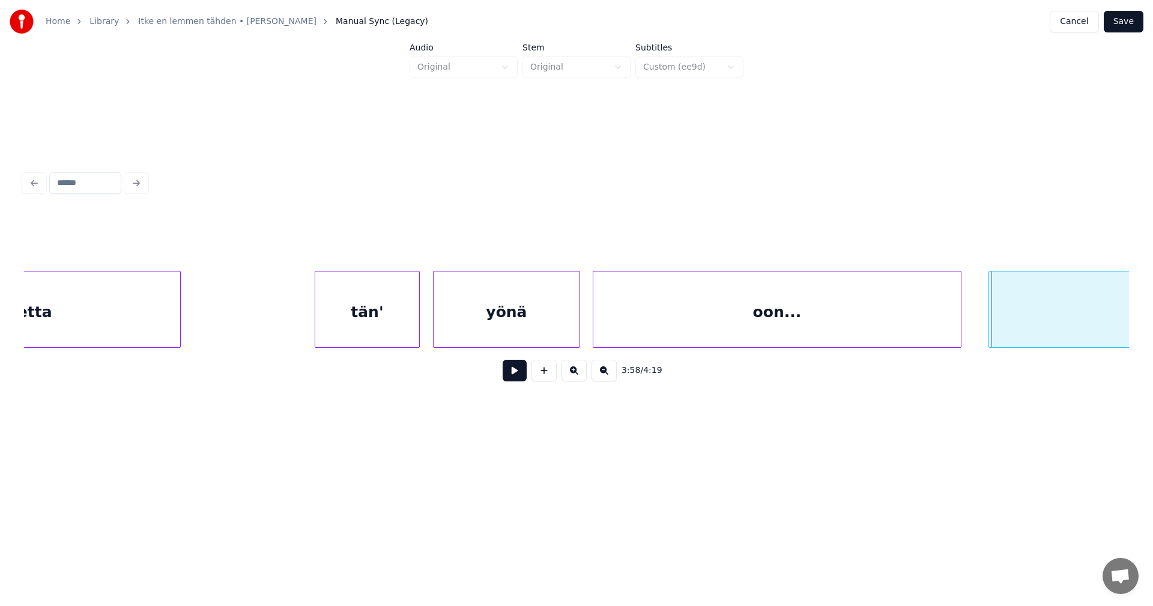
click at [990, 328] on div at bounding box center [991, 309] width 4 height 76
click at [512, 381] on button at bounding box center [515, 371] width 24 height 22
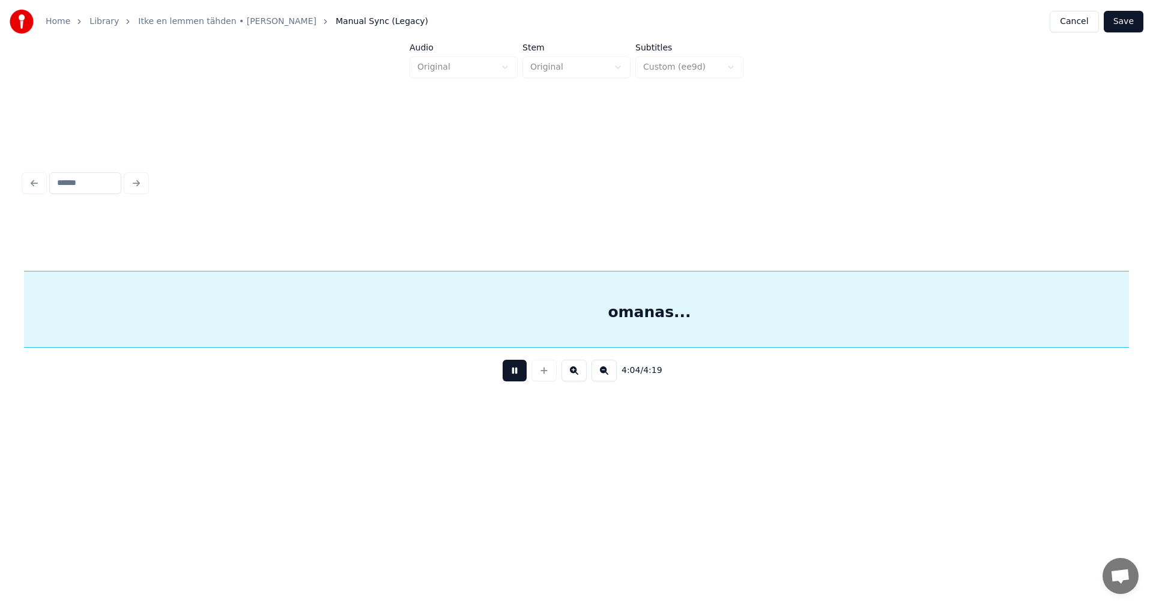
scroll to position [0, 51291]
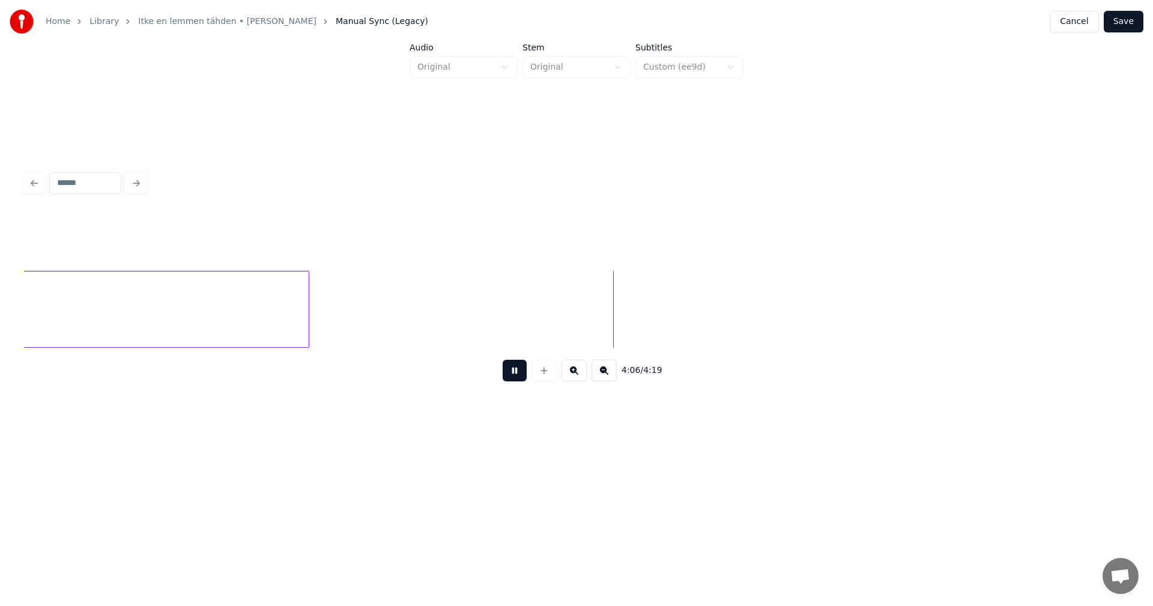
drag, startPoint x: 513, startPoint y: 381, endPoint x: 606, endPoint y: 342, distance: 100.7
click at [515, 379] on button at bounding box center [515, 371] width 24 height 22
click at [1134, 24] on button "Save" at bounding box center [1124, 22] width 40 height 22
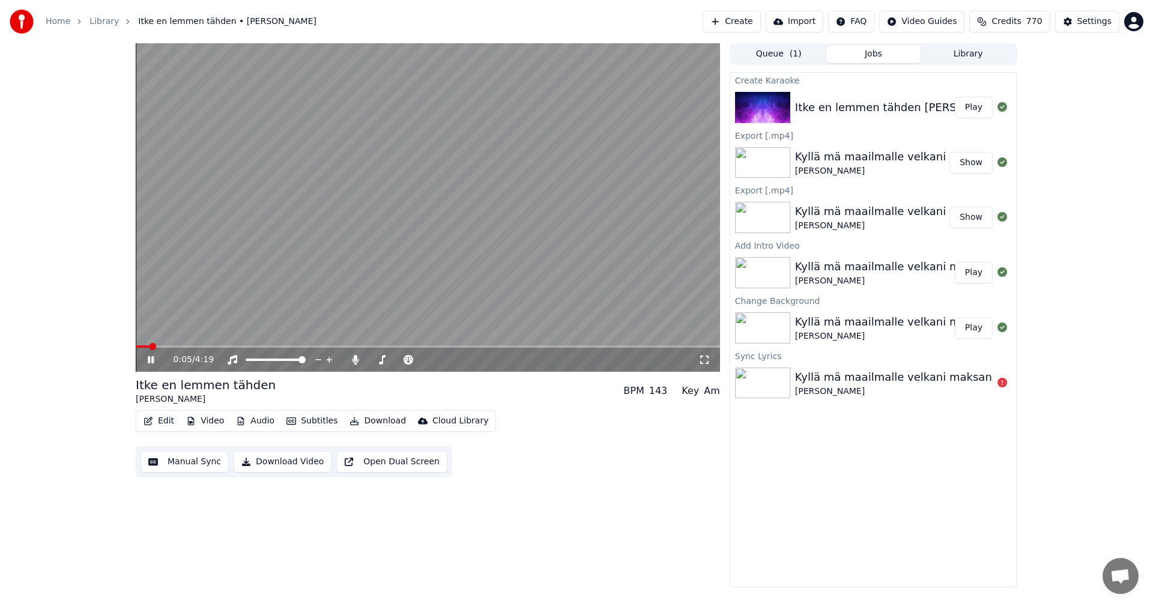
click at [192, 346] on span at bounding box center [428, 346] width 584 height 2
drag, startPoint x: 152, startPoint y: 358, endPoint x: 178, endPoint y: 375, distance: 30.8
click at [152, 358] on icon at bounding box center [151, 359] width 6 height 7
click at [154, 354] on div "2:24 / 4:19" at bounding box center [427, 360] width 575 height 12
click at [153, 358] on icon at bounding box center [159, 360] width 28 height 10
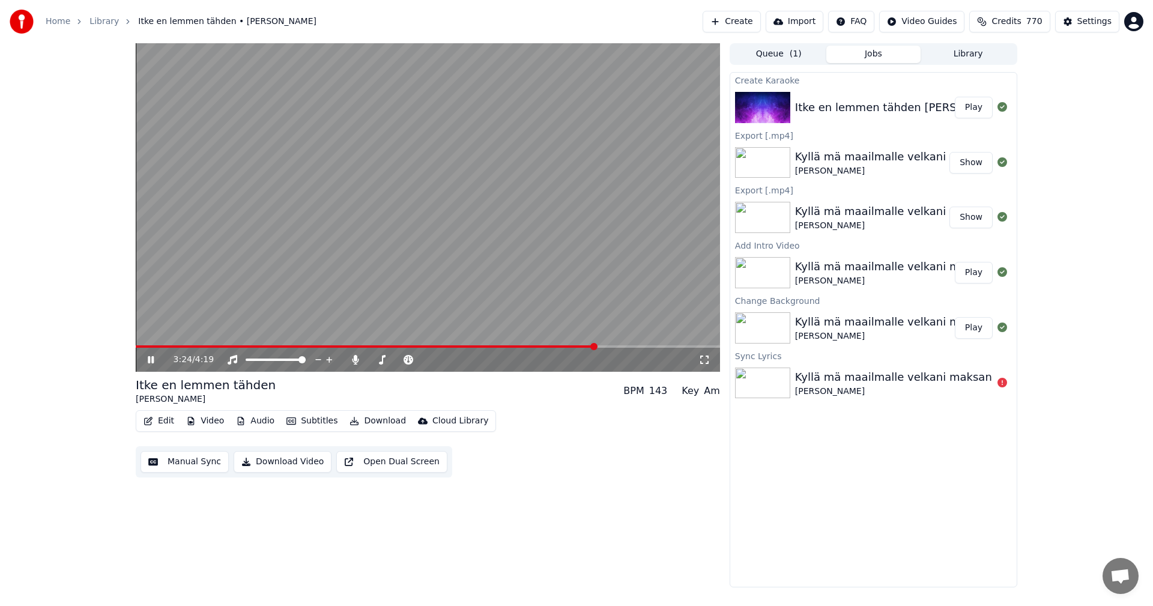
drag, startPoint x: 151, startPoint y: 361, endPoint x: 205, endPoint y: 344, distance: 56.6
click at [151, 361] on icon at bounding box center [159, 360] width 28 height 10
